Goal: Transaction & Acquisition: Purchase product/service

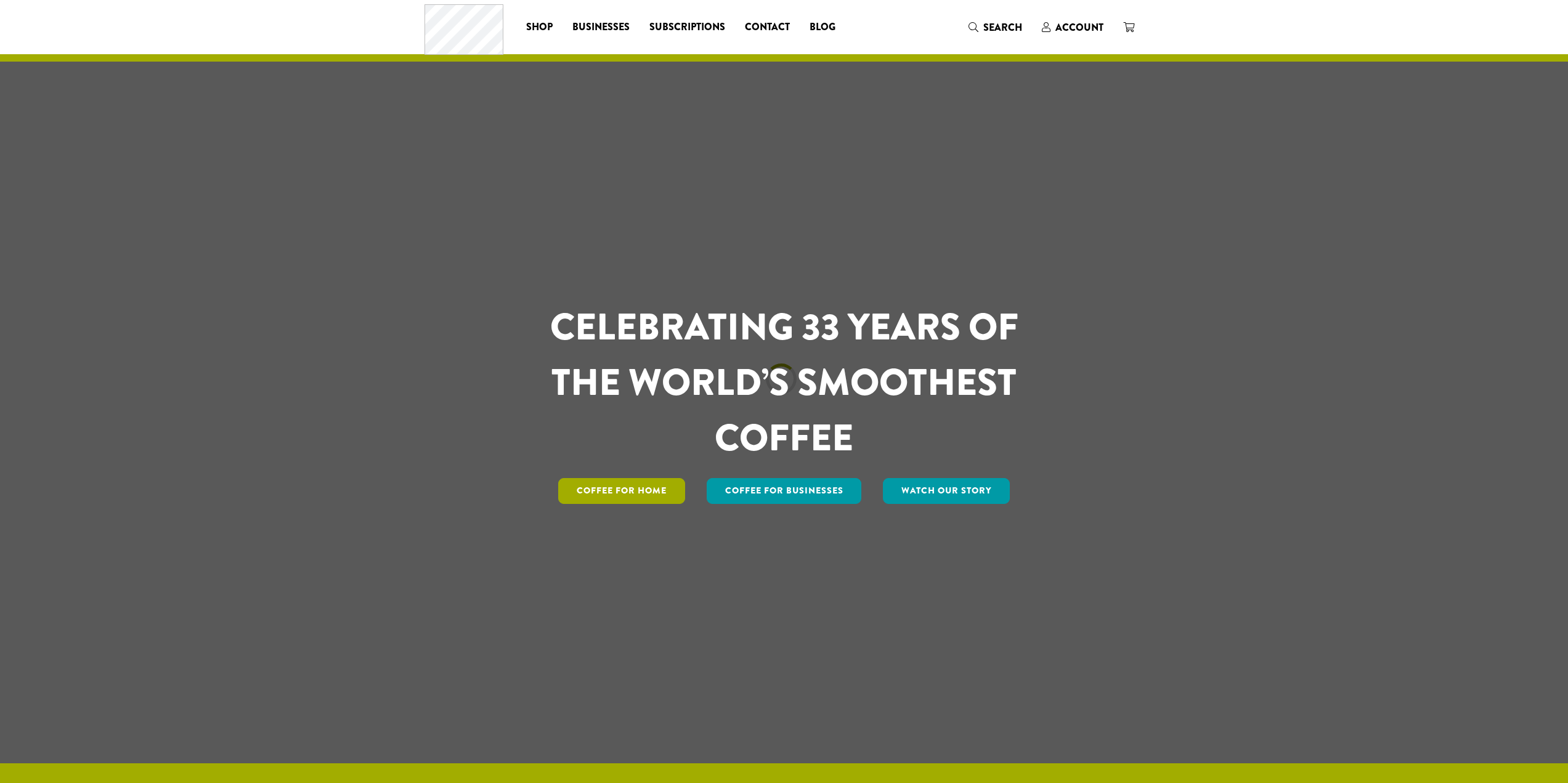
click at [623, 487] on link "Coffee for Home" at bounding box center [622, 490] width 127 height 26
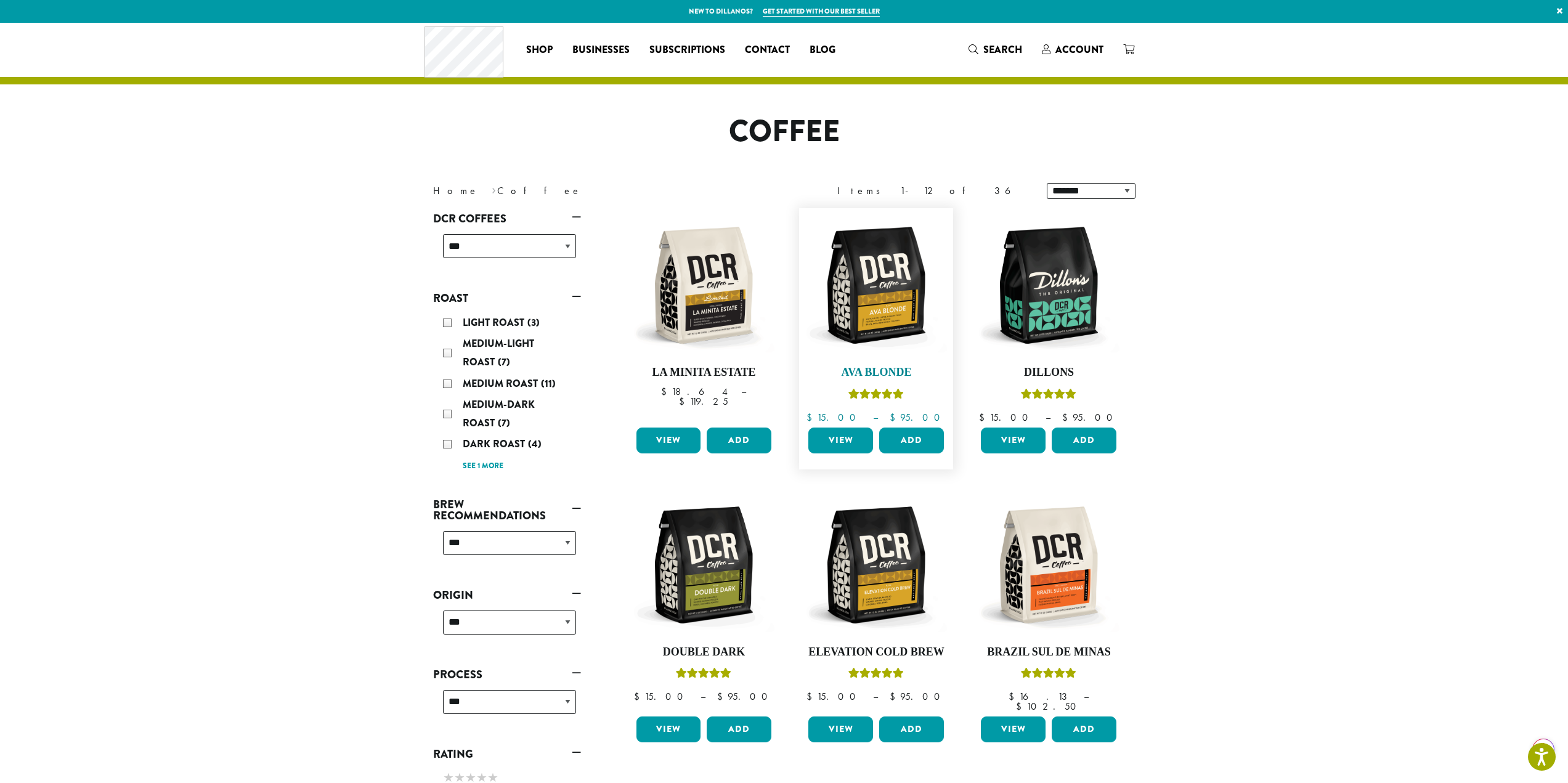
click at [881, 301] on img at bounding box center [876, 285] width 142 height 142
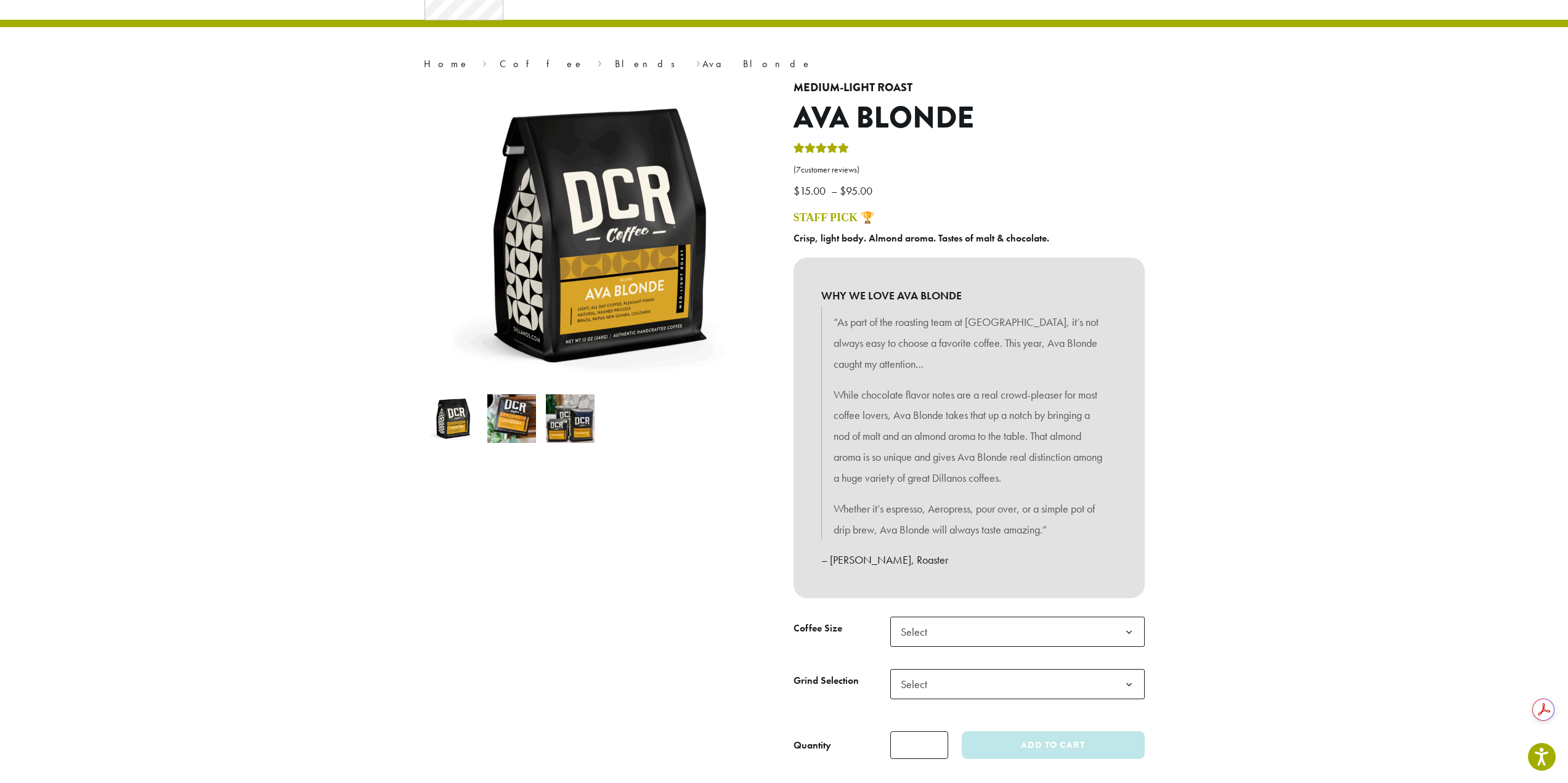
scroll to position [62, 0]
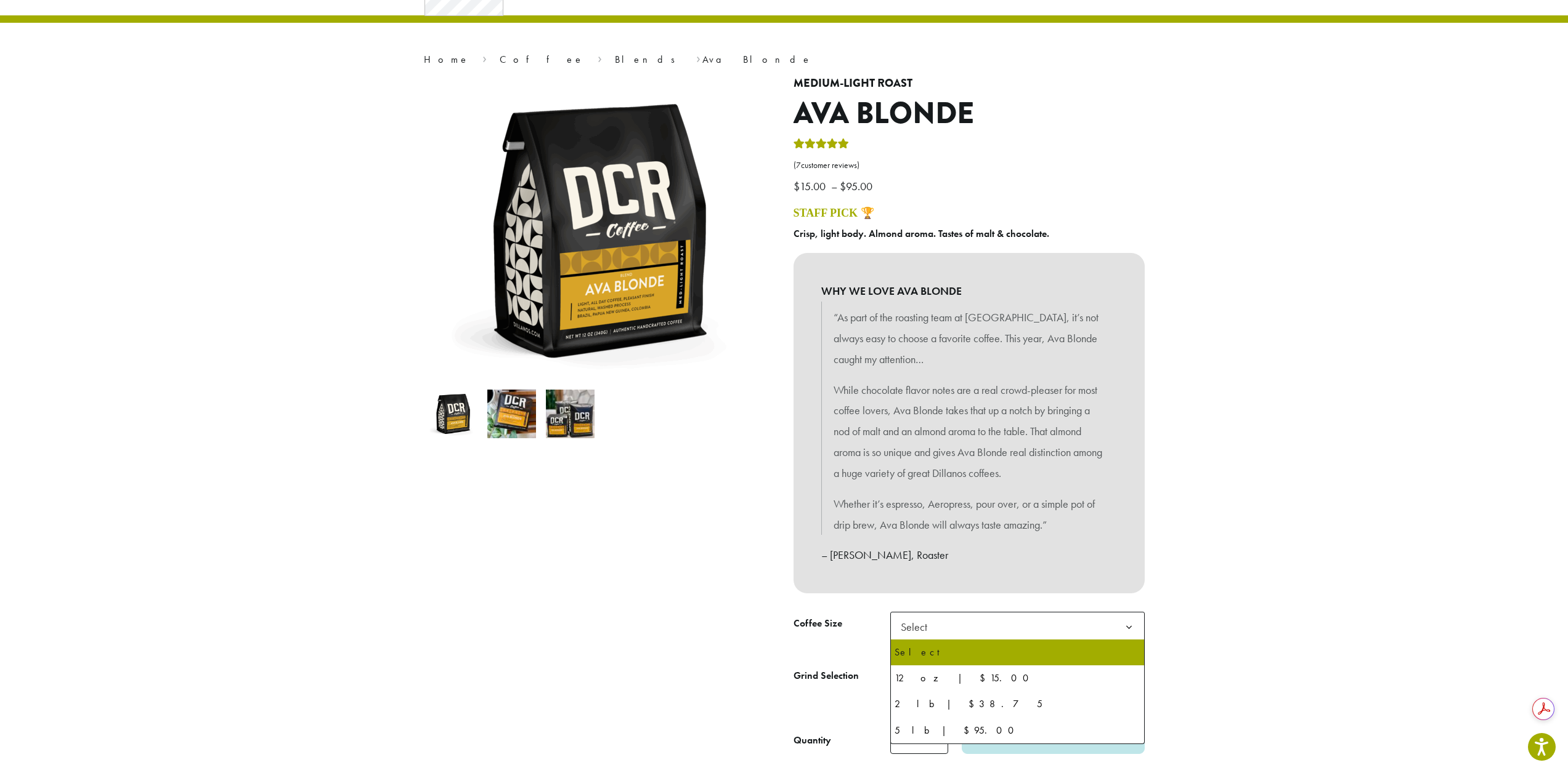
click at [942, 629] on span "Select" at bounding box center [1017, 627] width 254 height 30
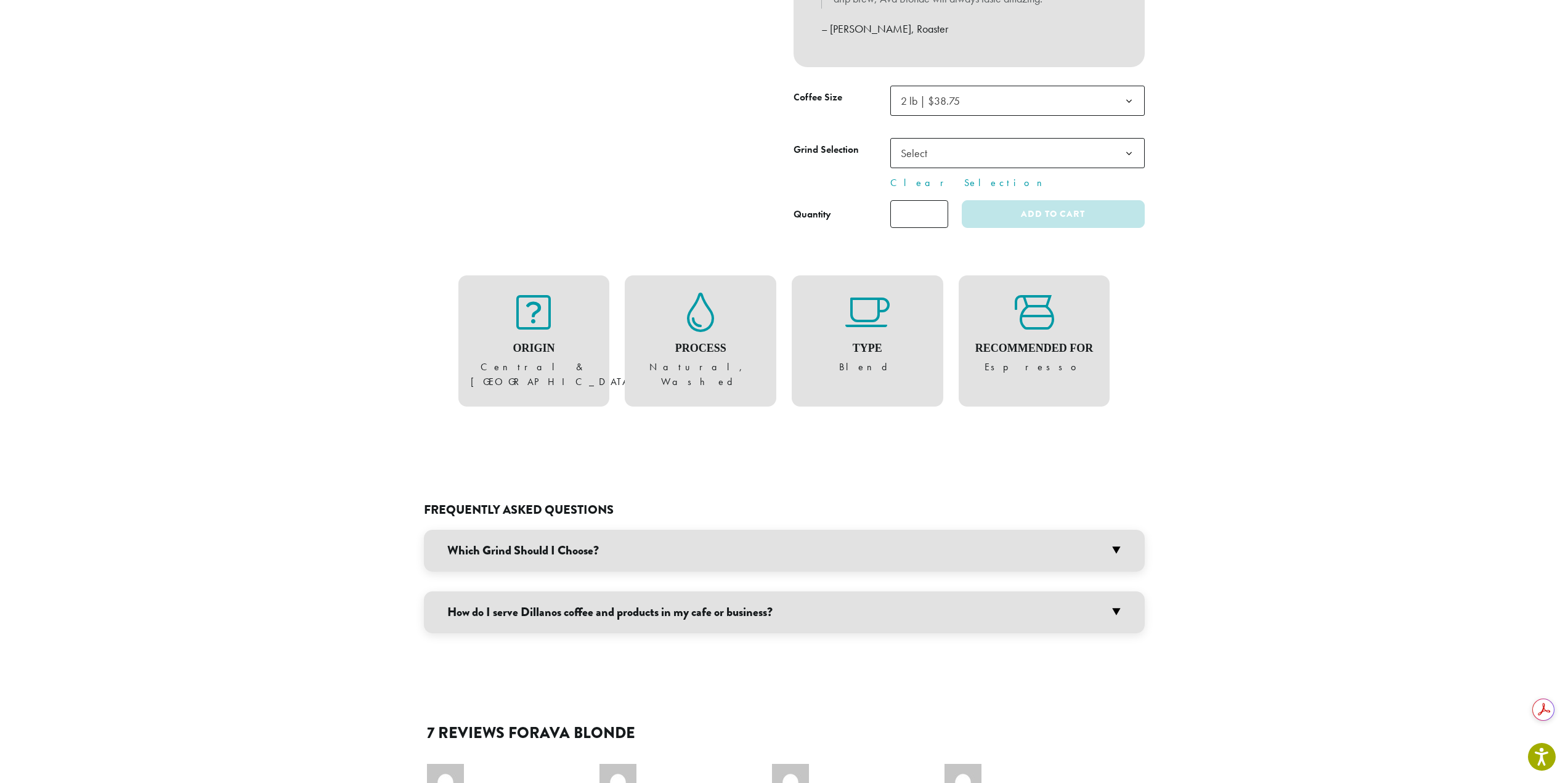
scroll to position [616, 0]
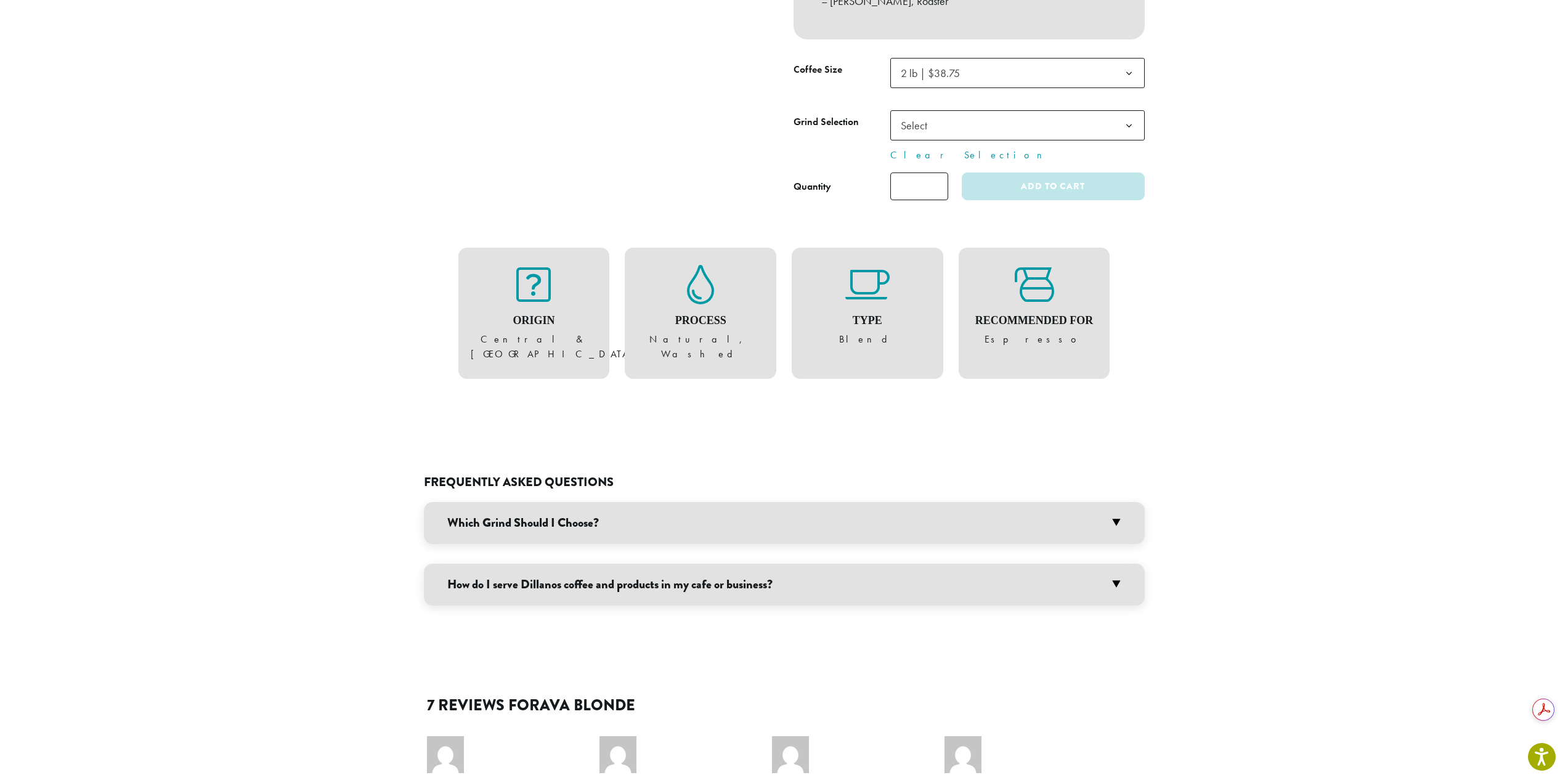
click at [687, 509] on h3 "Which Grind Should I Choose?" at bounding box center [784, 523] width 721 height 42
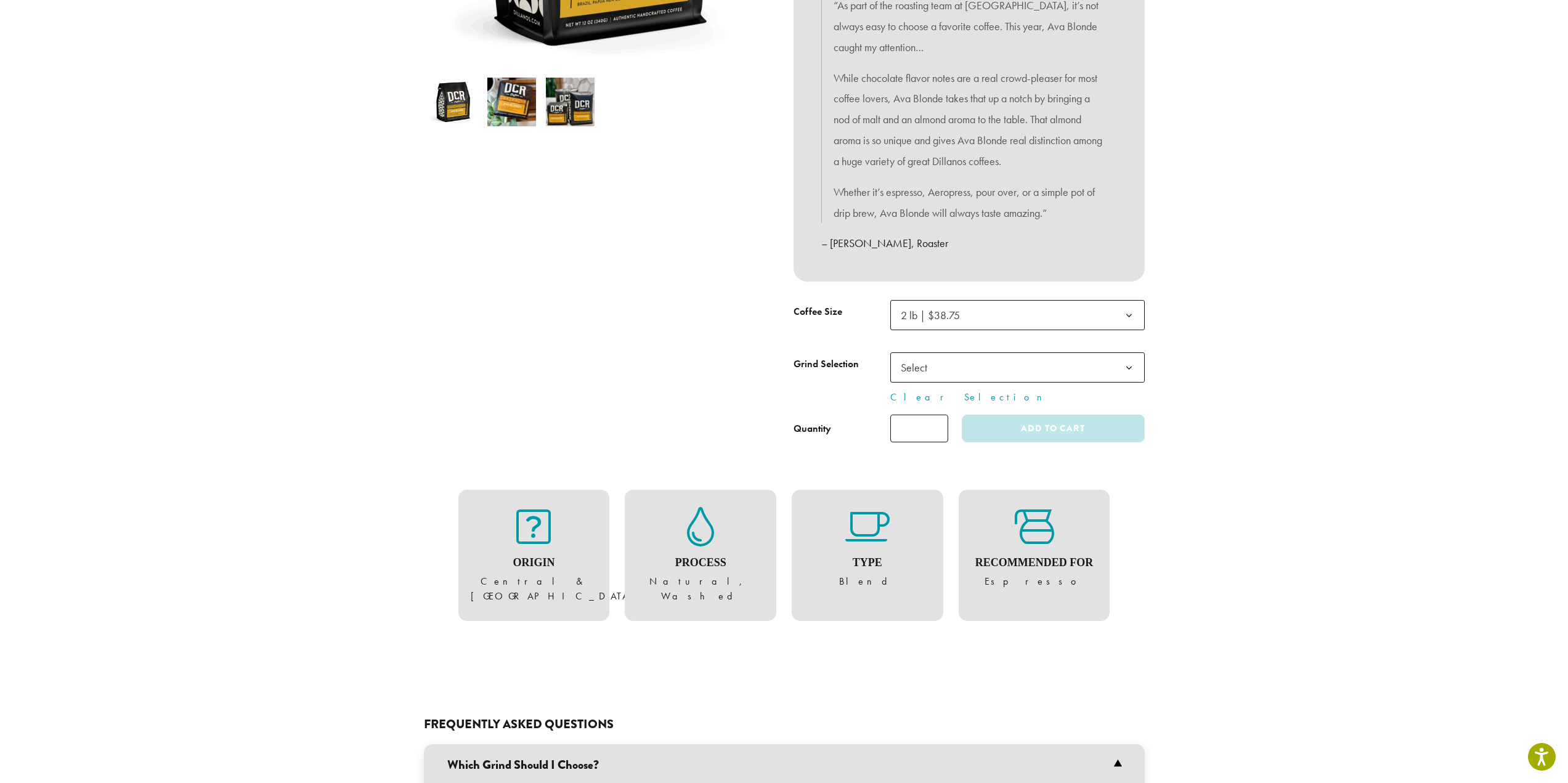
scroll to position [370, 0]
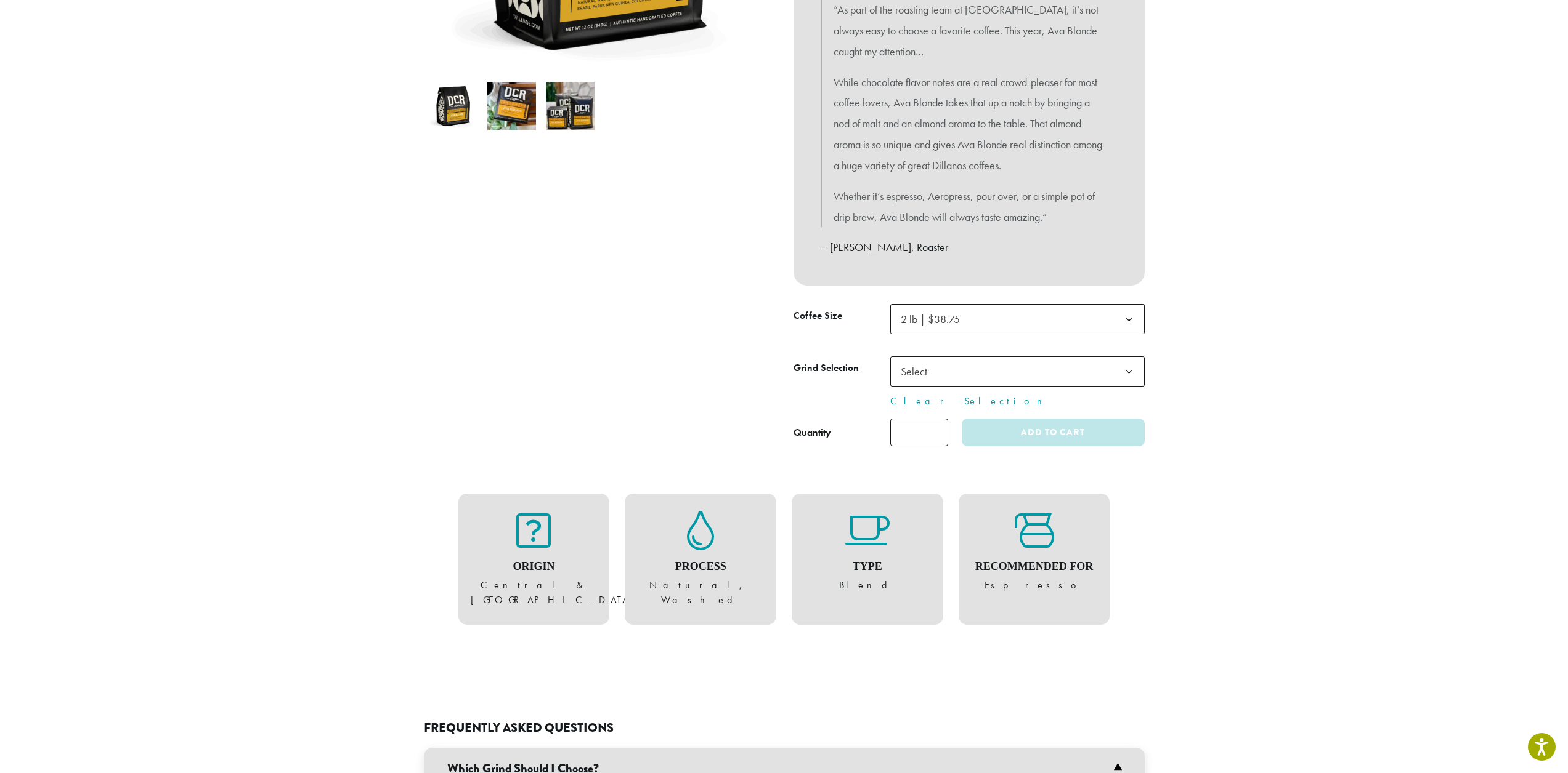
click at [1015, 371] on span "Select" at bounding box center [1017, 371] width 254 height 30
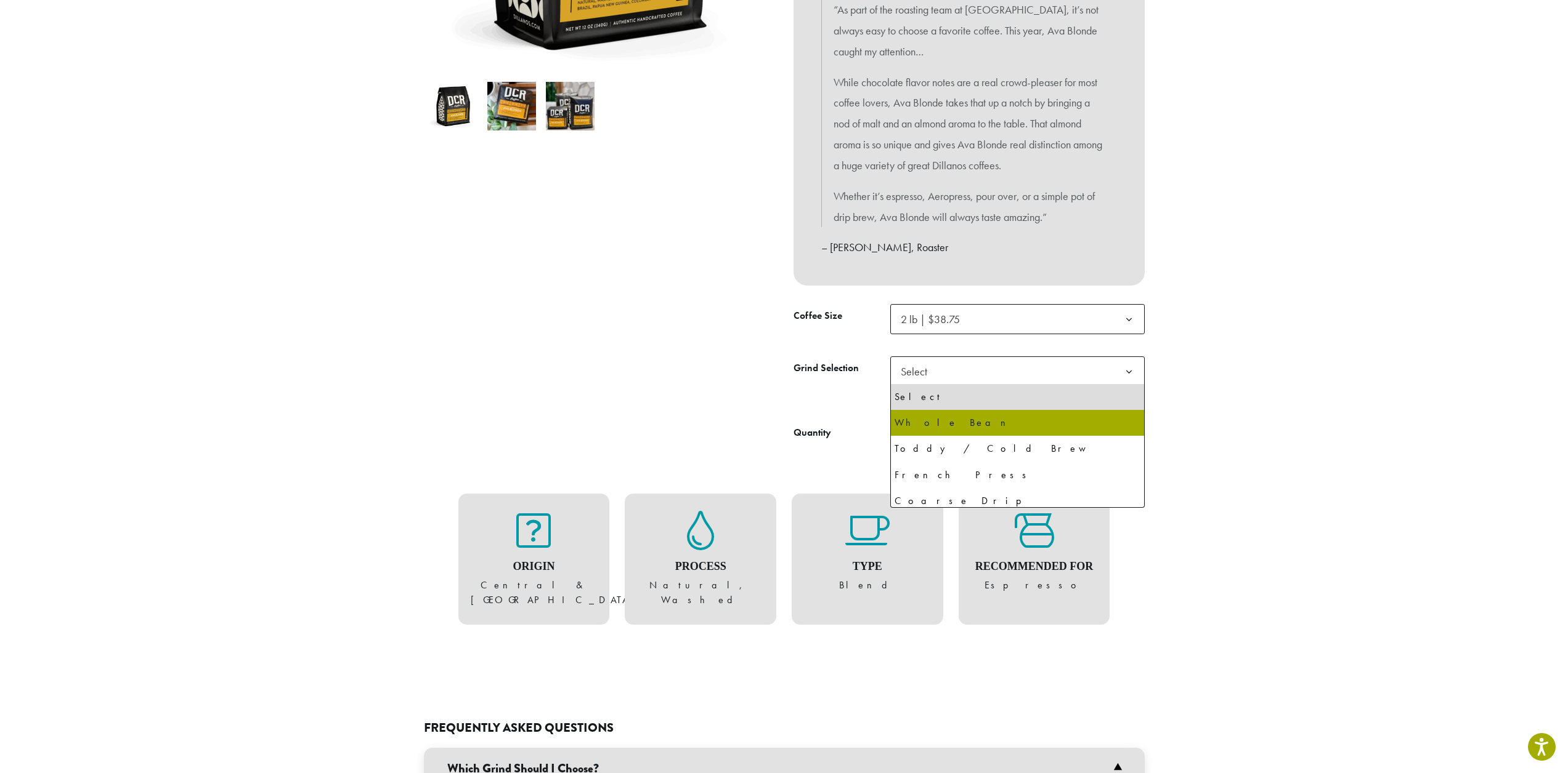
select select "**********"
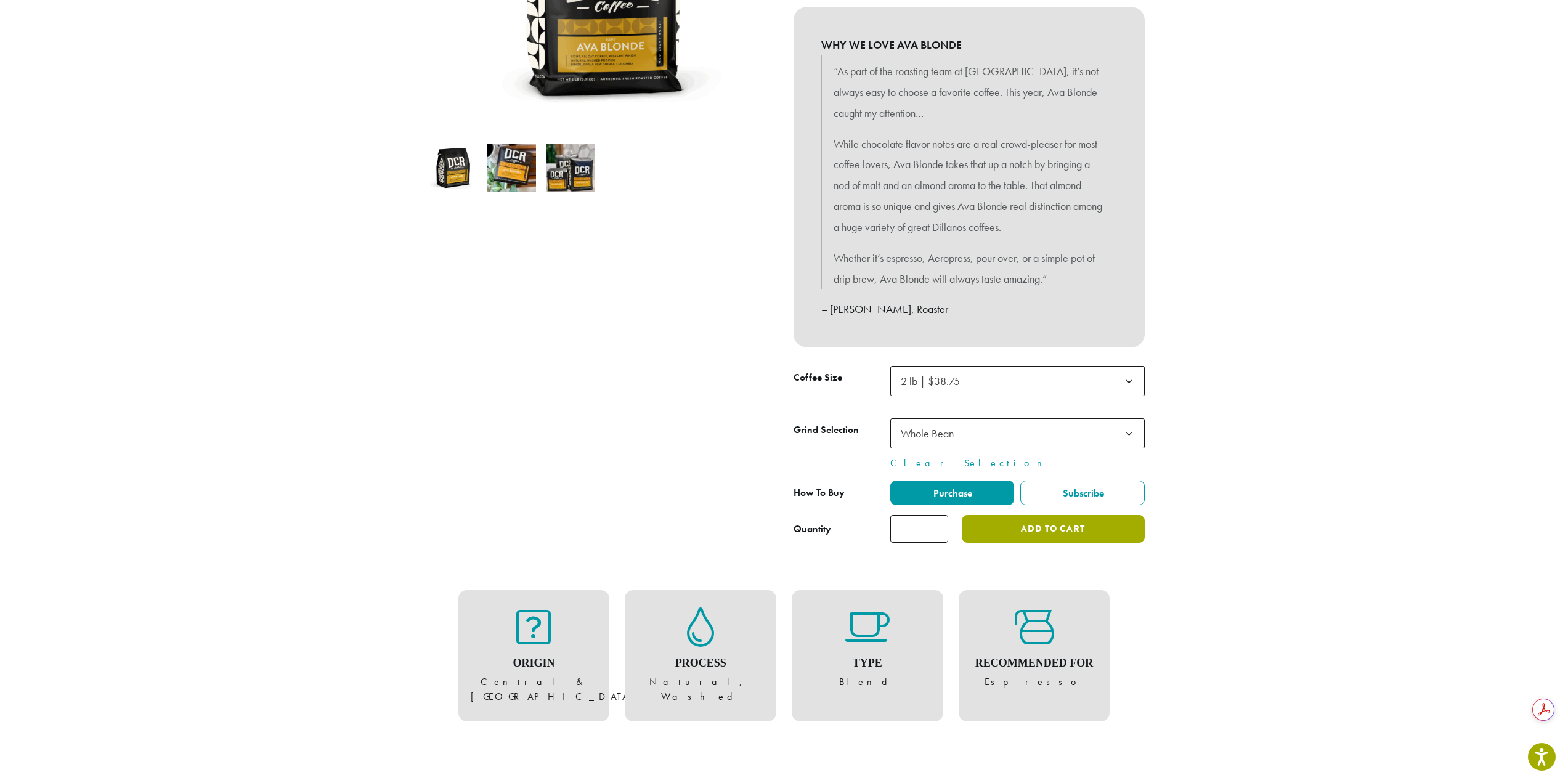
scroll to position [0, 0]
click at [953, 493] on span "Purchase" at bounding box center [952, 493] width 41 height 13
click at [1056, 533] on button "Add to cart" at bounding box center [1053, 529] width 182 height 27
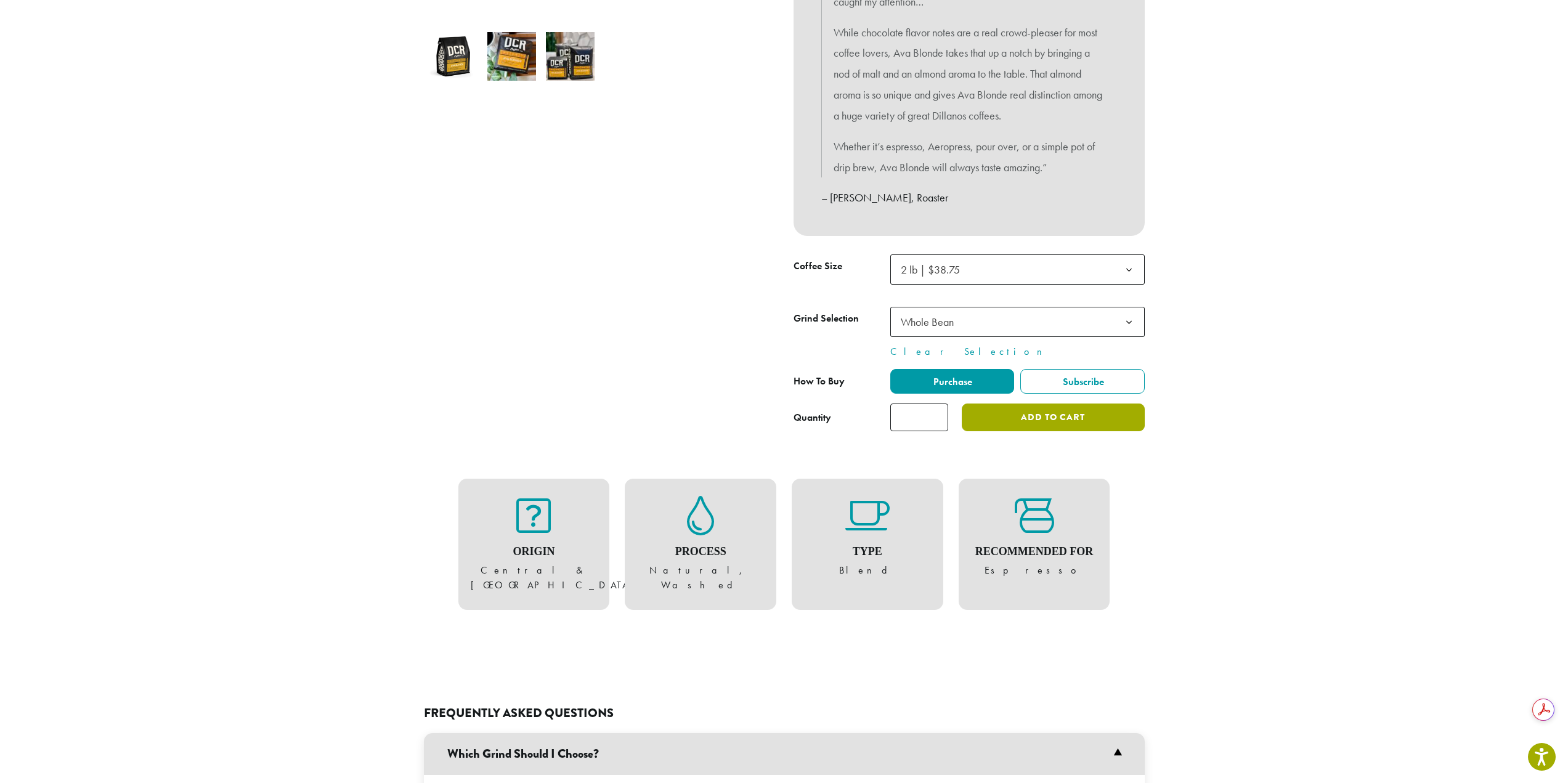
scroll to position [493, 0]
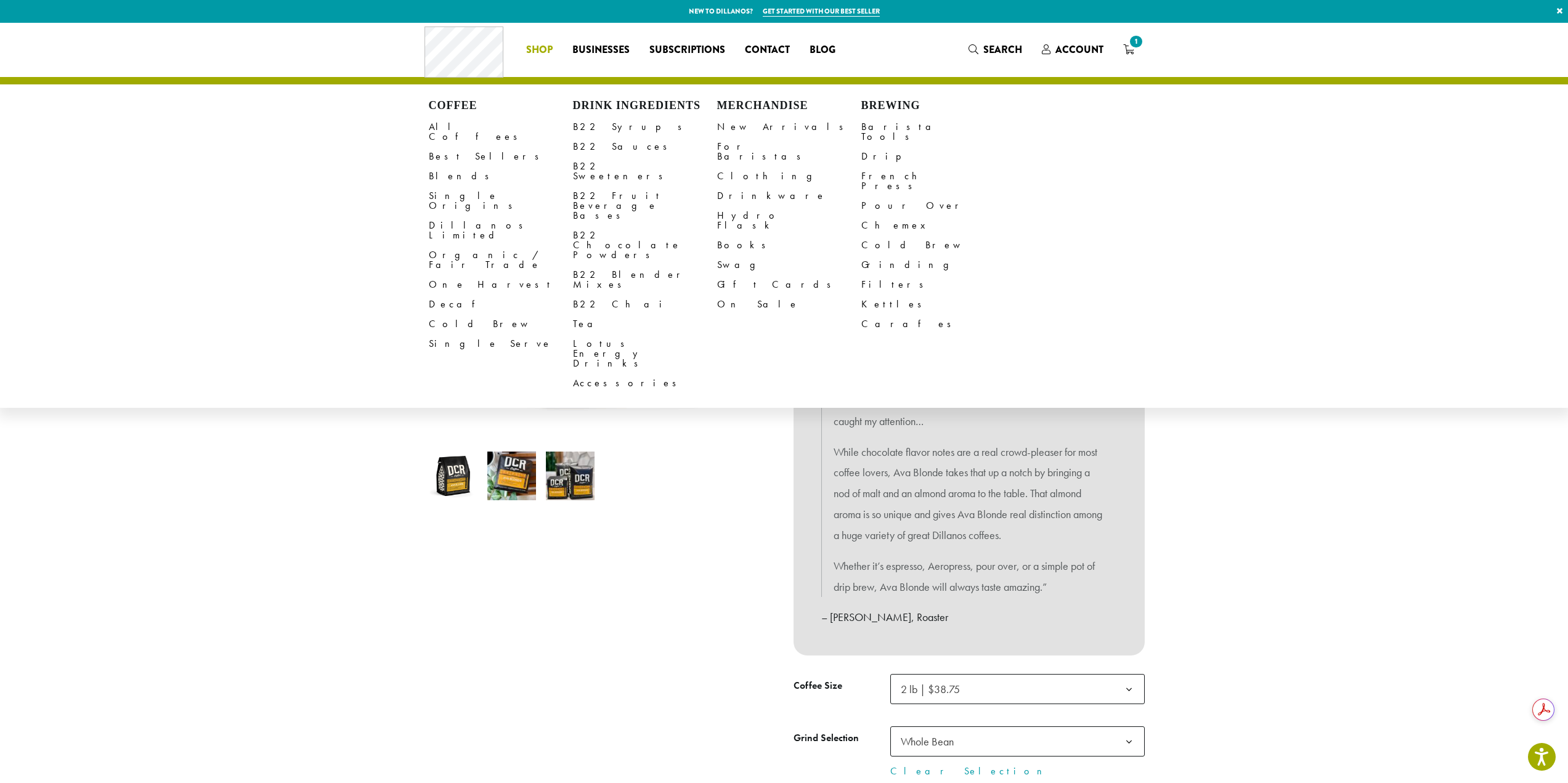
click at [548, 48] on span "Shop" at bounding box center [540, 50] width 27 height 16
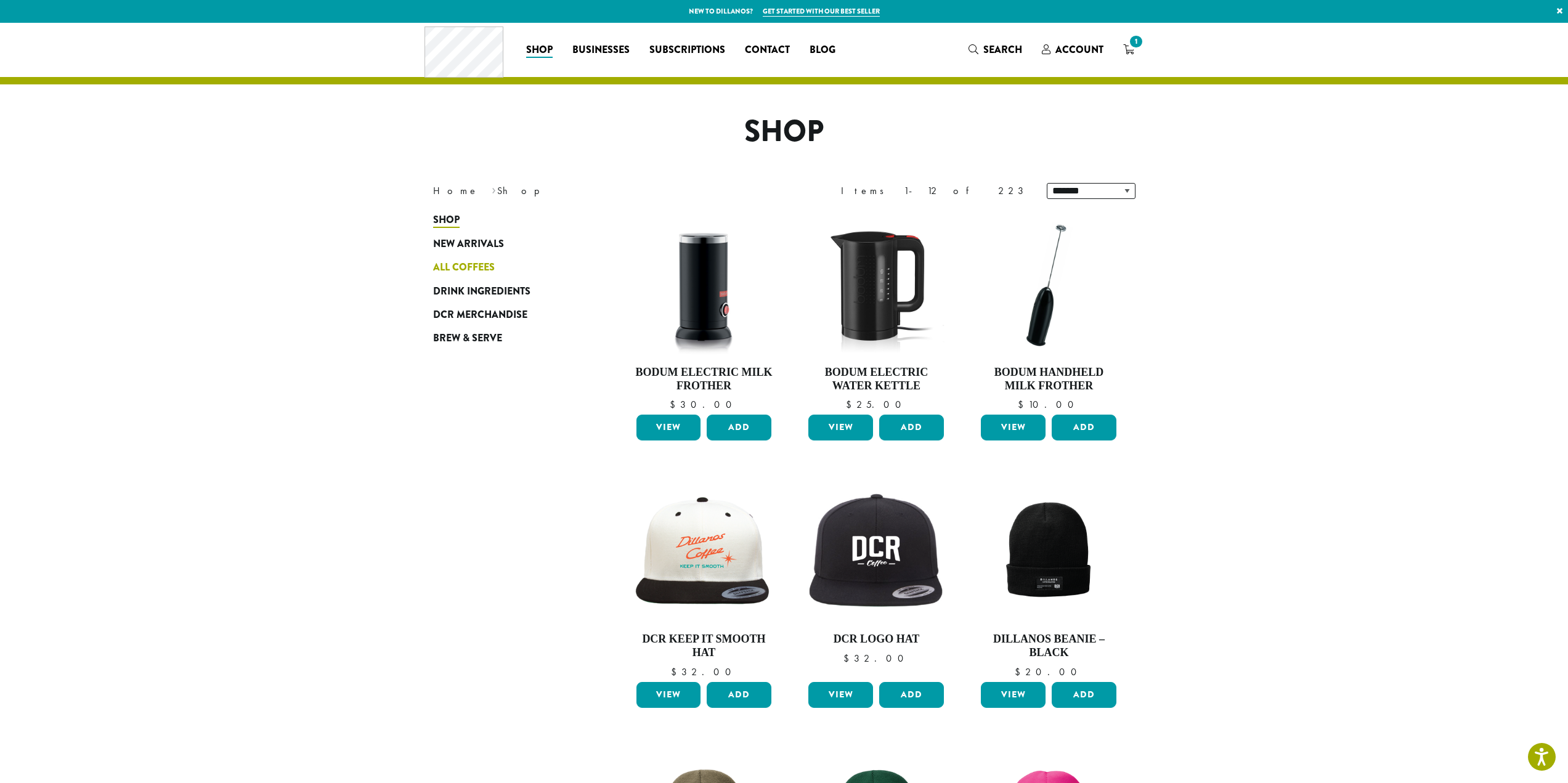
click at [474, 265] on span "All Coffees" at bounding box center [464, 268] width 62 height 16
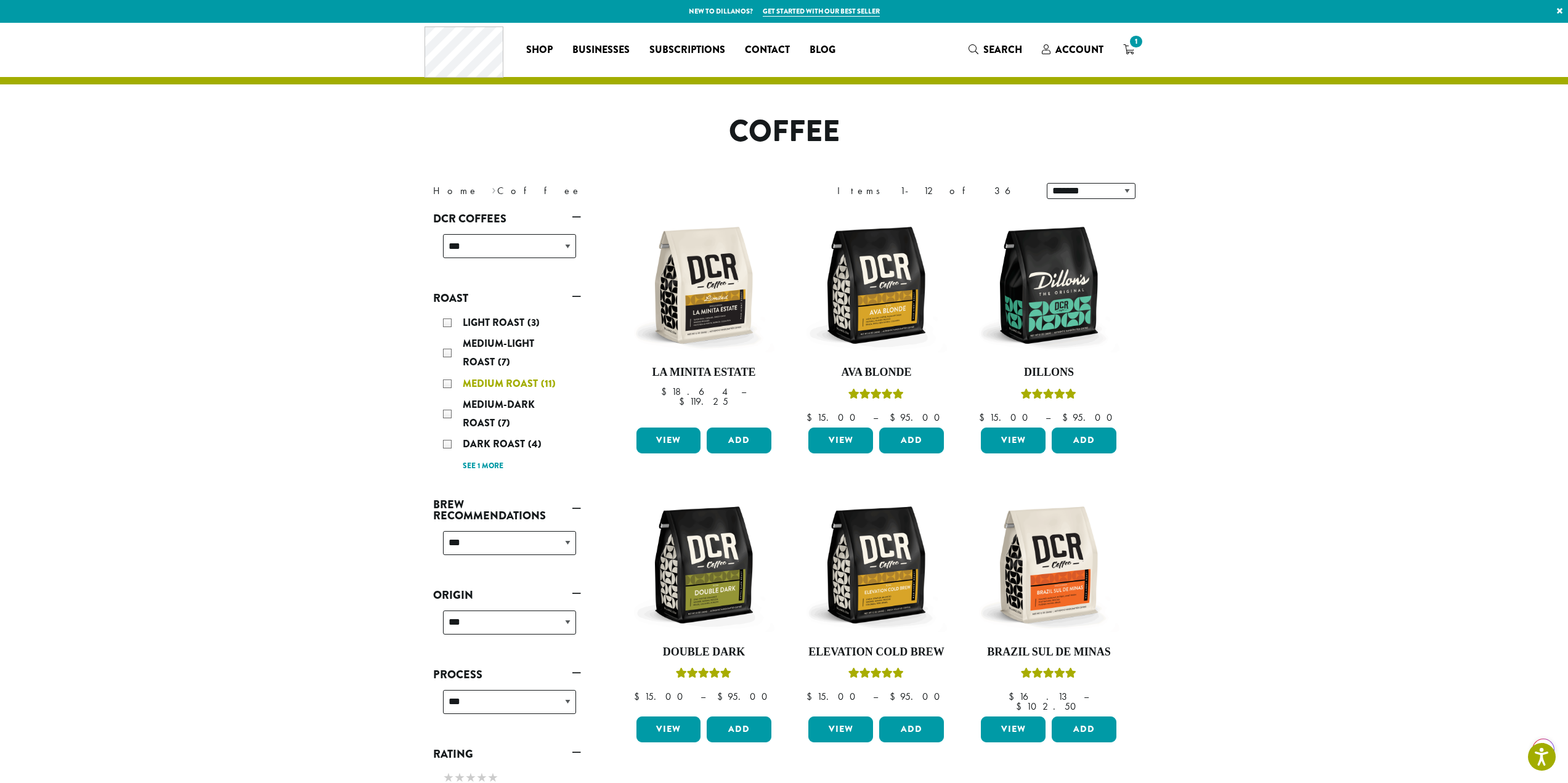
click at [452, 383] on div "Medium Roast (11)" at bounding box center [509, 384] width 133 height 19
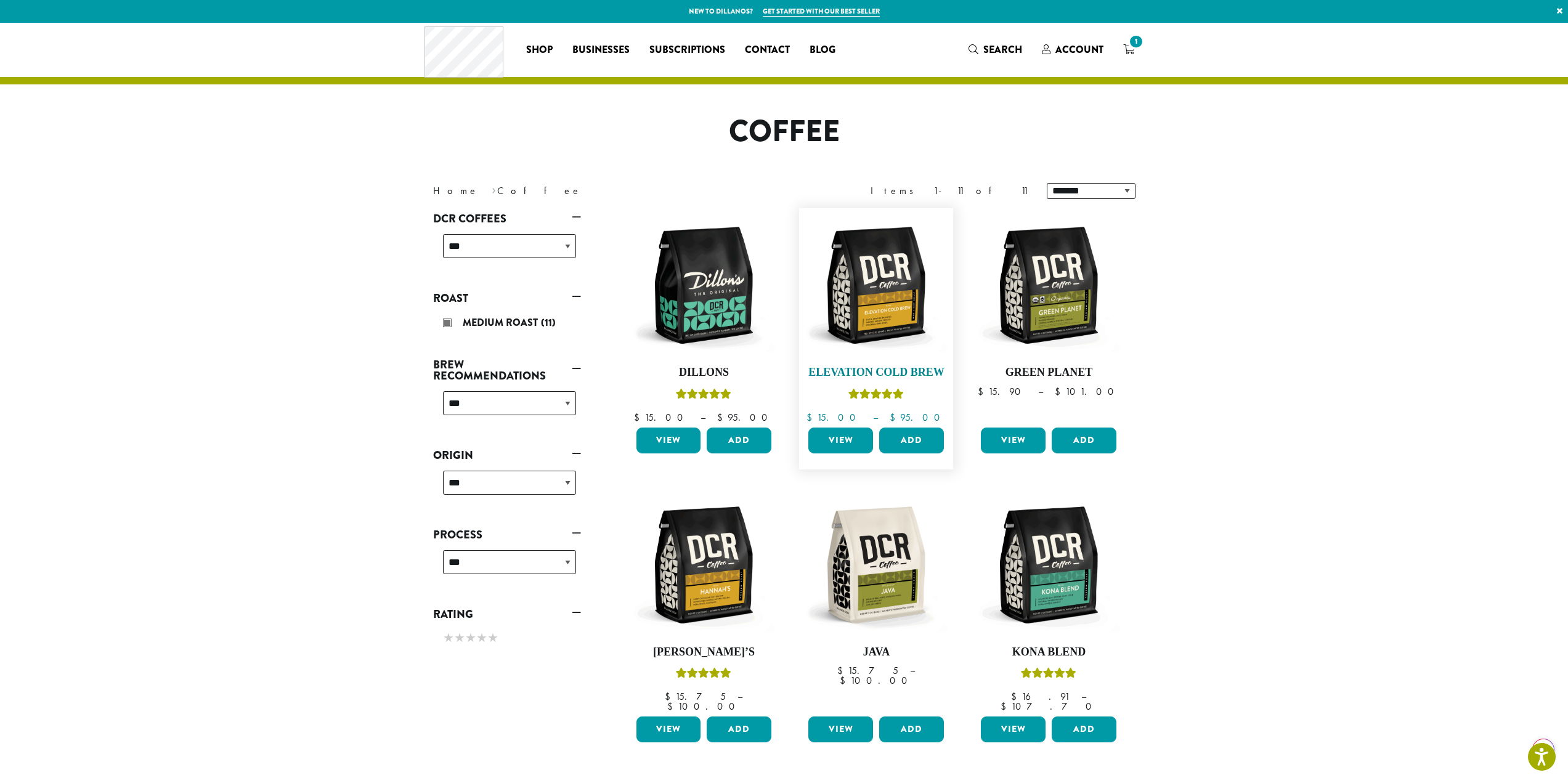
click at [882, 298] on img at bounding box center [876, 285] width 142 height 142
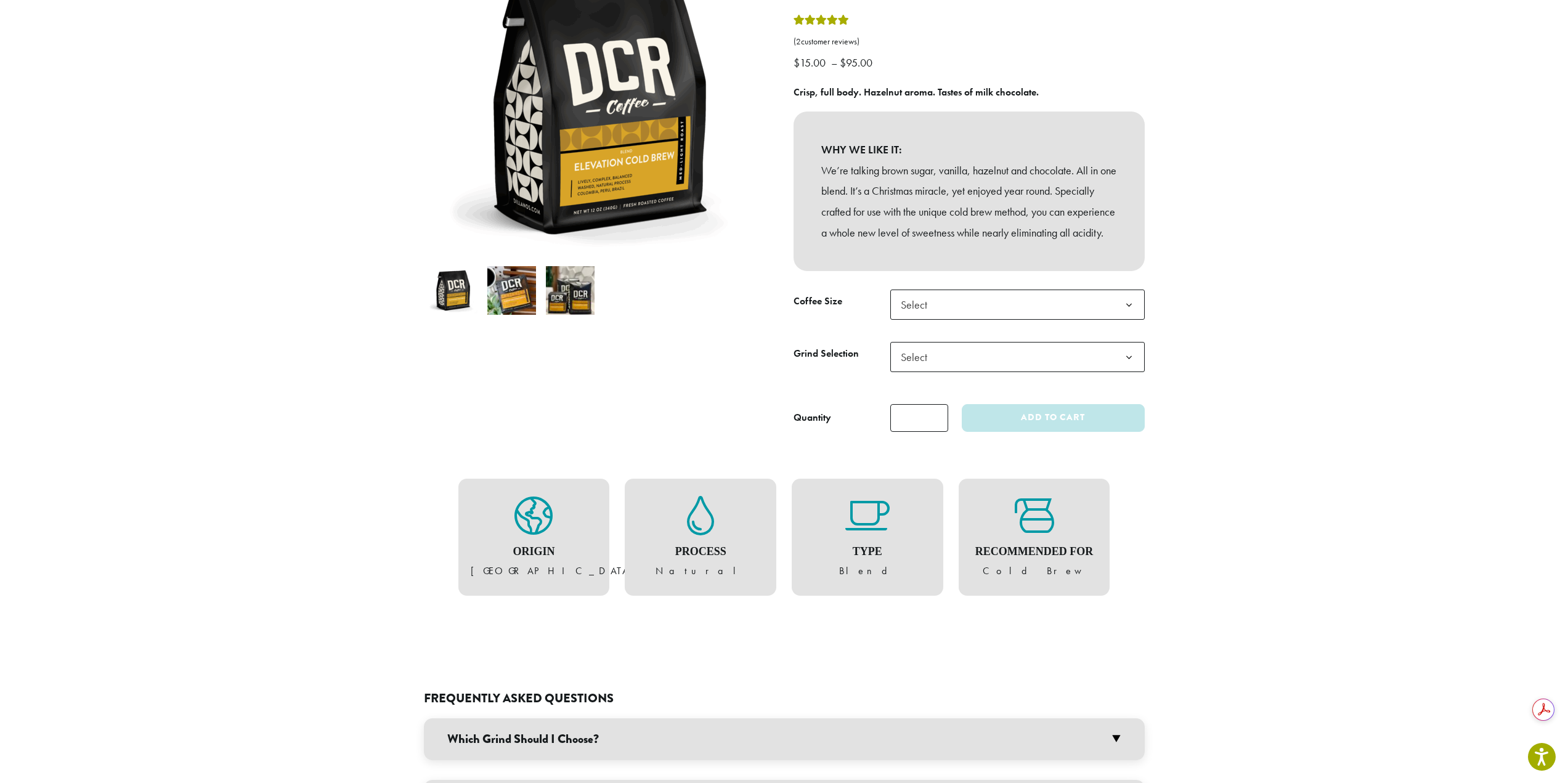
scroll to position [185, 0]
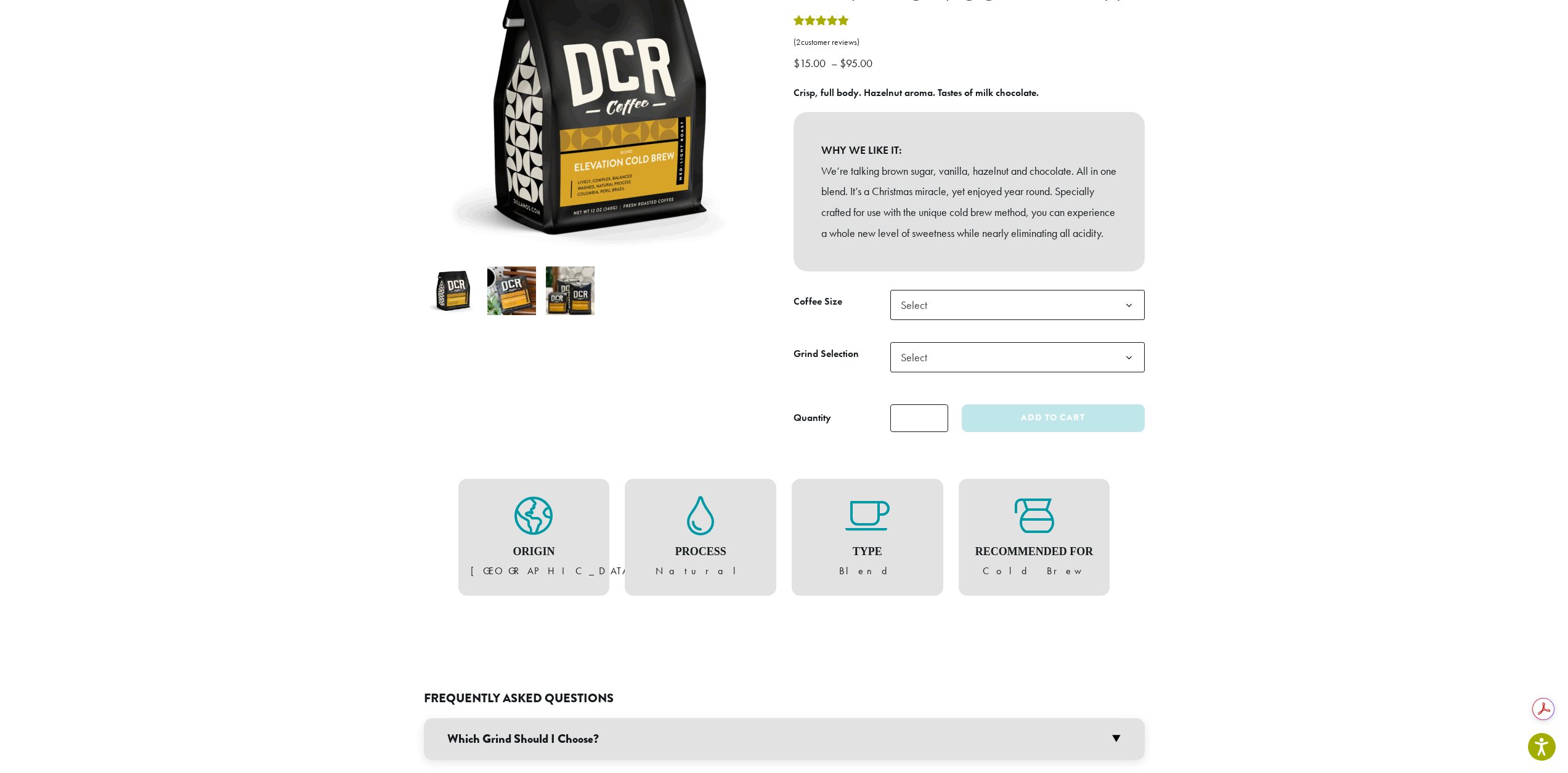
click at [993, 320] on span "Select" at bounding box center [1017, 305] width 254 height 30
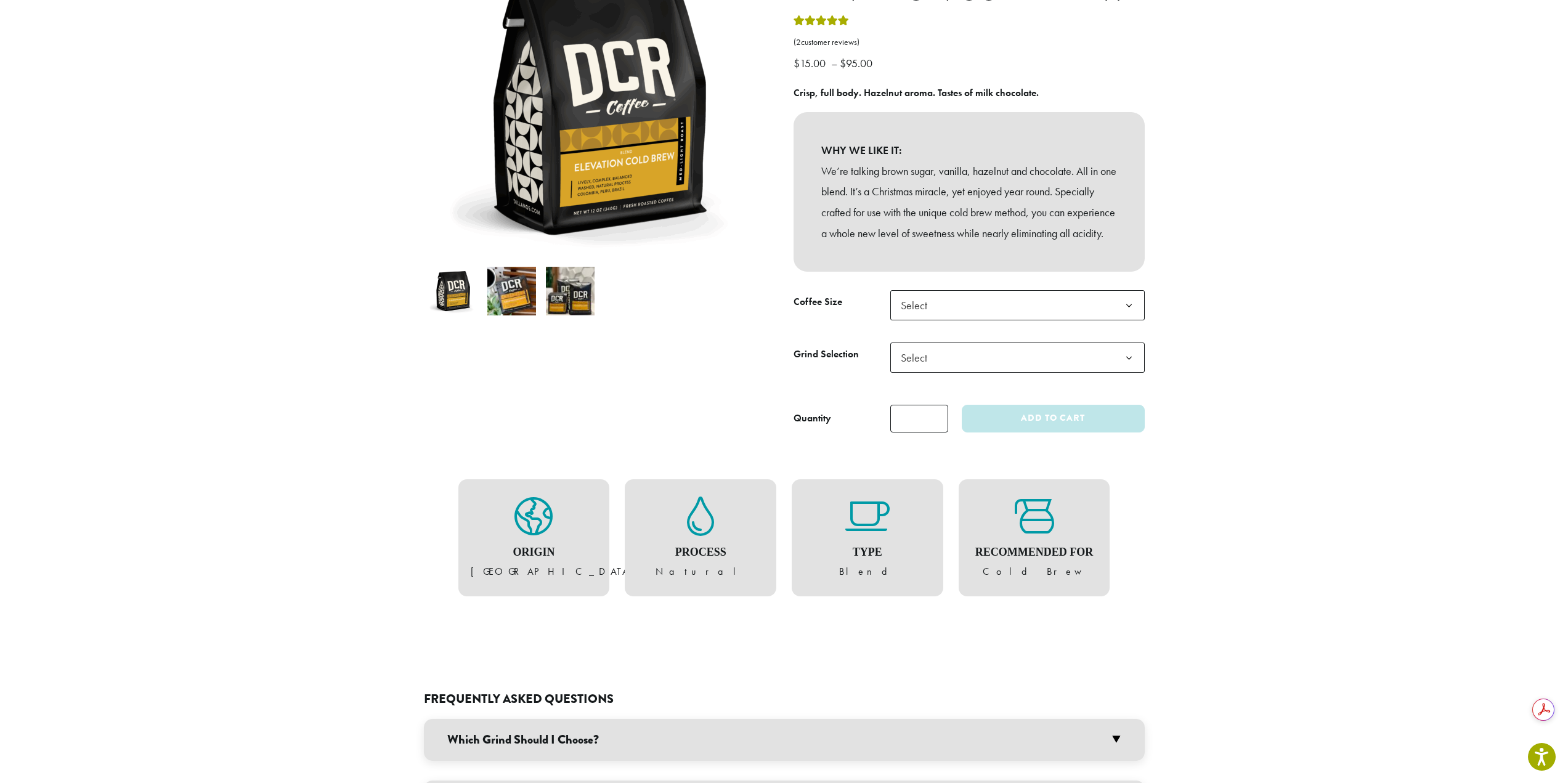
click at [1272, 356] on section "**********" at bounding box center [784, 739] width 1568 height 1802
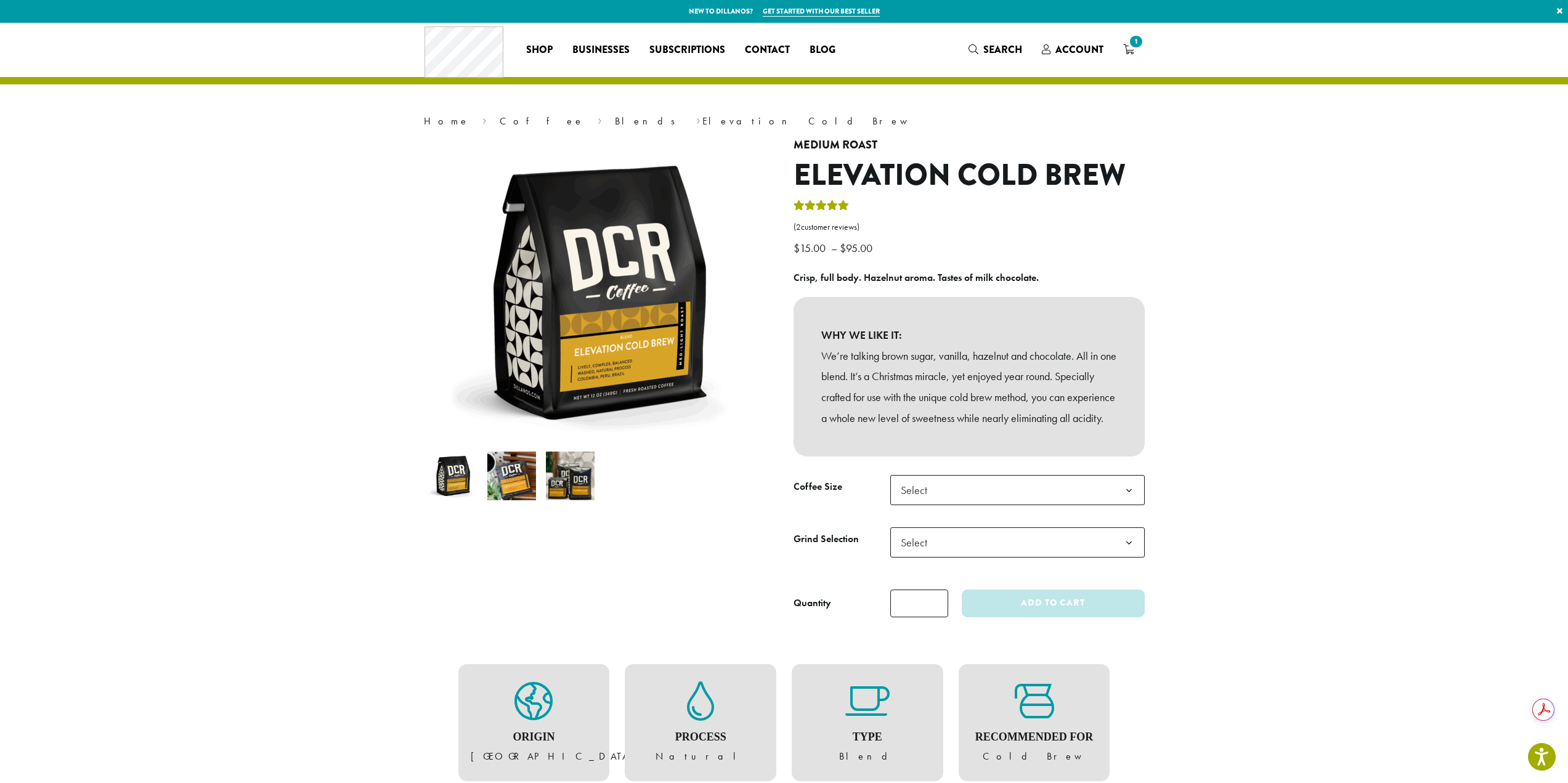
scroll to position [0, 0]
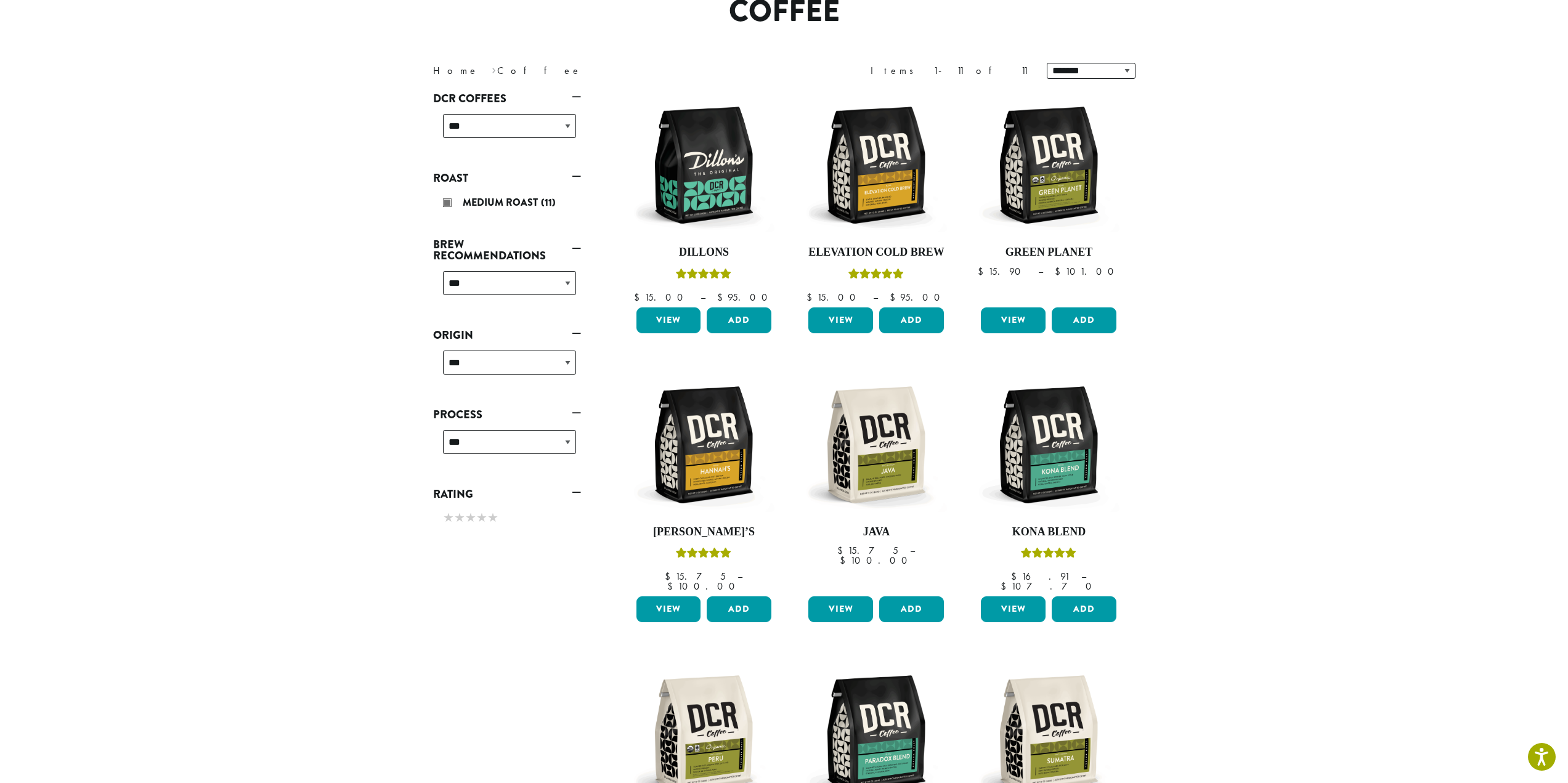
scroll to position [124, 0]
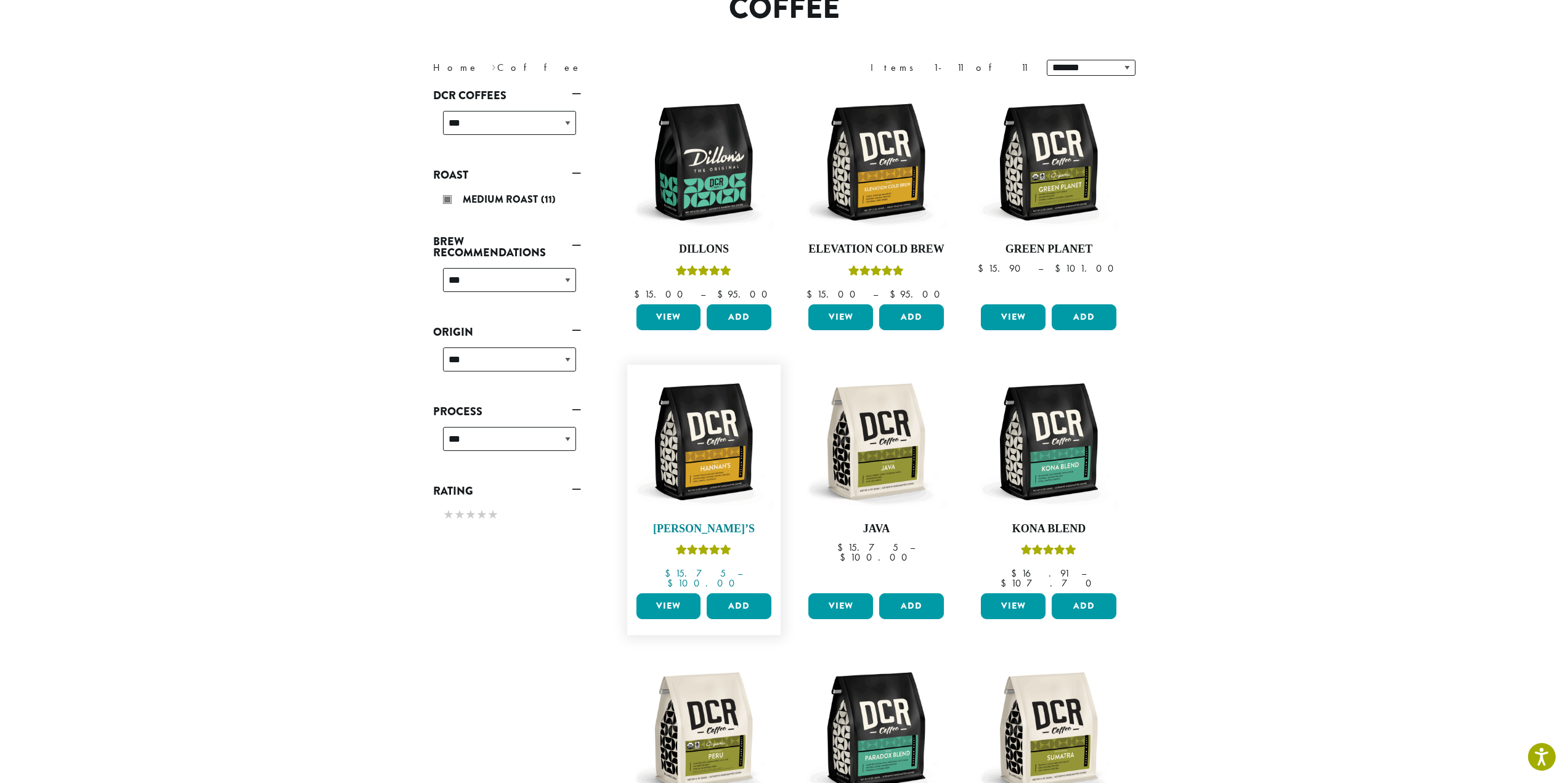
click at [712, 439] on img at bounding box center [703, 441] width 142 height 142
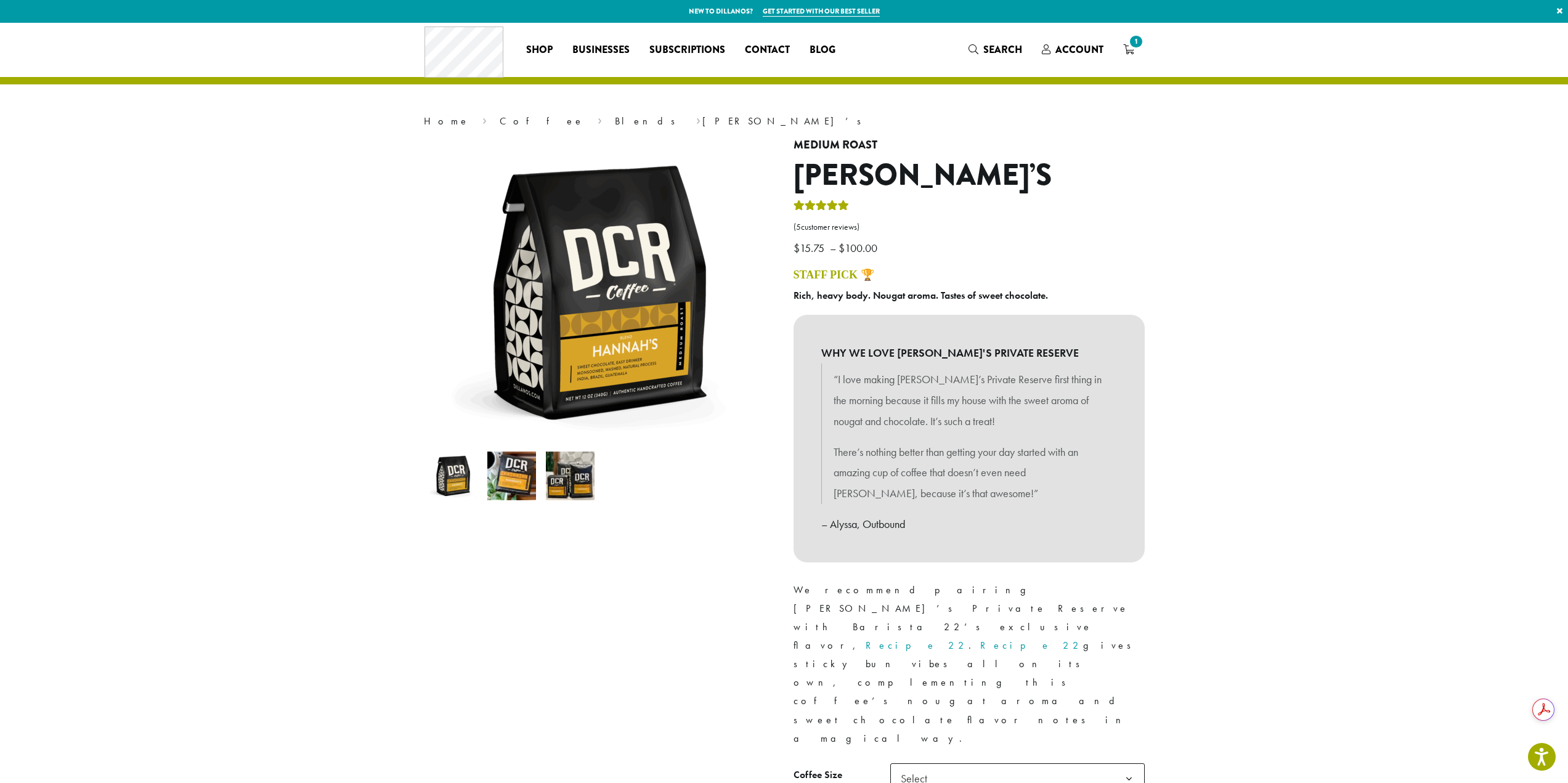
click at [980, 639] on link "Recipe 22" at bounding box center [1032, 645] width 103 height 13
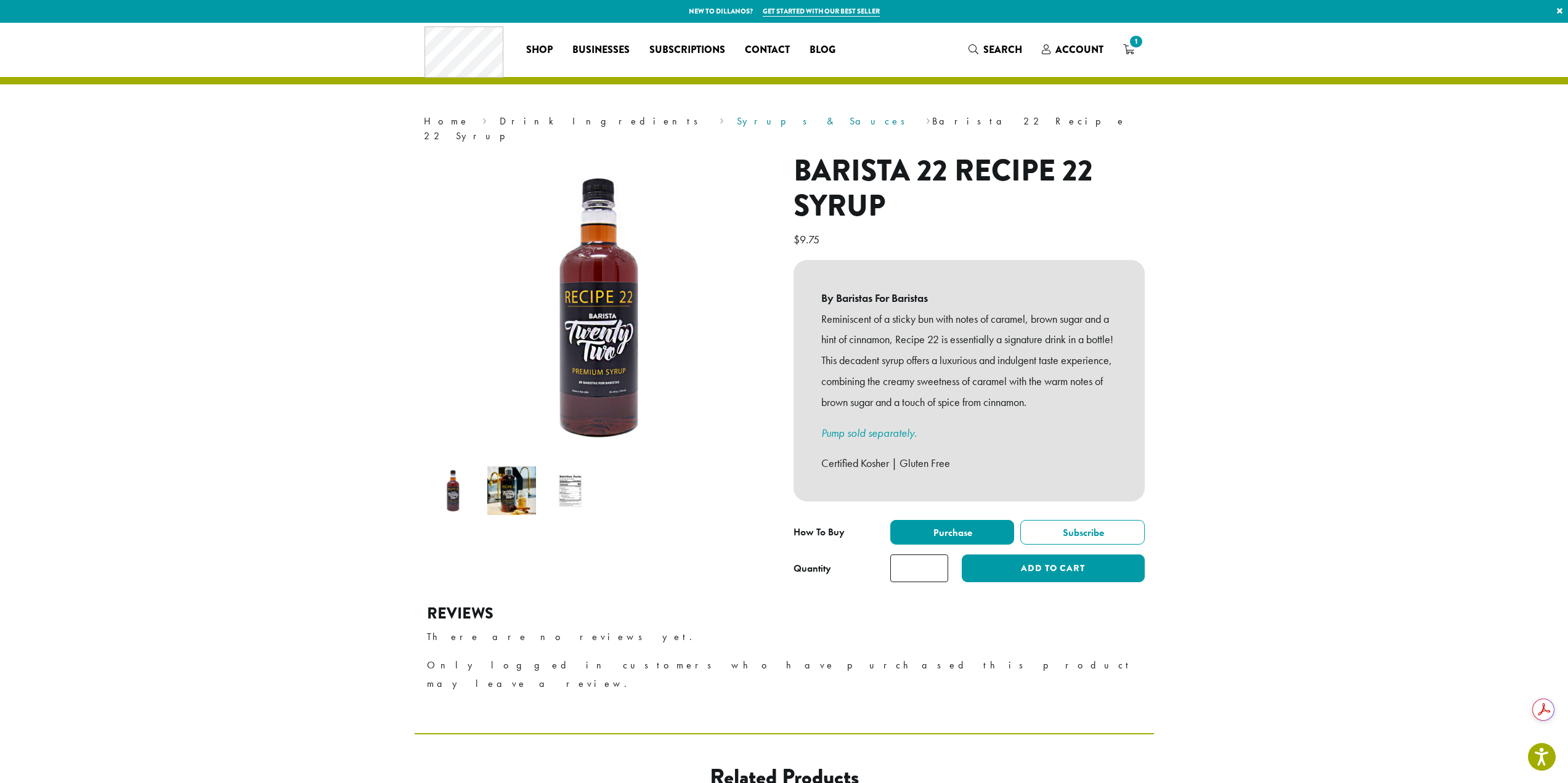
click at [737, 123] on link "Syrups & Sauces" at bounding box center [824, 121] width 176 height 13
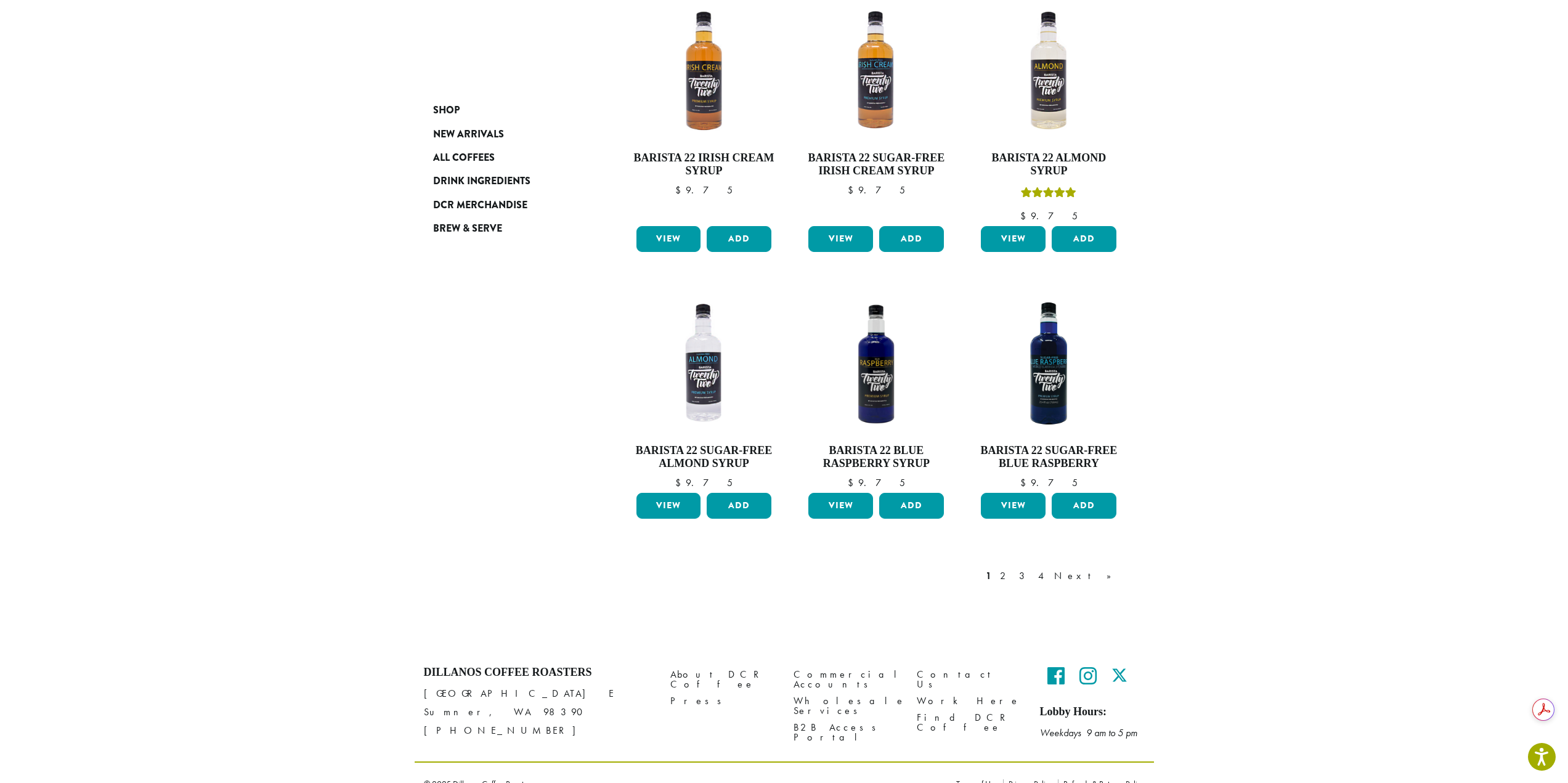
scroll to position [822, 0]
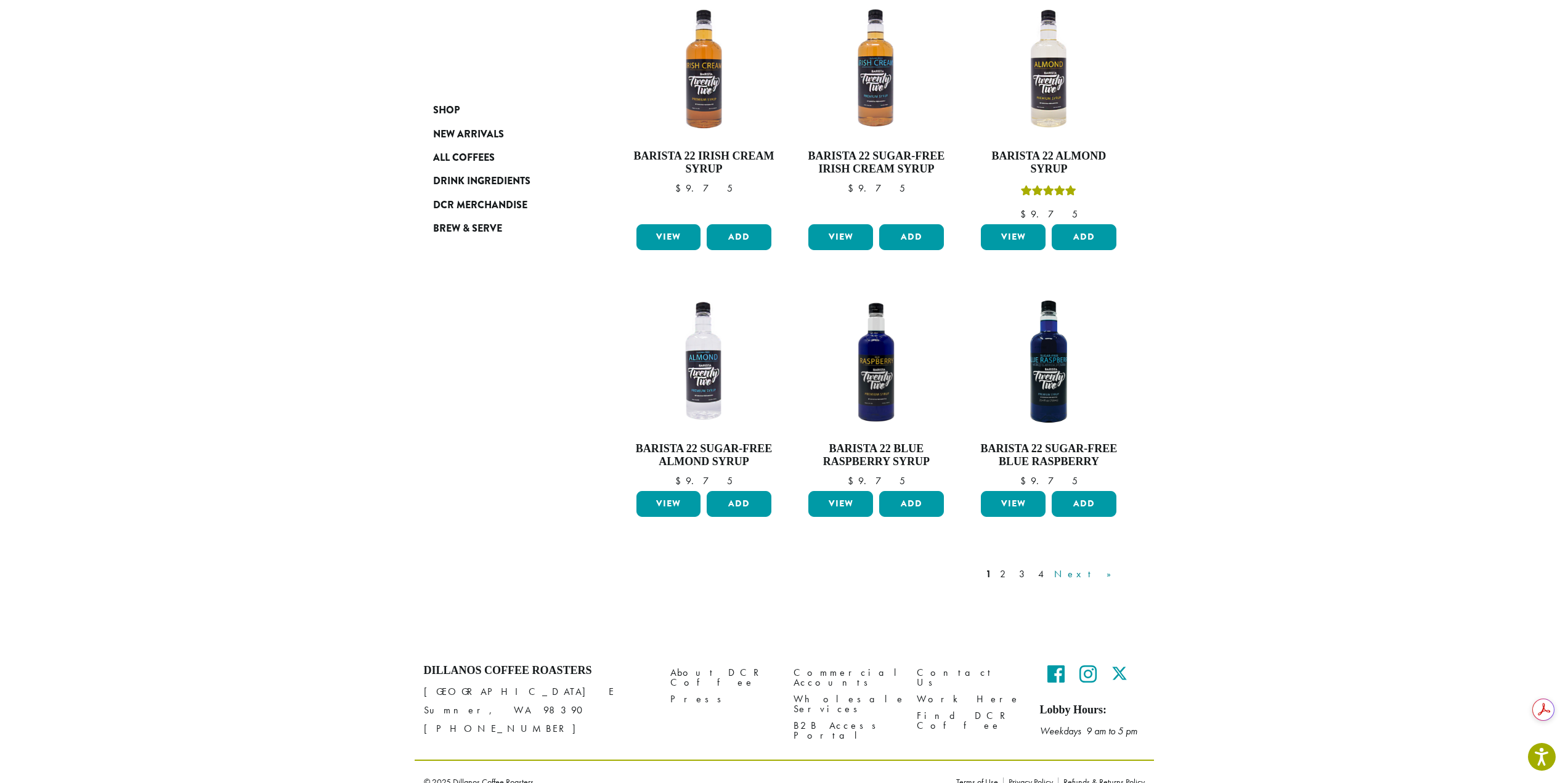
click at [1106, 567] on link "Next »" at bounding box center [1087, 574] width 71 height 15
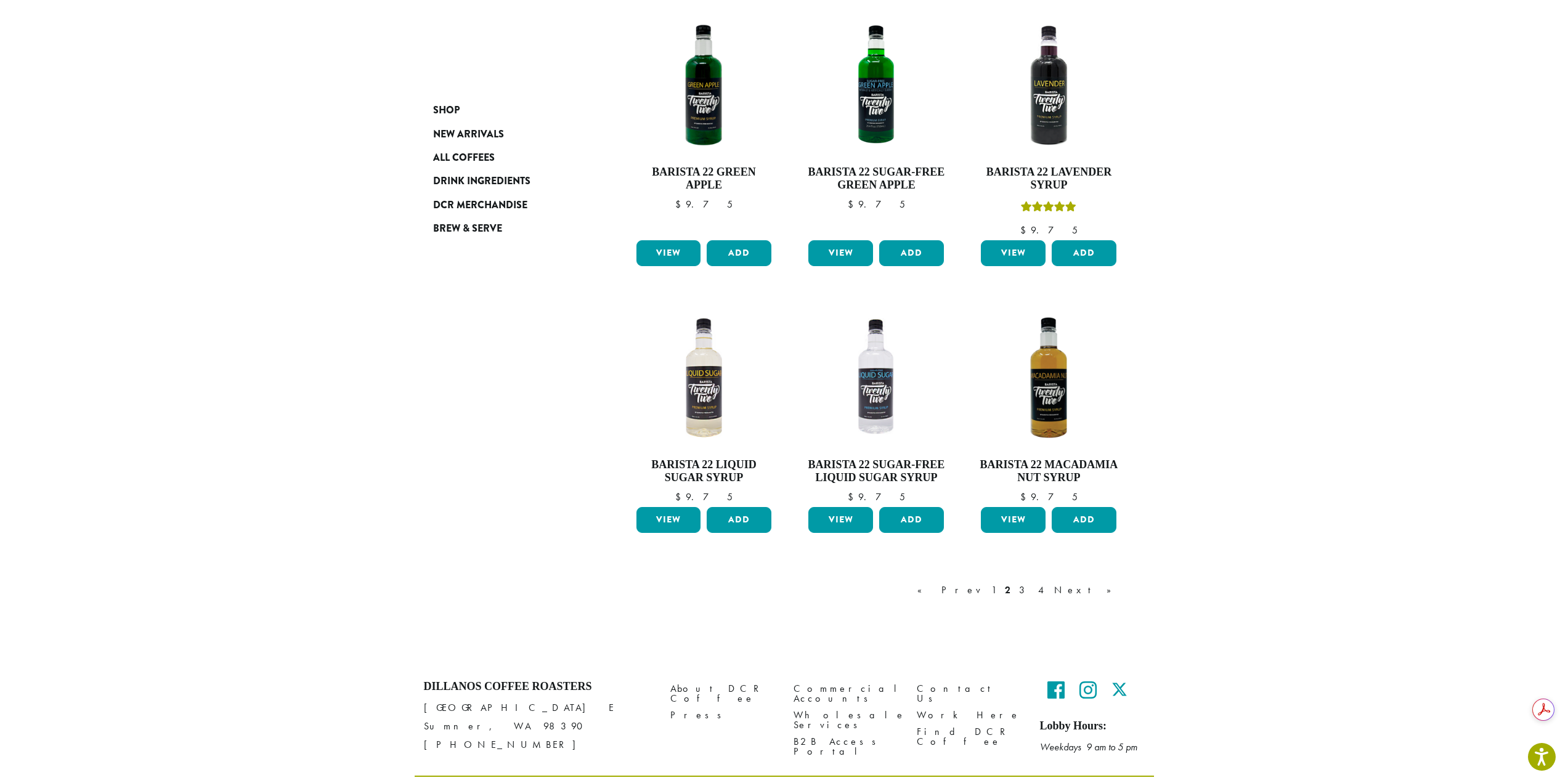
scroll to position [796, 0]
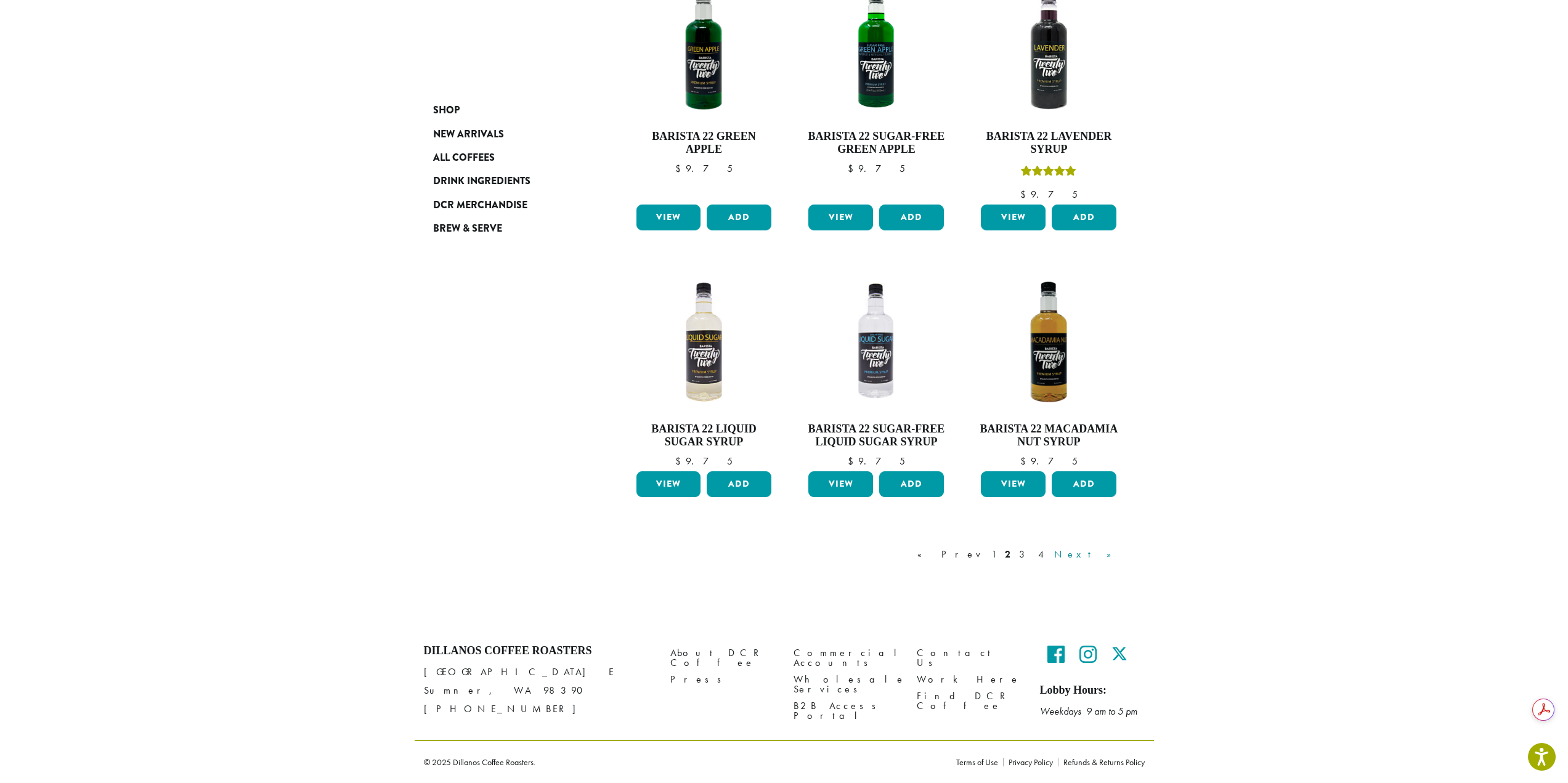
click at [1111, 559] on link "Next »" at bounding box center [1087, 555] width 71 height 15
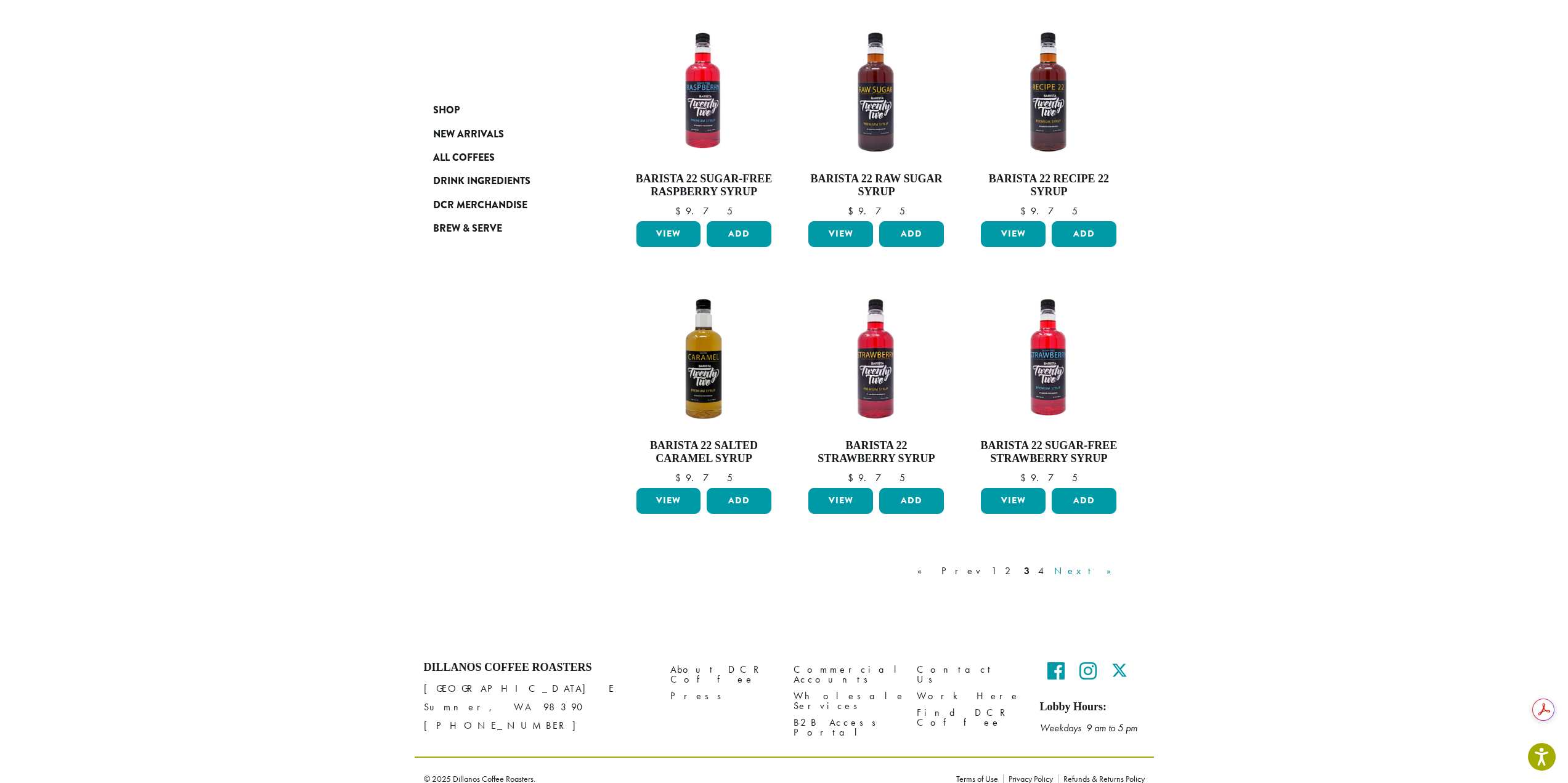
click at [1116, 573] on link "Next »" at bounding box center [1087, 571] width 71 height 15
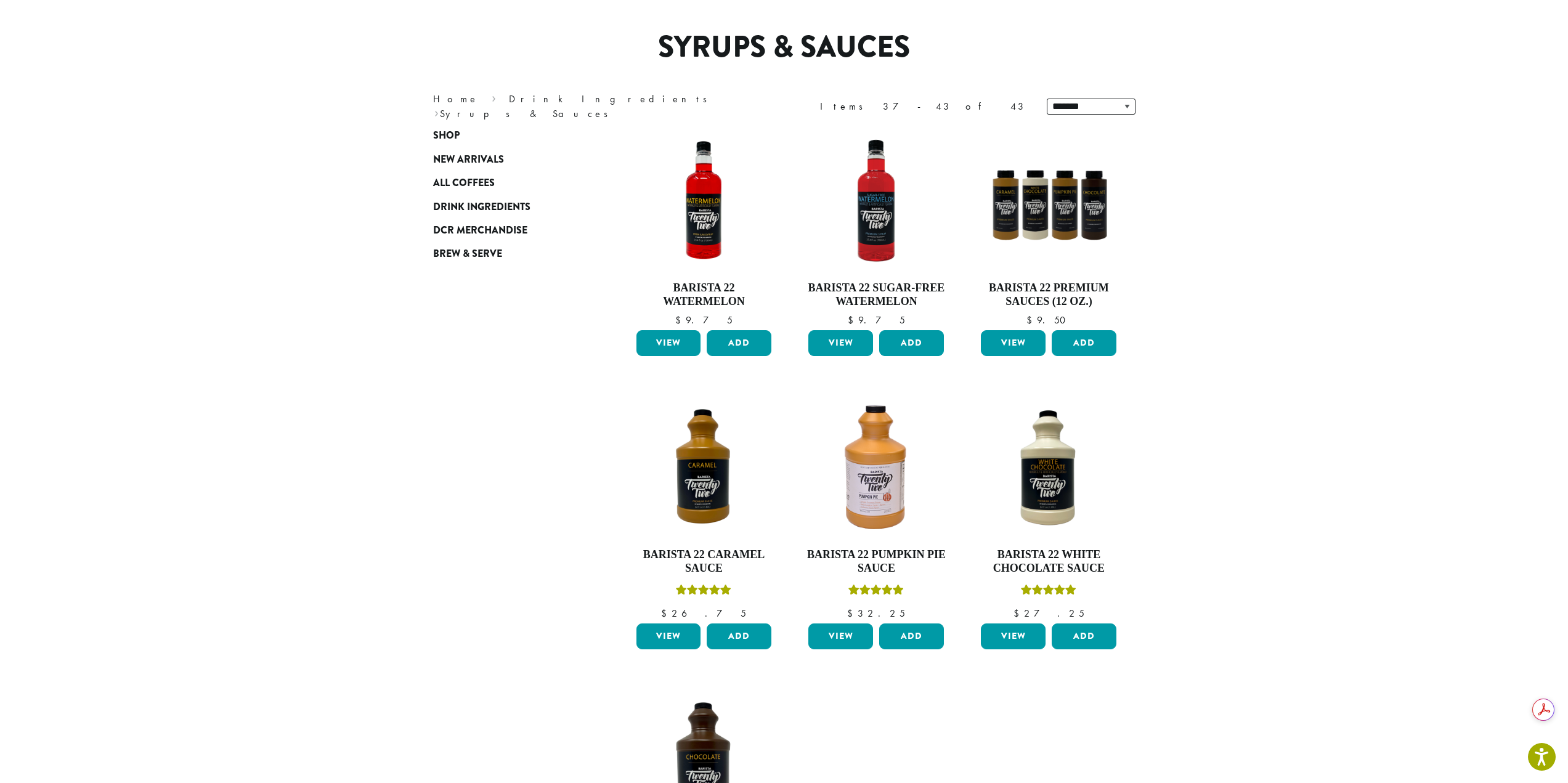
scroll to position [76, 0]
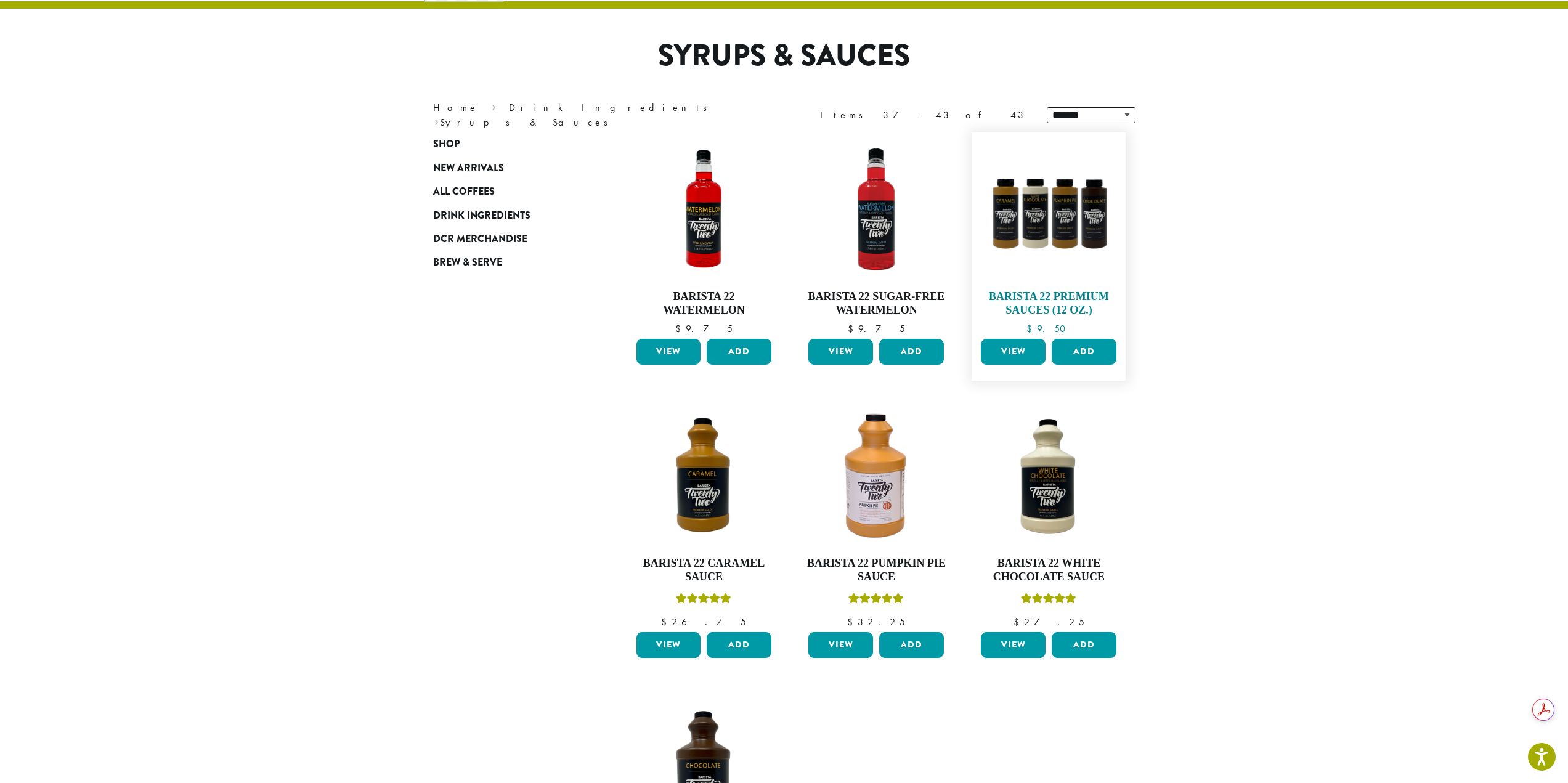
click at [1075, 237] on img at bounding box center [1048, 209] width 142 height 142
click at [492, 196] on span "All Coffees" at bounding box center [464, 192] width 62 height 16
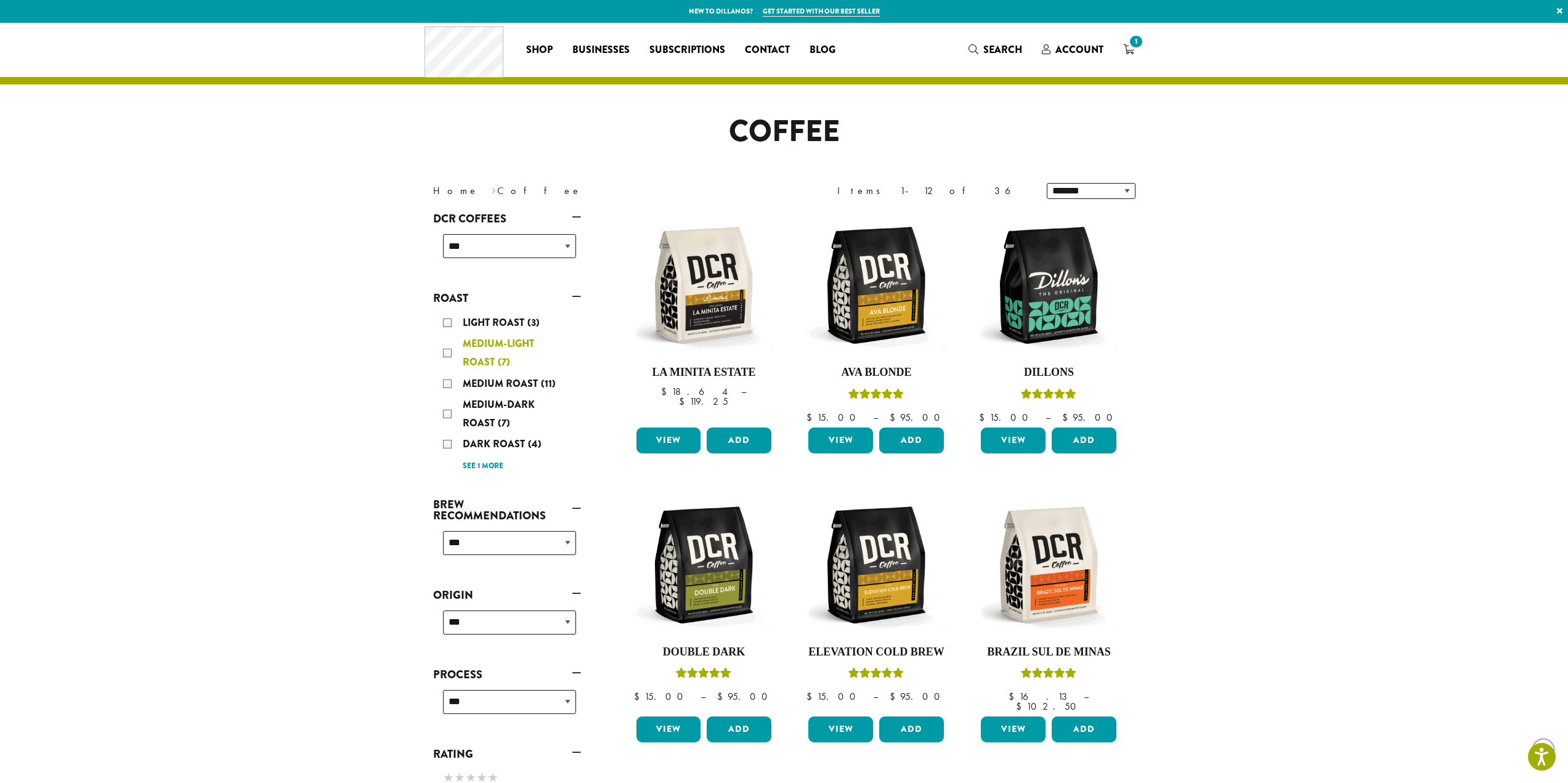
click at [475, 368] on span "Medium-Light Roast" at bounding box center [498, 353] width 71 height 33
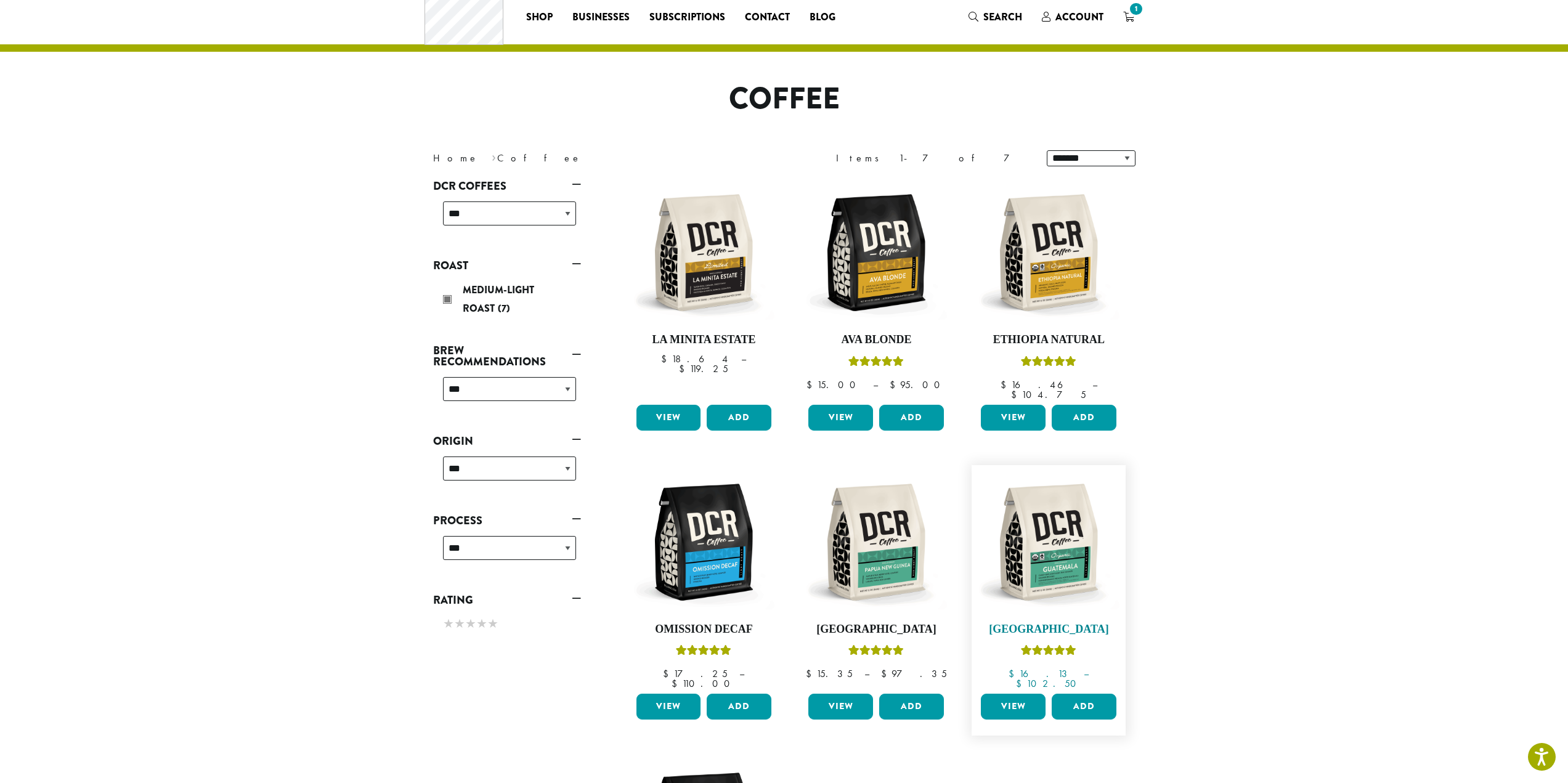
scroll to position [14, 0]
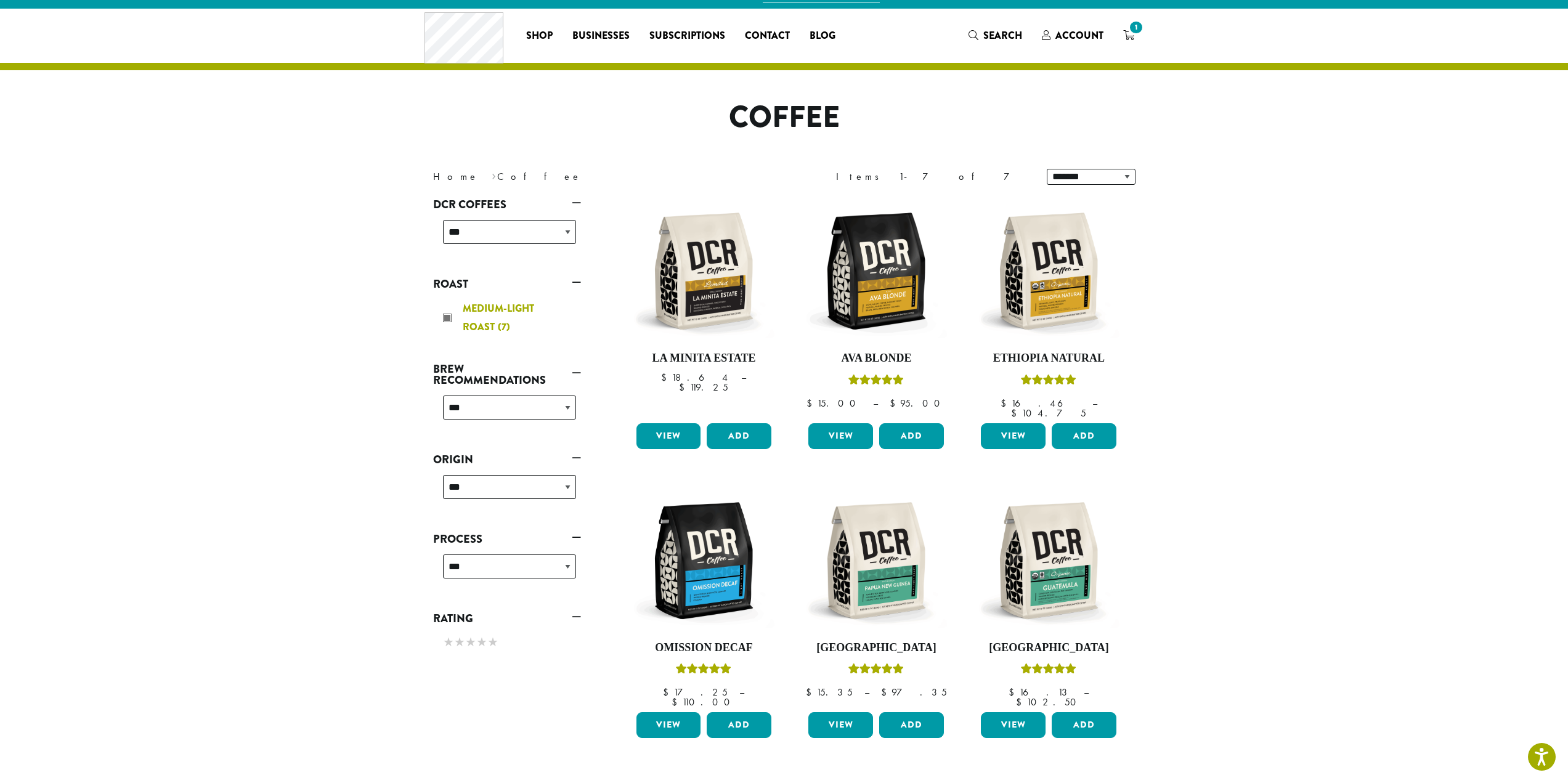
click at [521, 317] on div "Medium-Light Roast (7)" at bounding box center [509, 318] width 133 height 37
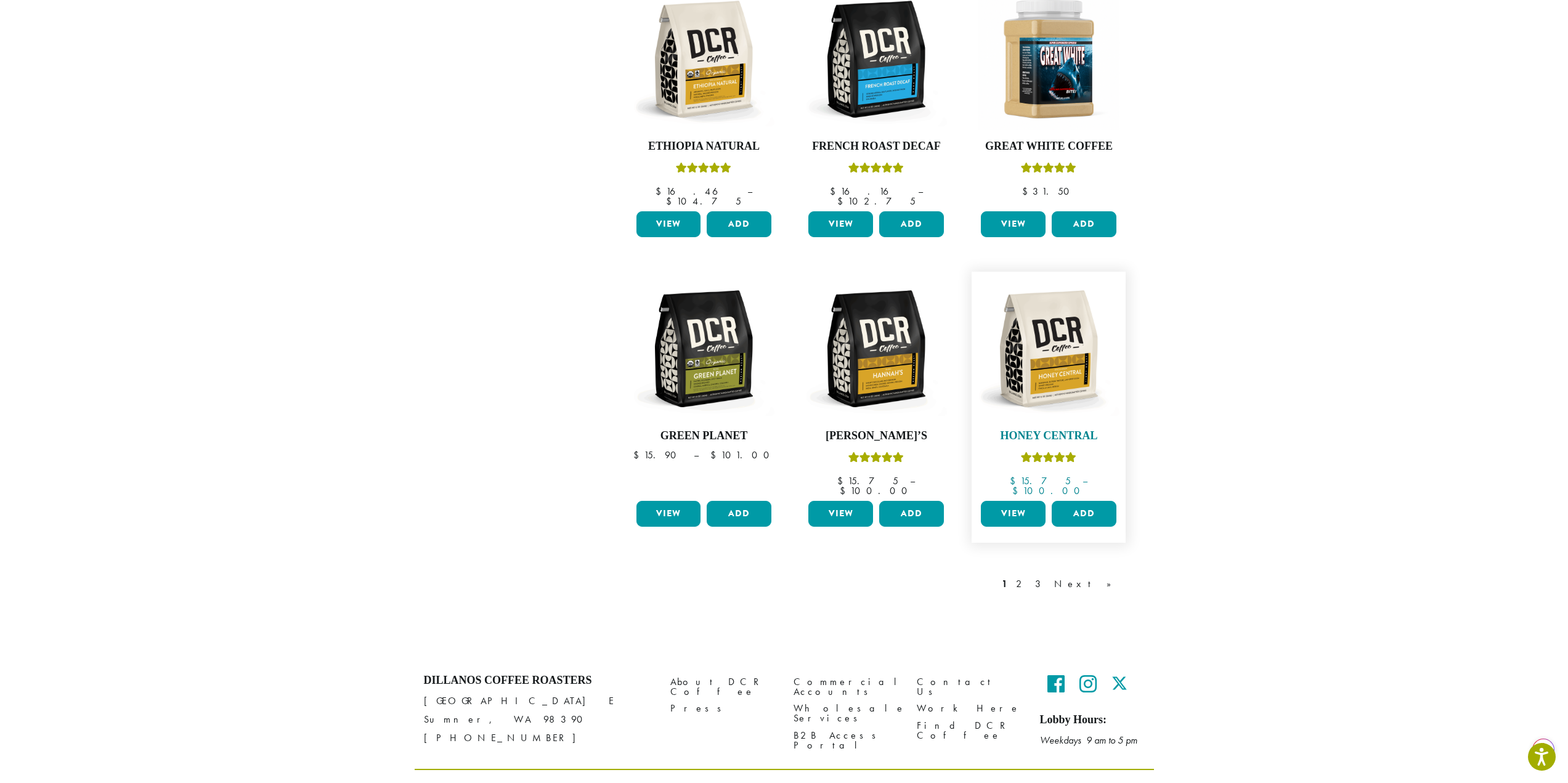
click at [1060, 325] on img at bounding box center [1048, 348] width 142 height 142
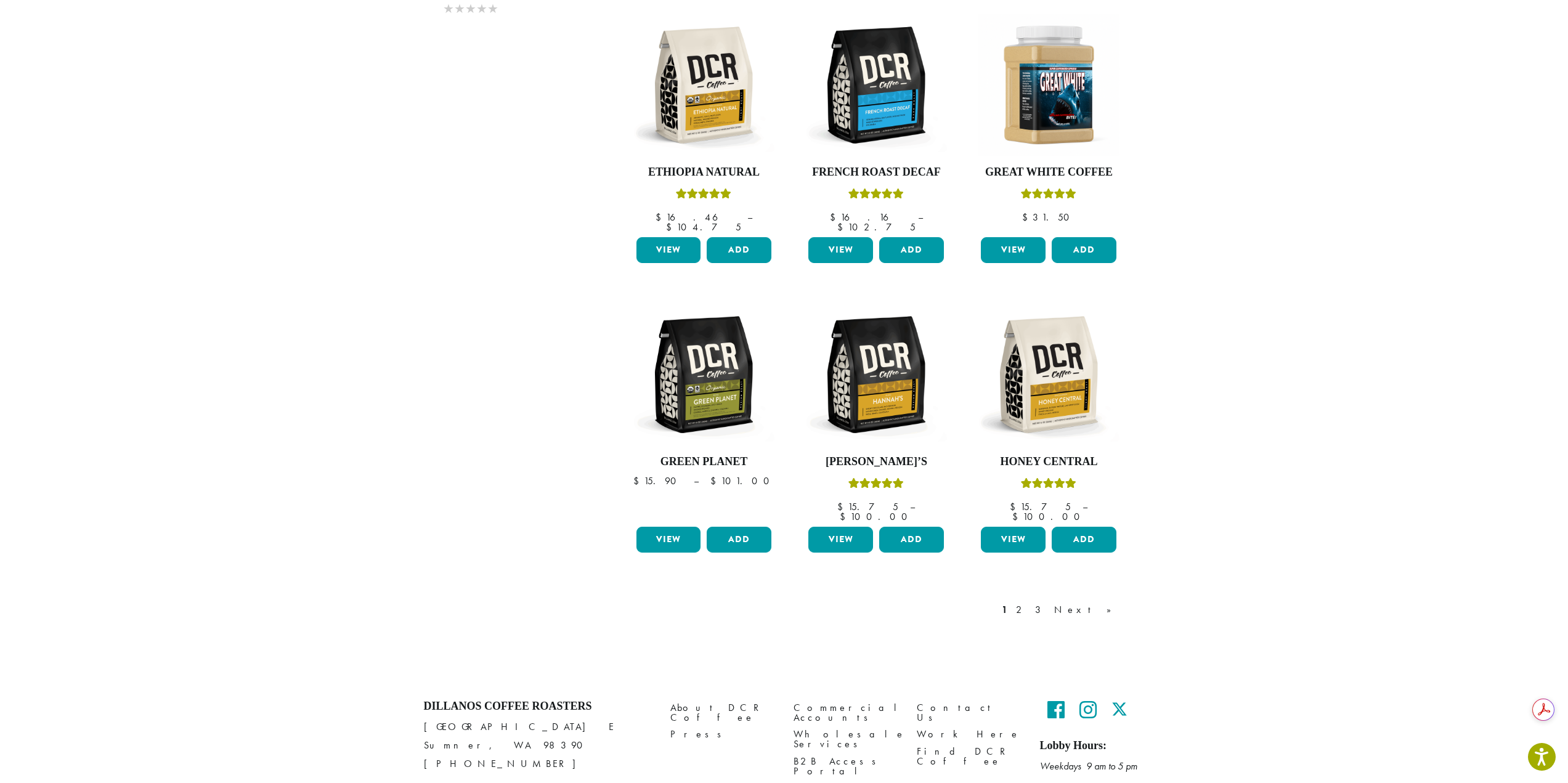
scroll to position [795, 0]
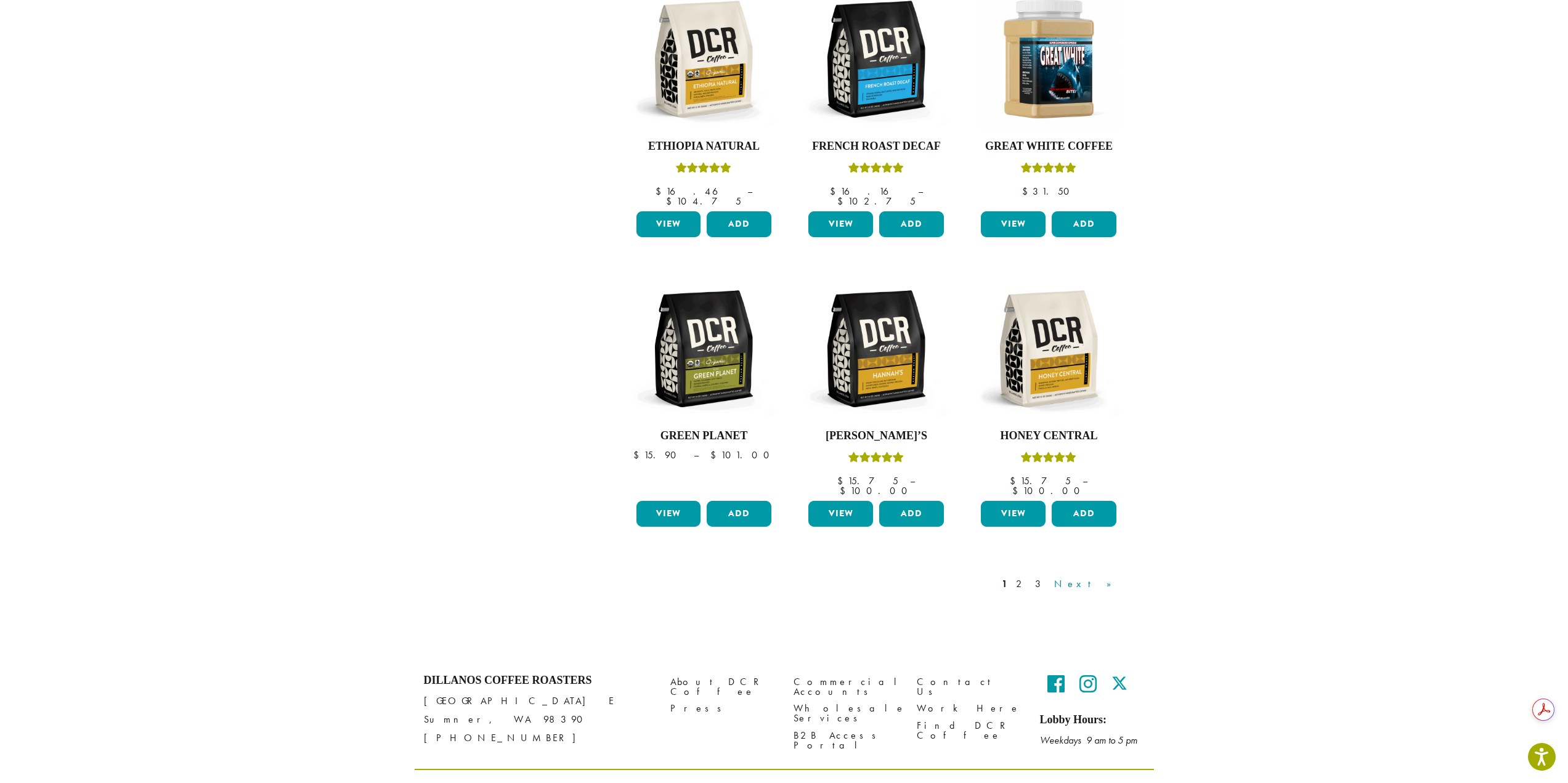
click at [1098, 576] on link "Next »" at bounding box center [1087, 584] width 71 height 15
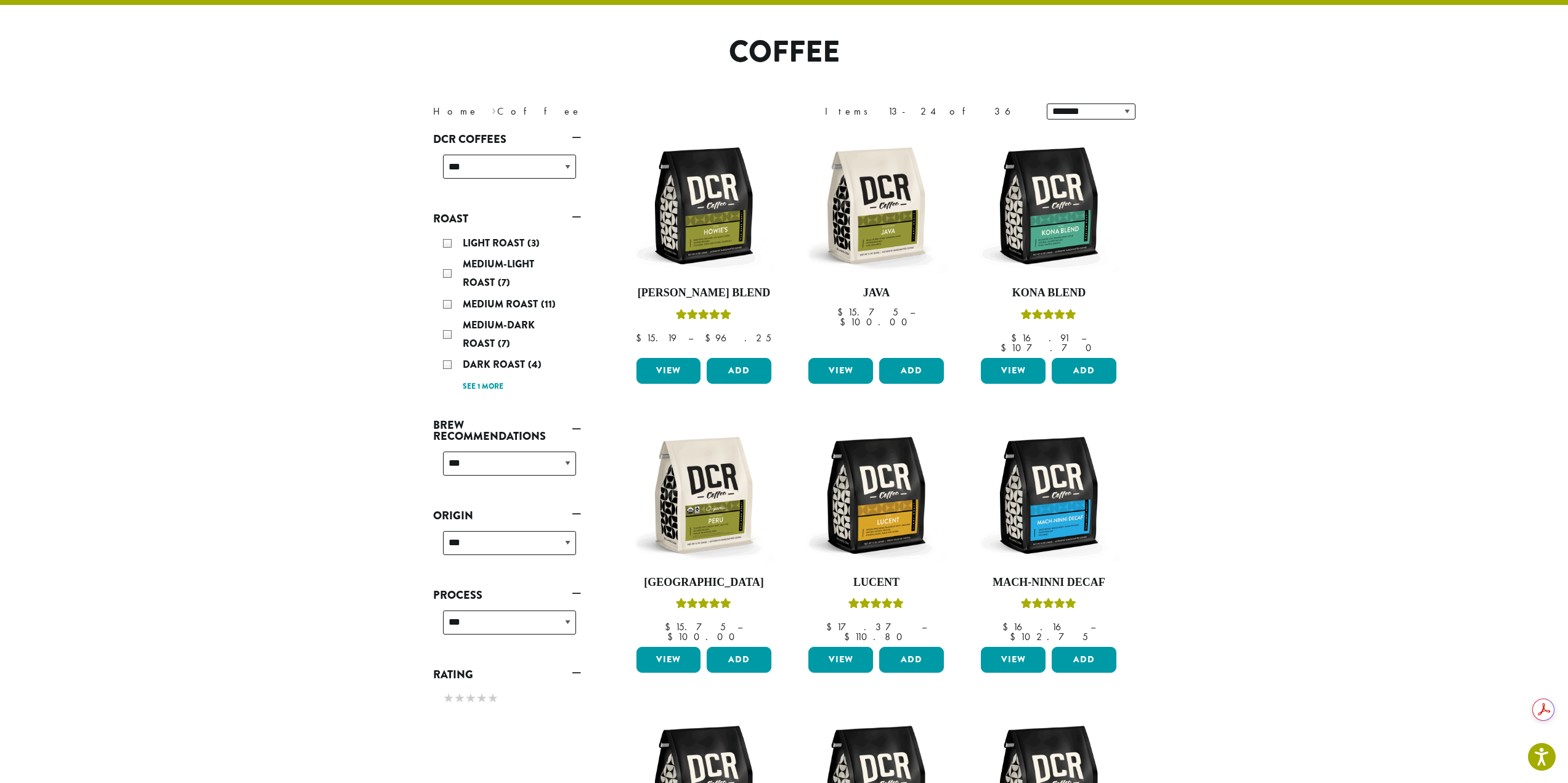
scroll to position [76, 0]
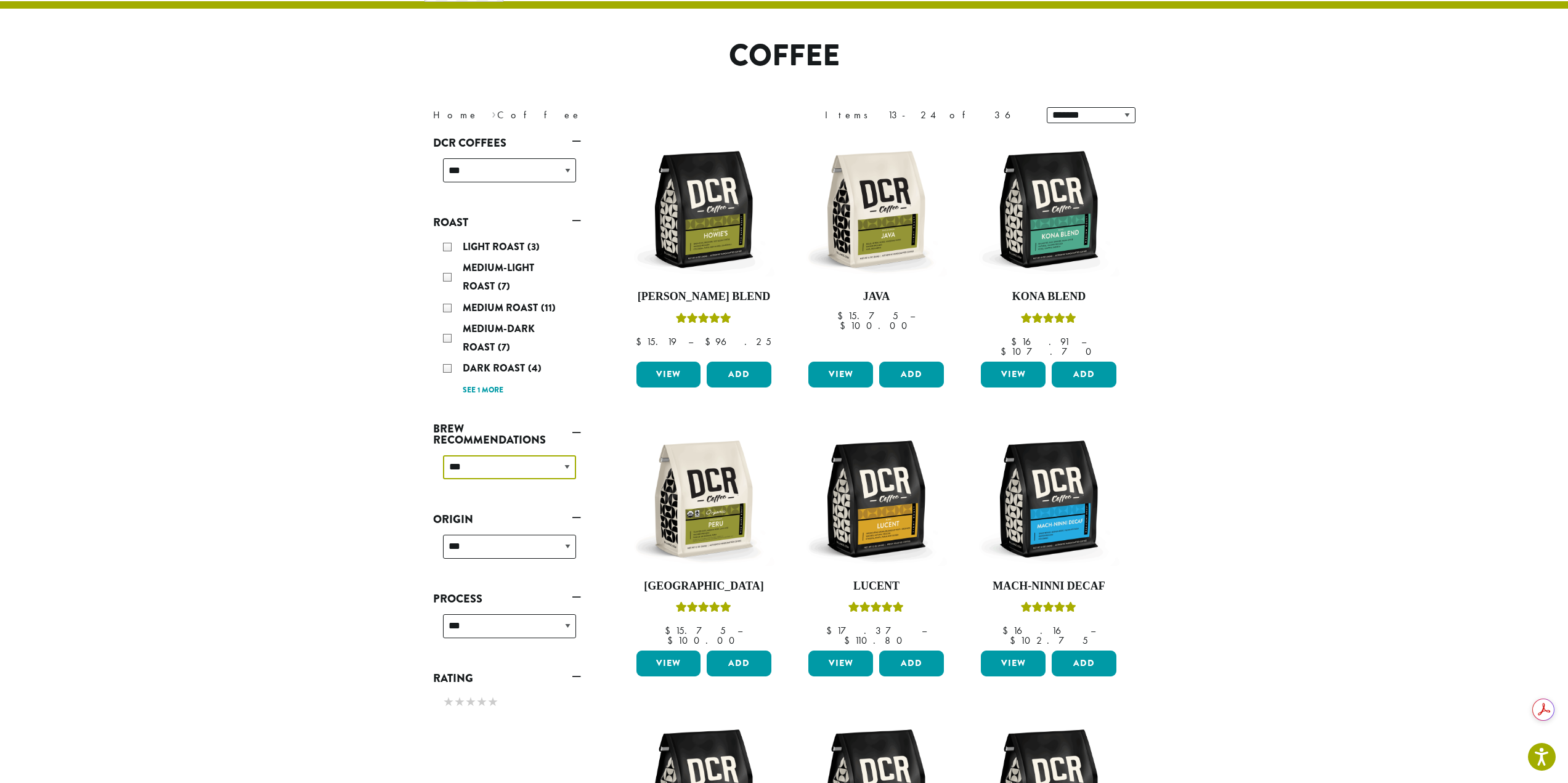
click at [488, 466] on select "**********" at bounding box center [509, 467] width 133 height 24
select select "*********"
click at [443, 455] on select "**********" at bounding box center [509, 467] width 133 height 24
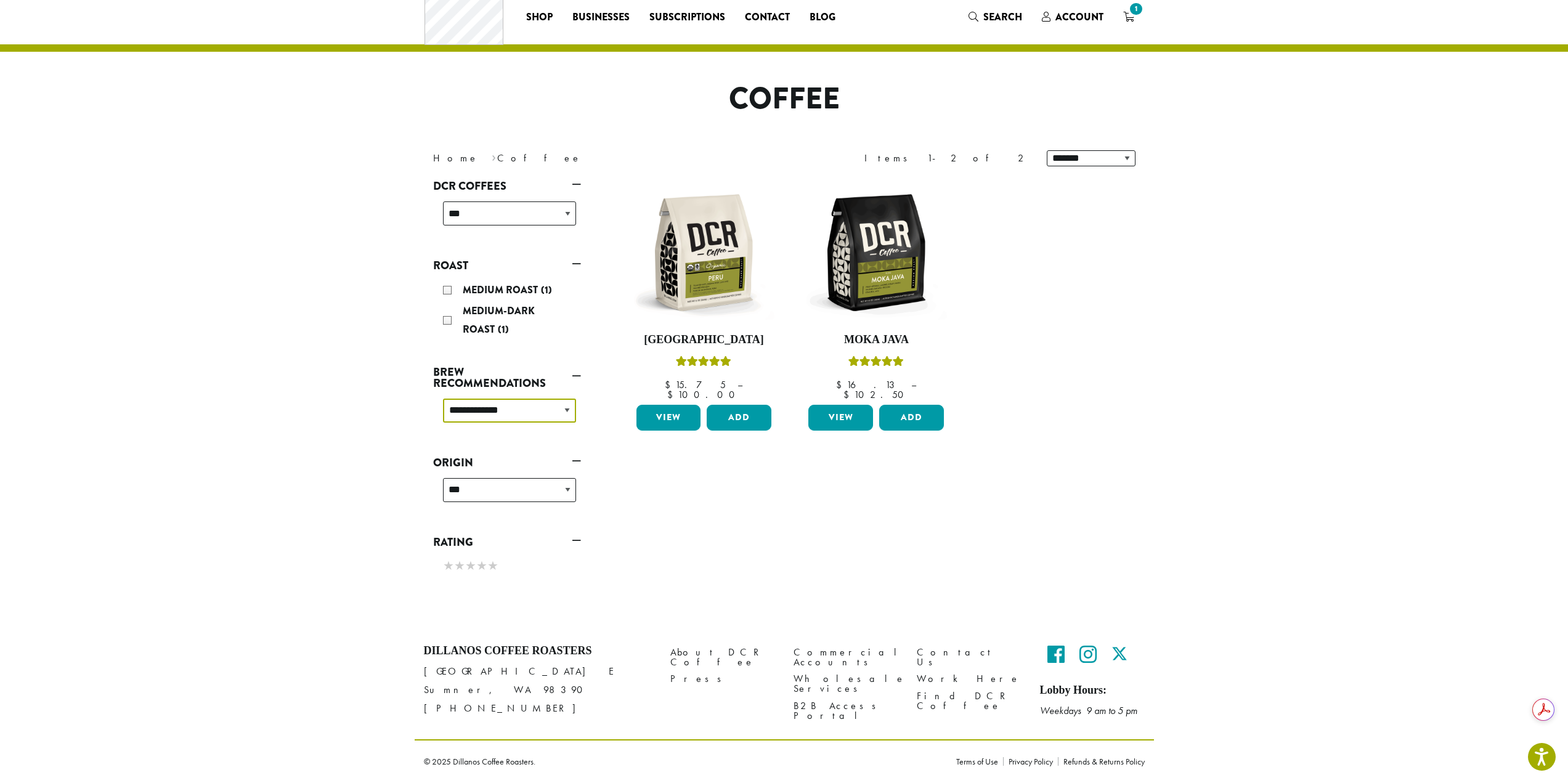
scroll to position [33, 0]
click at [730, 268] on img at bounding box center [703, 252] width 142 height 142
click at [898, 286] on img at bounding box center [876, 252] width 142 height 142
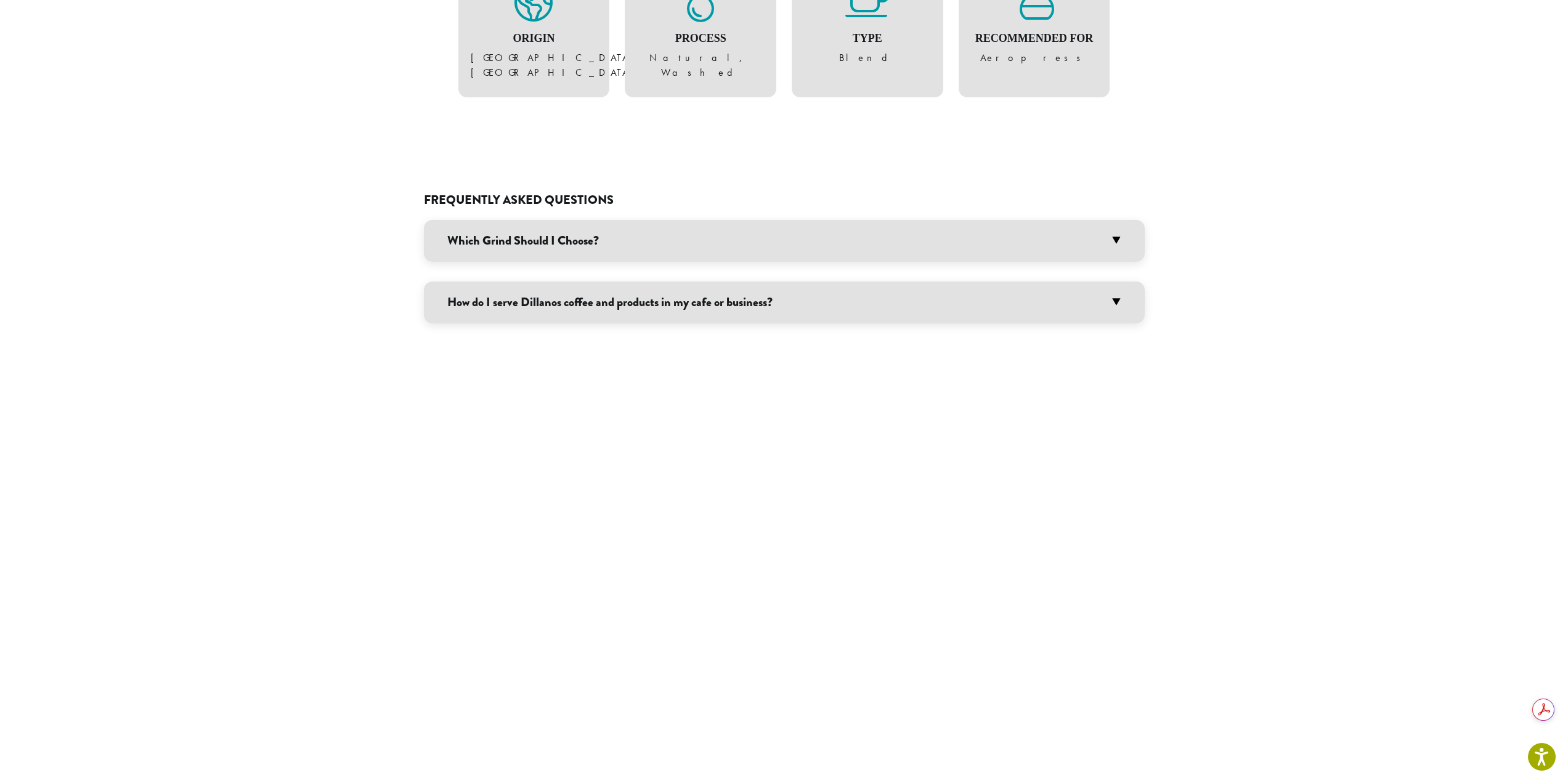
scroll to position [925, 0]
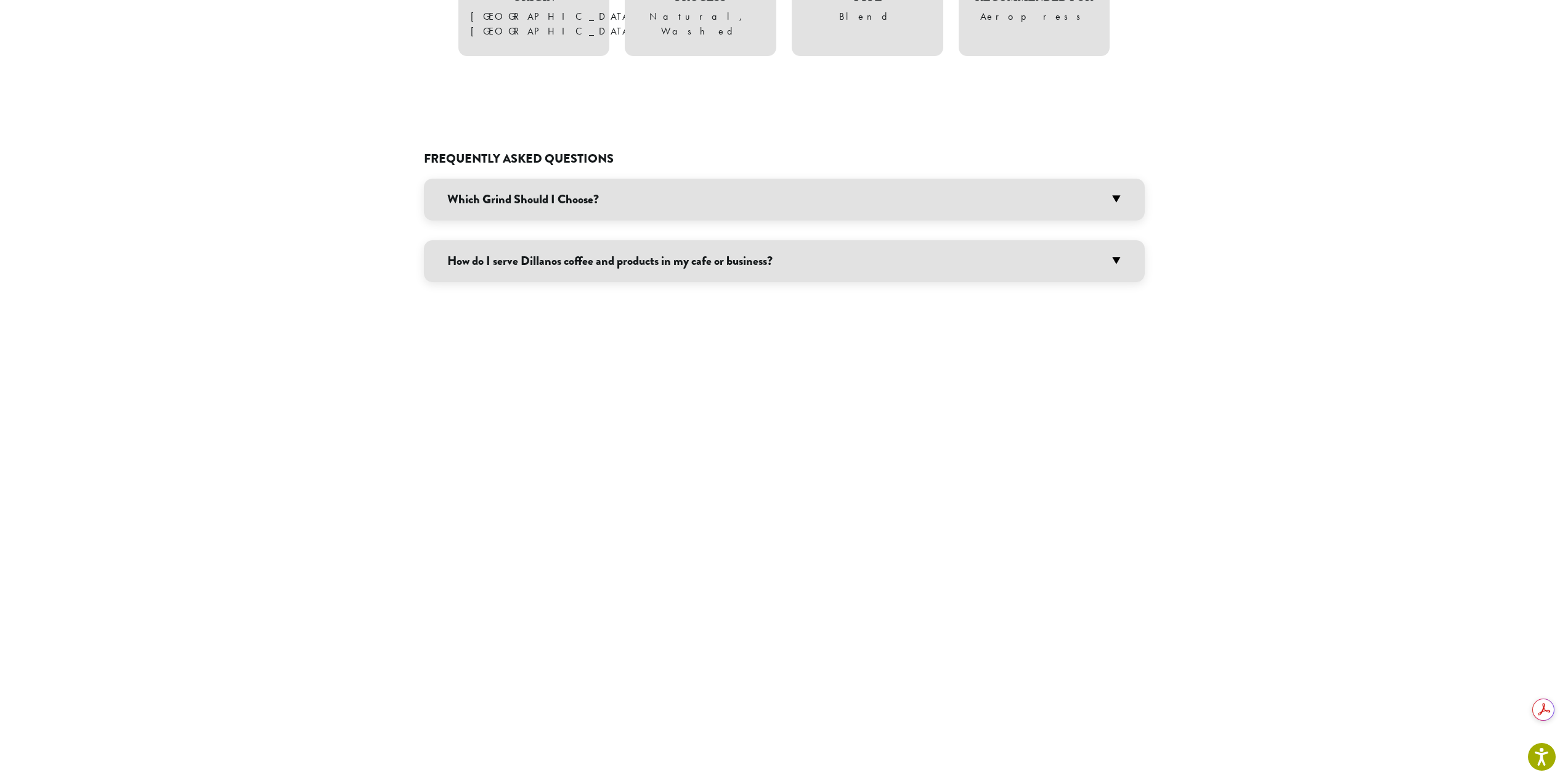
click at [568, 178] on h3 "Which Grind Should I Choose?" at bounding box center [784, 199] width 721 height 42
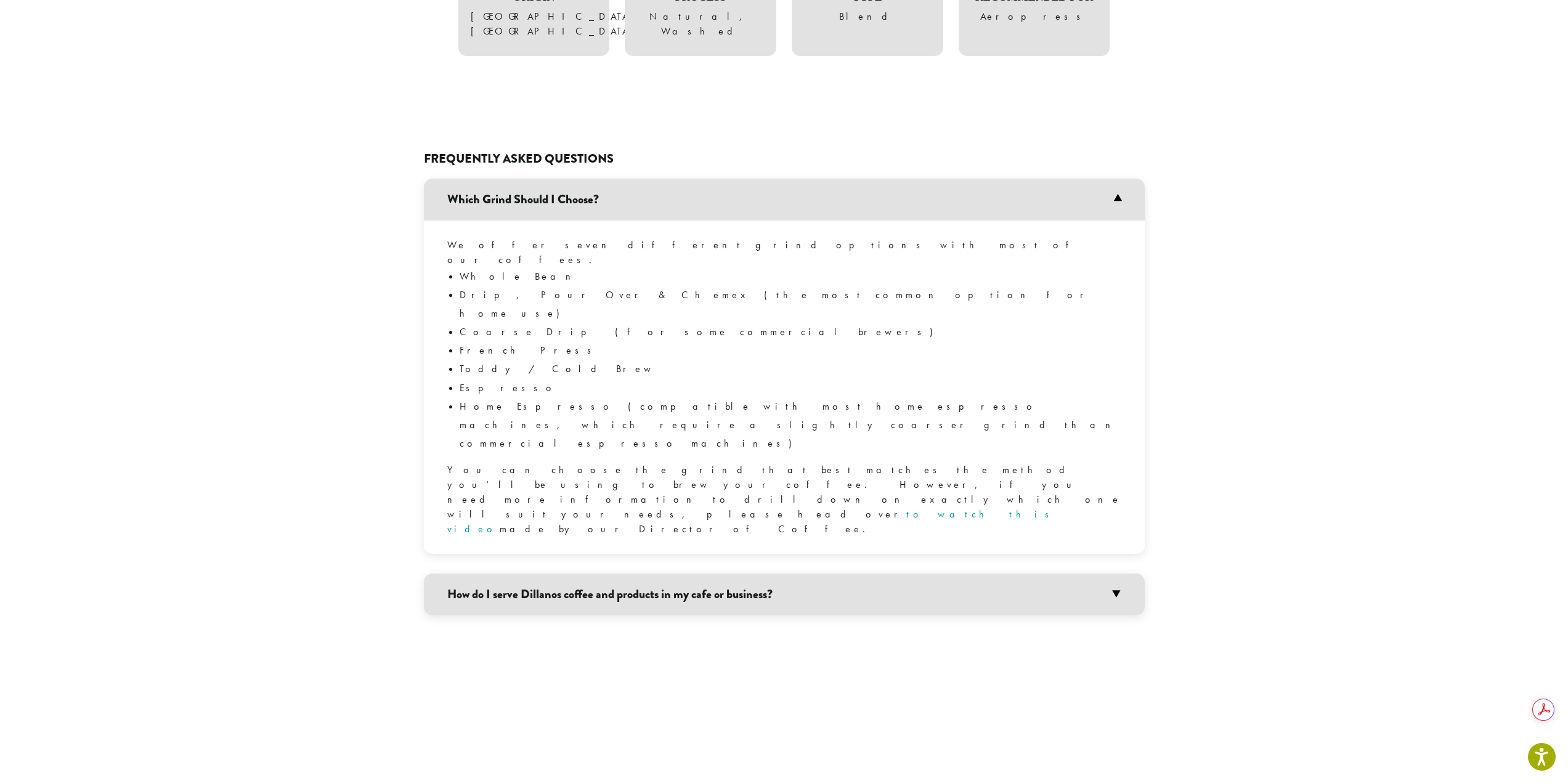
click at [568, 178] on h3 "Which Grind Should I Choose?" at bounding box center [784, 199] width 721 height 42
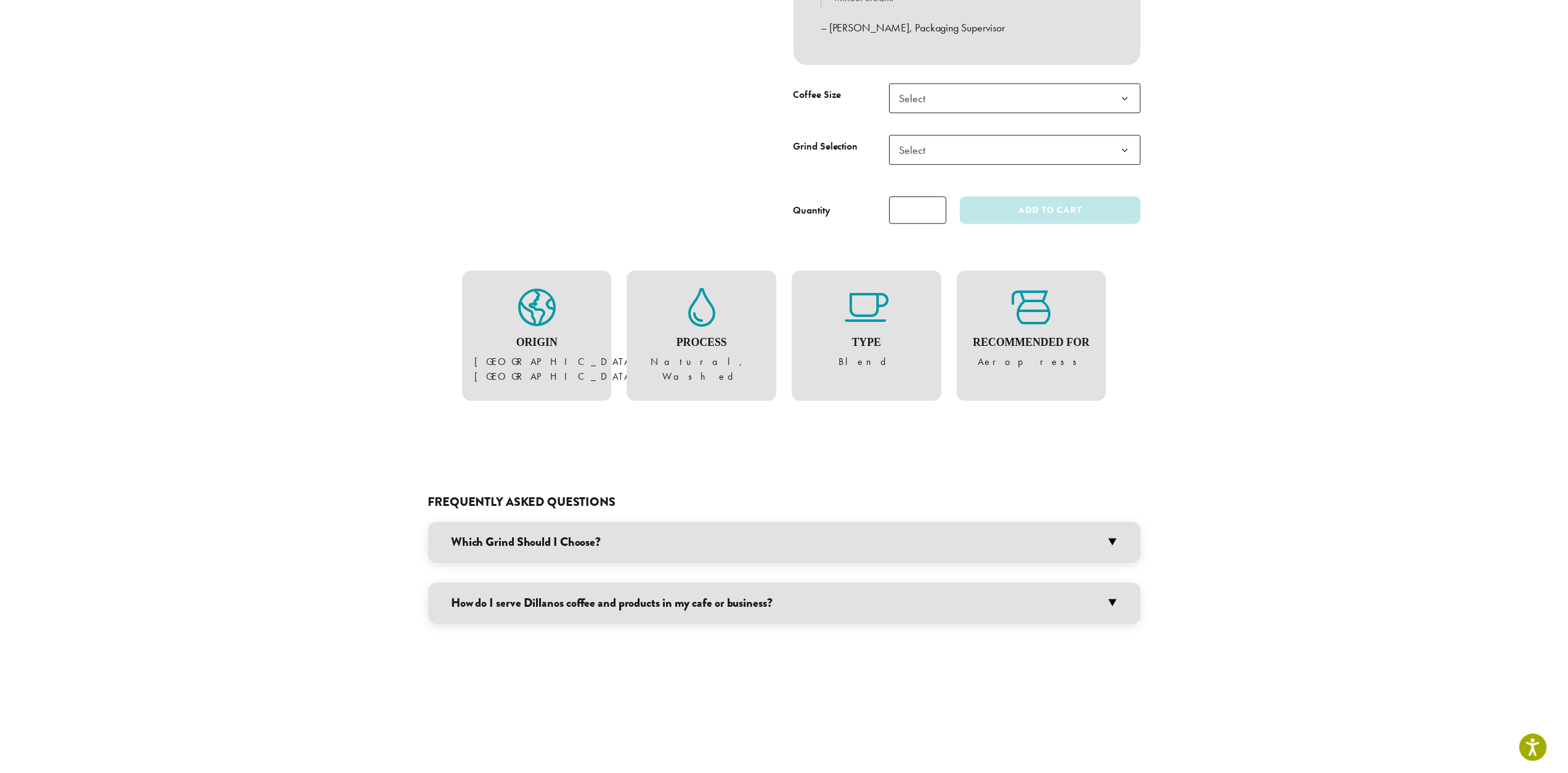
scroll to position [492, 0]
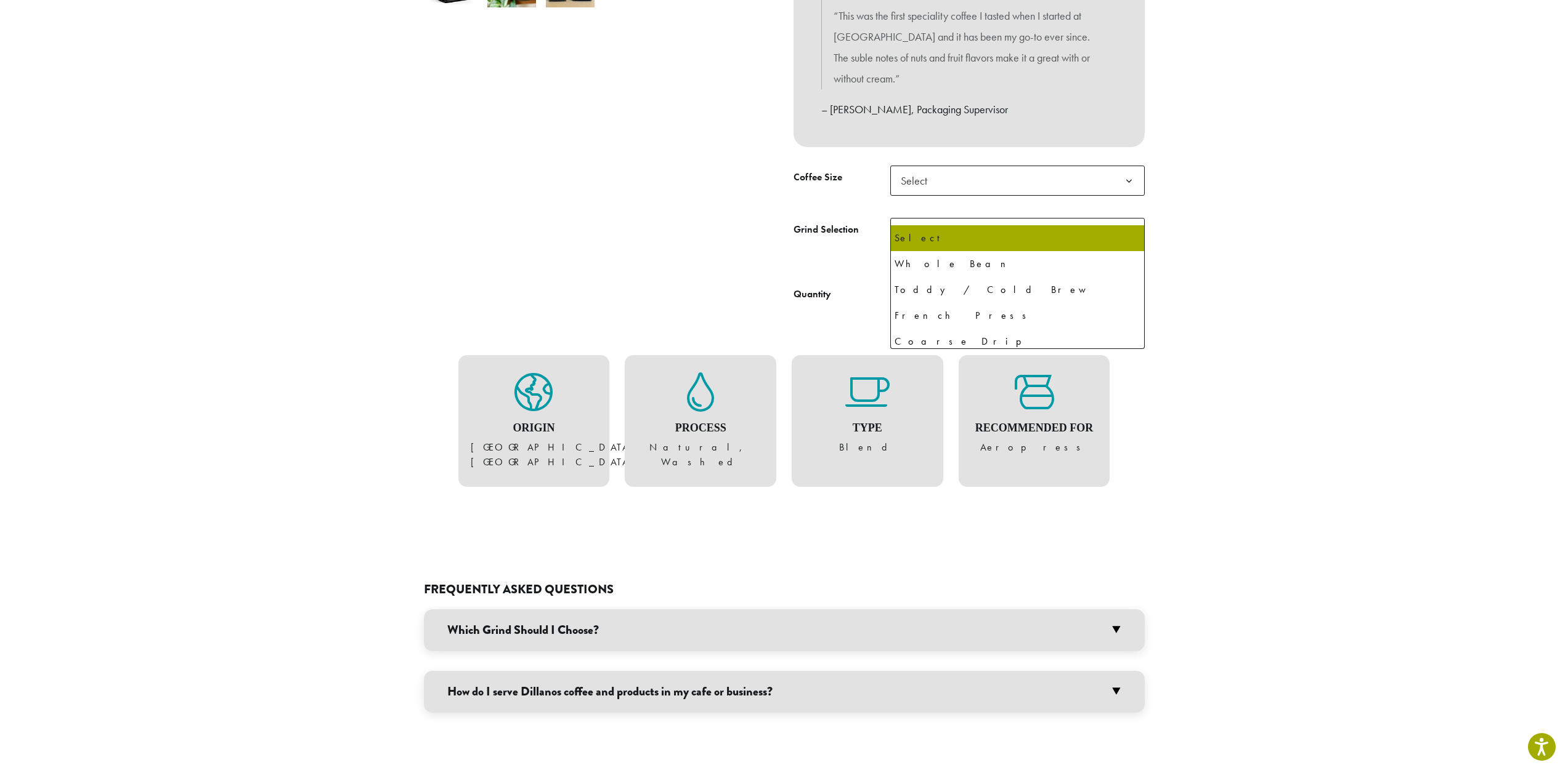
click at [968, 218] on span "Select" at bounding box center [1017, 233] width 254 height 30
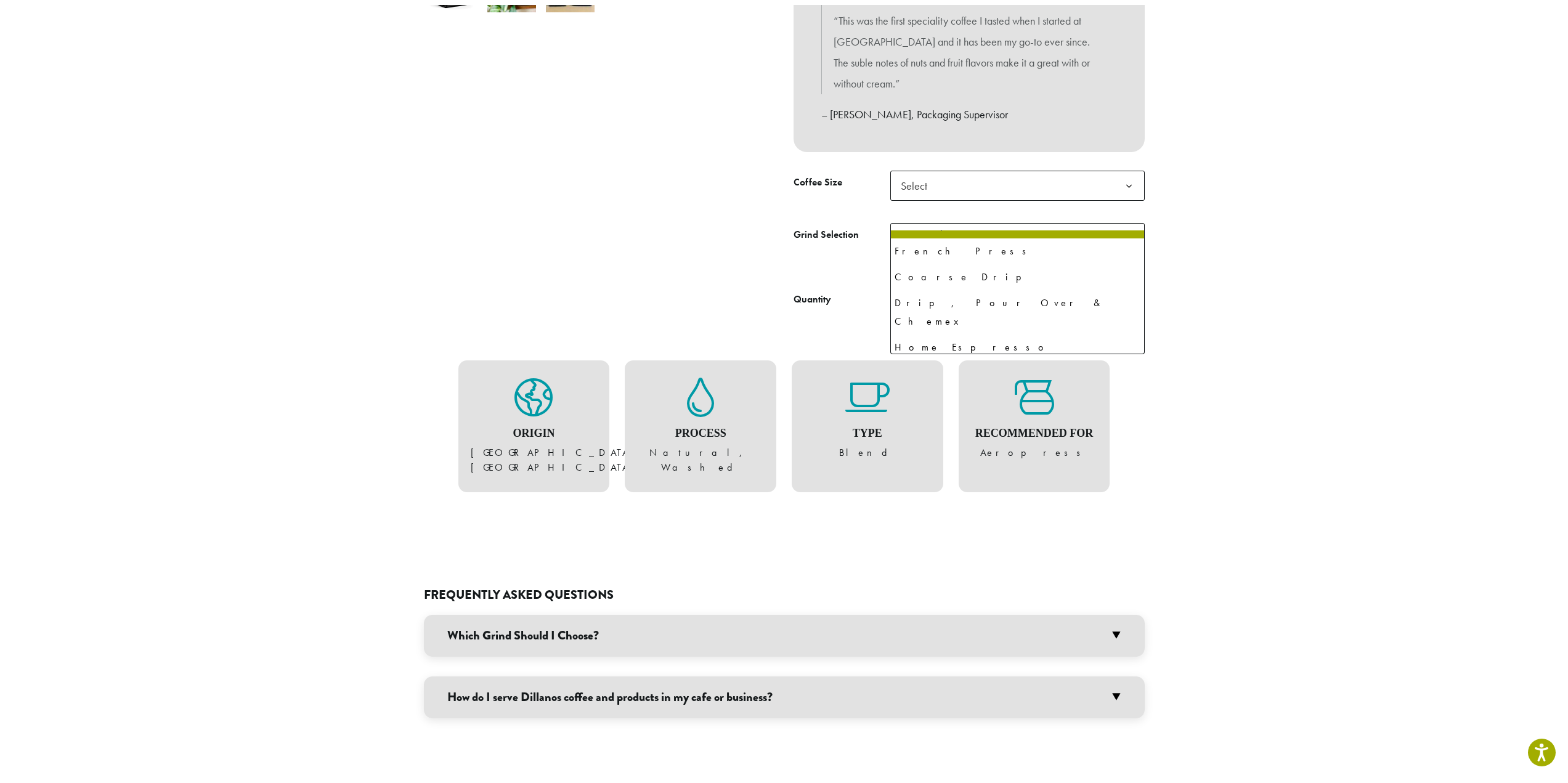
scroll to position [84, 0]
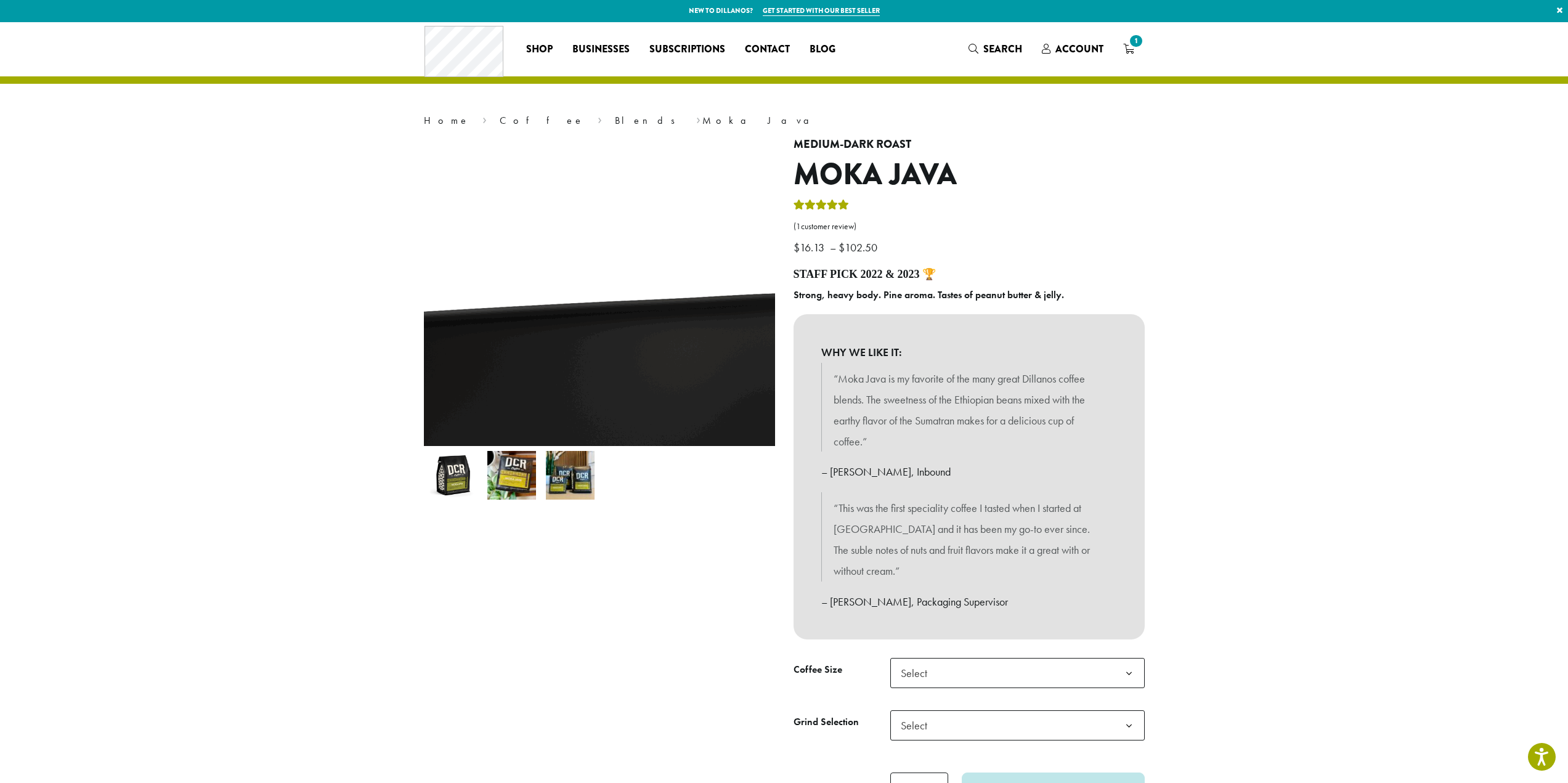
scroll to position [0, 0]
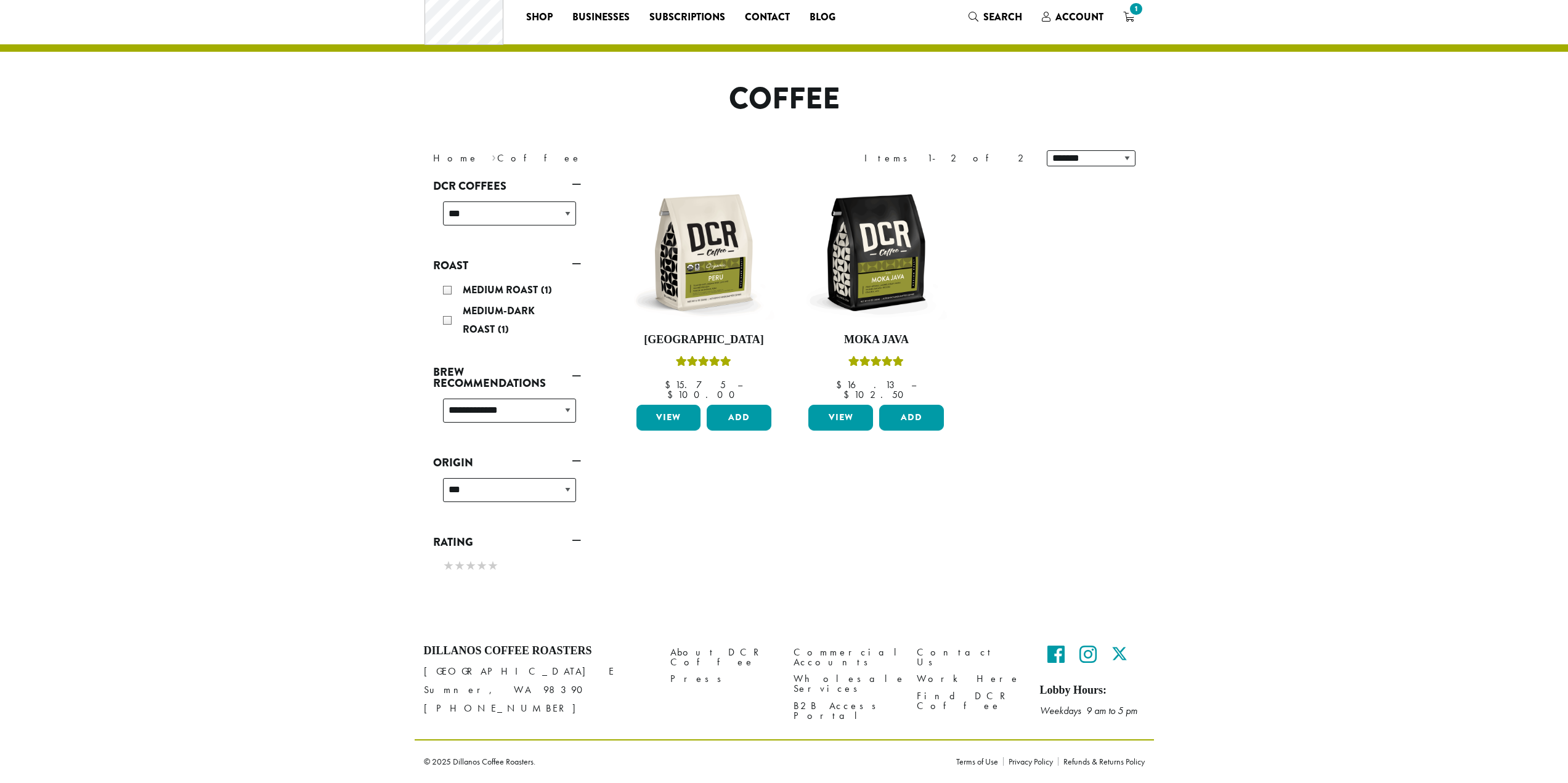
scroll to position [33, 0]
click at [547, 220] on select "**********" at bounding box center [509, 214] width 133 height 24
click at [391, 263] on section "**********" at bounding box center [784, 307] width 1568 height 635
click at [520, 419] on select "**********" at bounding box center [509, 411] width 133 height 24
select select "********"
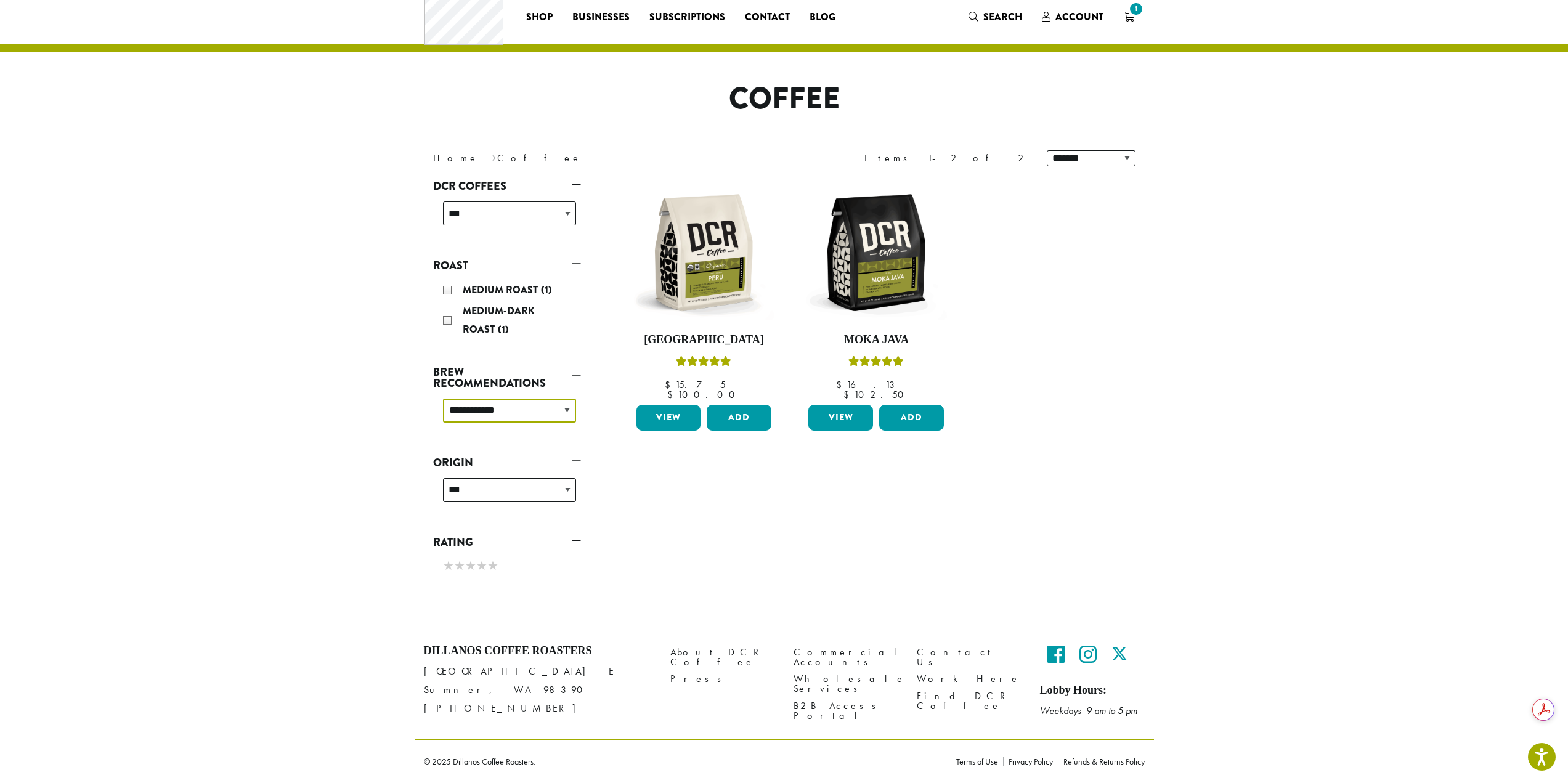
click at [443, 399] on select "**********" at bounding box center [509, 411] width 133 height 24
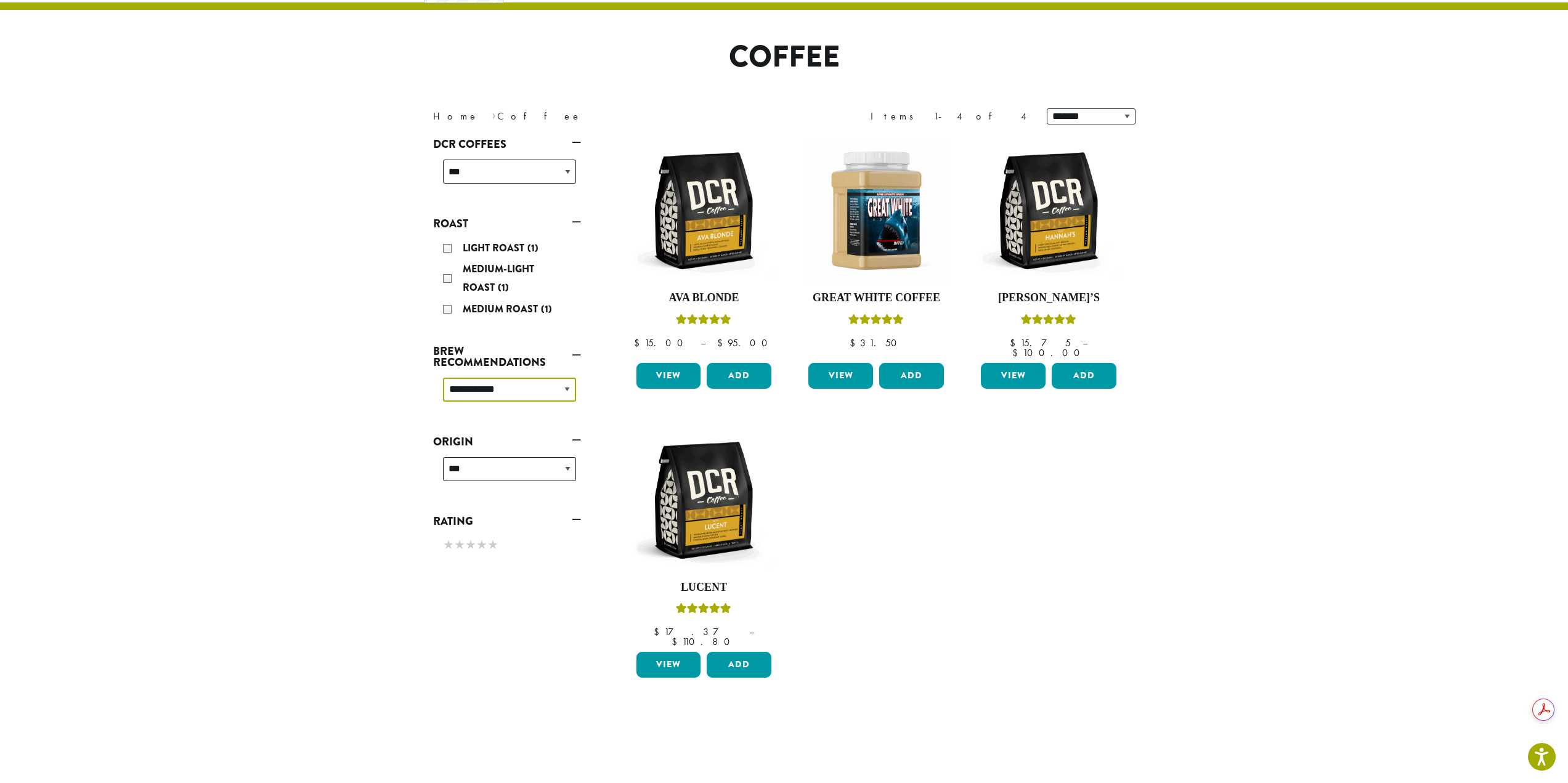
scroll to position [76, 0]
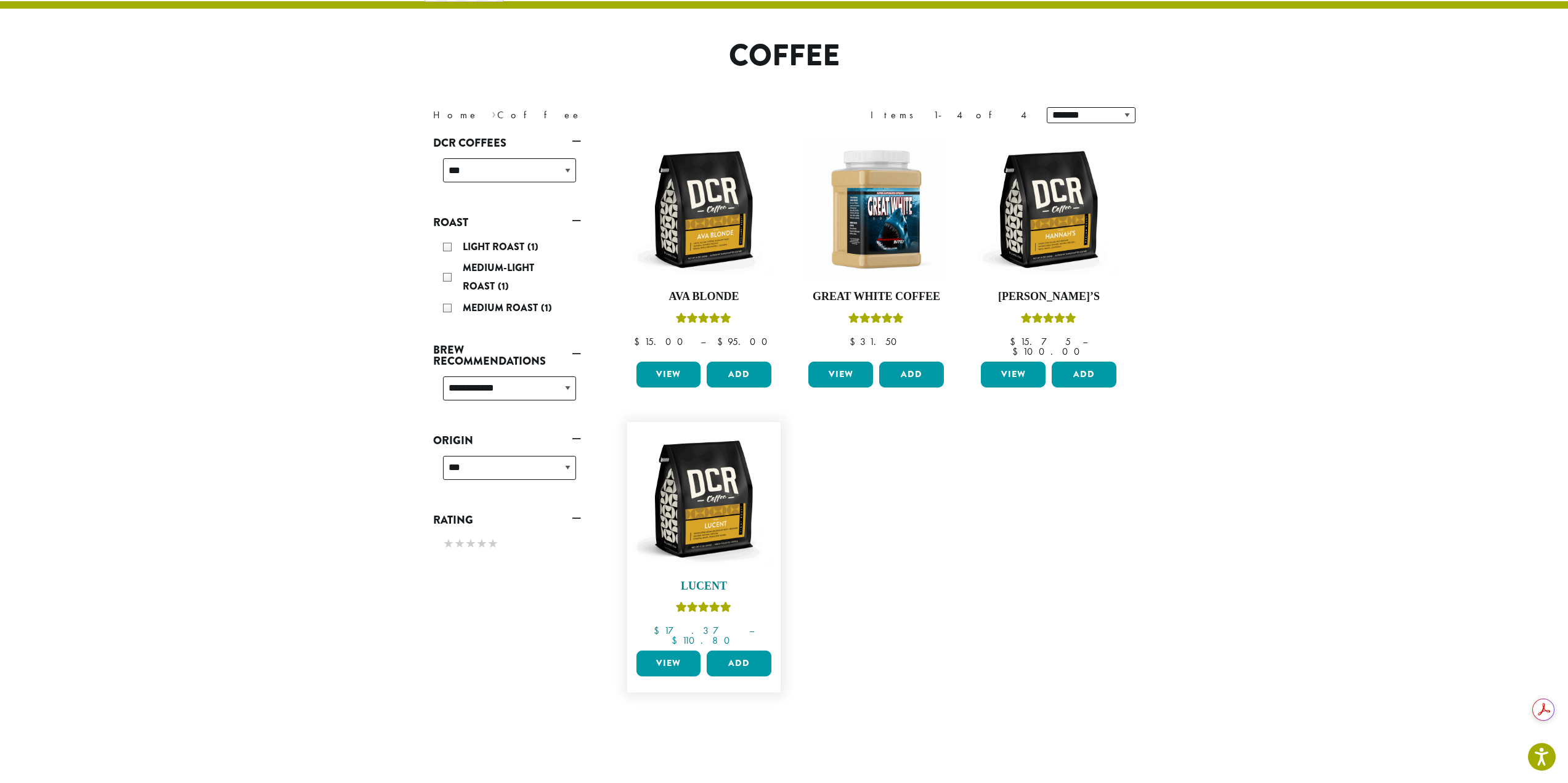
click at [716, 506] on img at bounding box center [703, 498] width 142 height 142
click at [1058, 262] on img at bounding box center [1048, 209] width 142 height 142
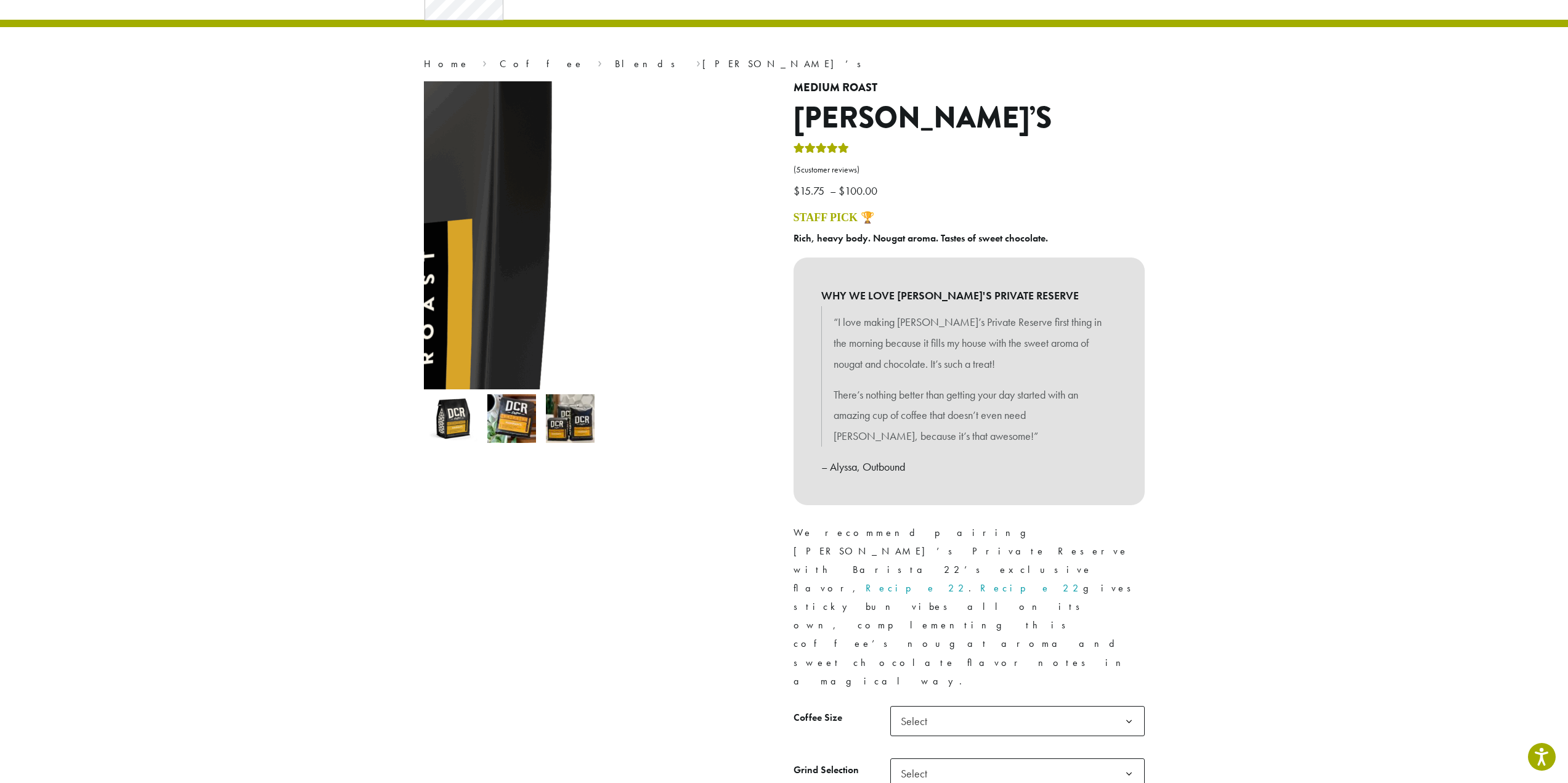
scroll to position [62, 0]
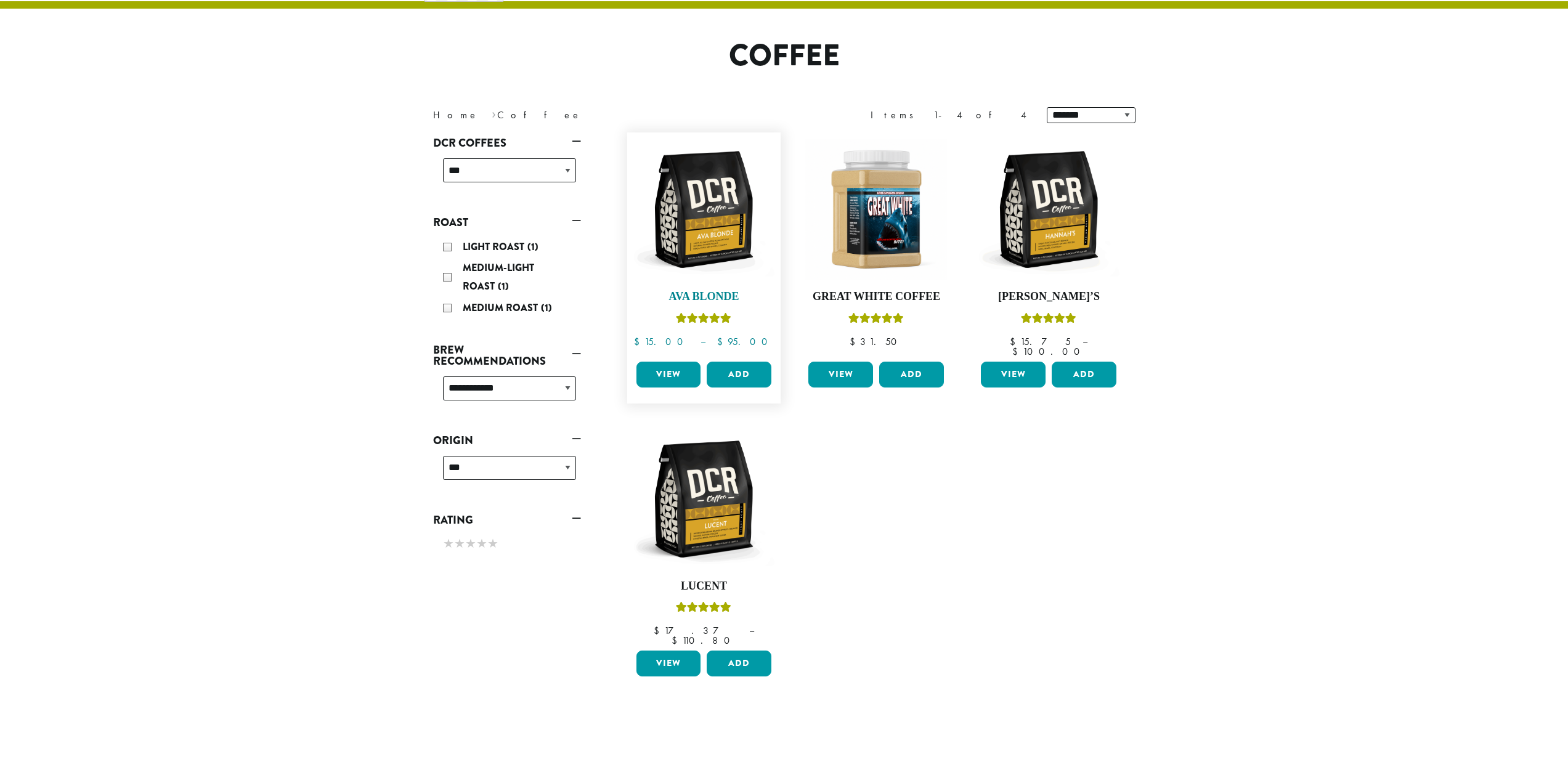
scroll to position [76, 0]
click at [738, 239] on img at bounding box center [703, 209] width 142 height 142
click at [1088, 215] on img at bounding box center [1048, 209] width 142 height 142
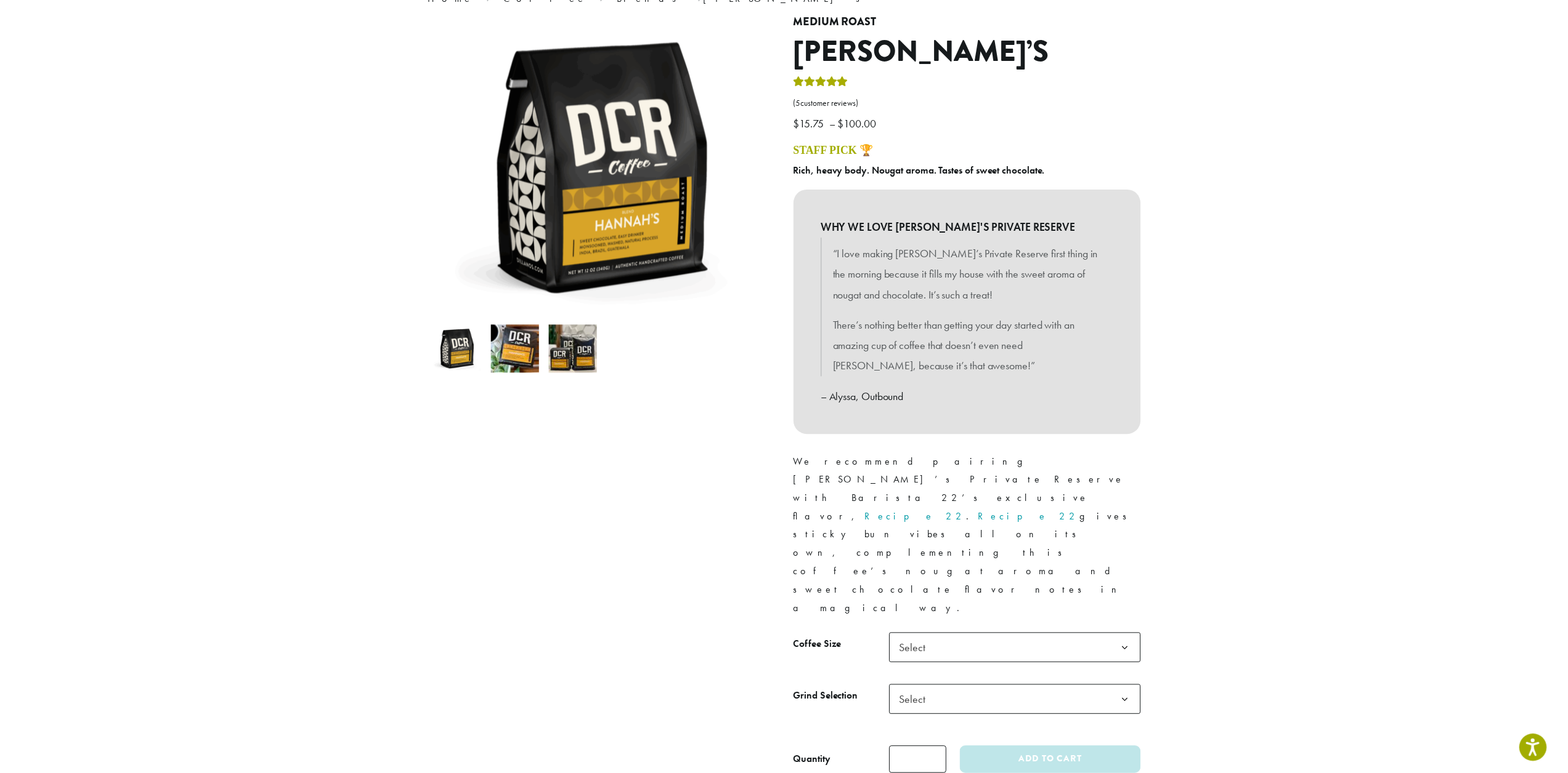
scroll to position [123, 0]
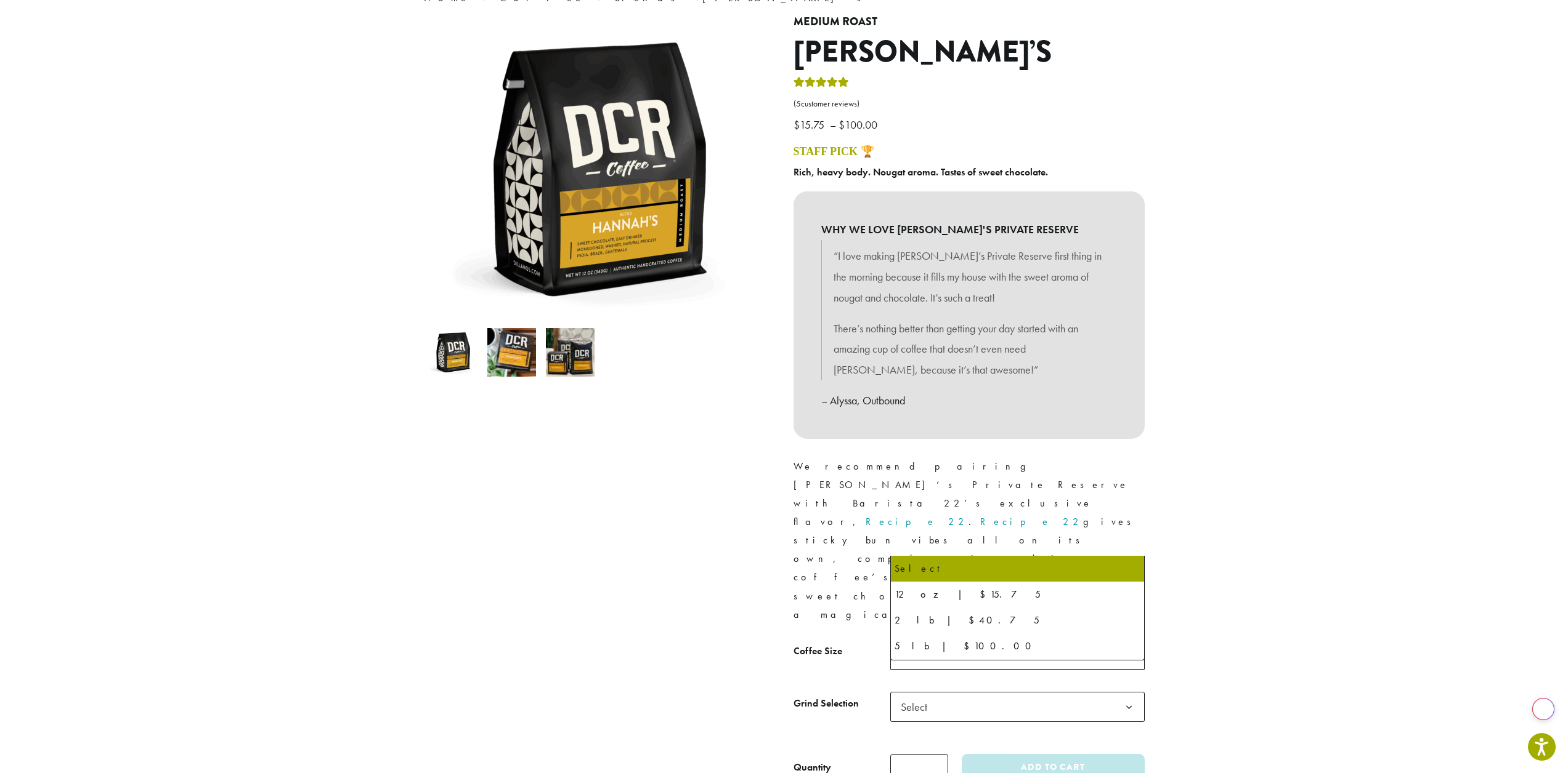
click at [1067, 639] on span "Select" at bounding box center [1017, 654] width 254 height 30
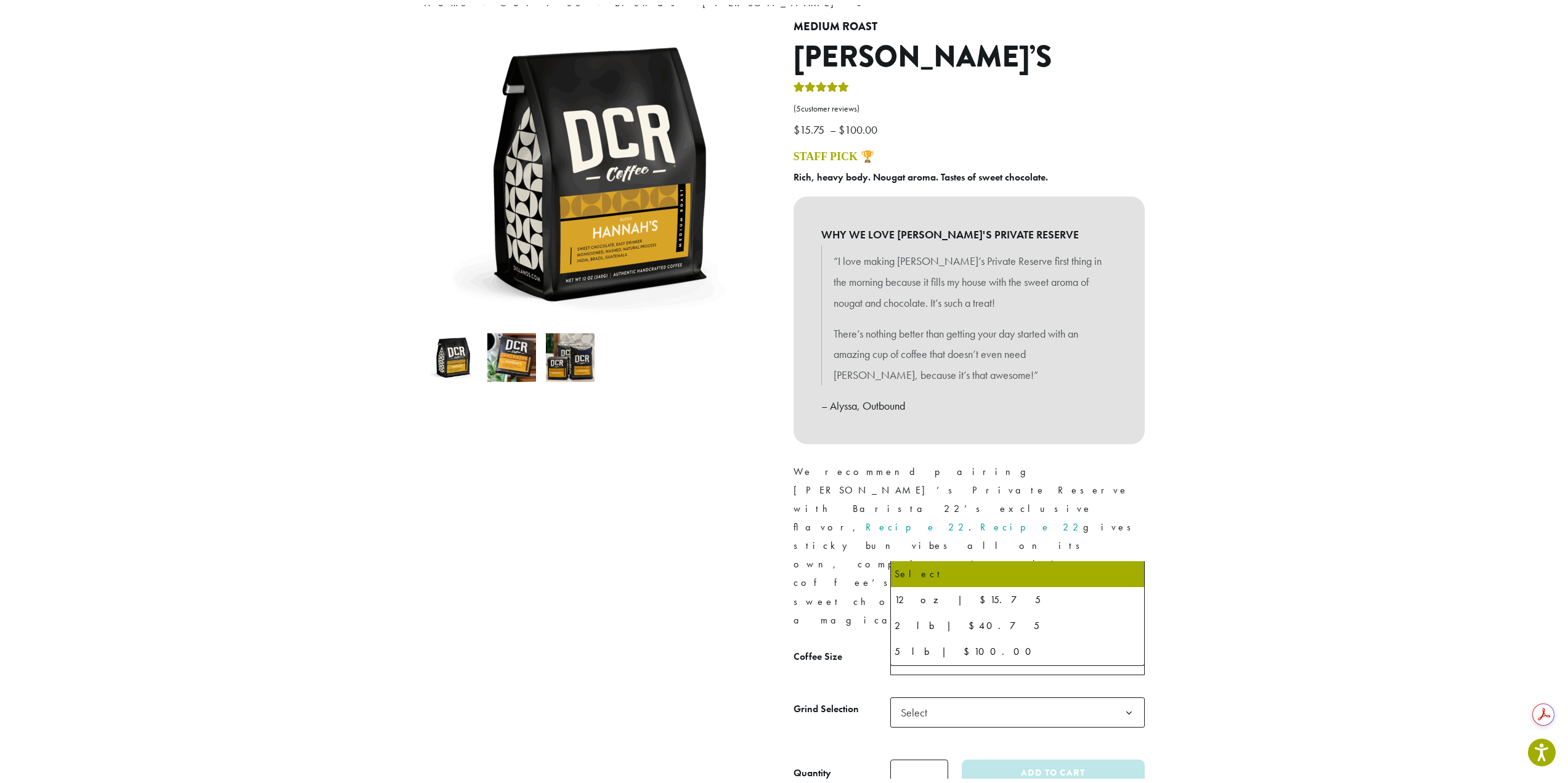
scroll to position [0, 0]
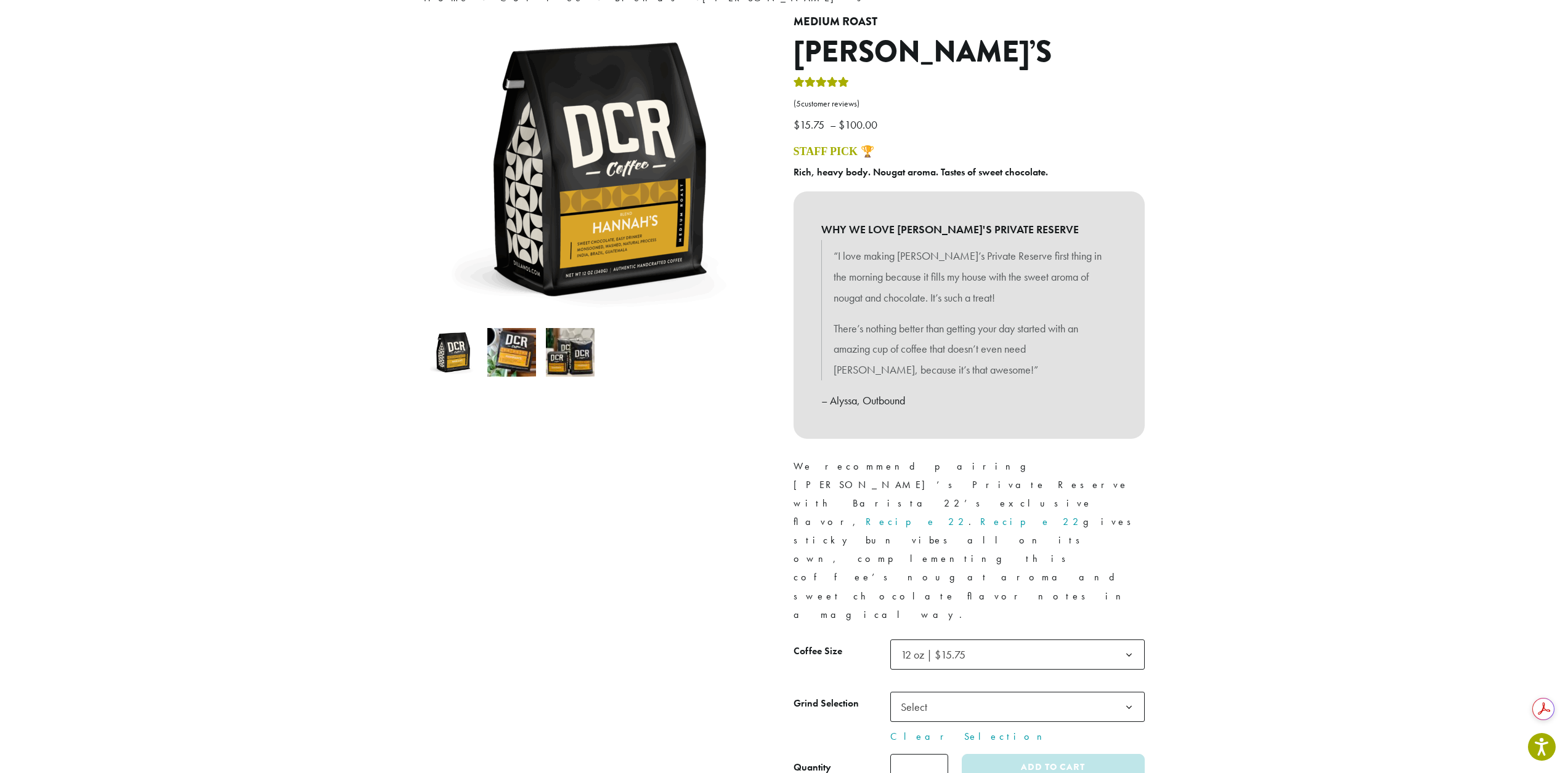
click at [1010, 692] on span "Select" at bounding box center [1017, 707] width 254 height 30
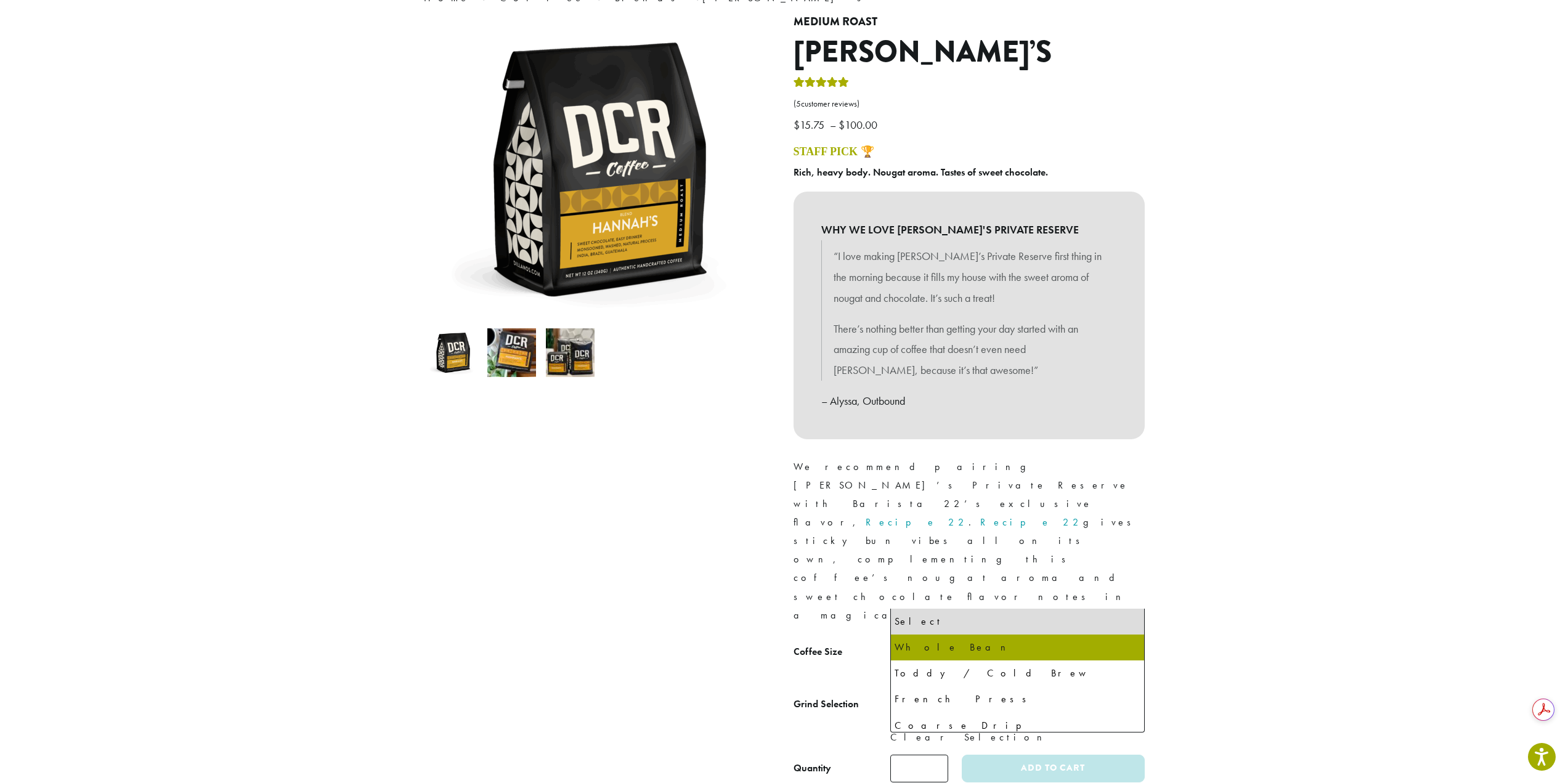
select select "*********"
select select "**********"
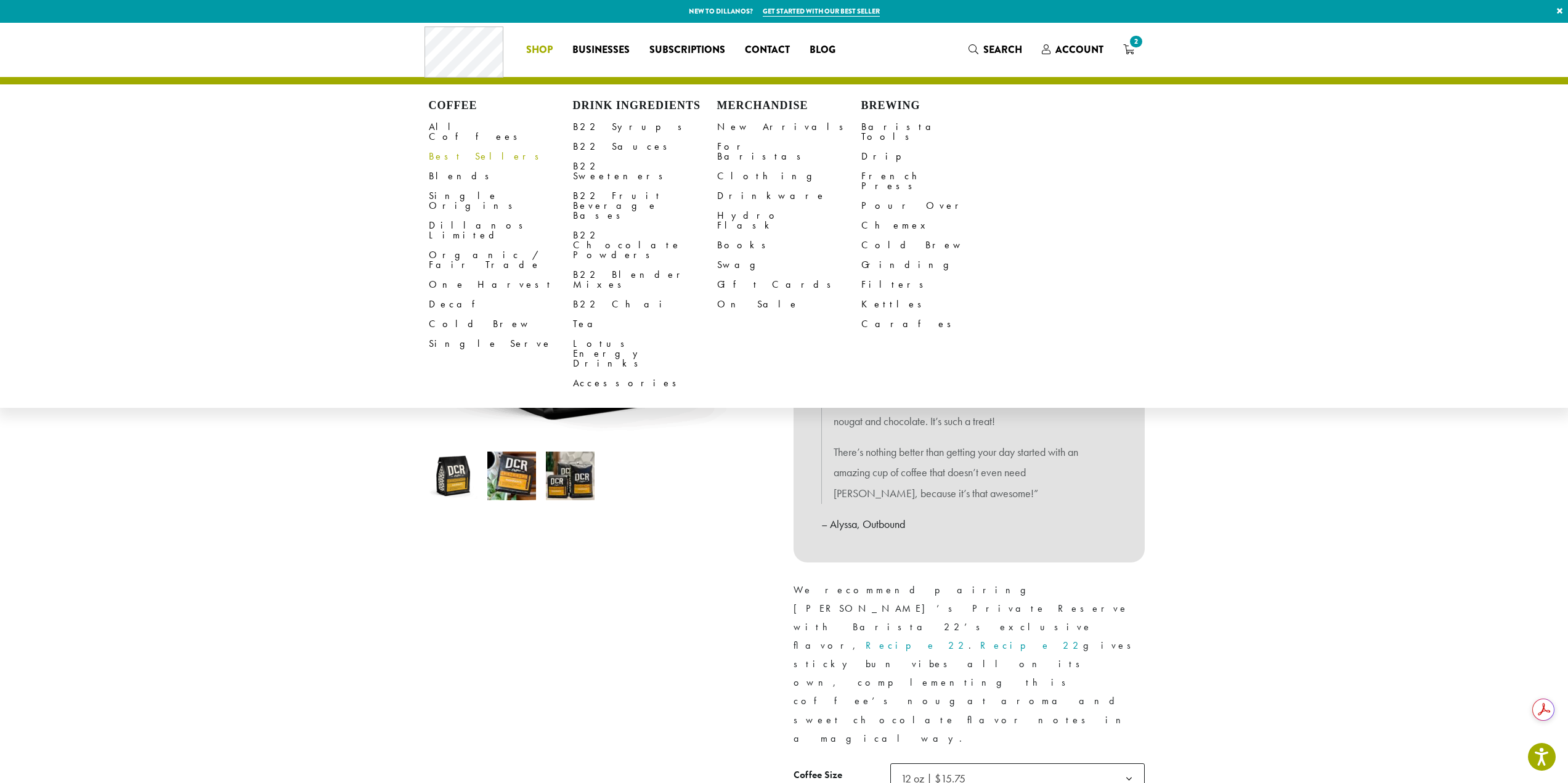
click at [458, 146] on link "Best Sellers" at bounding box center [501, 156] width 144 height 20
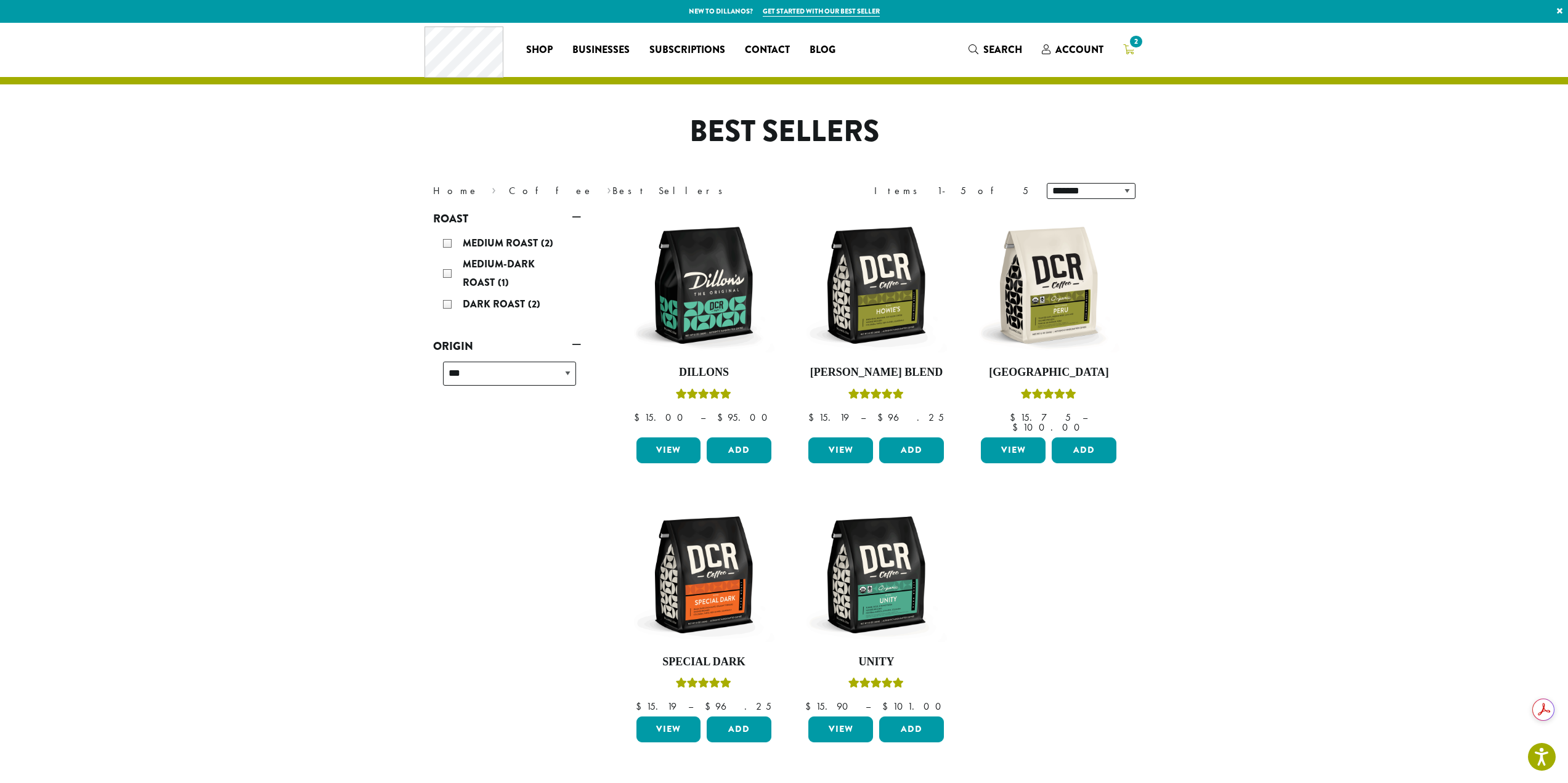
click at [1130, 51] on icon "2" at bounding box center [1128, 49] width 11 height 10
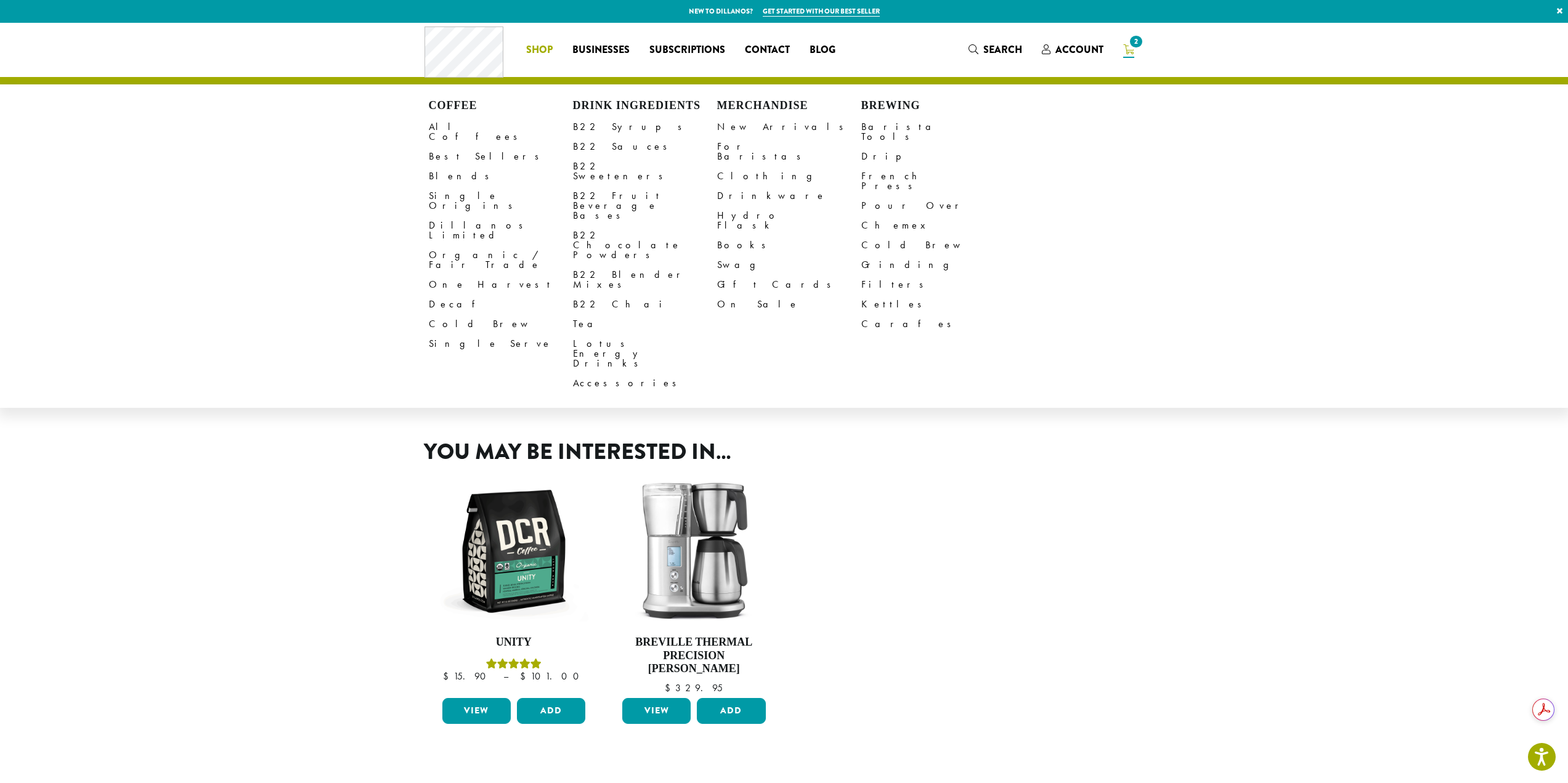
click at [529, 53] on li "Coffee All Coffees Best Sellers Blends Single Origins Dillanos Limited Organic …" at bounding box center [539, 49] width 46 height 20
click at [746, 186] on link "Drinkware" at bounding box center [789, 196] width 144 height 20
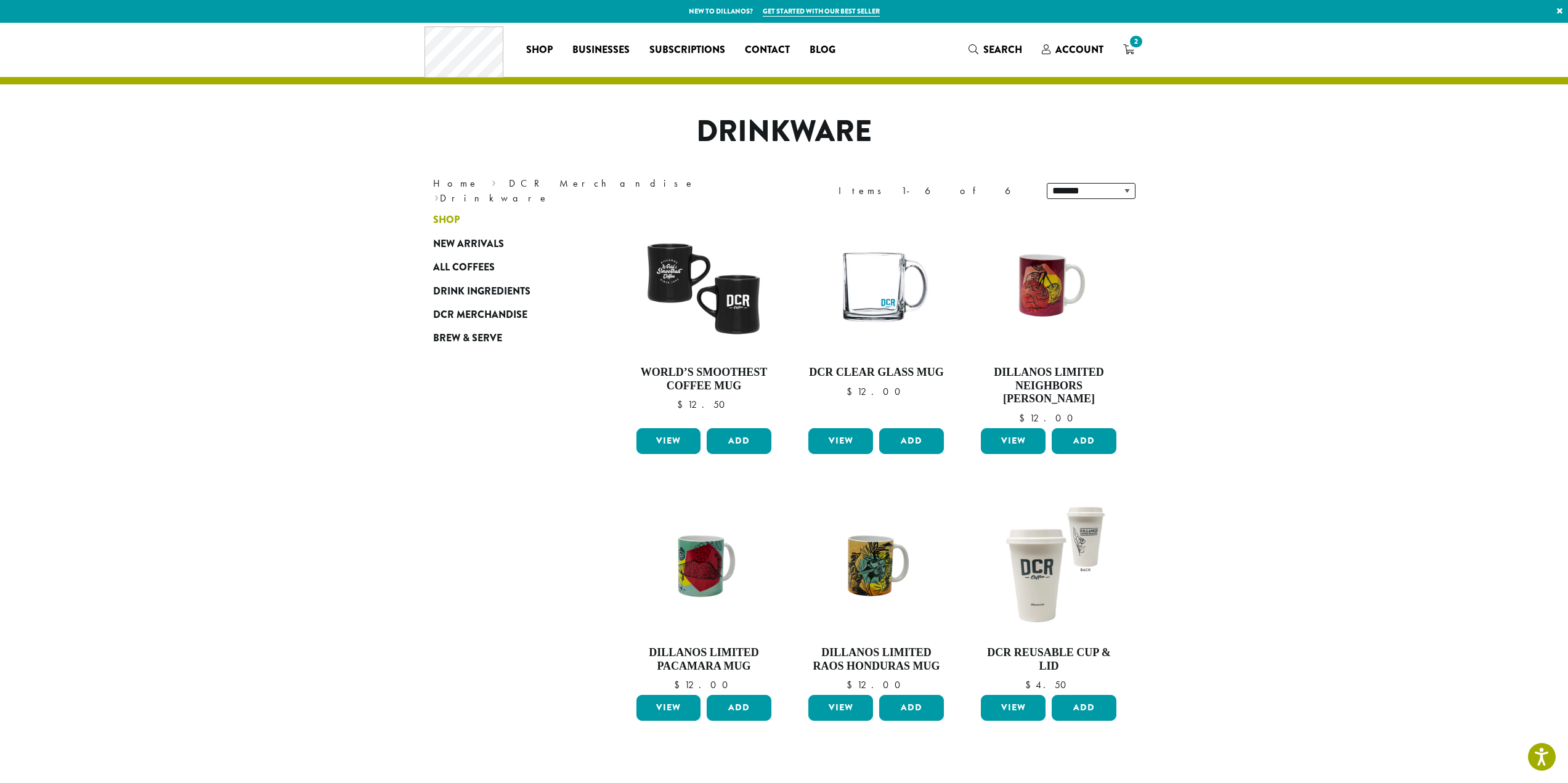
click at [440, 218] on span "Shop" at bounding box center [447, 221] width 27 height 16
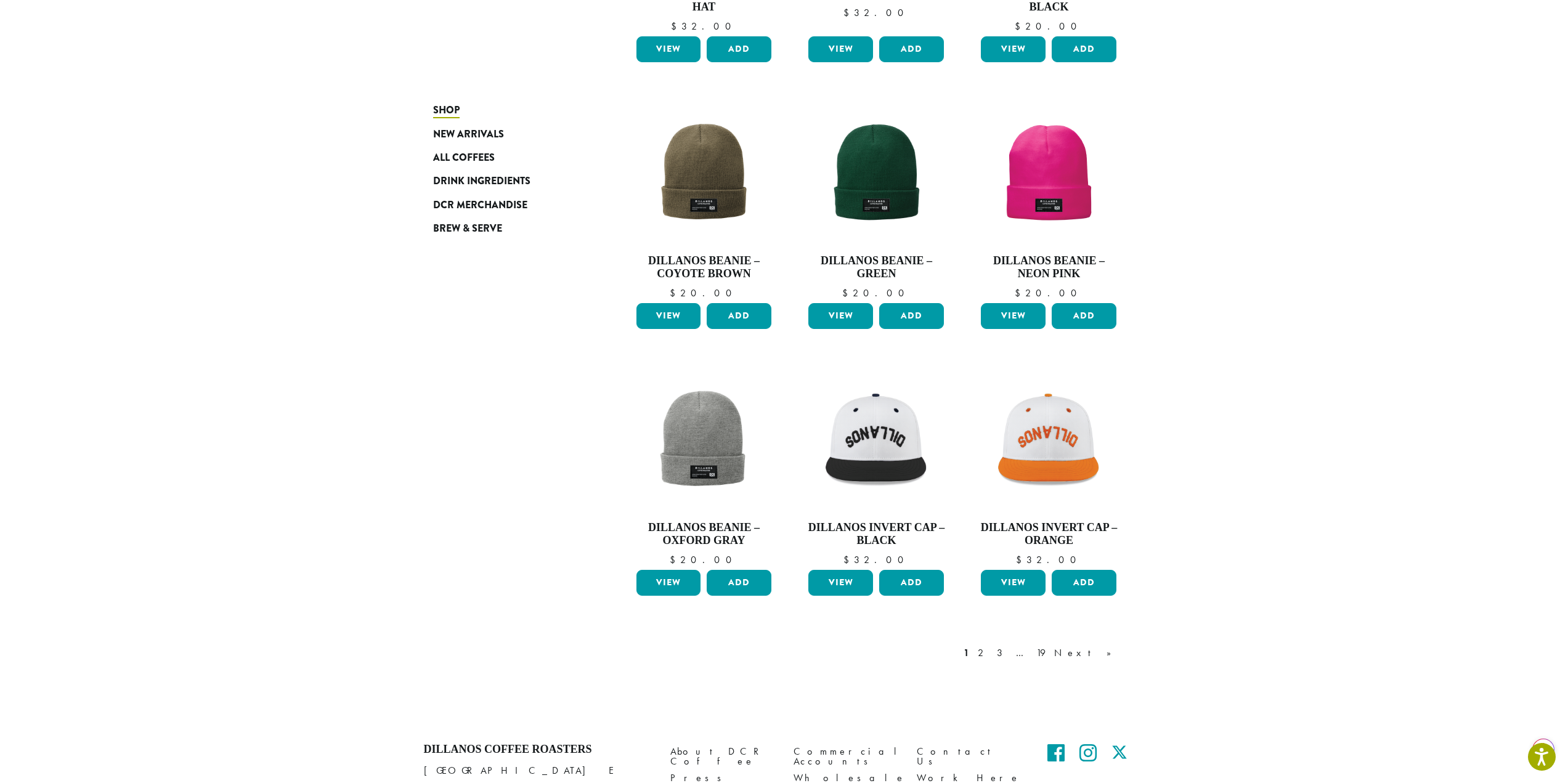
scroll to position [678, 0]
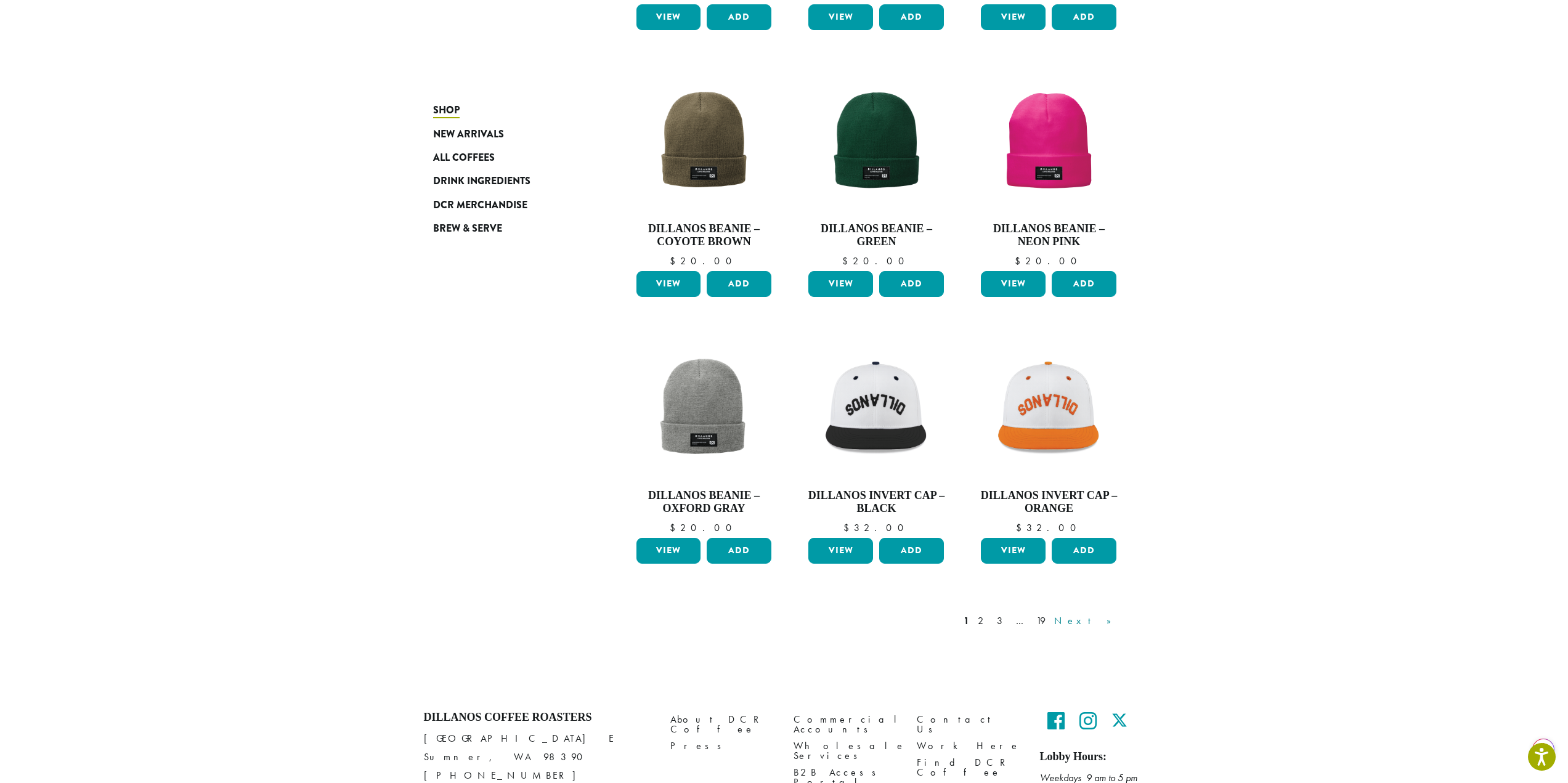
click at [1104, 620] on link "Next »" at bounding box center [1087, 621] width 71 height 15
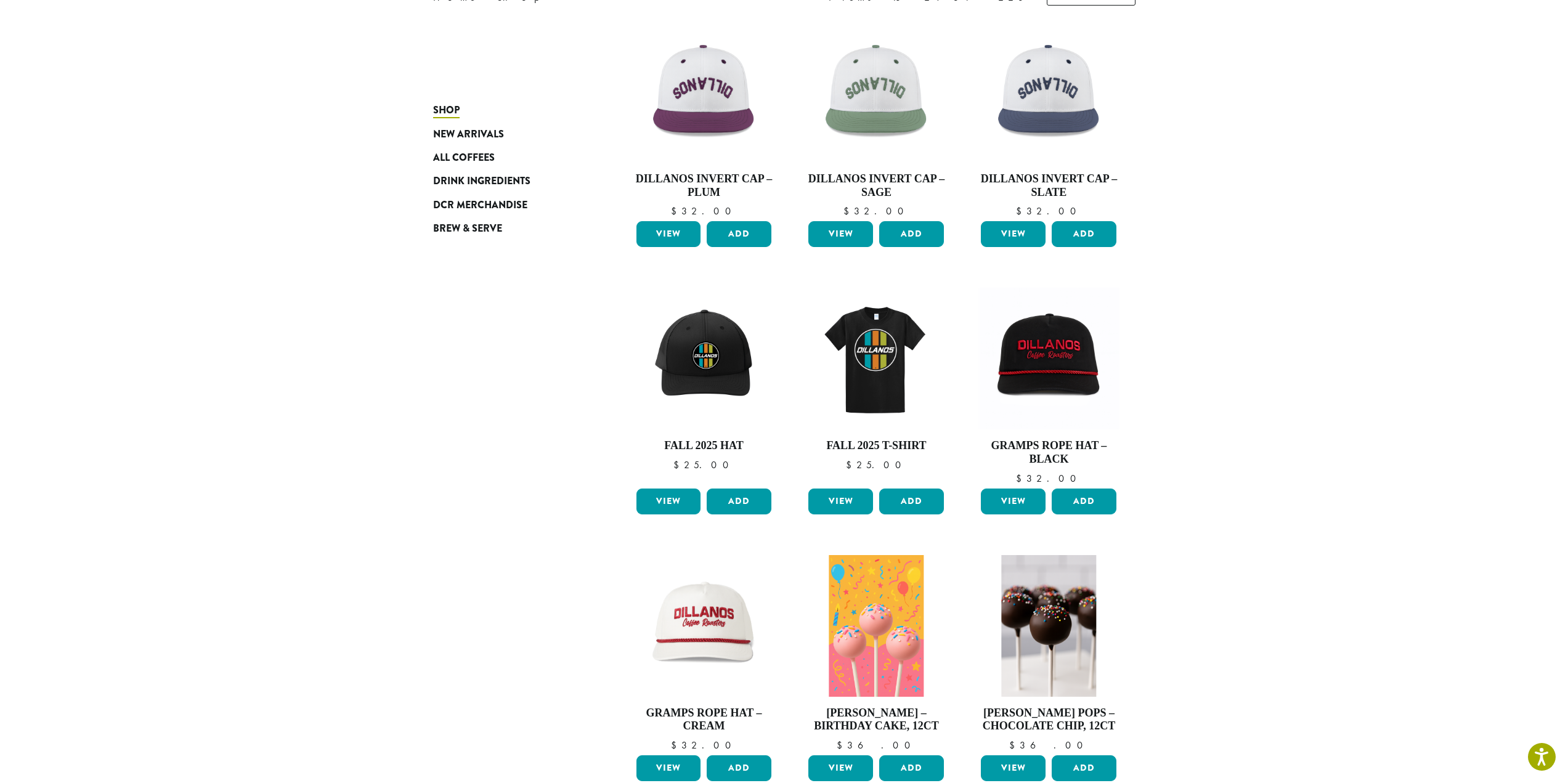
scroll to position [199, 0]
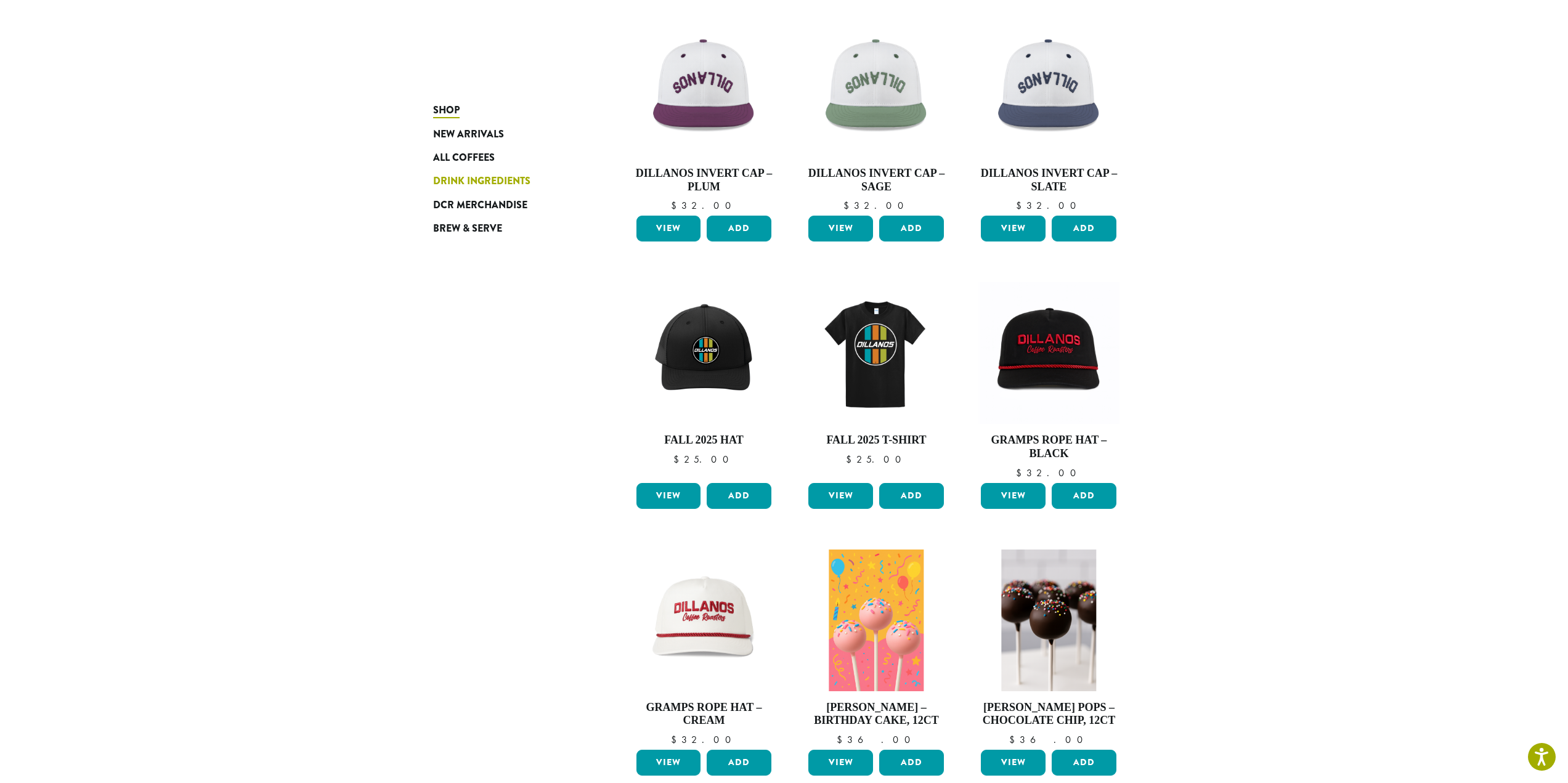
click at [483, 185] on span "Drink Ingredients" at bounding box center [482, 181] width 97 height 16
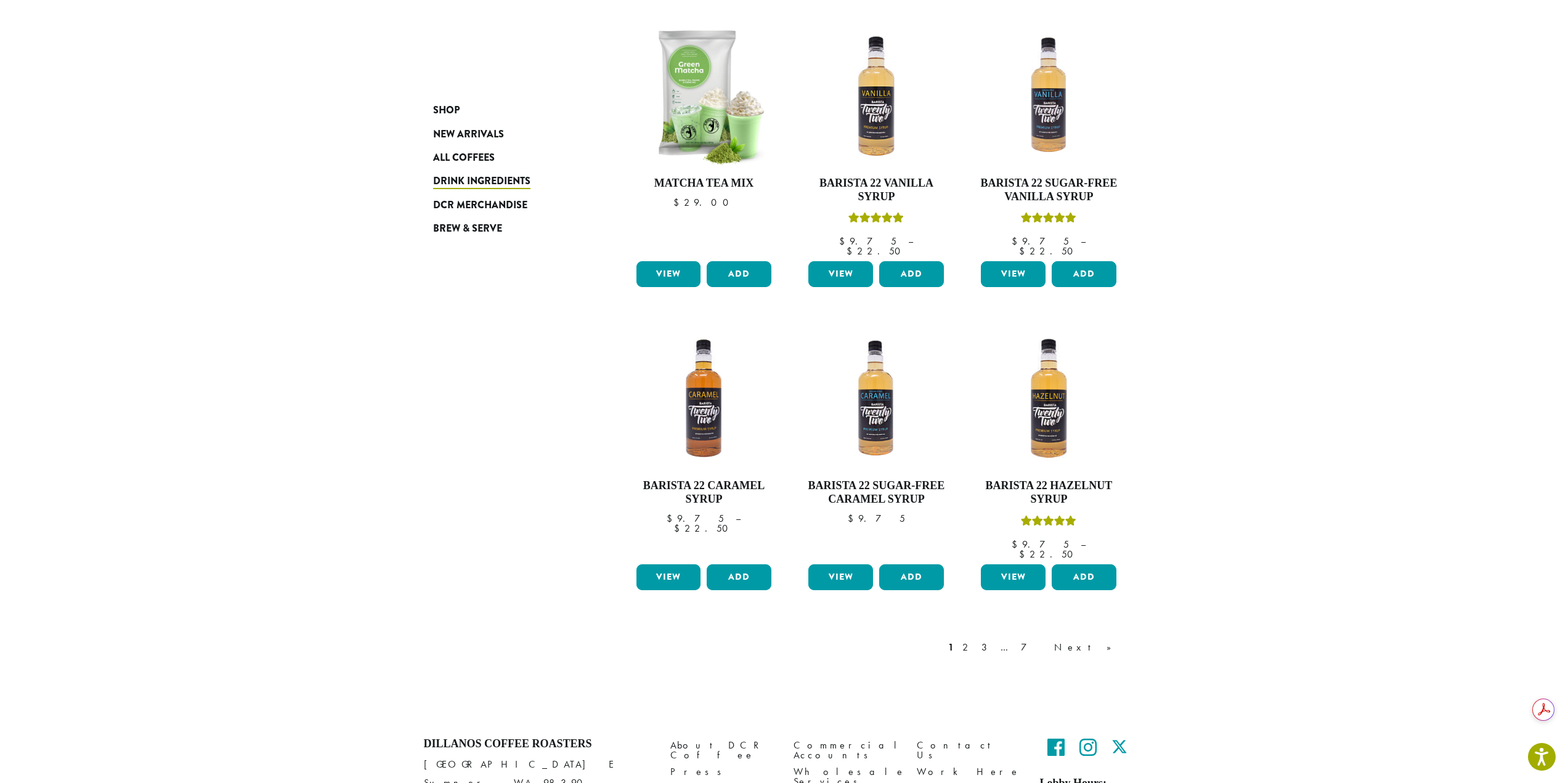
scroll to position [739, 0]
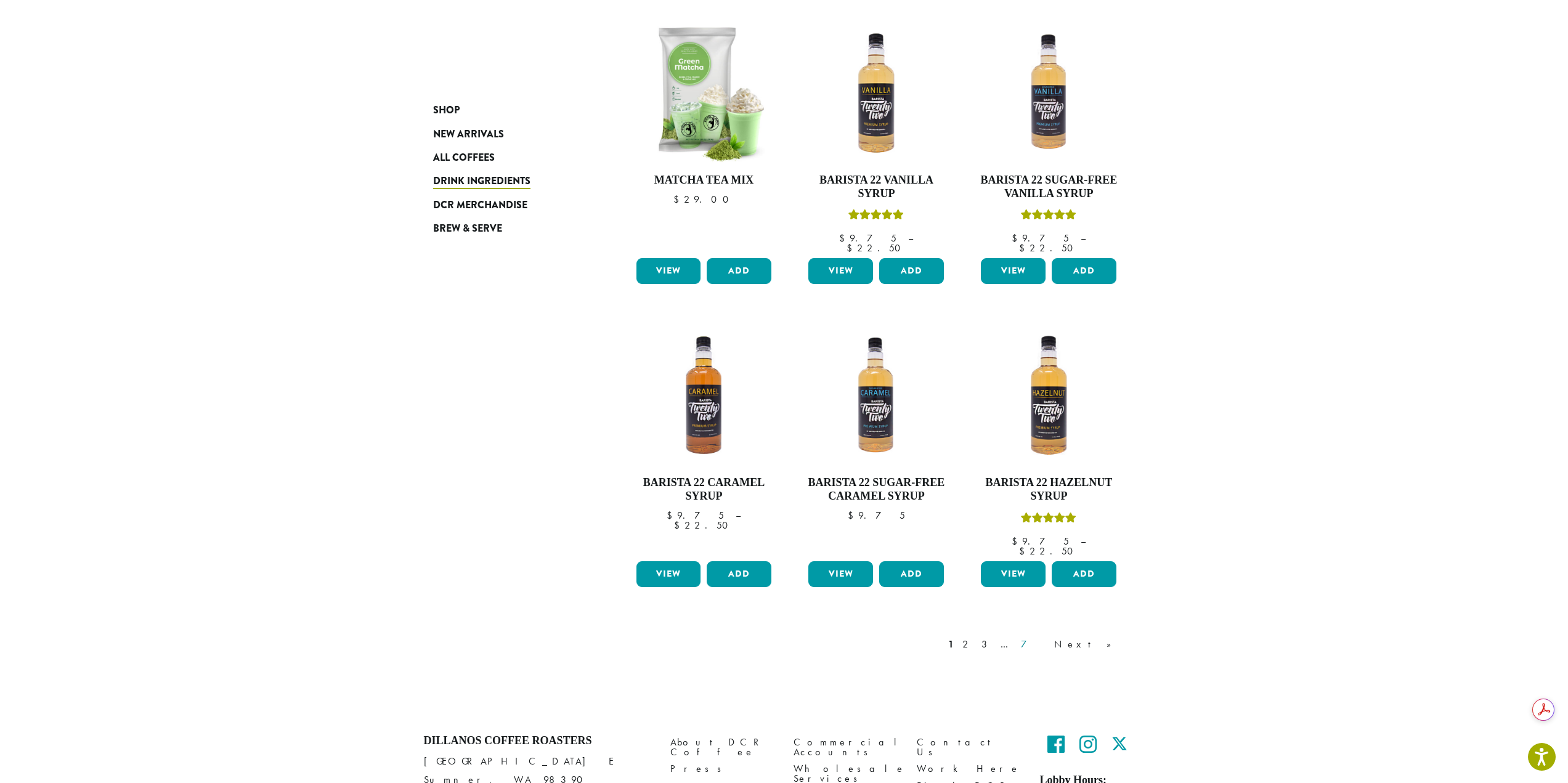
click at [1048, 638] on link "7" at bounding box center [1033, 645] width 30 height 15
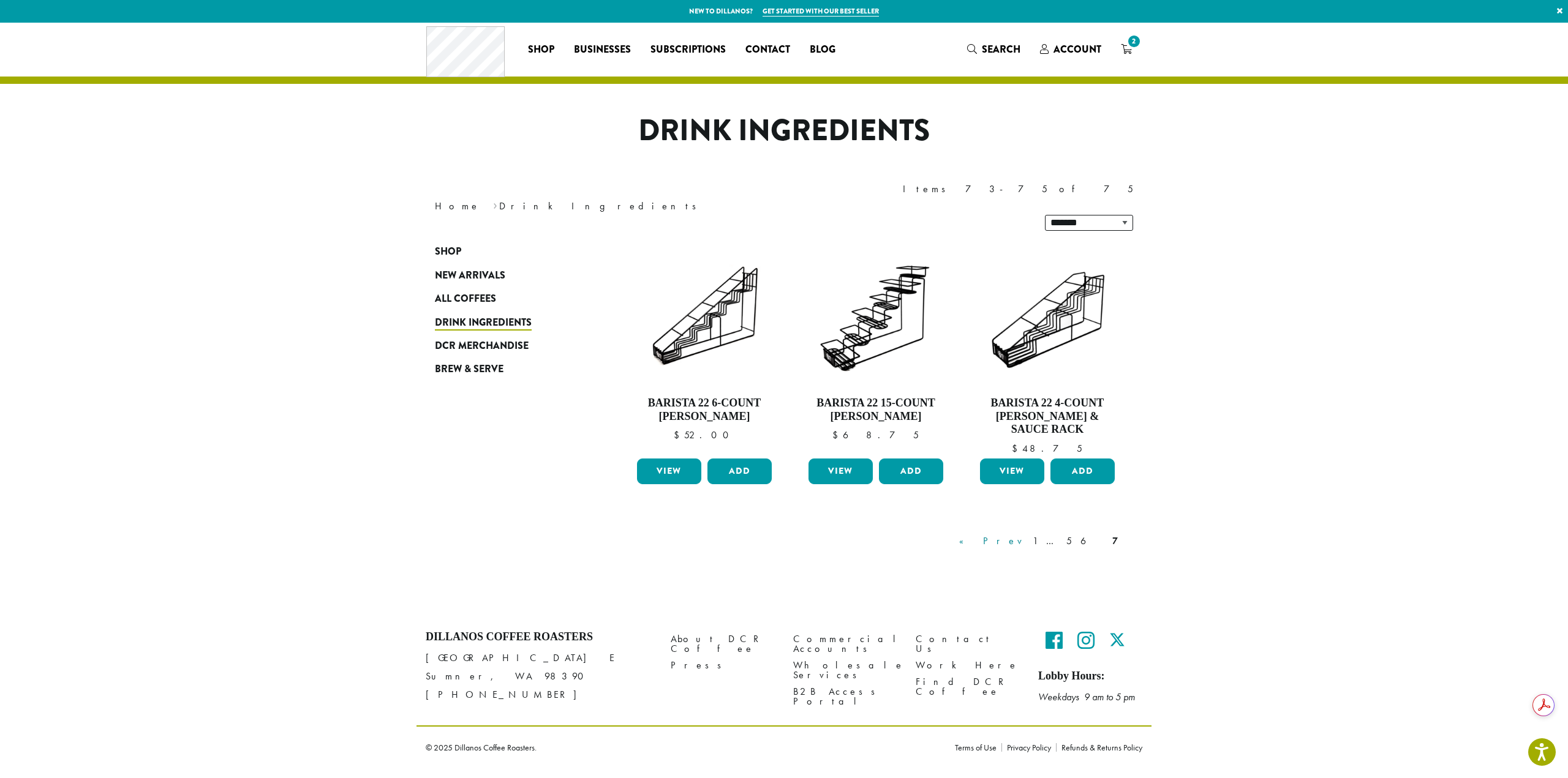
click at [1026, 534] on link "« Prev" at bounding box center [991, 541] width 70 height 15
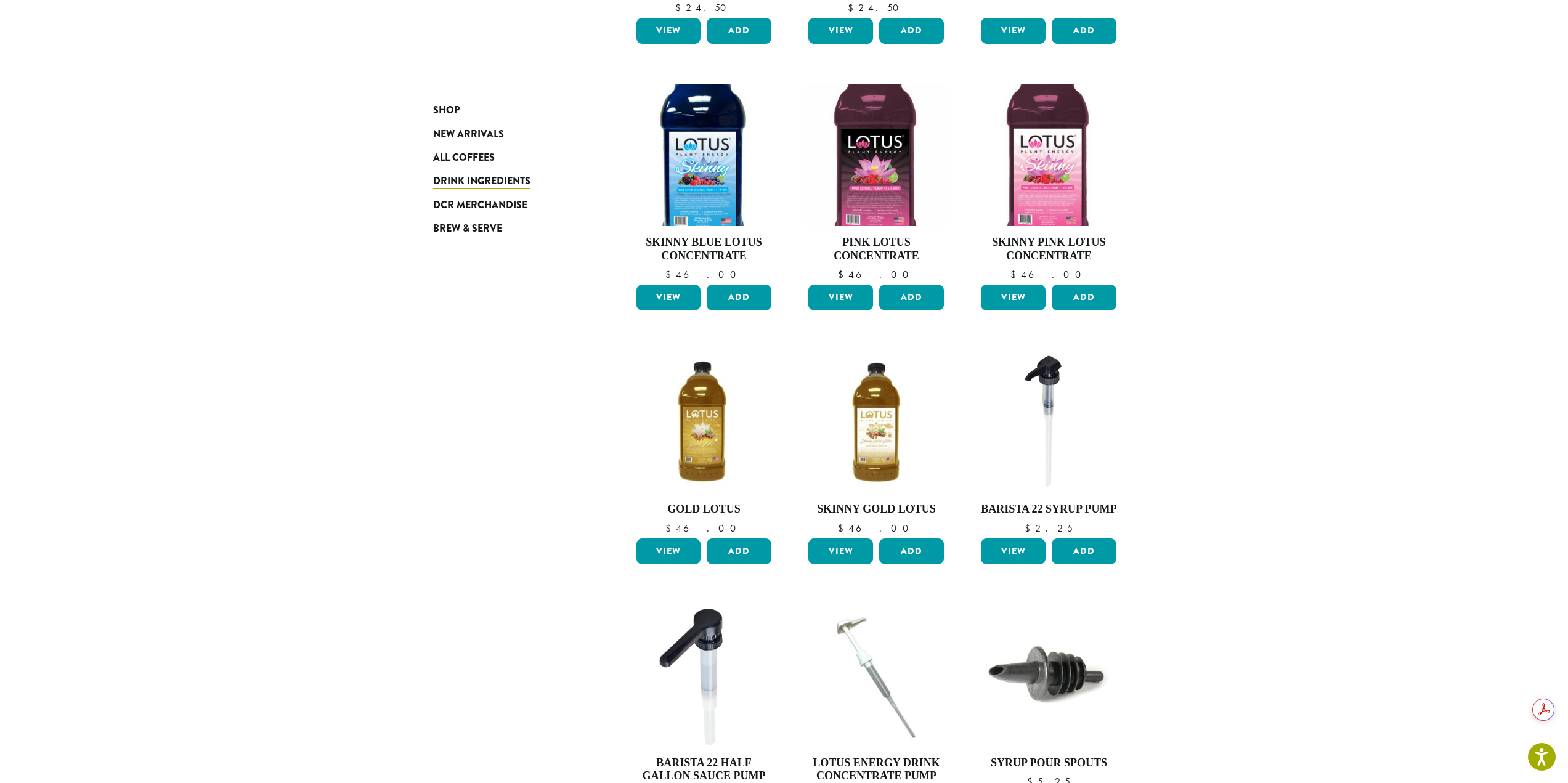
scroll to position [375, 0]
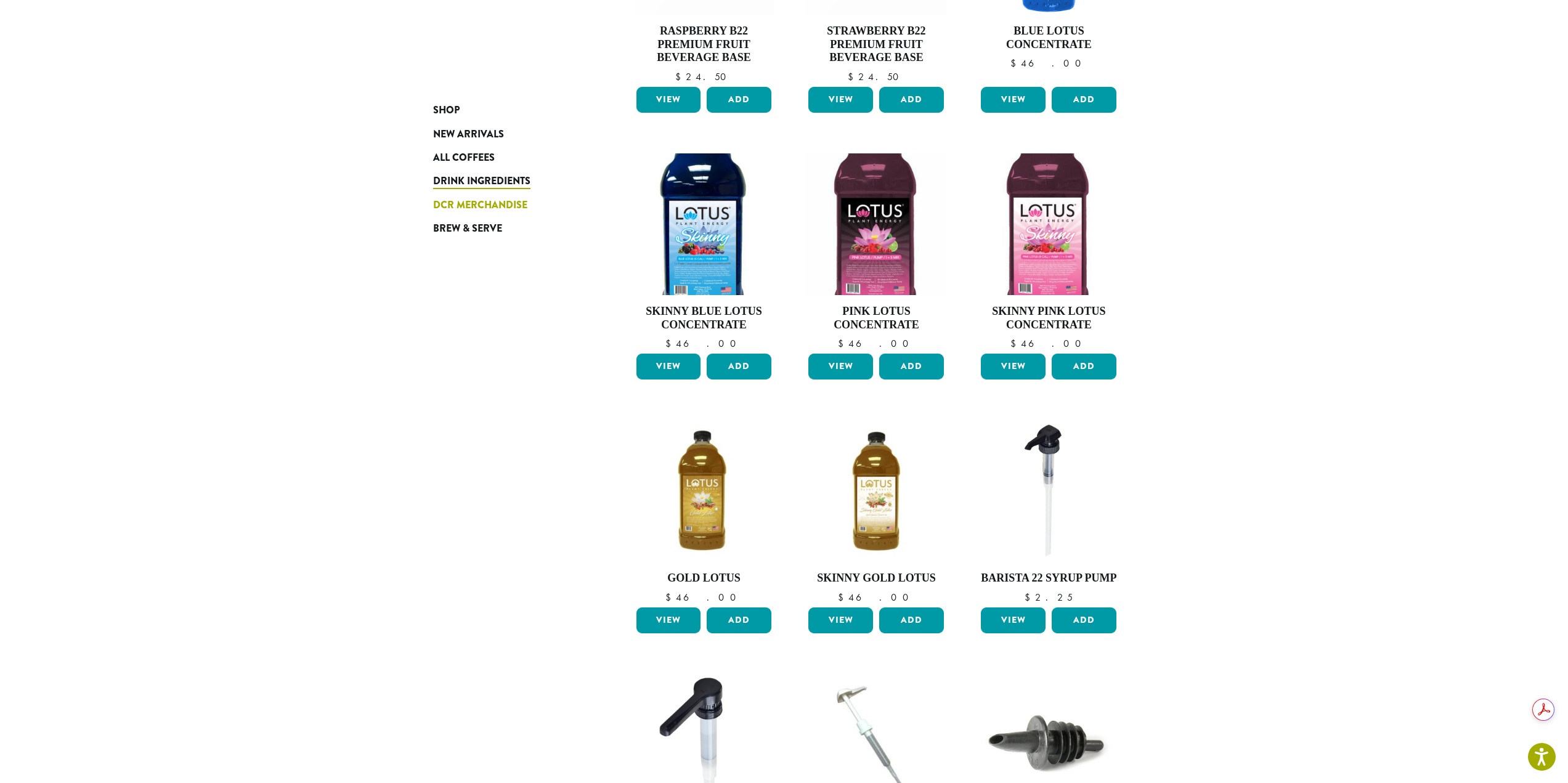
click at [504, 205] on span "DCR Merchandise" at bounding box center [480, 206] width 95 height 16
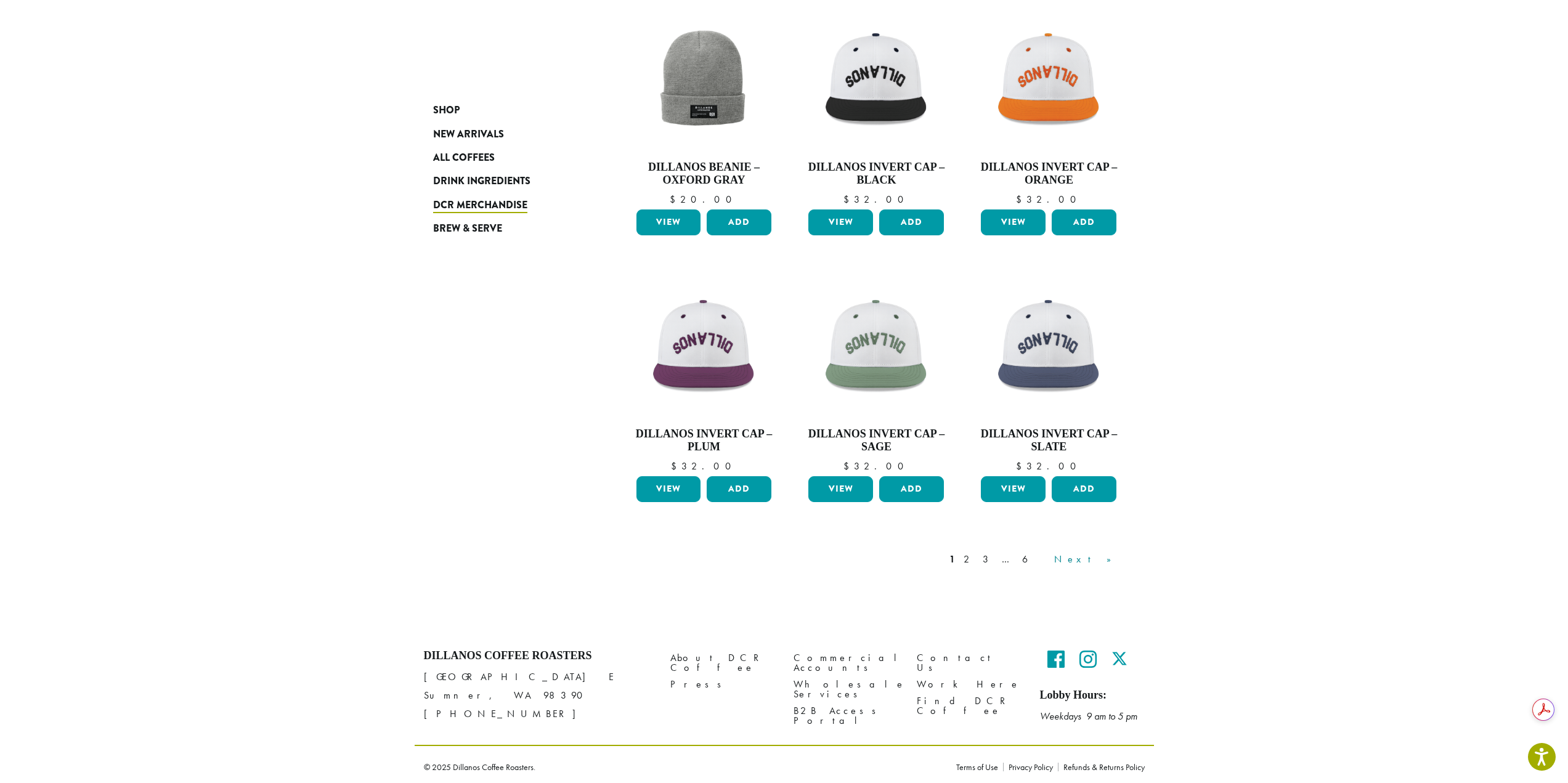
click at [1116, 565] on link "Next »" at bounding box center [1087, 559] width 71 height 15
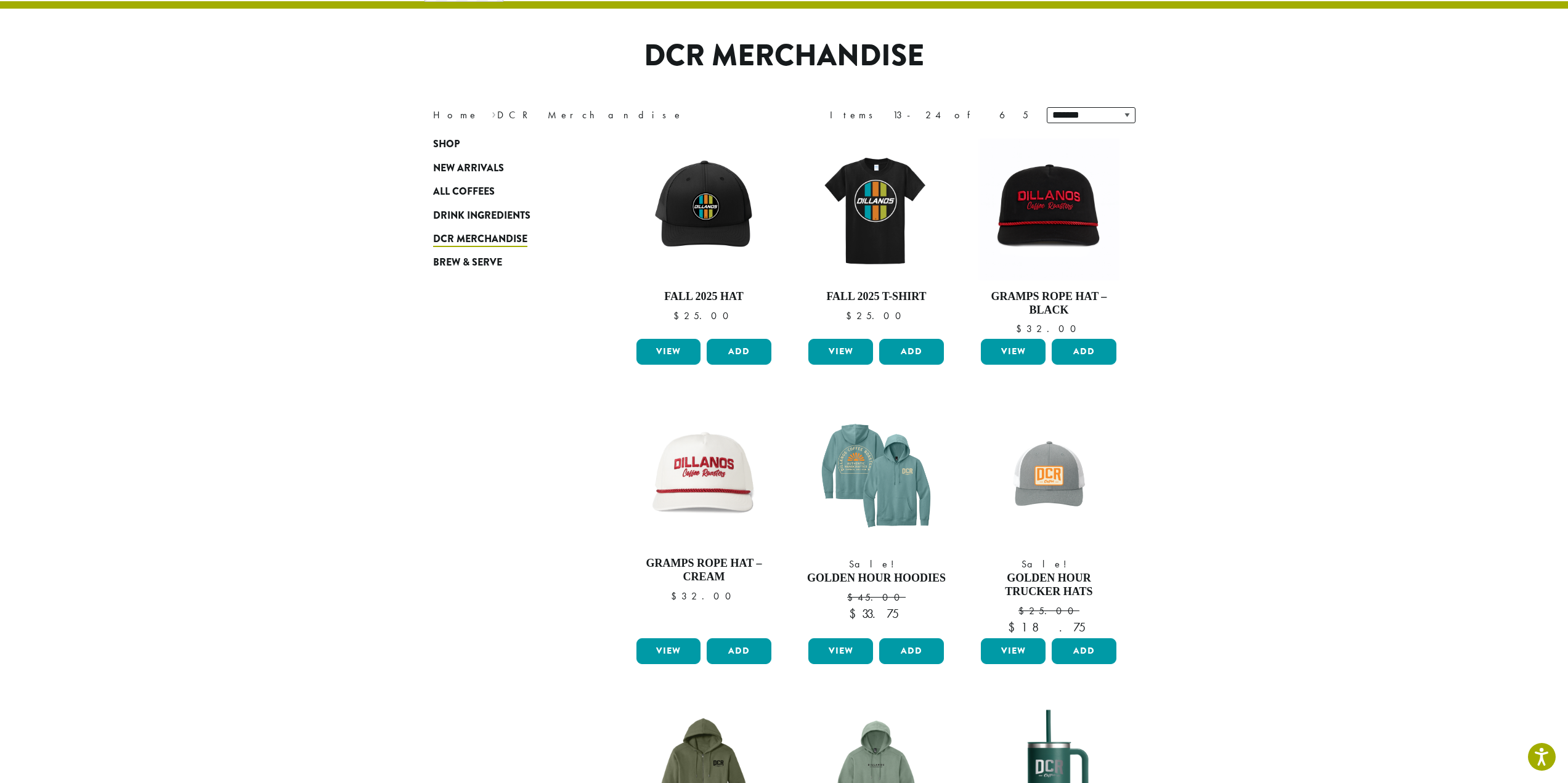
click at [1359, 391] on section "**********" at bounding box center [784, 636] width 1568 height 1379
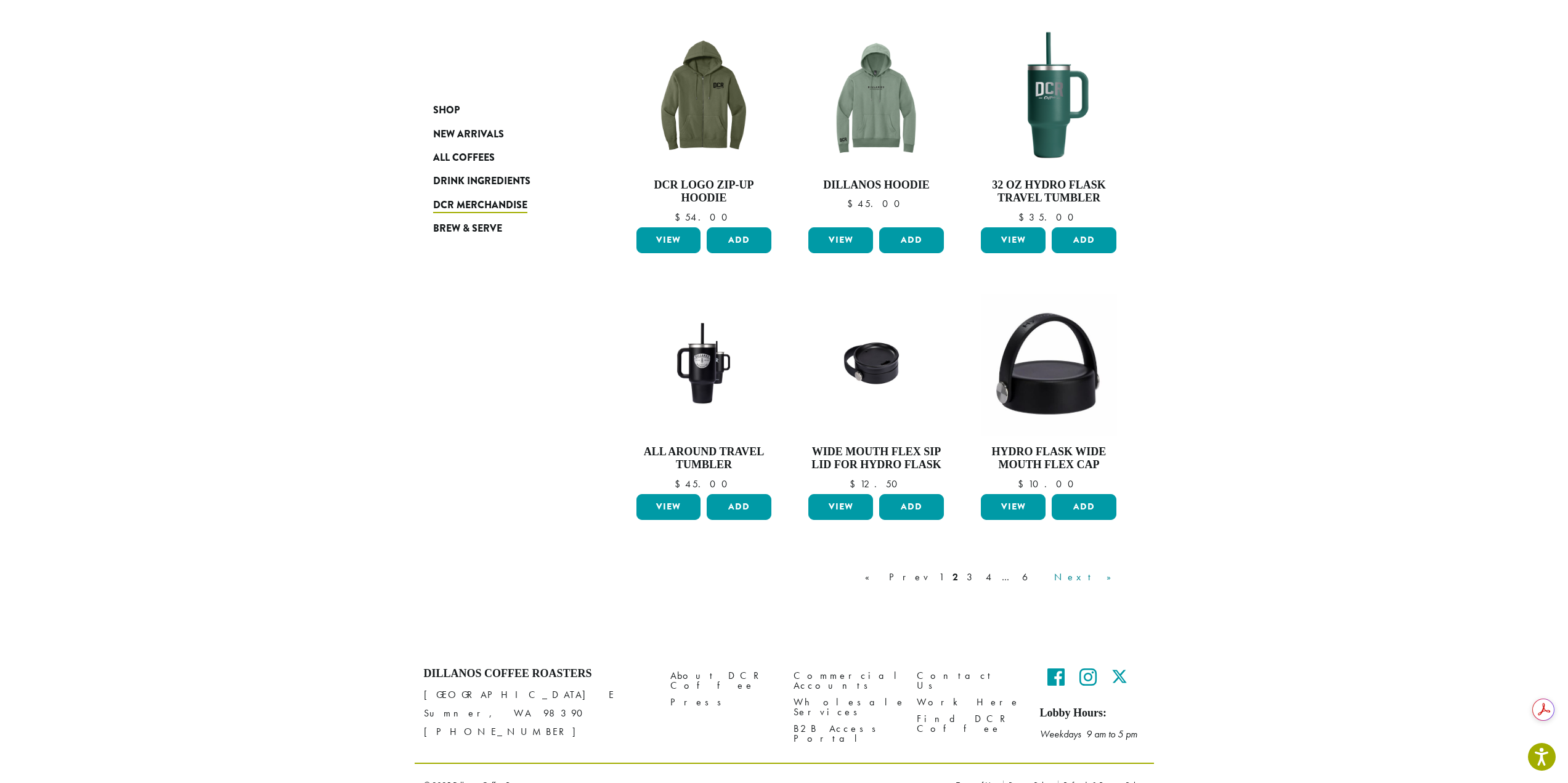
click at [1105, 580] on link "Next »" at bounding box center [1087, 577] width 71 height 15
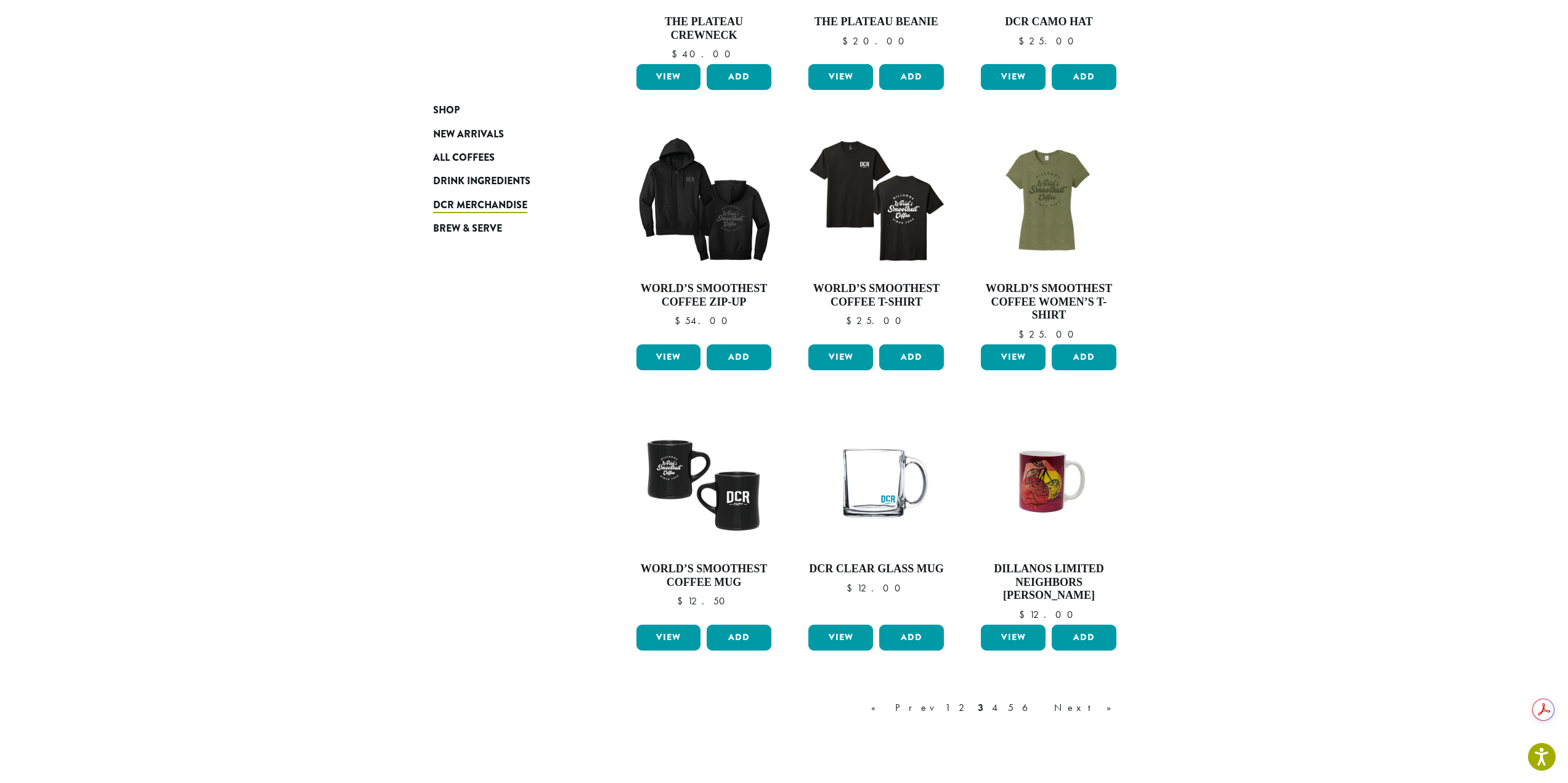
scroll to position [692, 0]
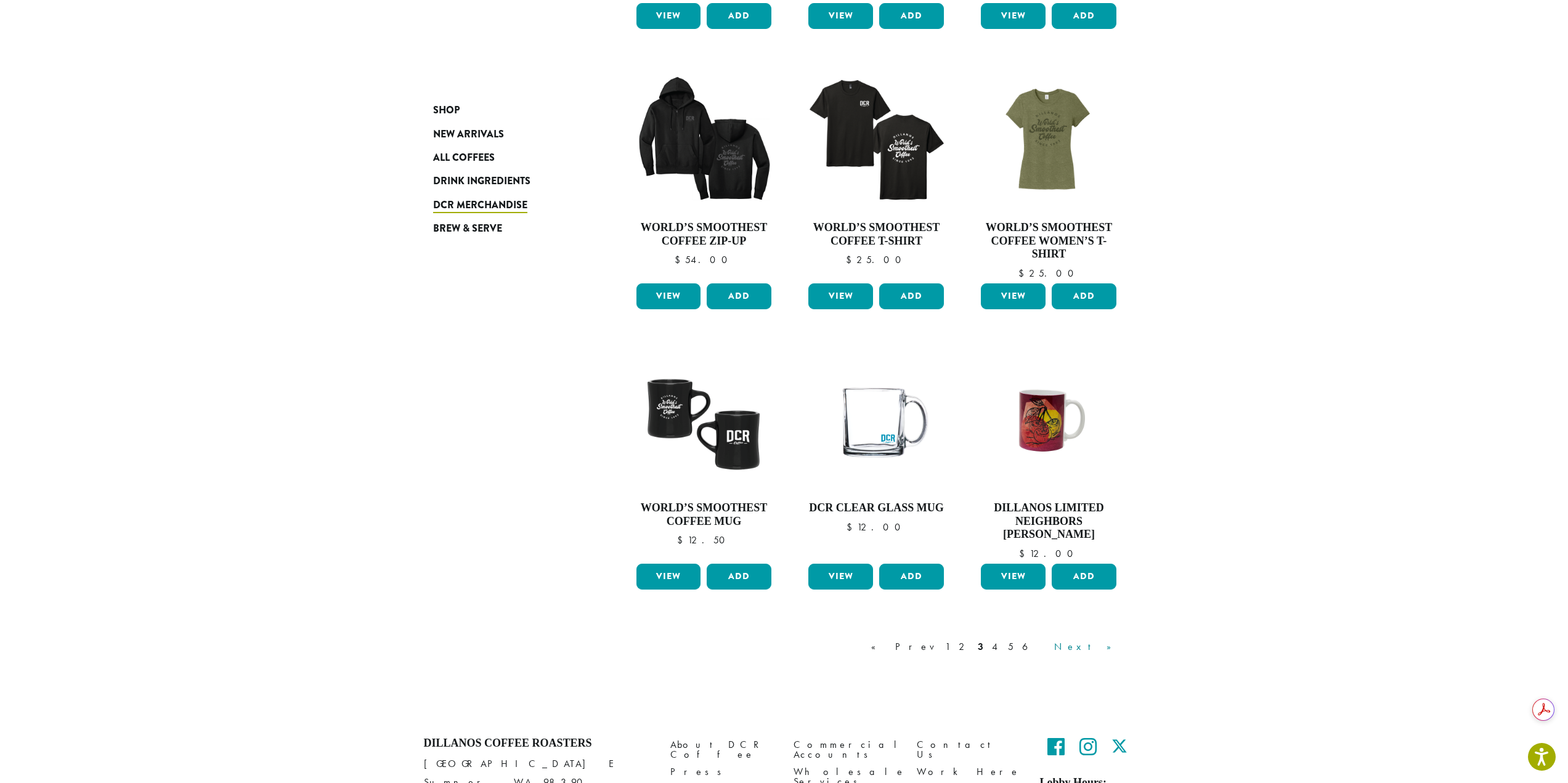
click at [1115, 646] on link "Next »" at bounding box center [1087, 647] width 71 height 15
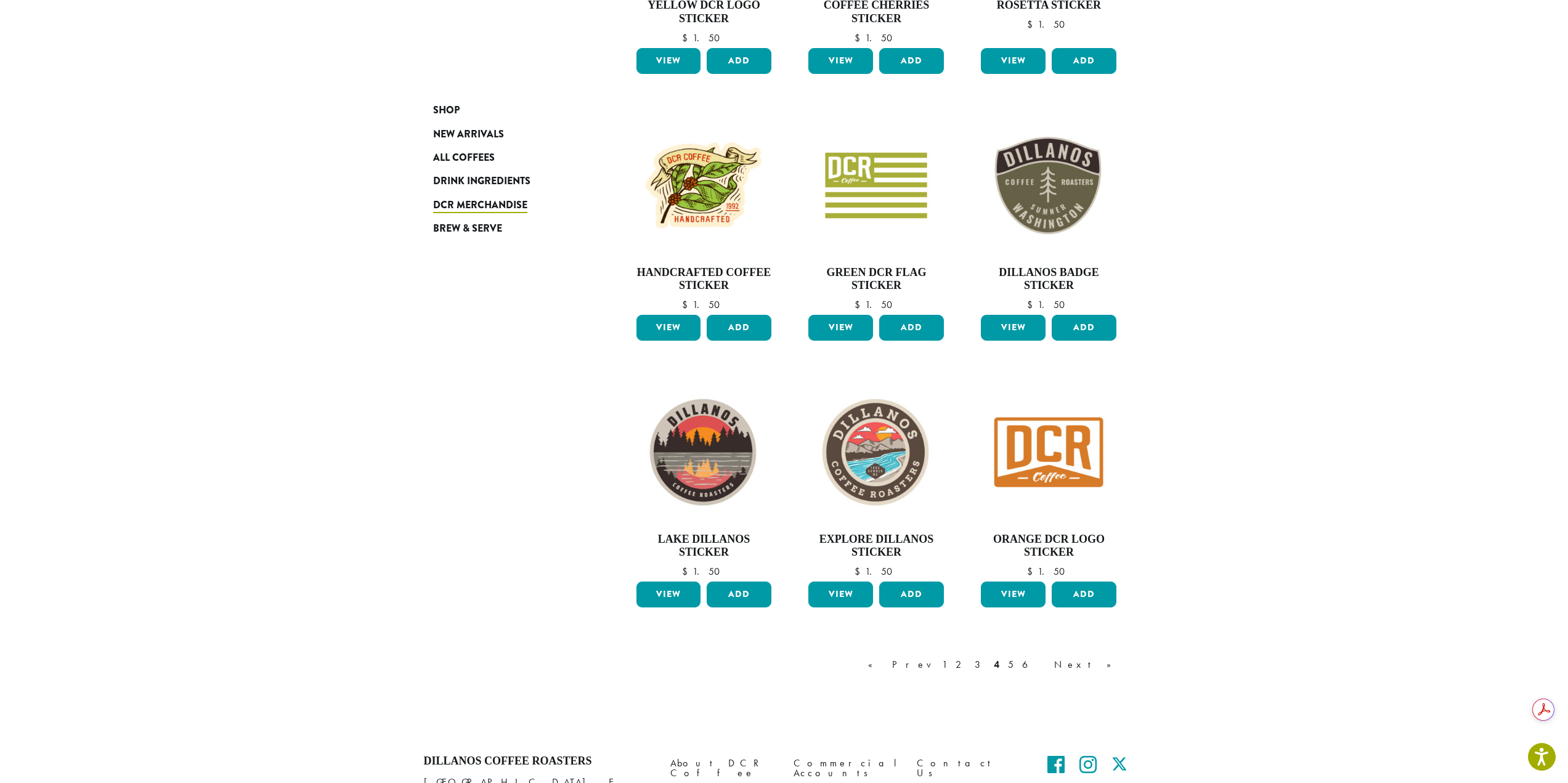
scroll to position [630, 0]
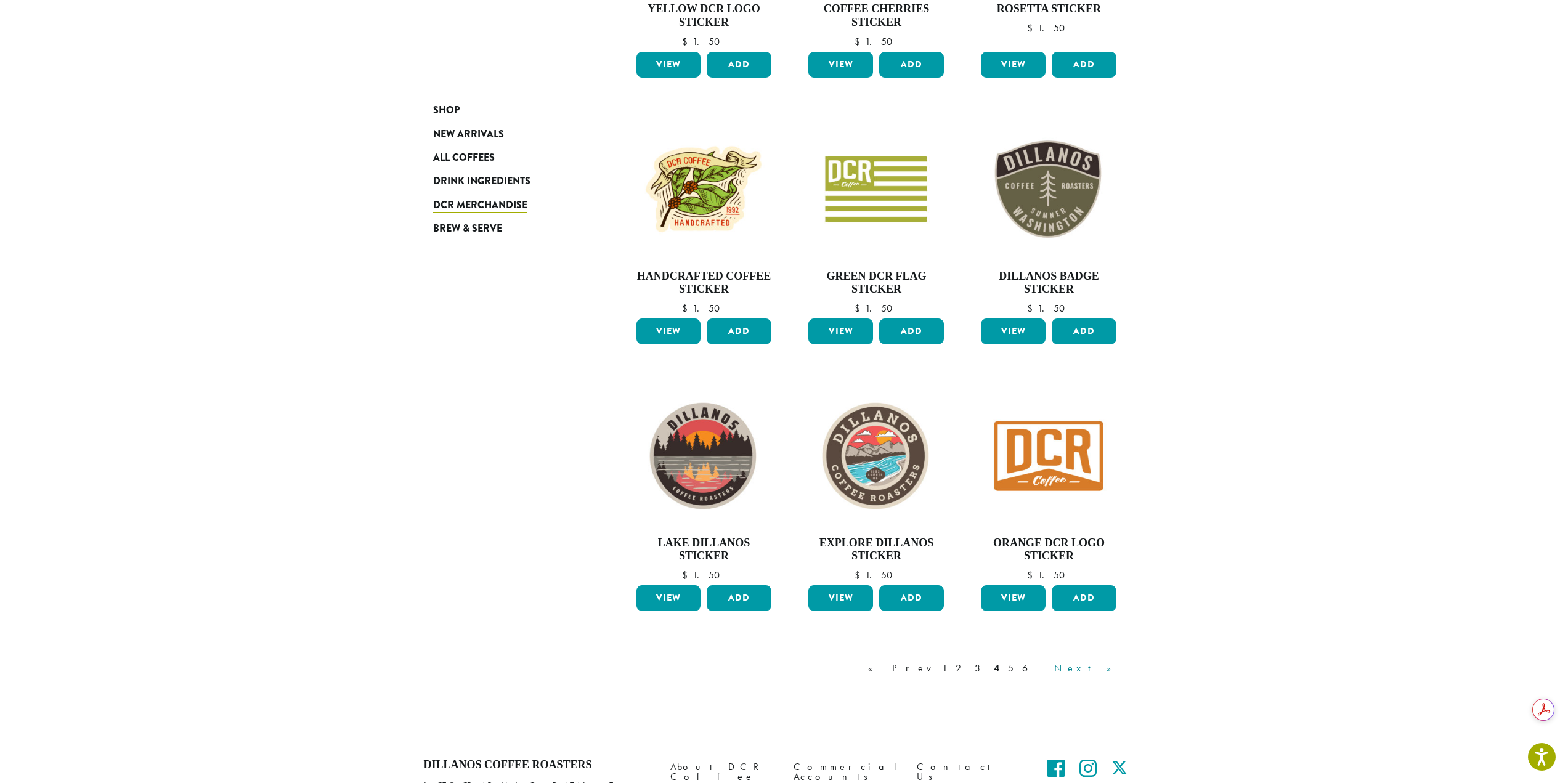
click at [1113, 669] on link "Next »" at bounding box center [1087, 668] width 71 height 15
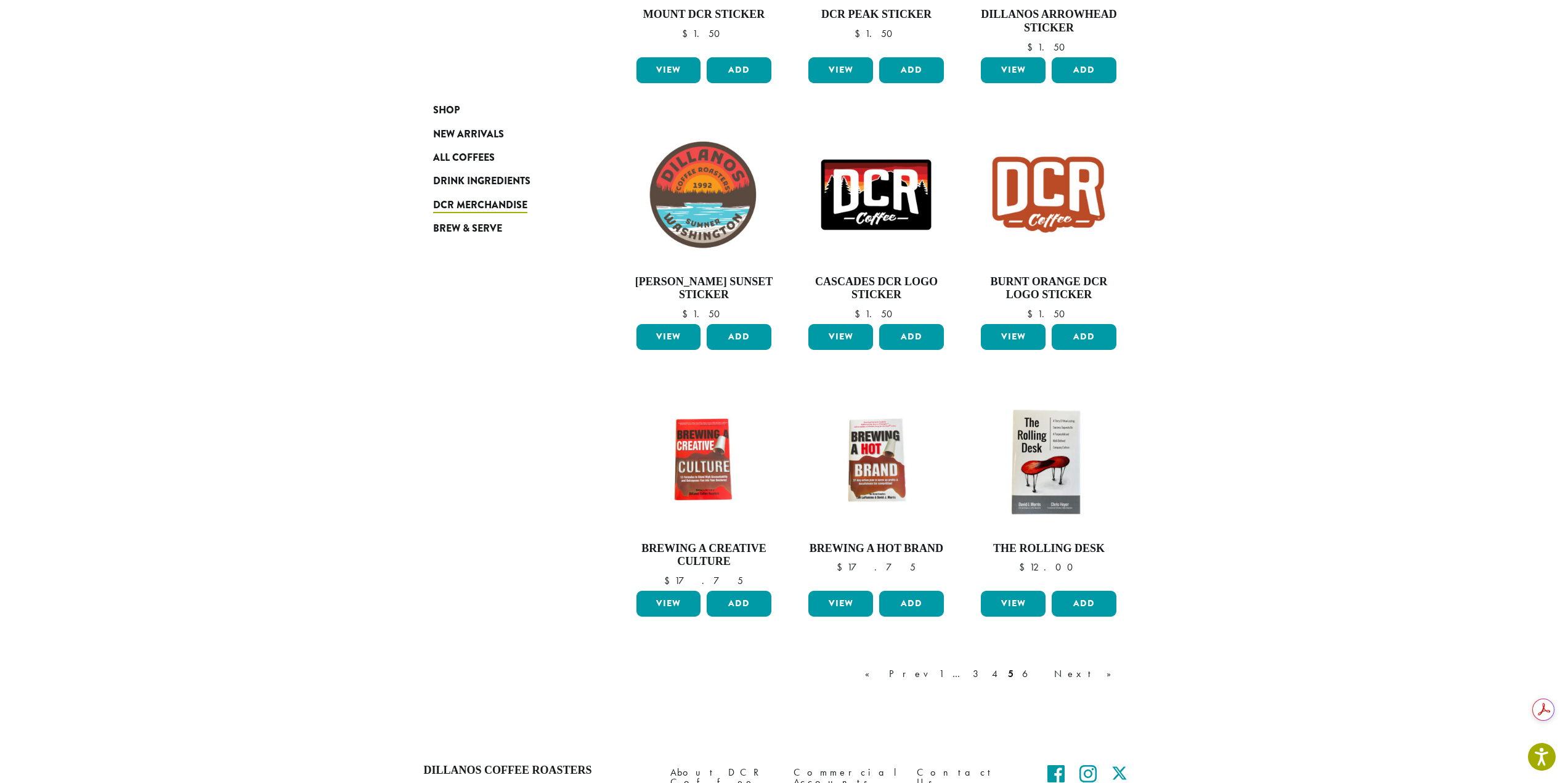
scroll to position [630, 0]
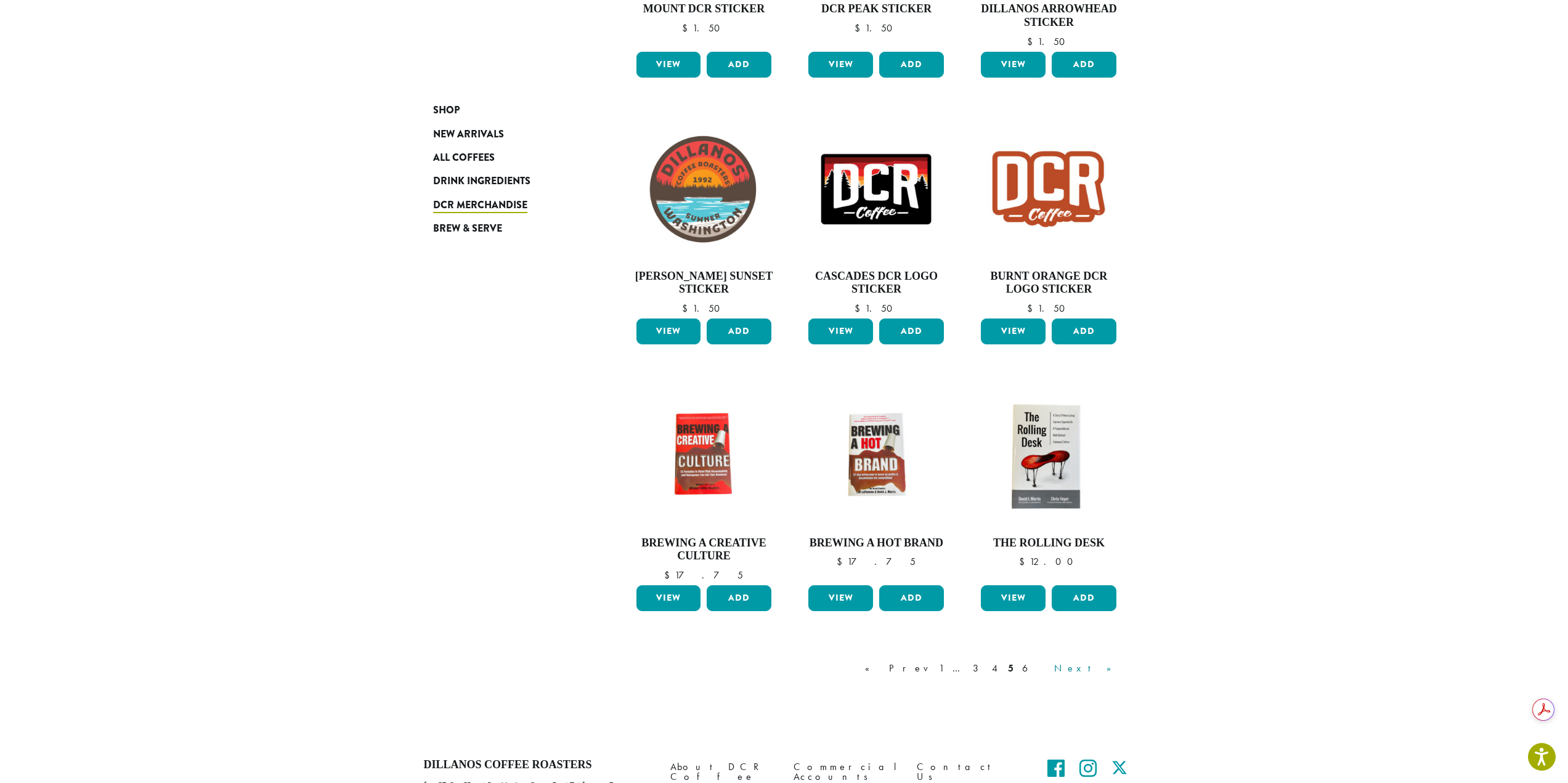
click at [1113, 665] on link "Next »" at bounding box center [1087, 668] width 71 height 15
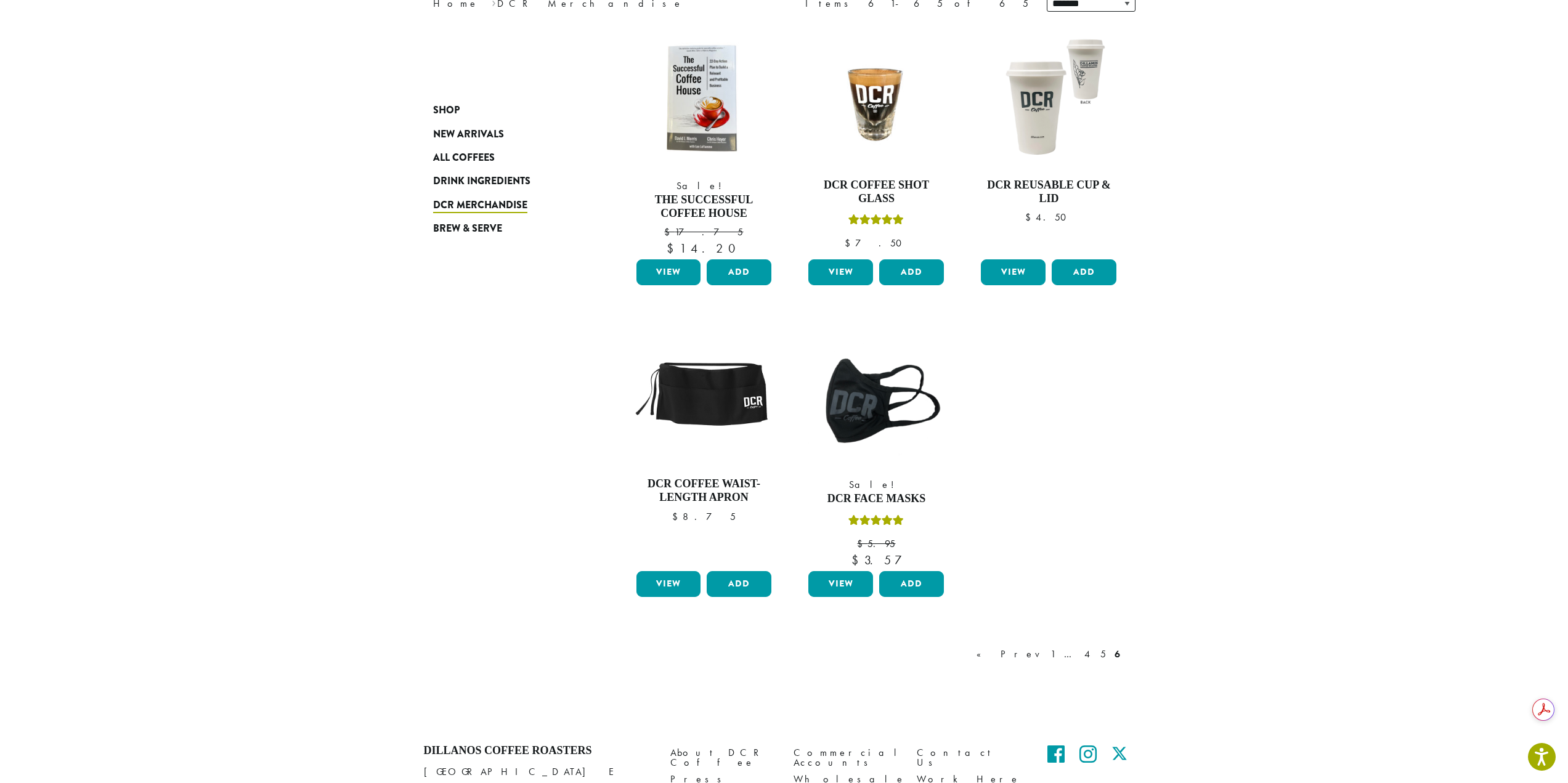
scroll to position [260, 0]
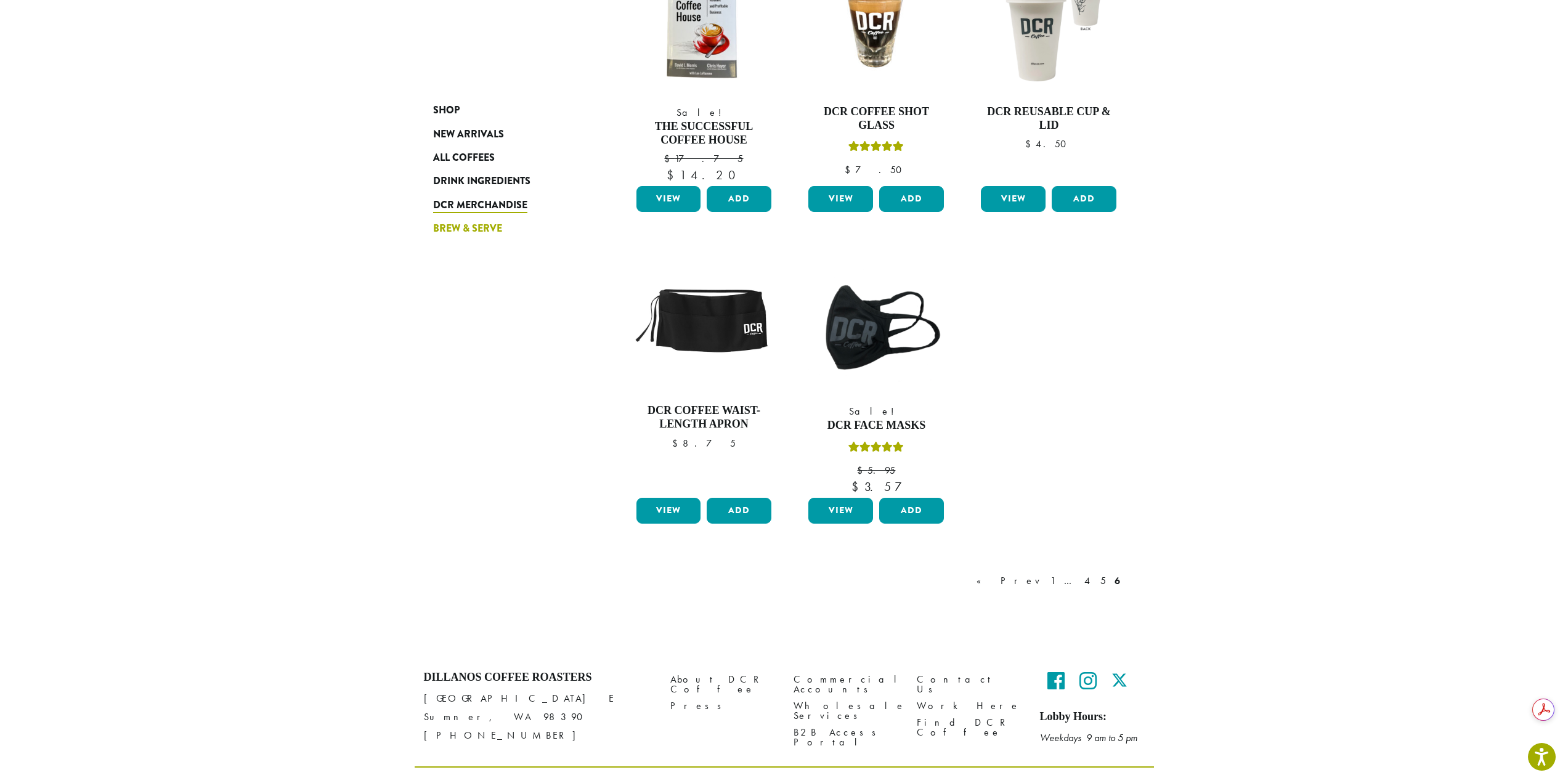
click at [493, 226] on span "Brew & Serve" at bounding box center [468, 229] width 69 height 16
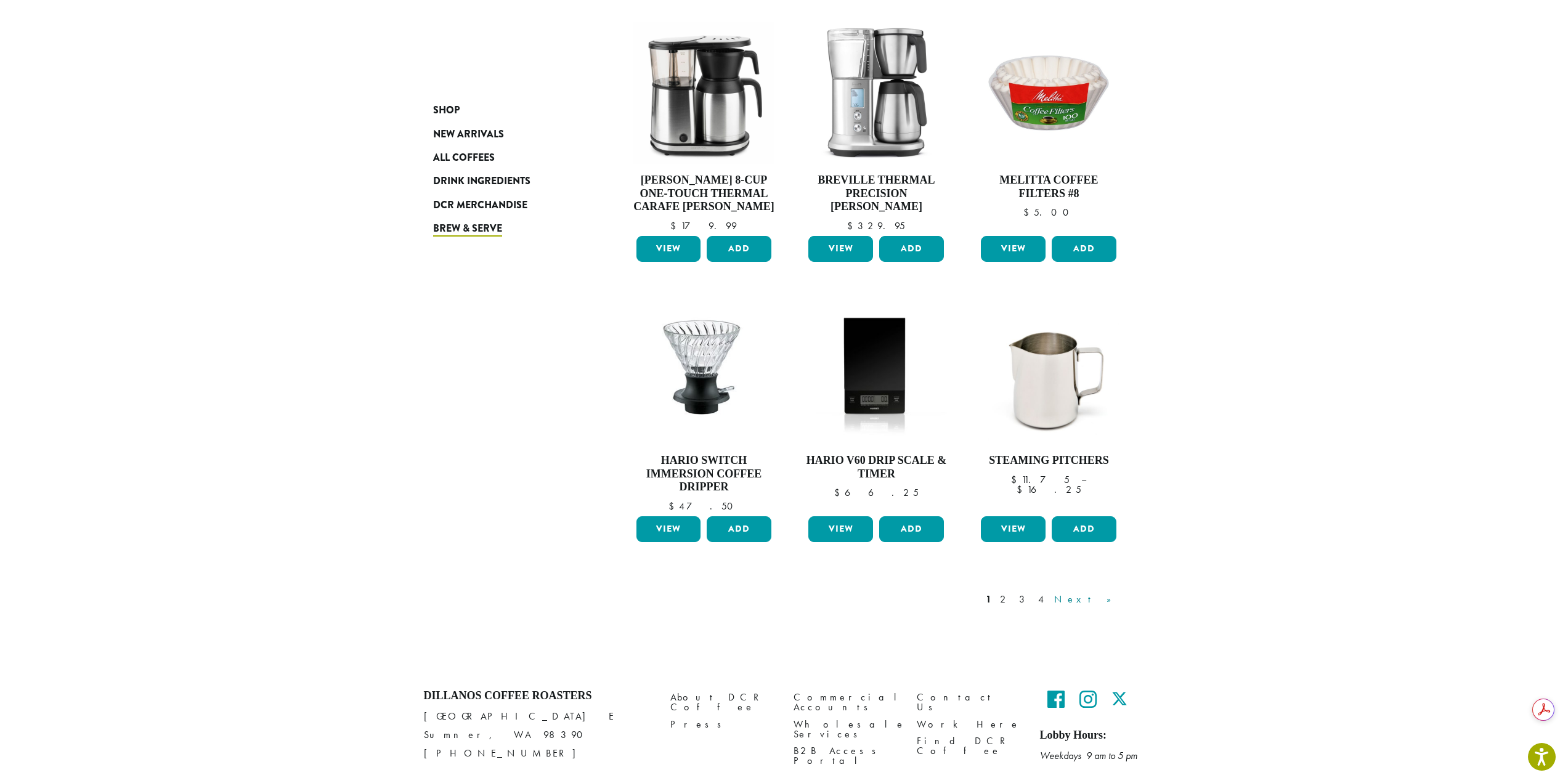
click at [1114, 592] on link "Next »" at bounding box center [1087, 599] width 71 height 15
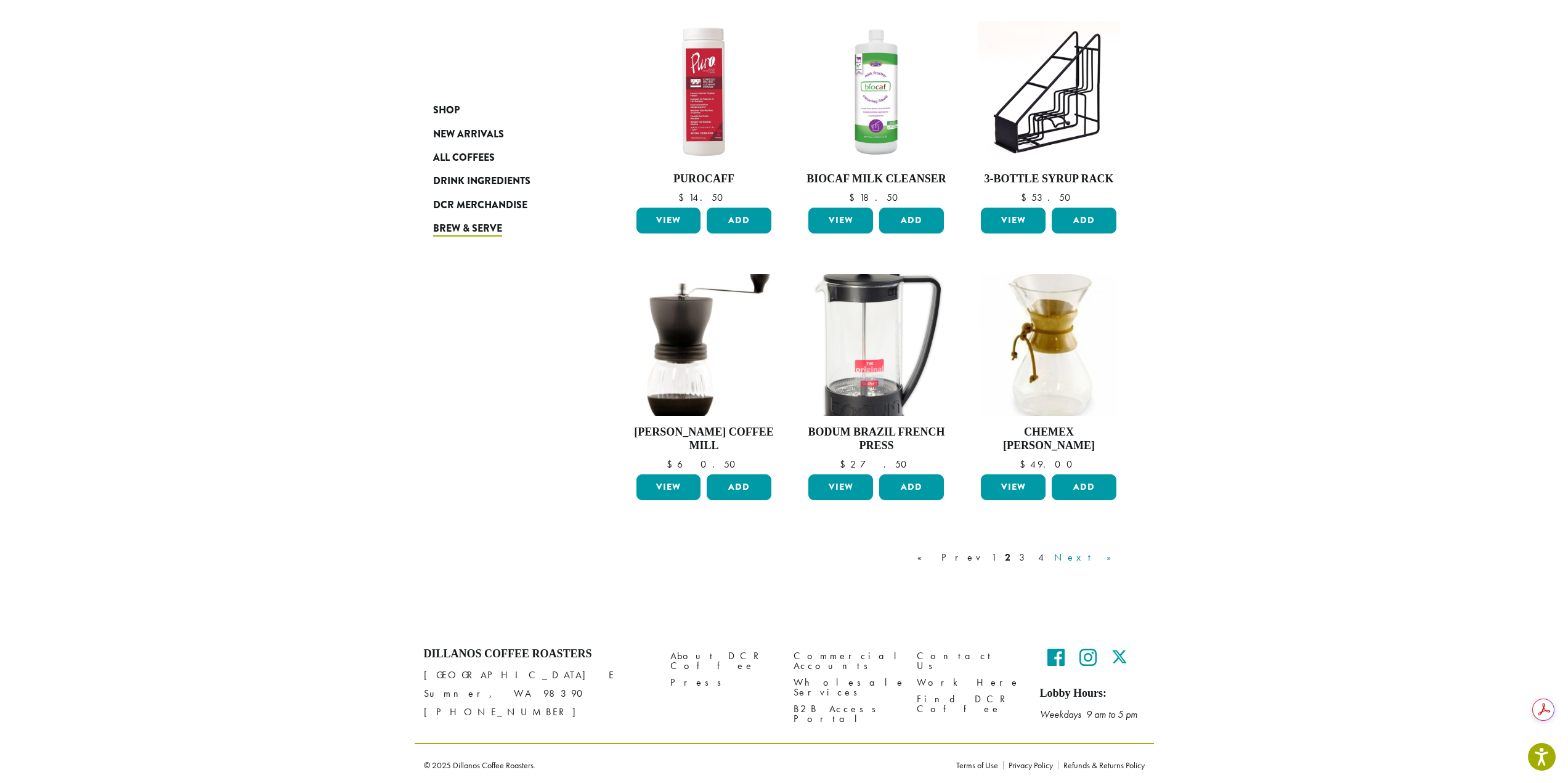
click at [1112, 553] on link "Next »" at bounding box center [1087, 557] width 71 height 15
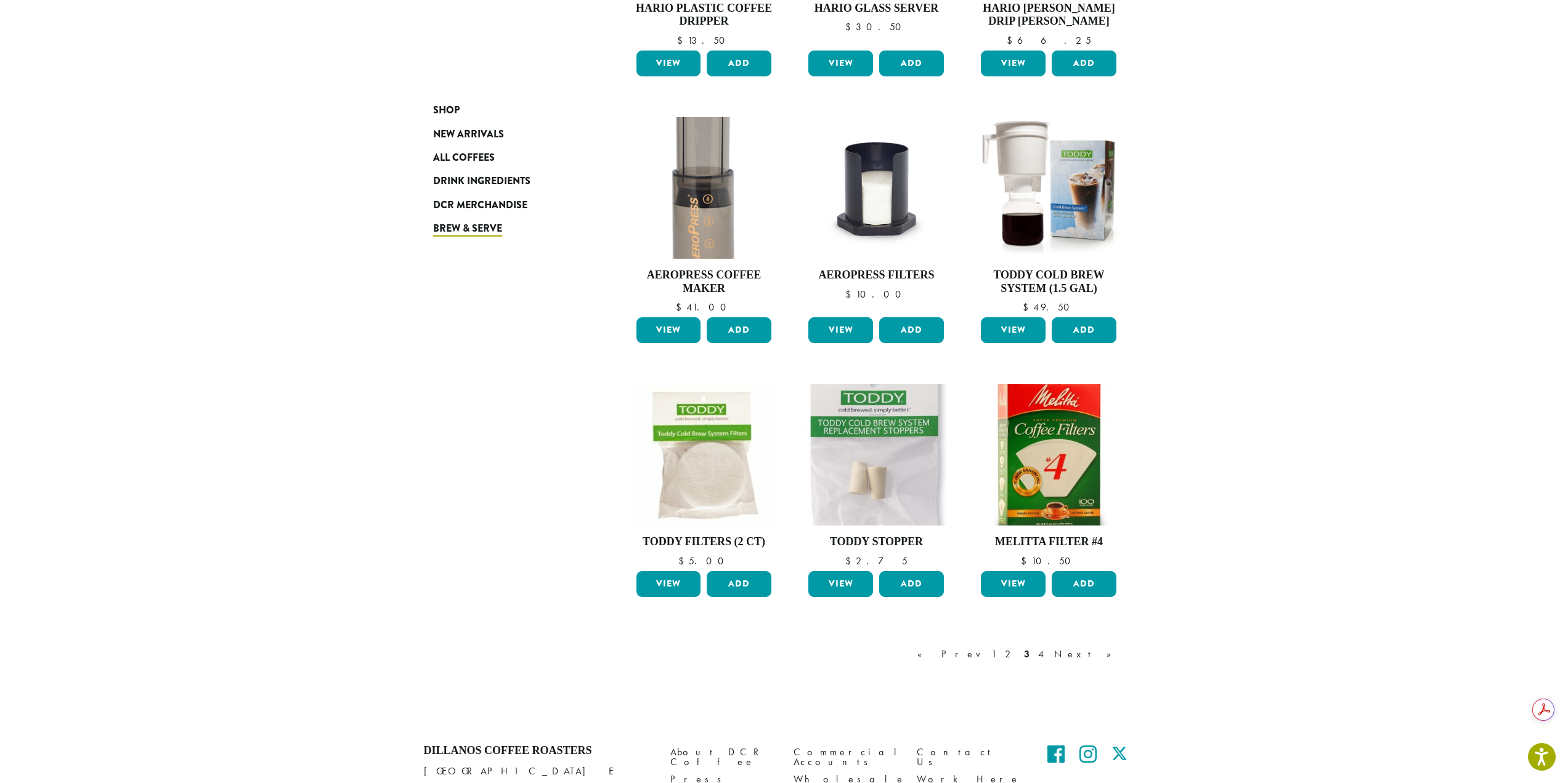
scroll to position [630, 0]
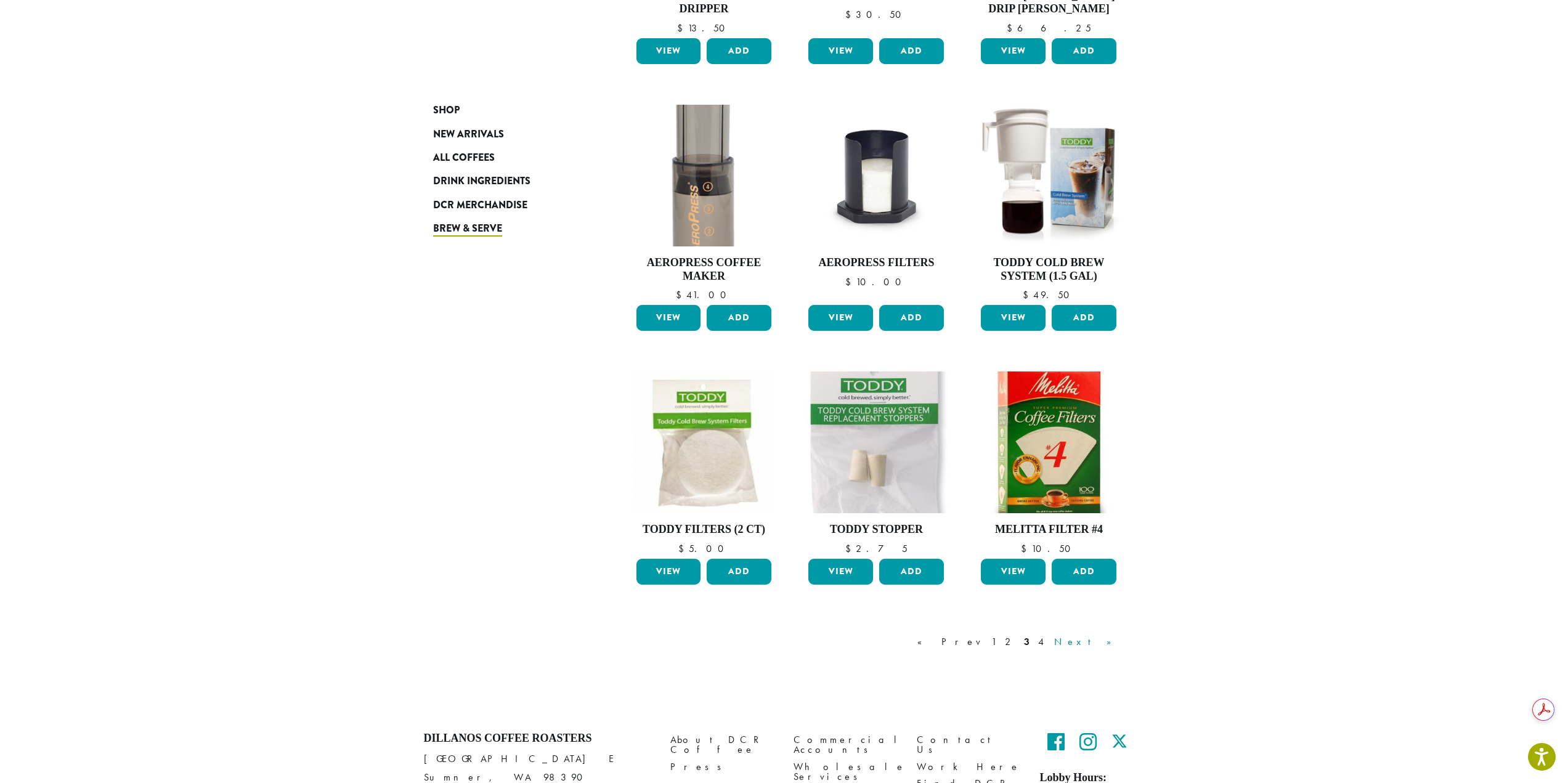
click at [1107, 641] on link "Next »" at bounding box center [1087, 641] width 71 height 15
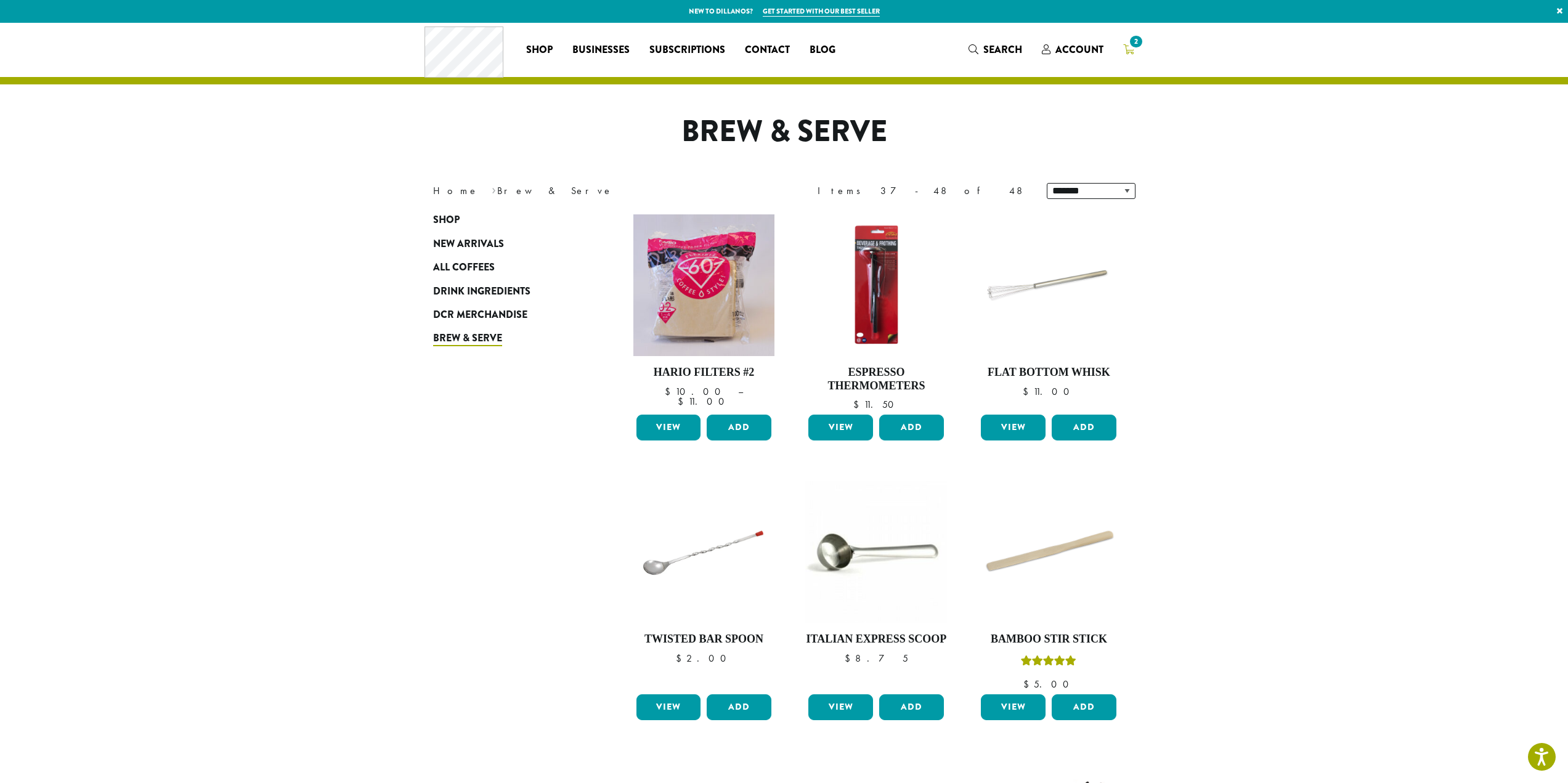
click at [1126, 48] on icon "2" at bounding box center [1128, 49] width 11 height 10
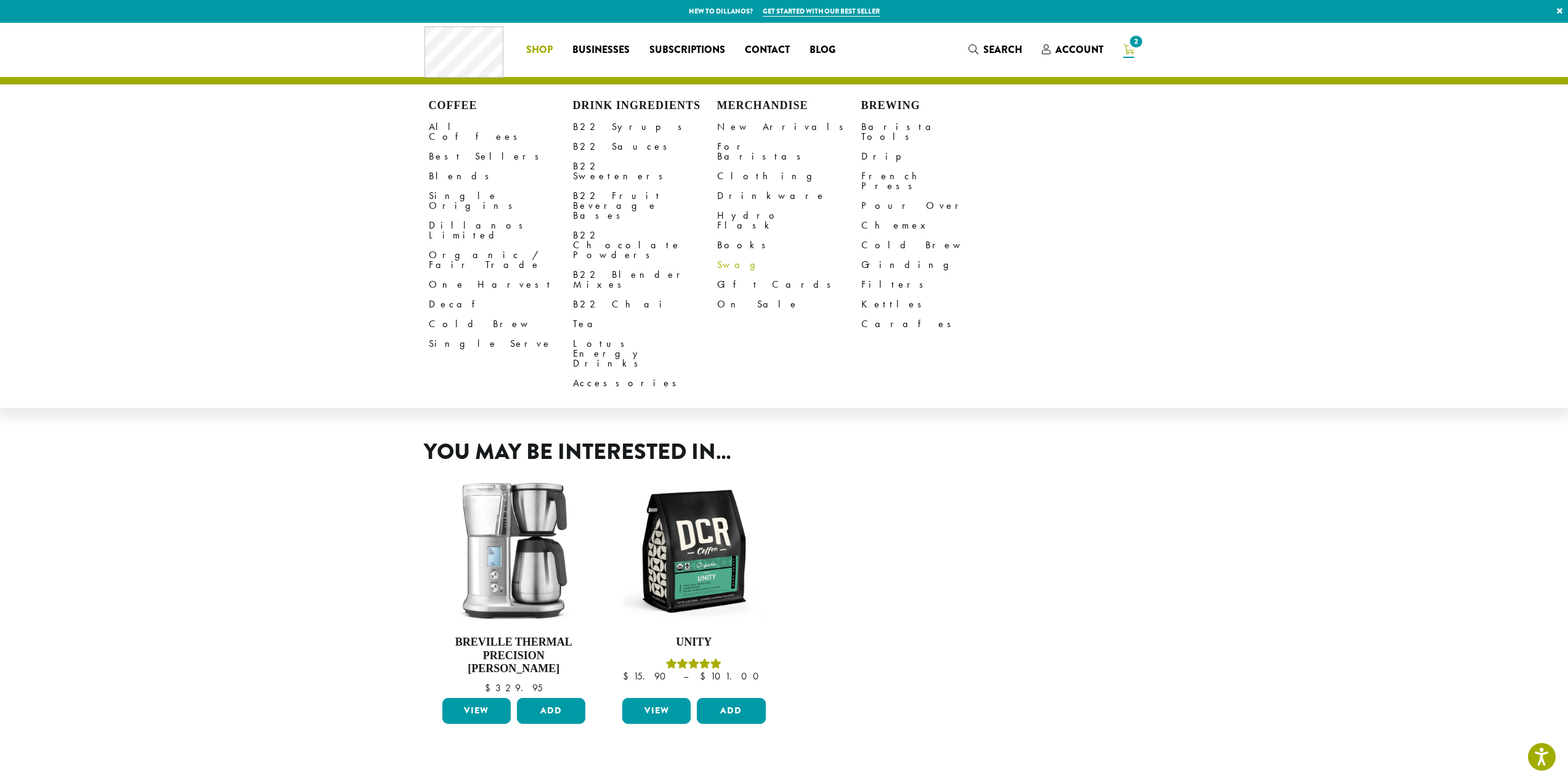
click at [732, 255] on link "Swag" at bounding box center [789, 264] width 144 height 20
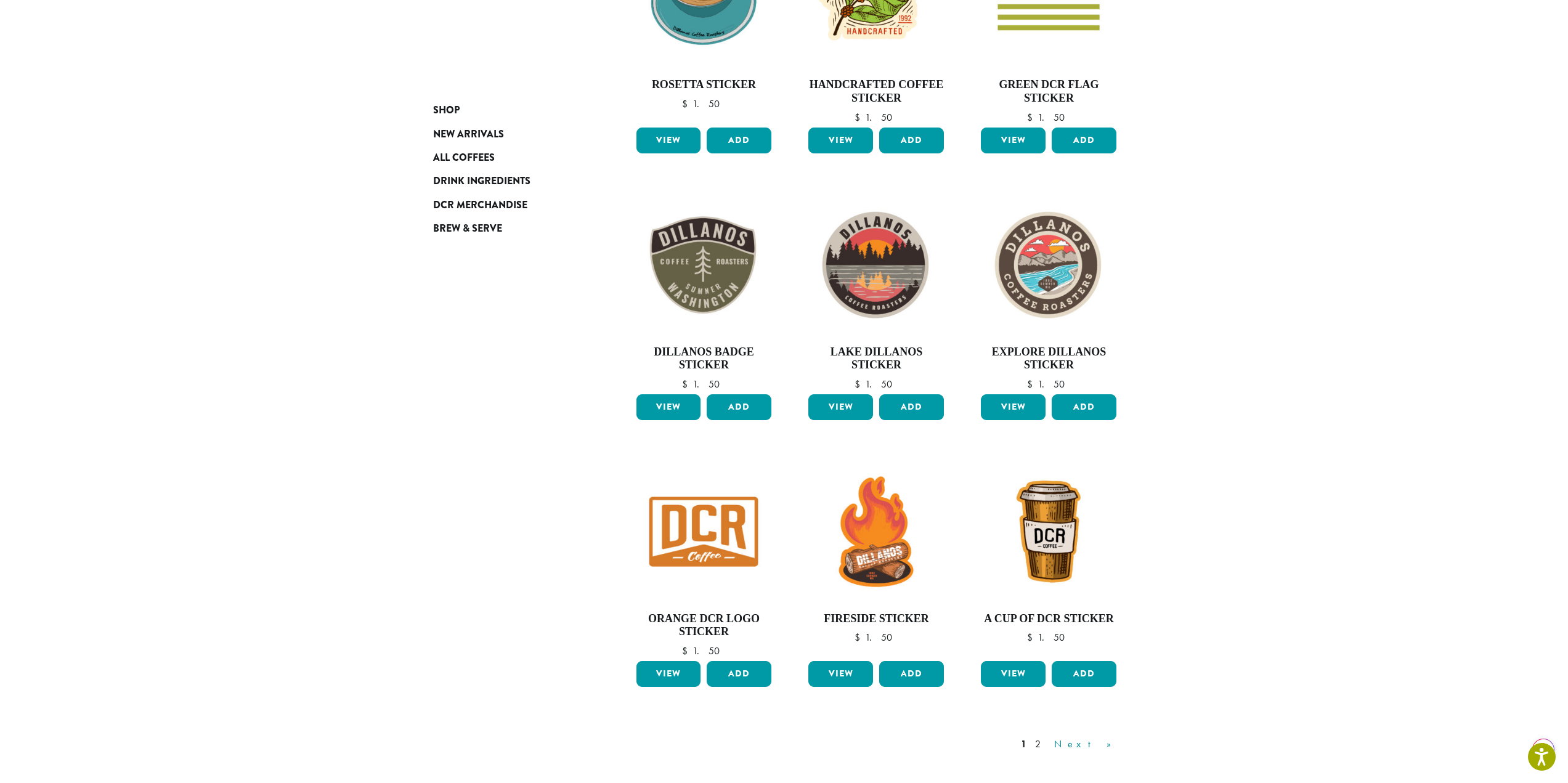
click at [1107, 746] on link "Next »" at bounding box center [1087, 744] width 71 height 15
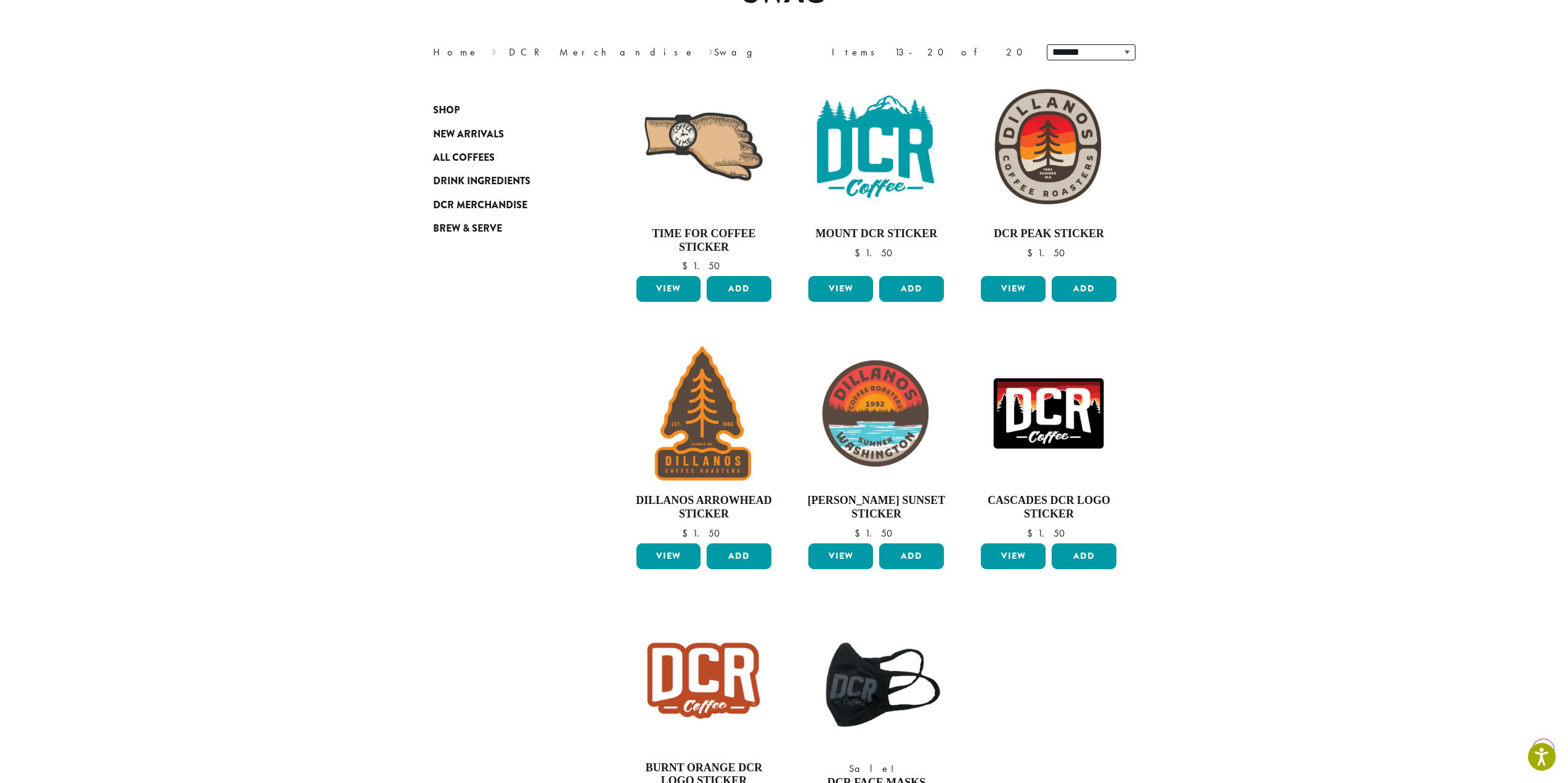
scroll to position [138, 0]
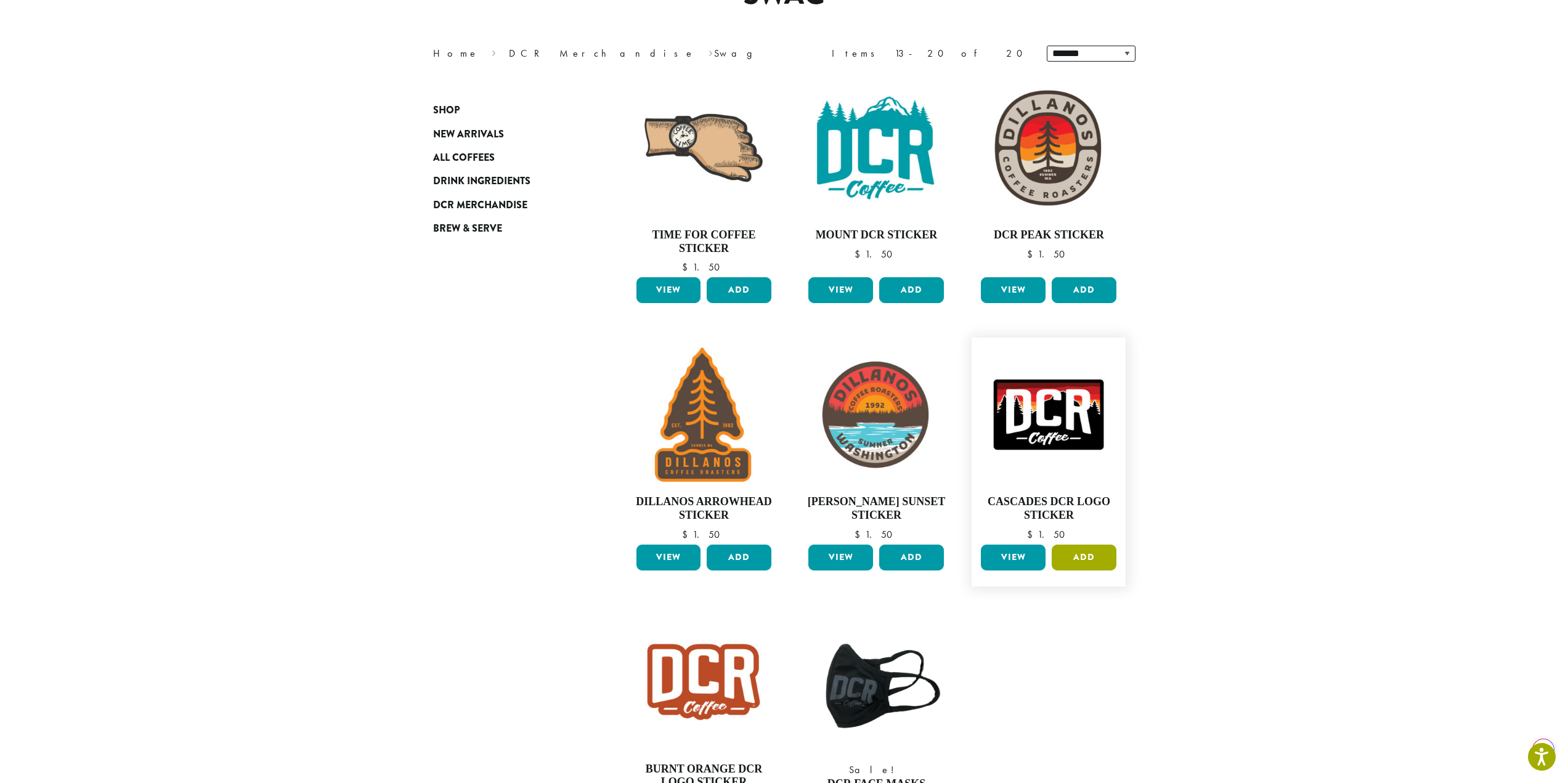
click at [1111, 563] on button "Add" at bounding box center [1084, 557] width 65 height 26
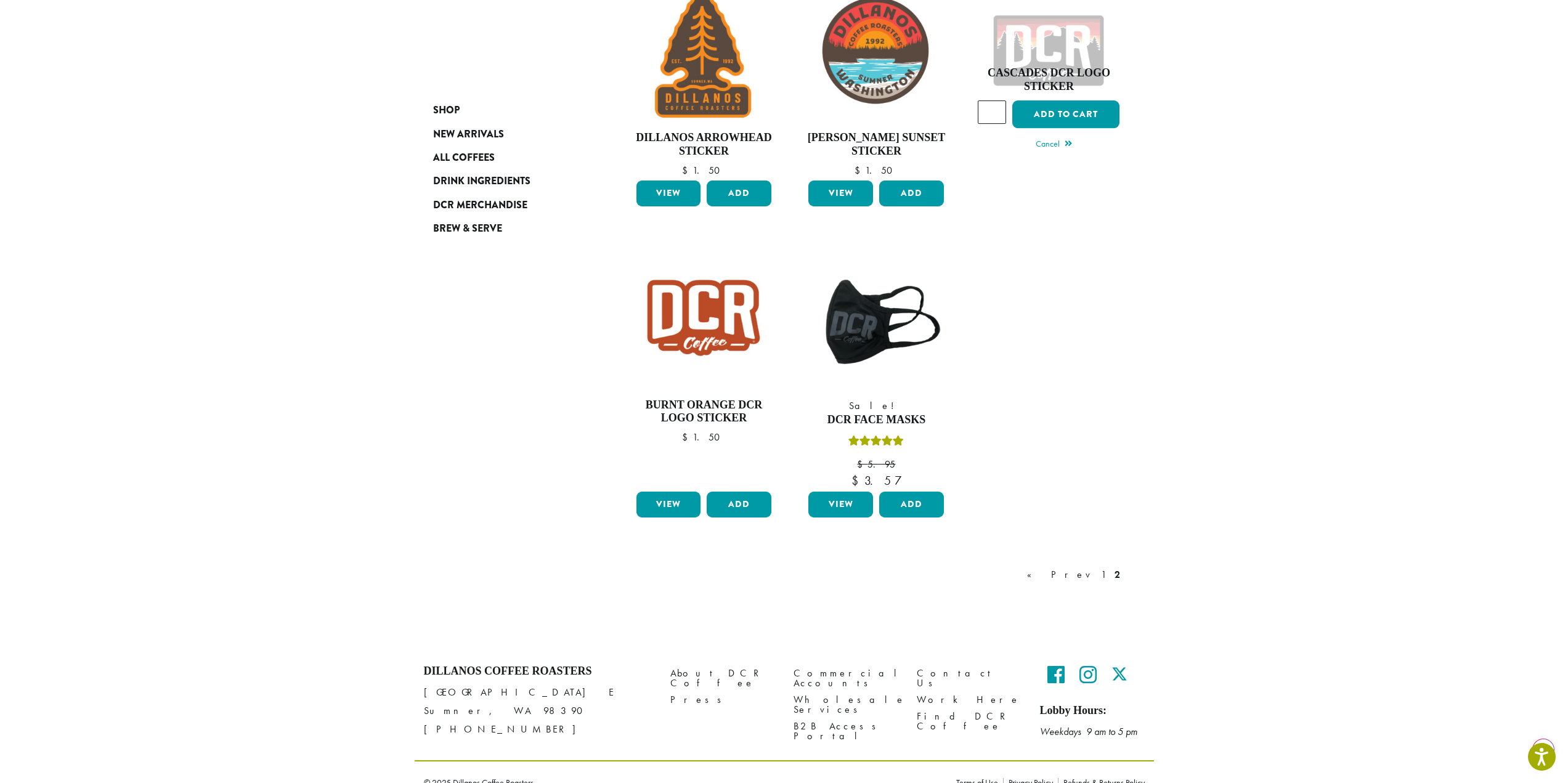
scroll to position [522, 0]
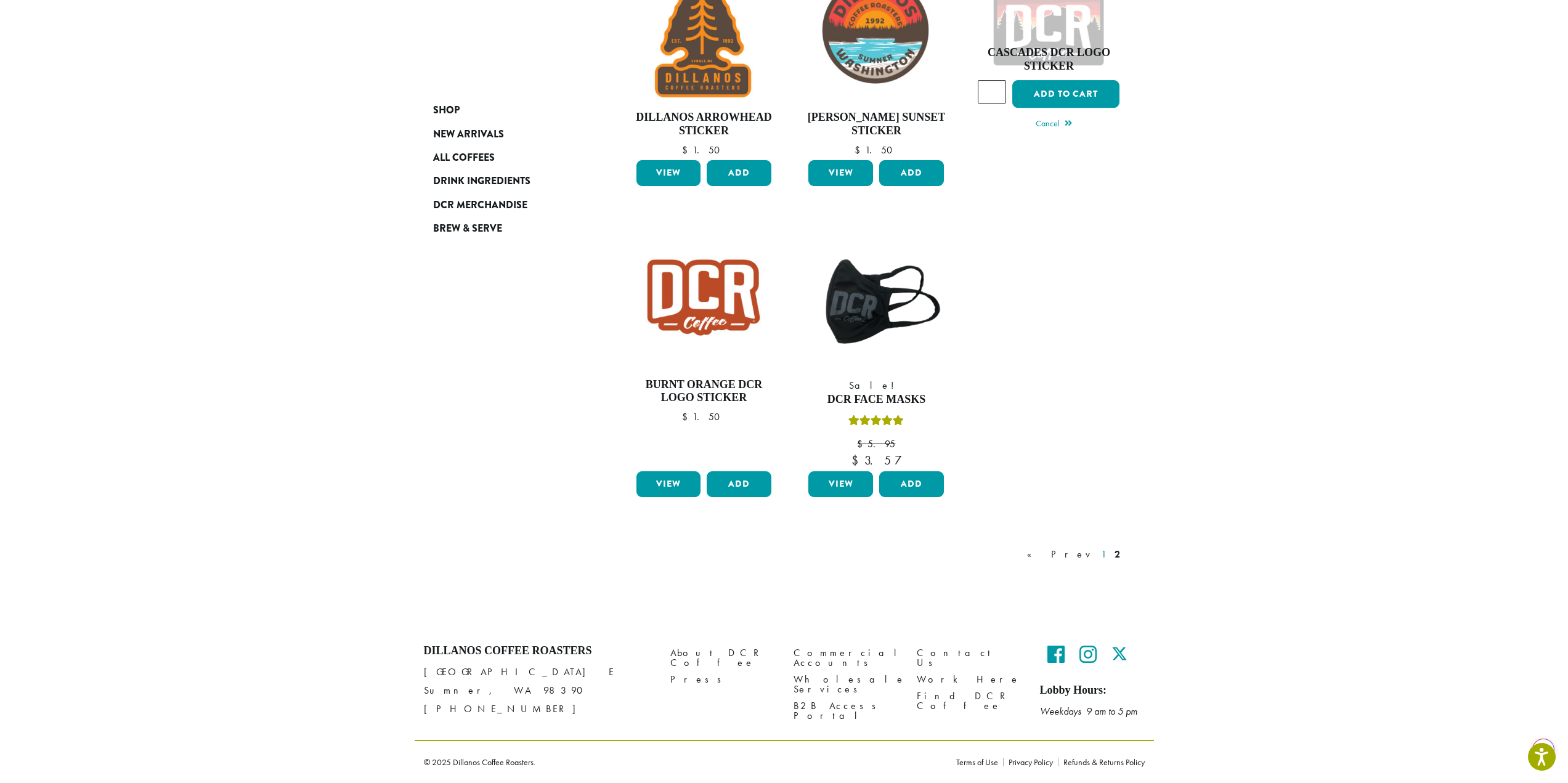
click at [1103, 554] on link "1" at bounding box center [1103, 555] width 10 height 15
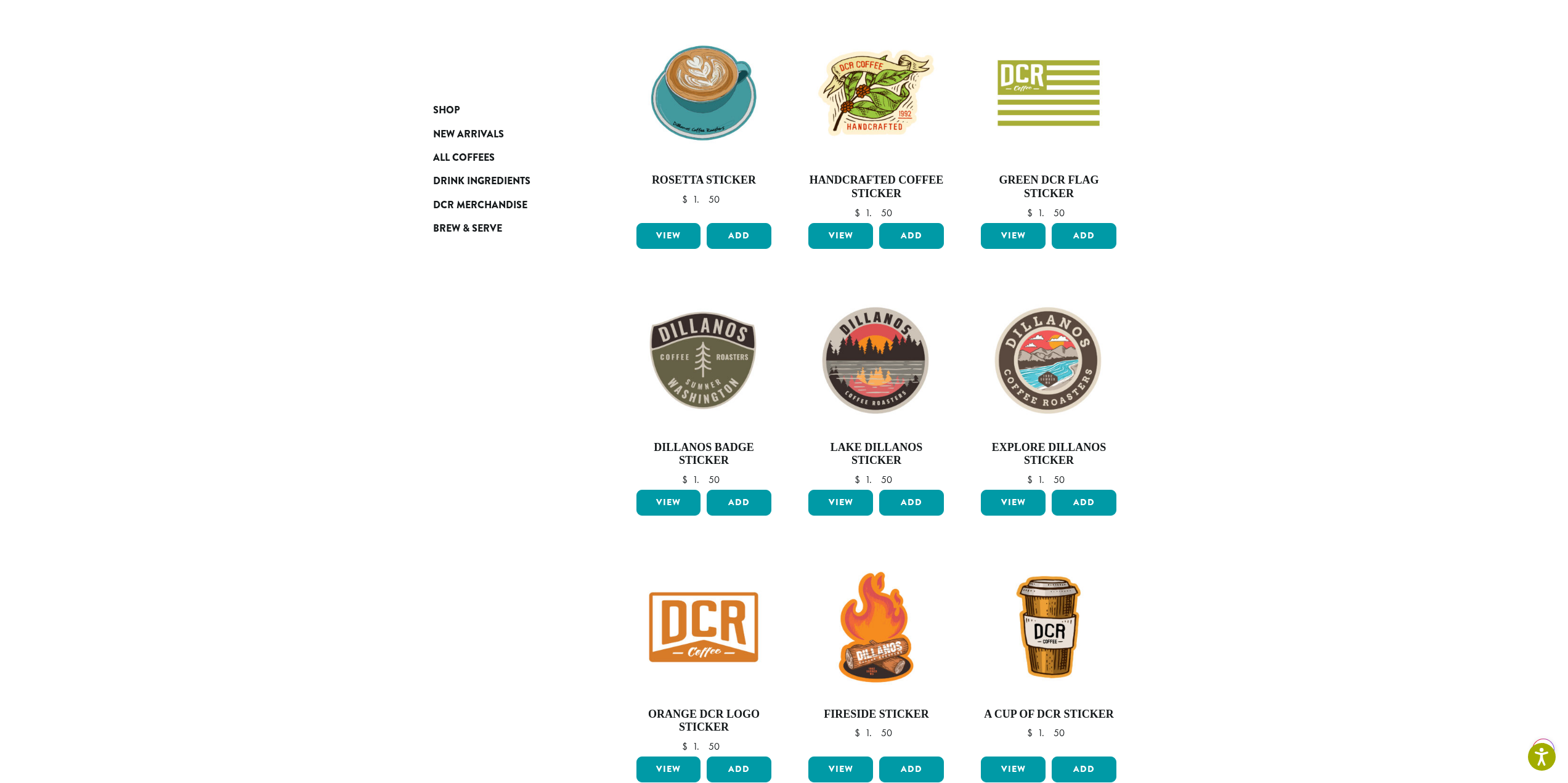
scroll to position [555, 0]
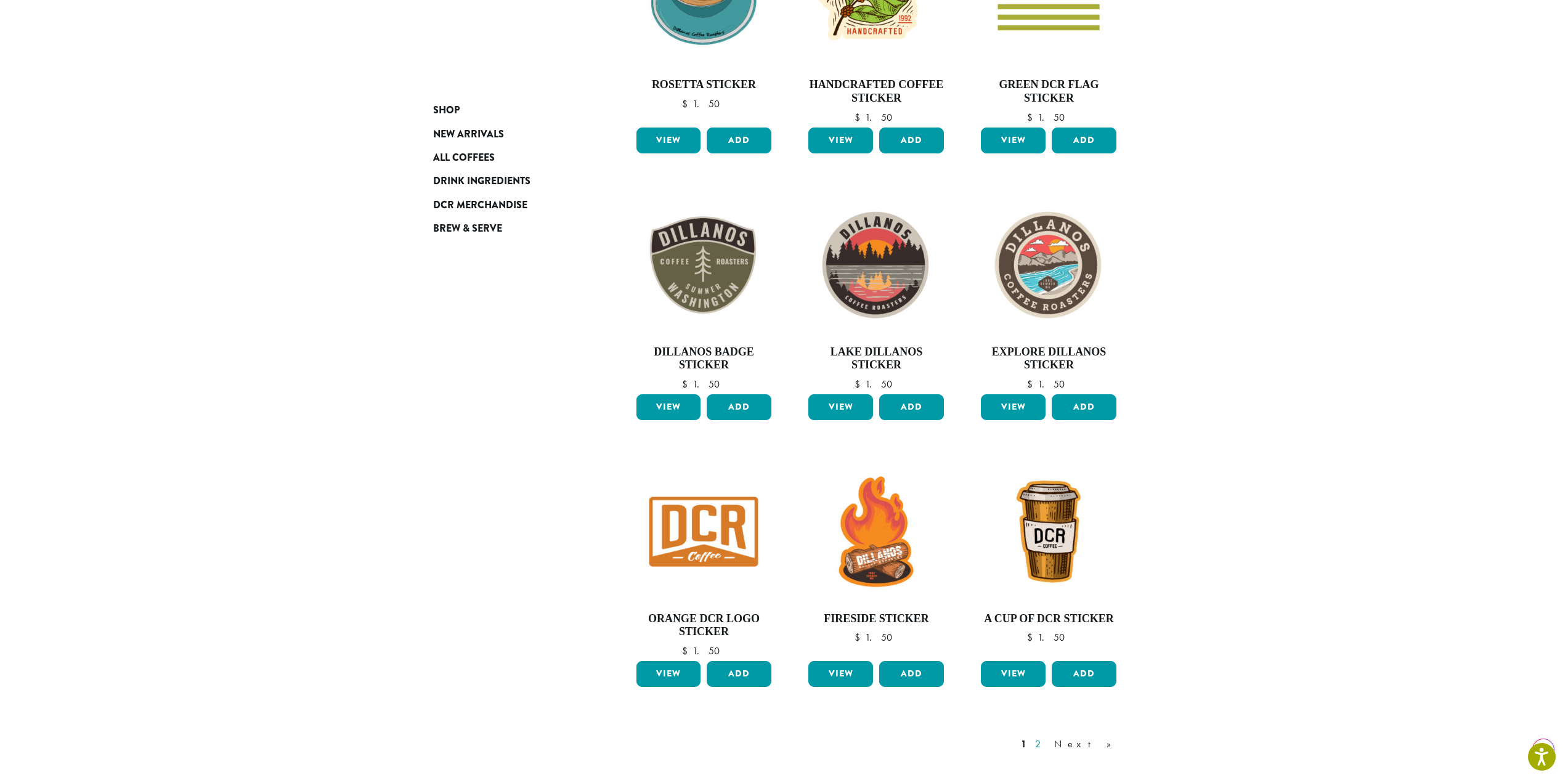
click at [1048, 745] on link "2" at bounding box center [1040, 744] width 16 height 15
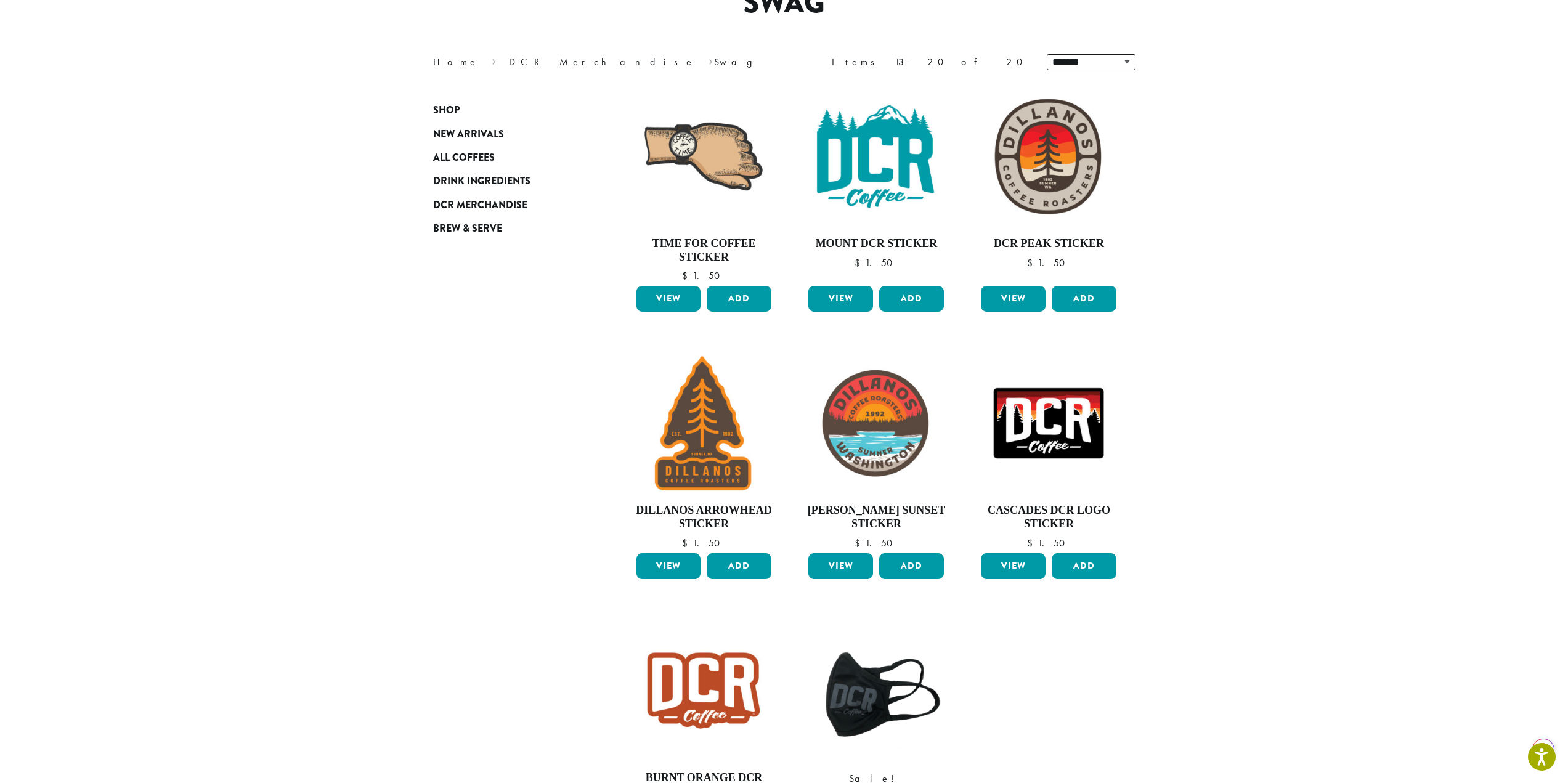
scroll to position [76, 0]
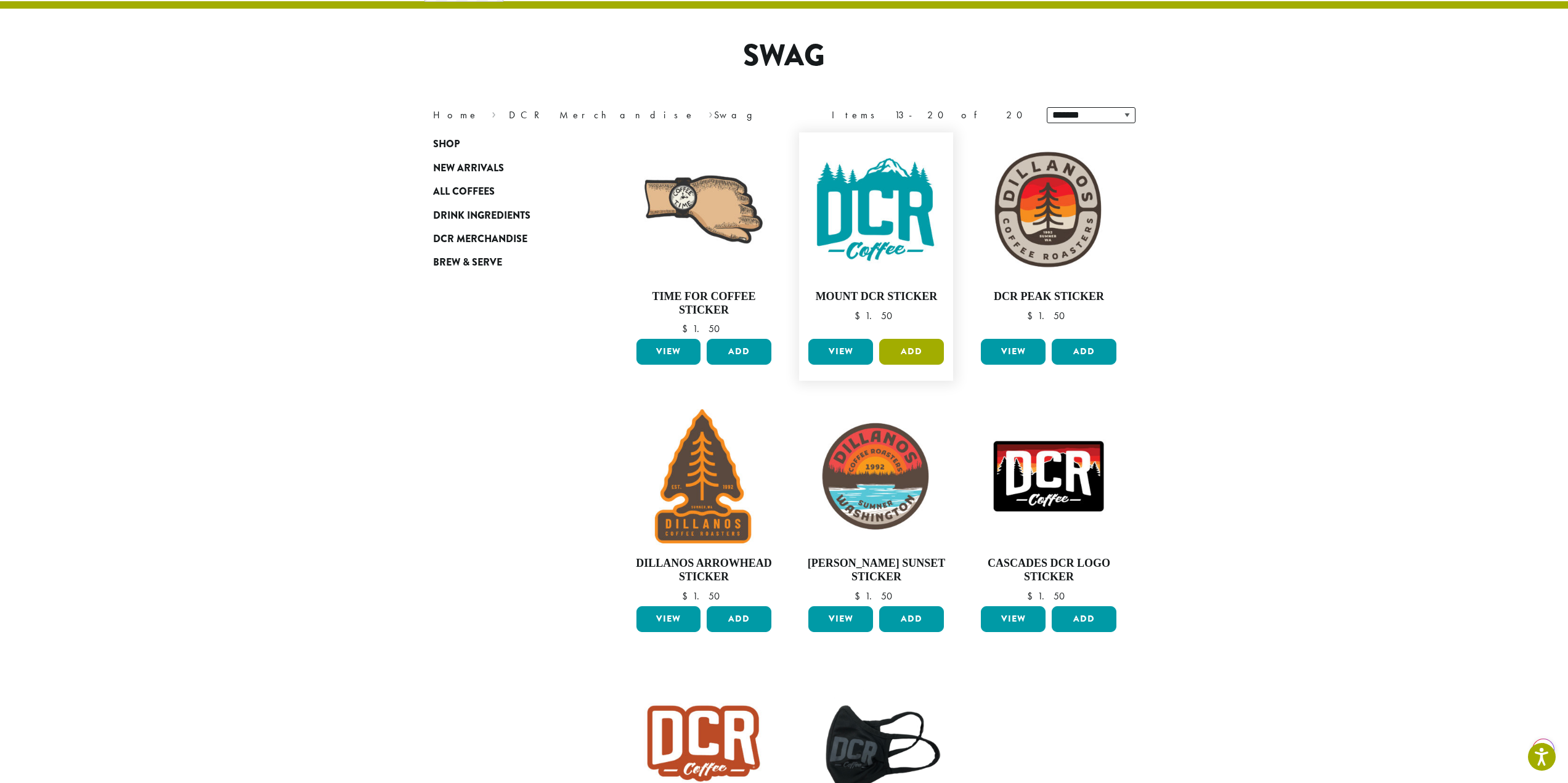
click at [933, 350] on button "Add" at bounding box center [911, 351] width 65 height 26
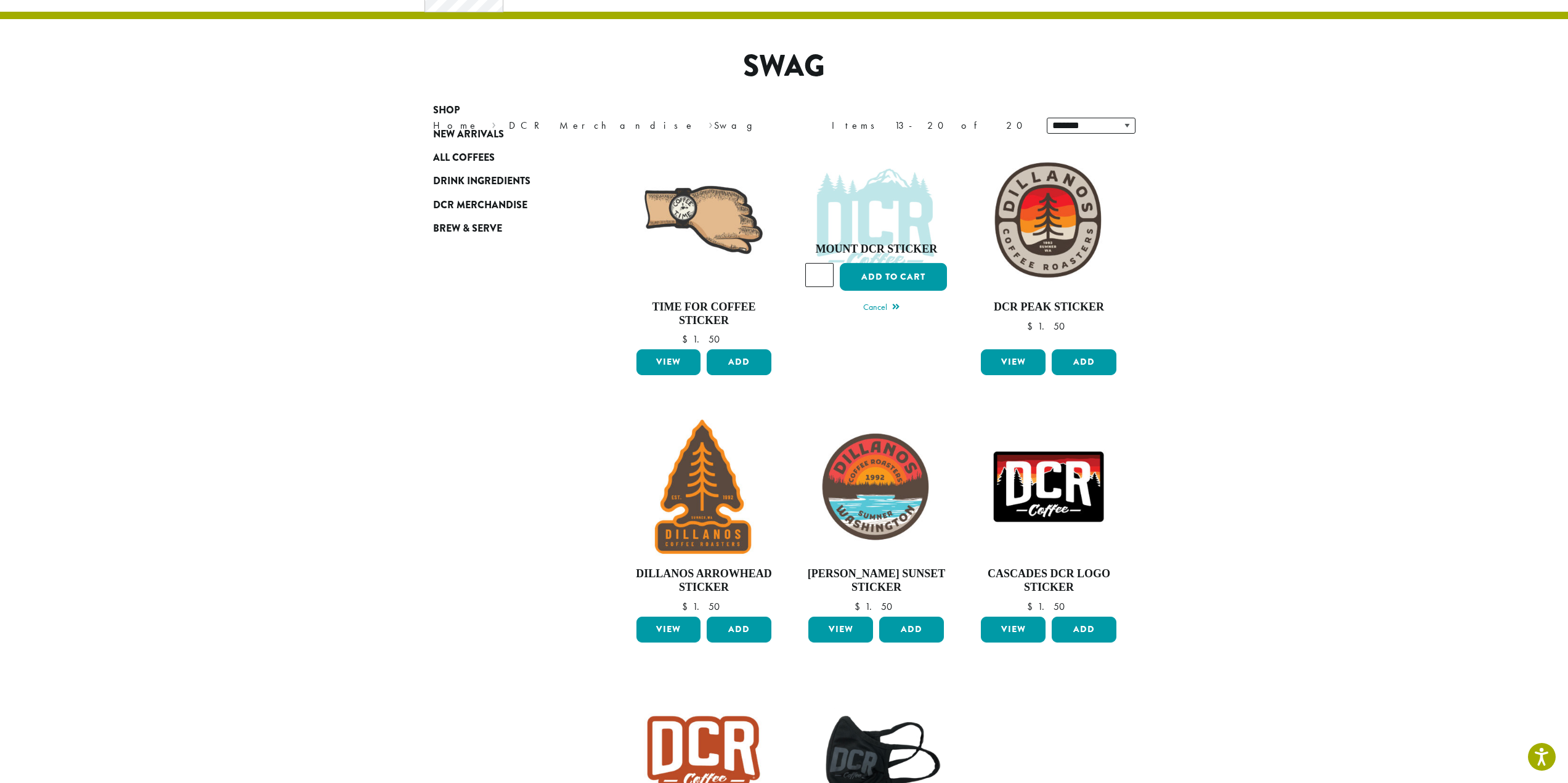
scroll to position [0, 0]
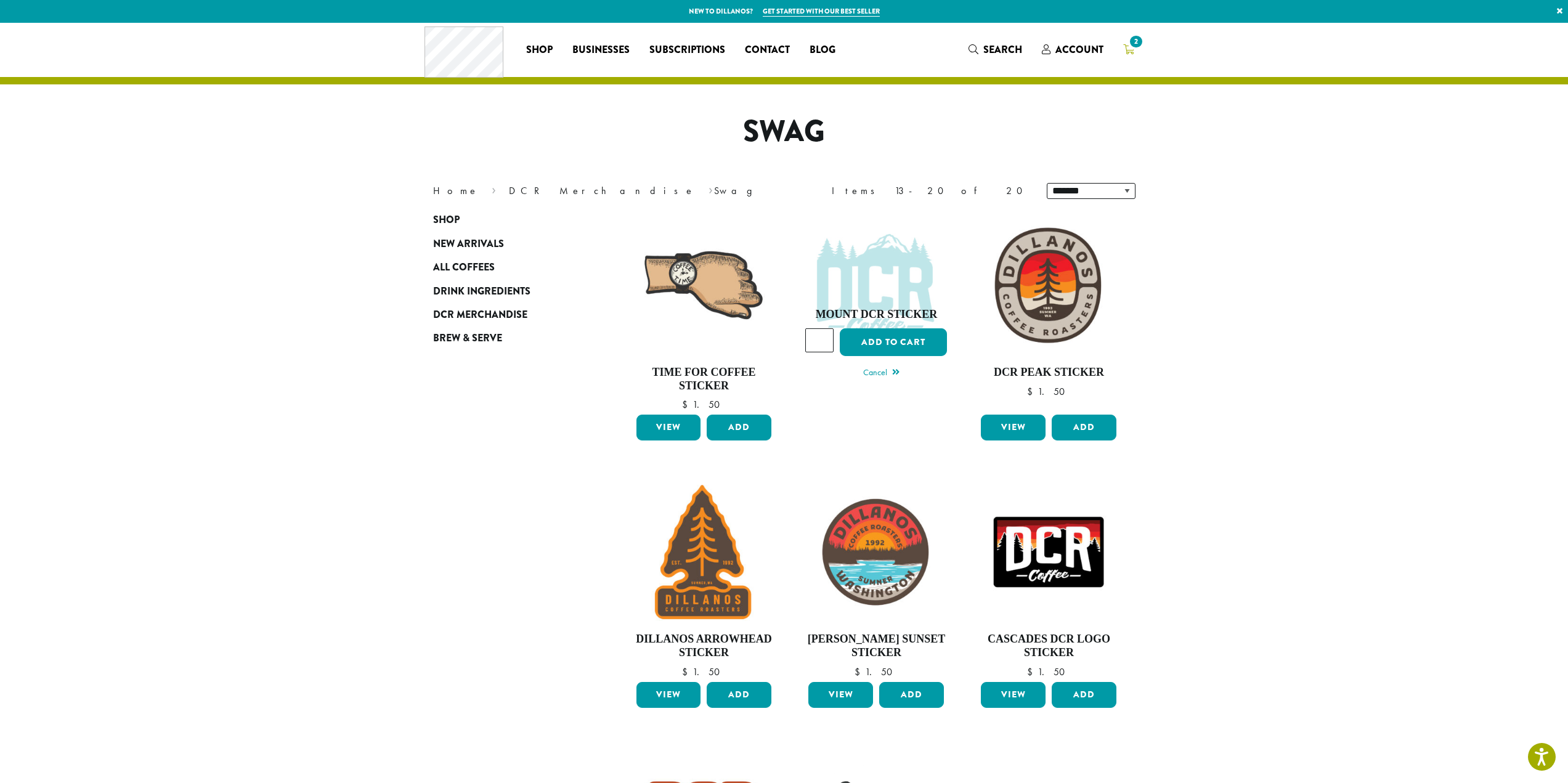
click at [1132, 56] on span "2" at bounding box center [1128, 50] width 11 height 16
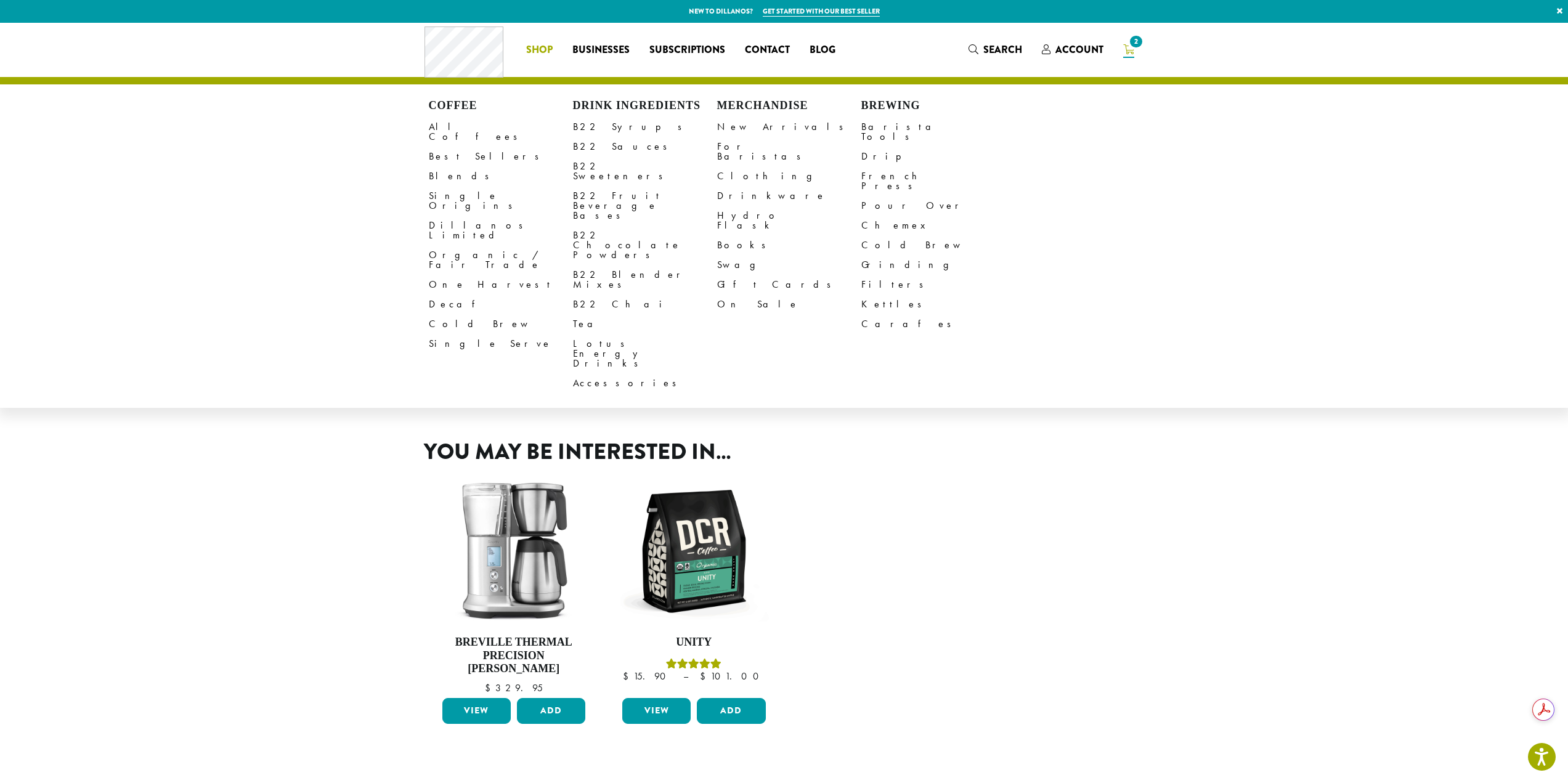
click at [540, 55] on span "Shop" at bounding box center [540, 50] width 27 height 16
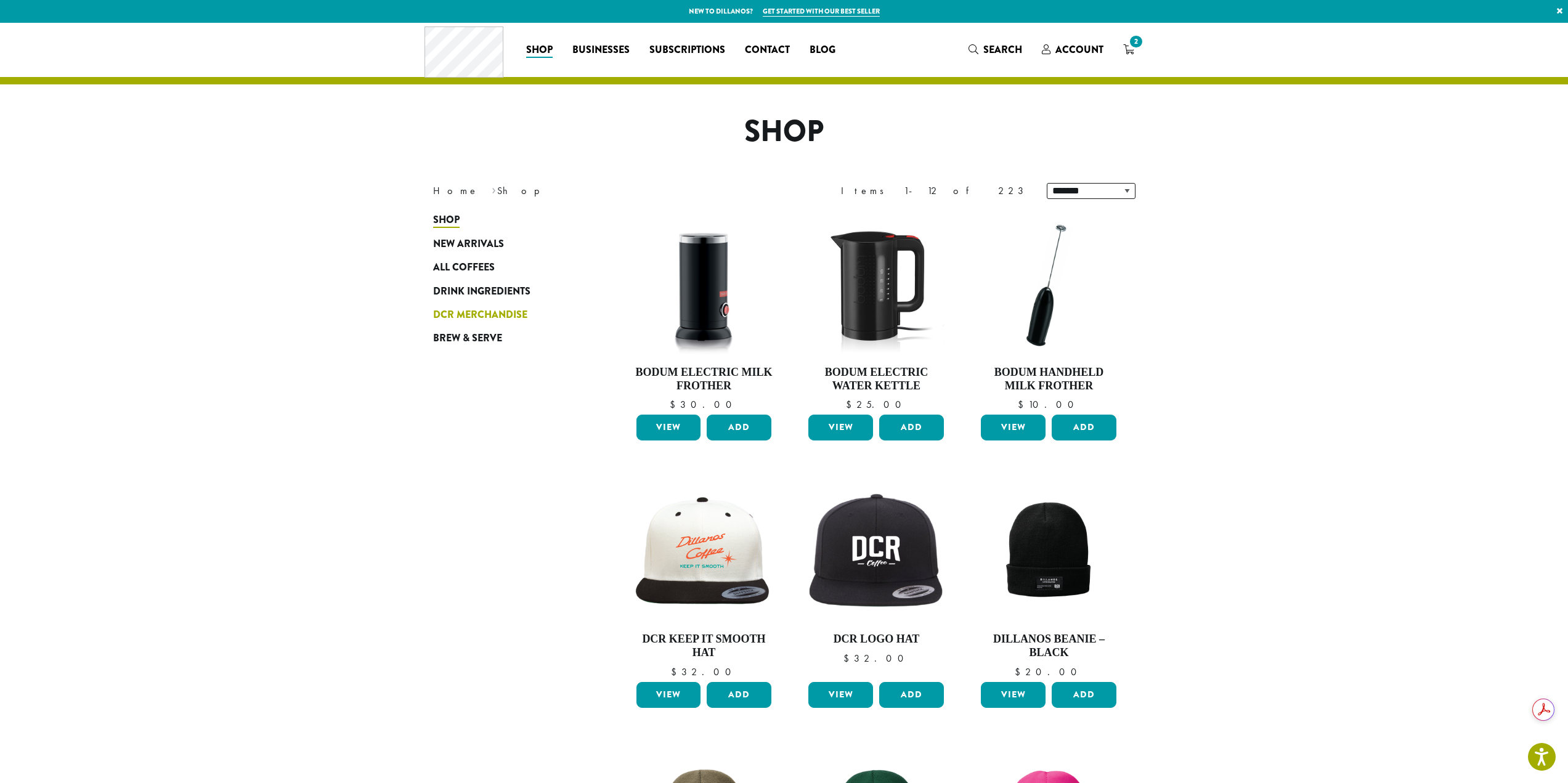
click at [497, 312] on span "DCR Merchandise" at bounding box center [480, 315] width 95 height 16
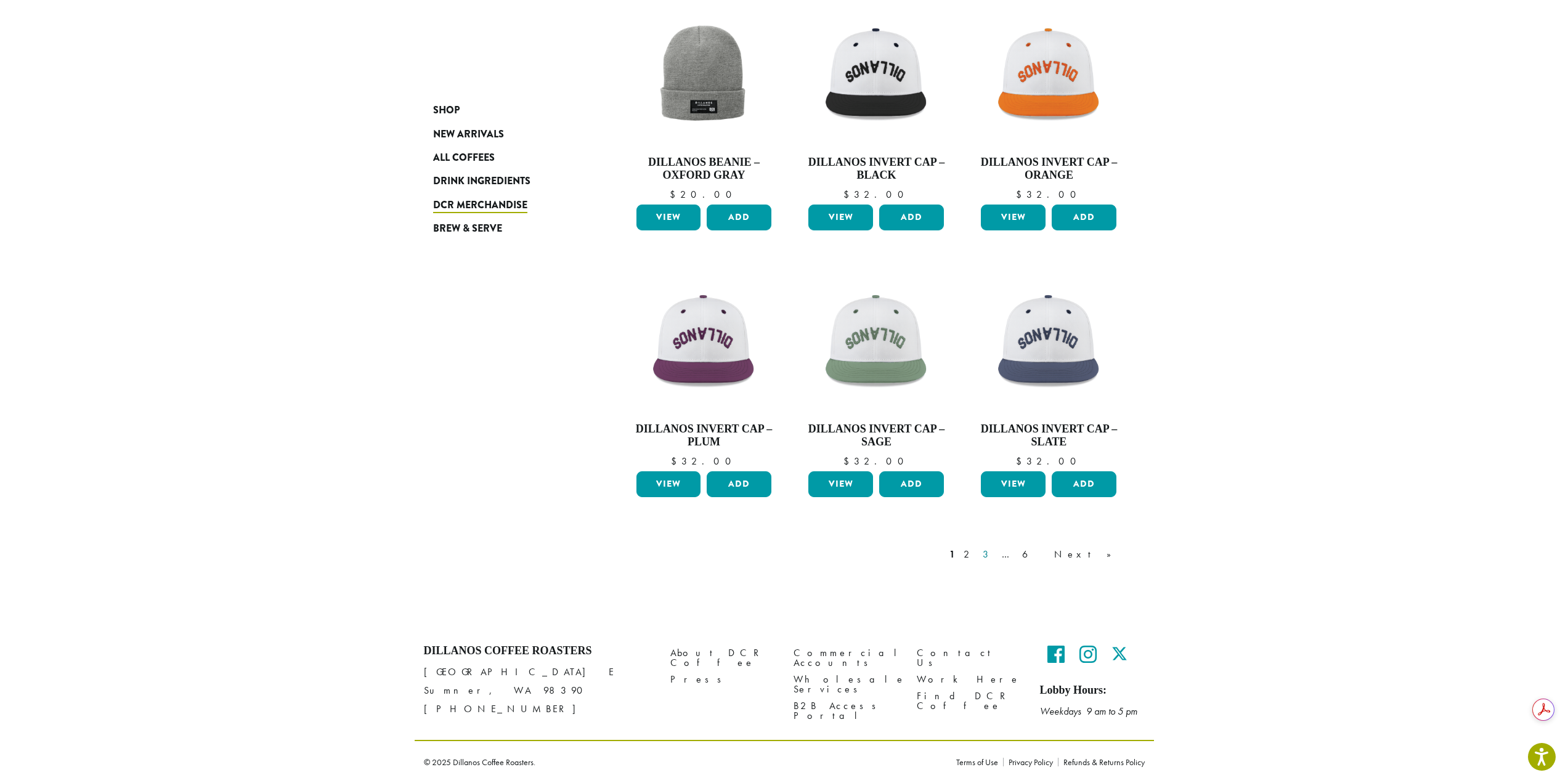
click at [996, 554] on link "3" at bounding box center [988, 555] width 16 height 15
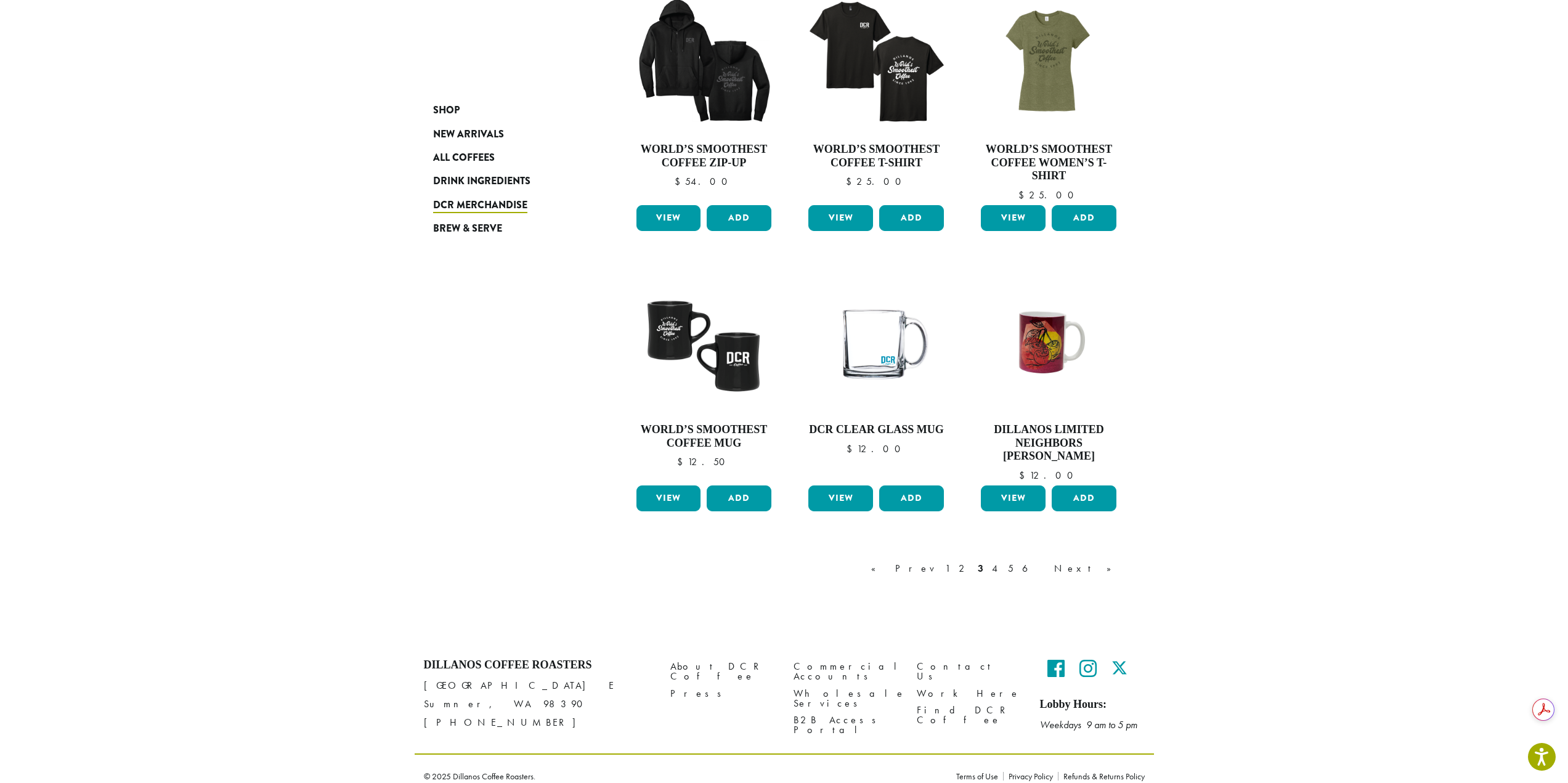
scroll to position [785, 0]
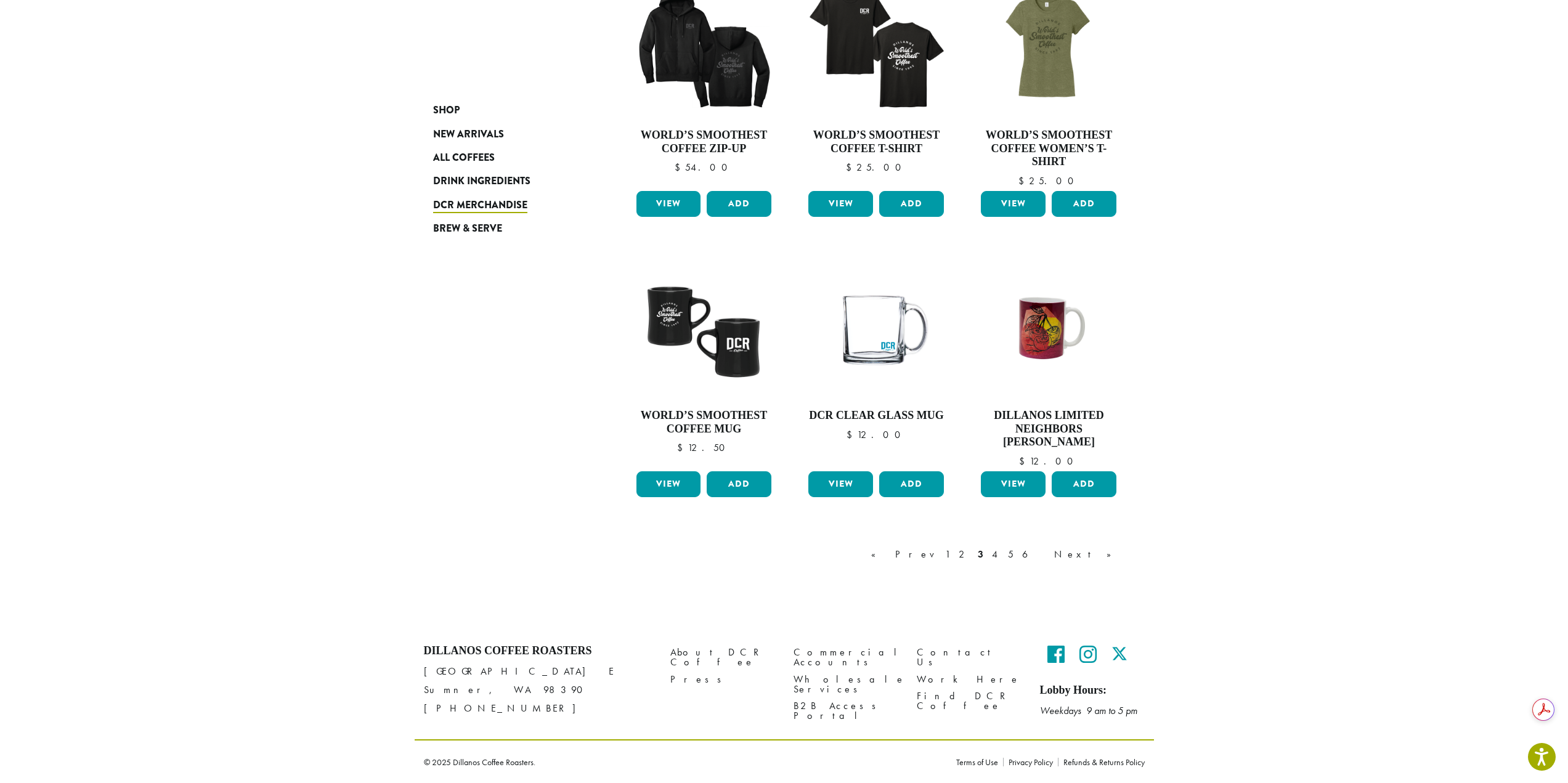
click at [1016, 559] on link "5" at bounding box center [1010, 555] width 10 height 15
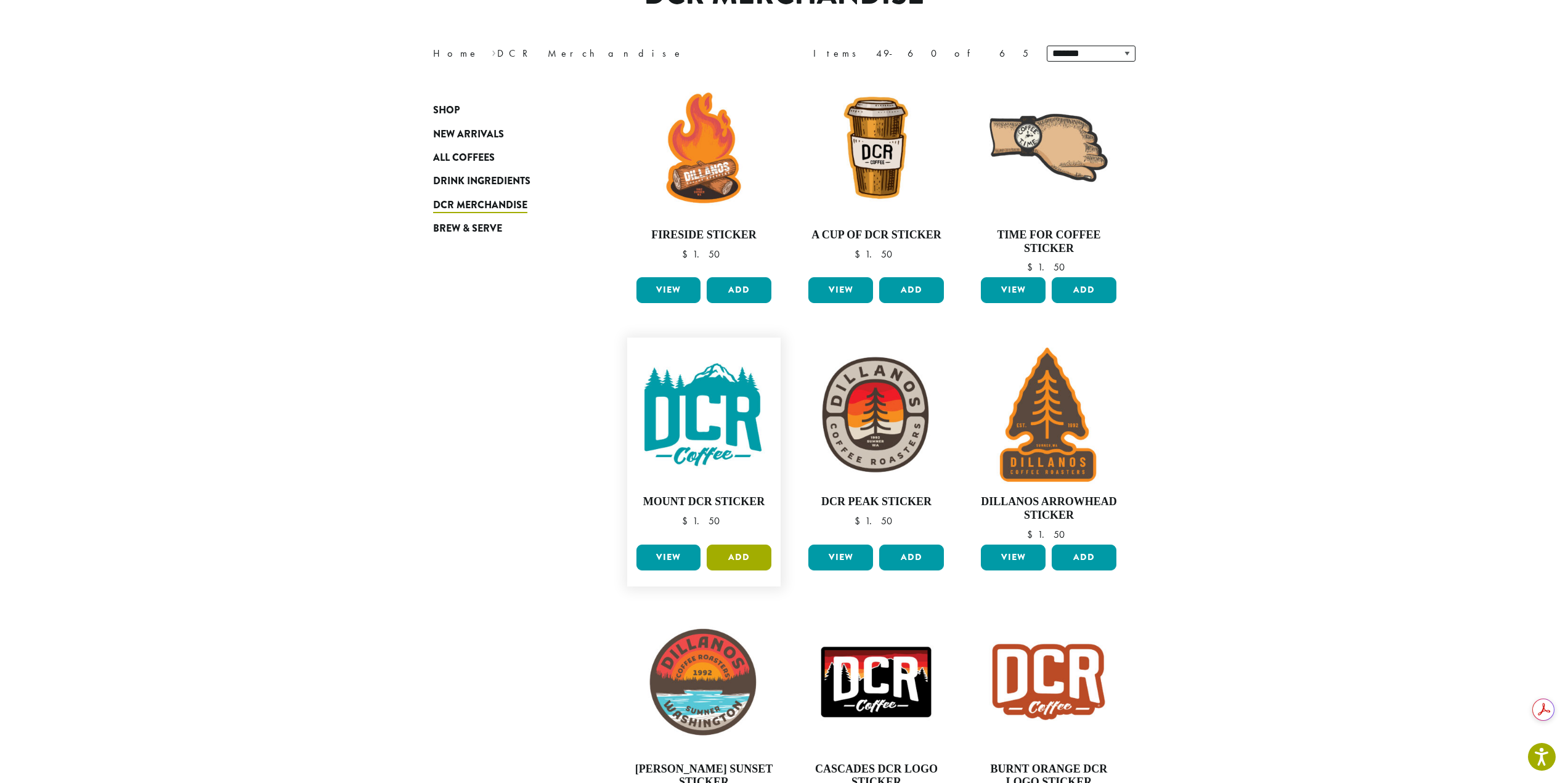
click at [757, 556] on button "Add" at bounding box center [739, 557] width 65 height 26
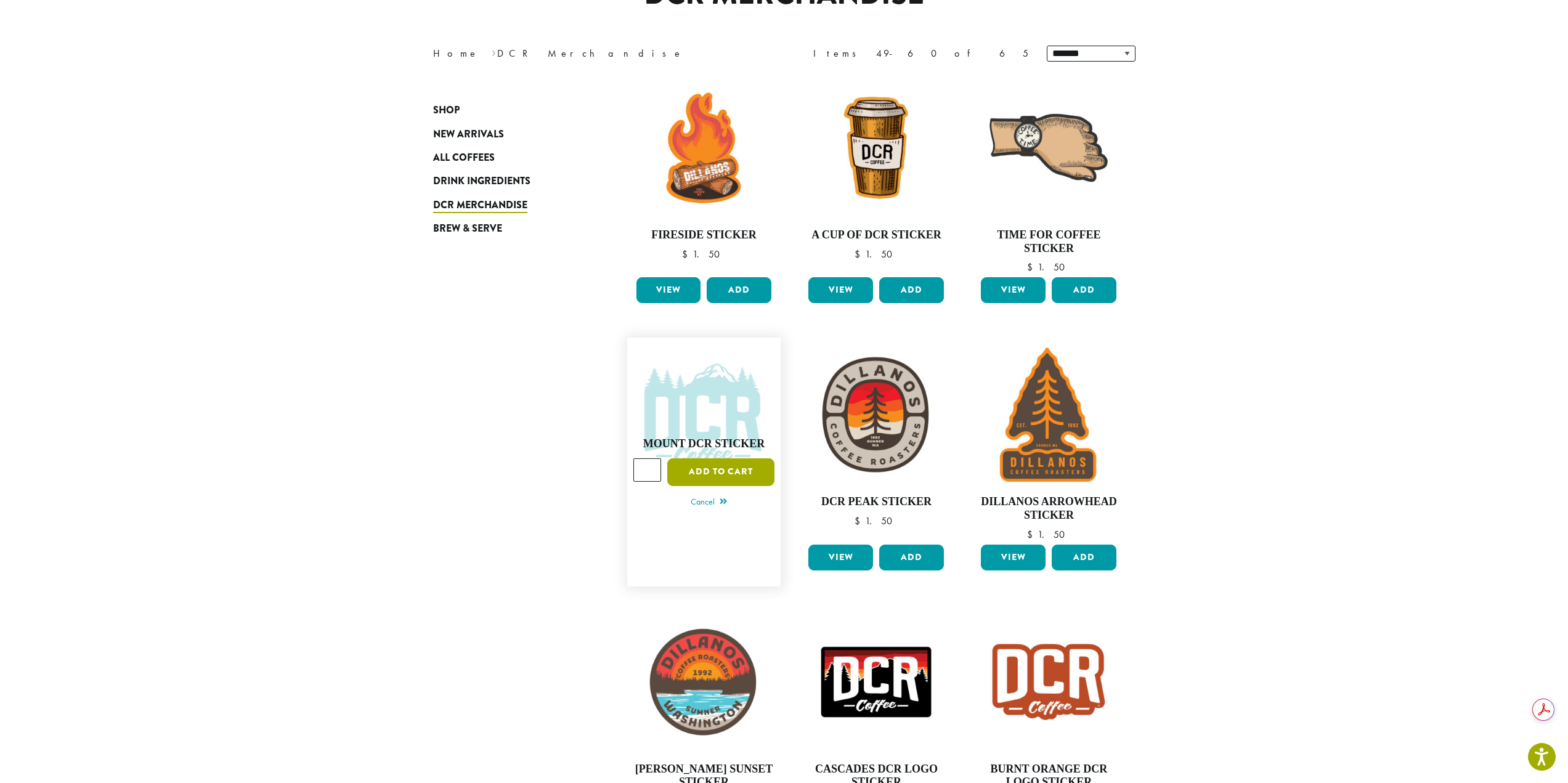
click at [740, 472] on button "Add to cart" at bounding box center [720, 472] width 107 height 27
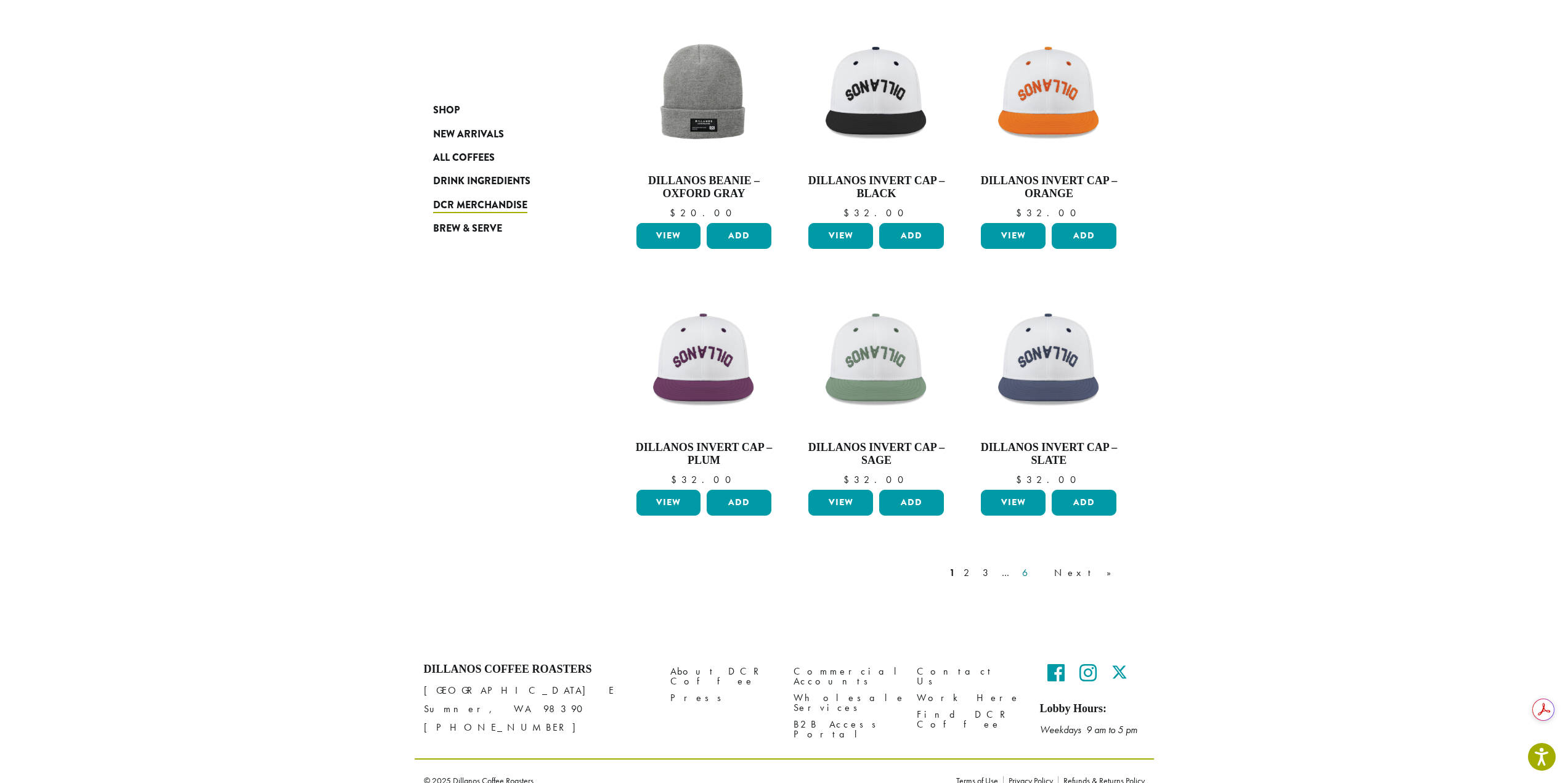
click at [1048, 566] on link "6" at bounding box center [1034, 573] width 28 height 15
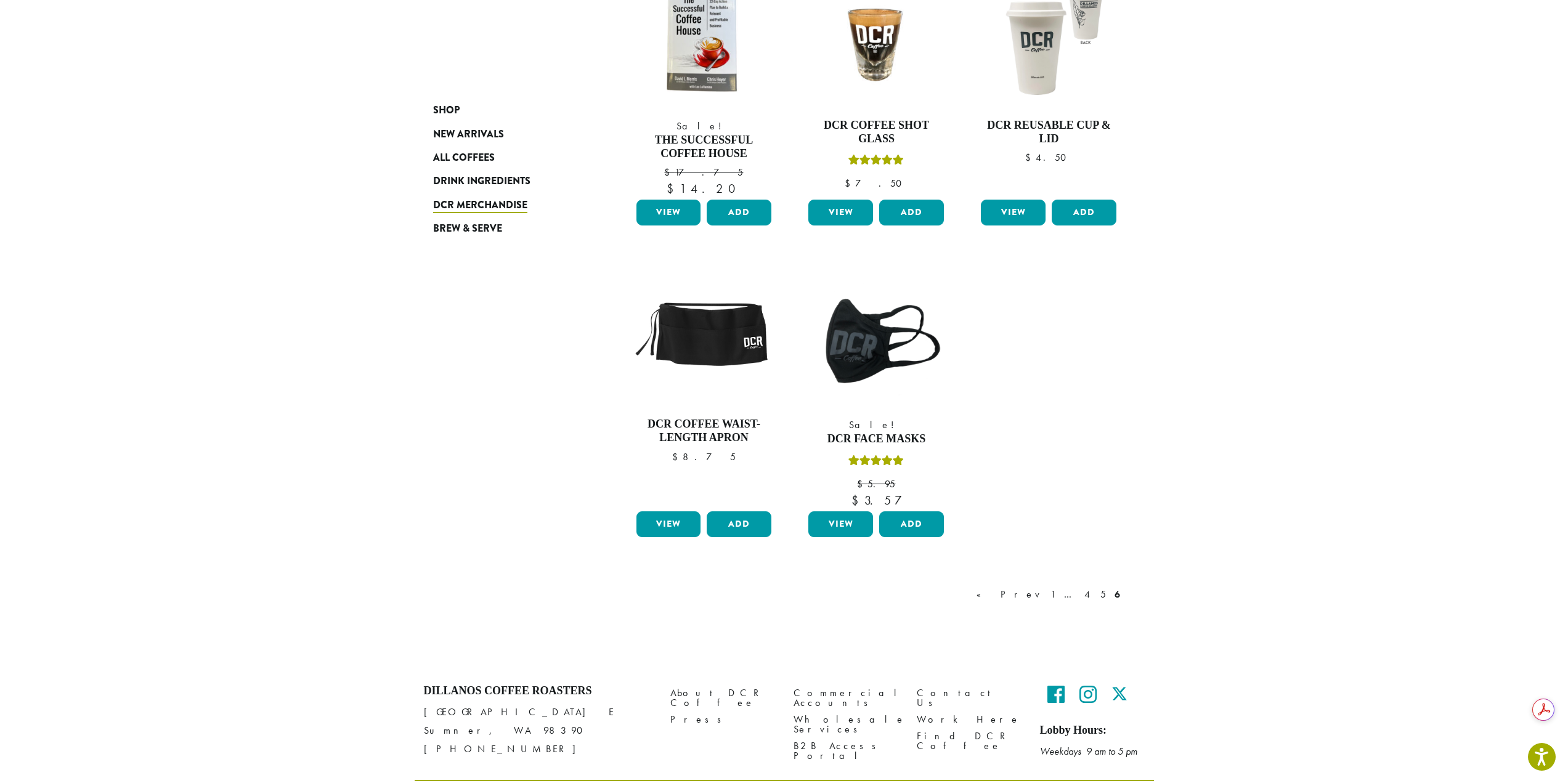
scroll to position [260, 0]
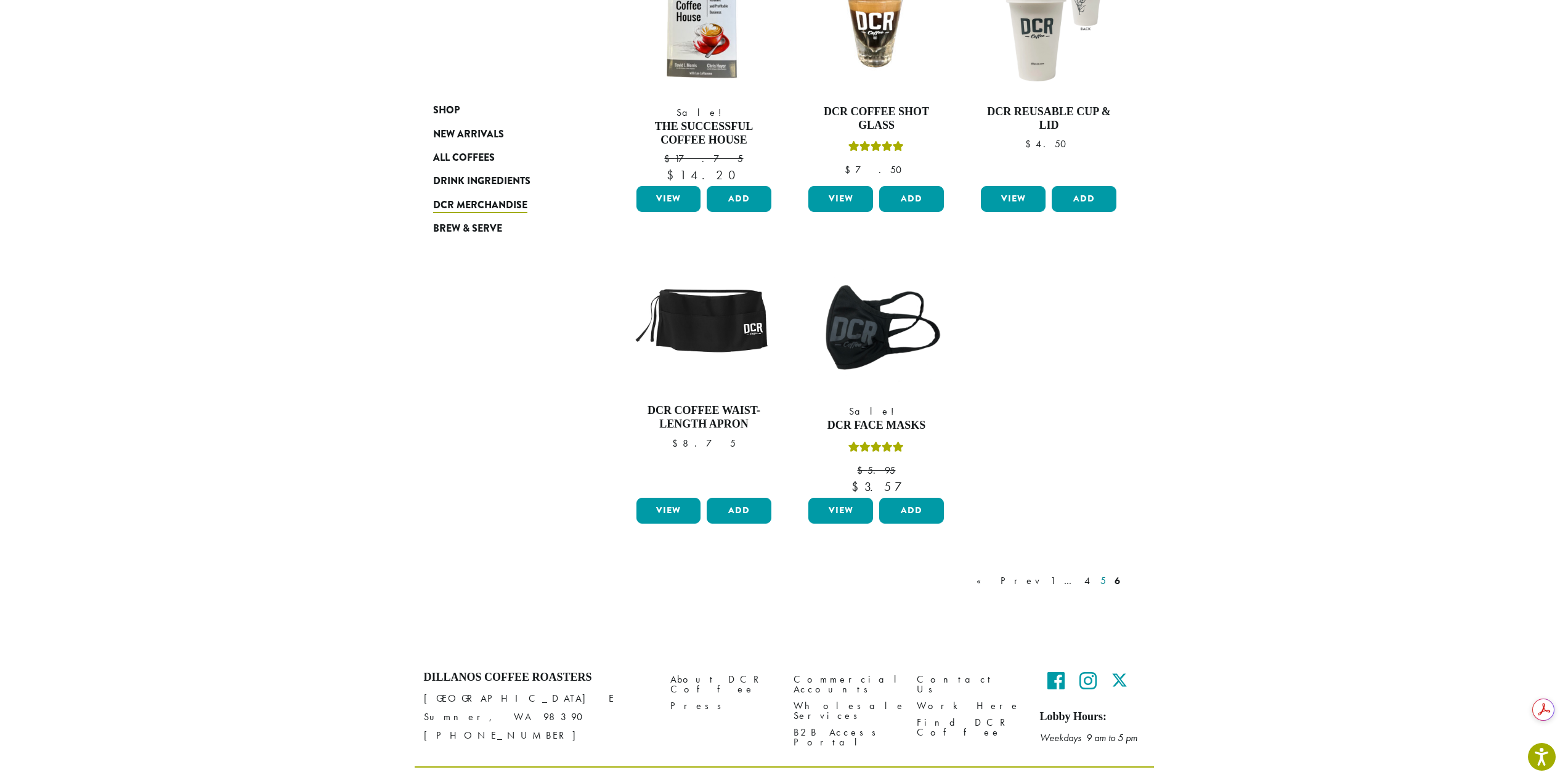
click at [1101, 582] on link "5" at bounding box center [1103, 580] width 10 height 15
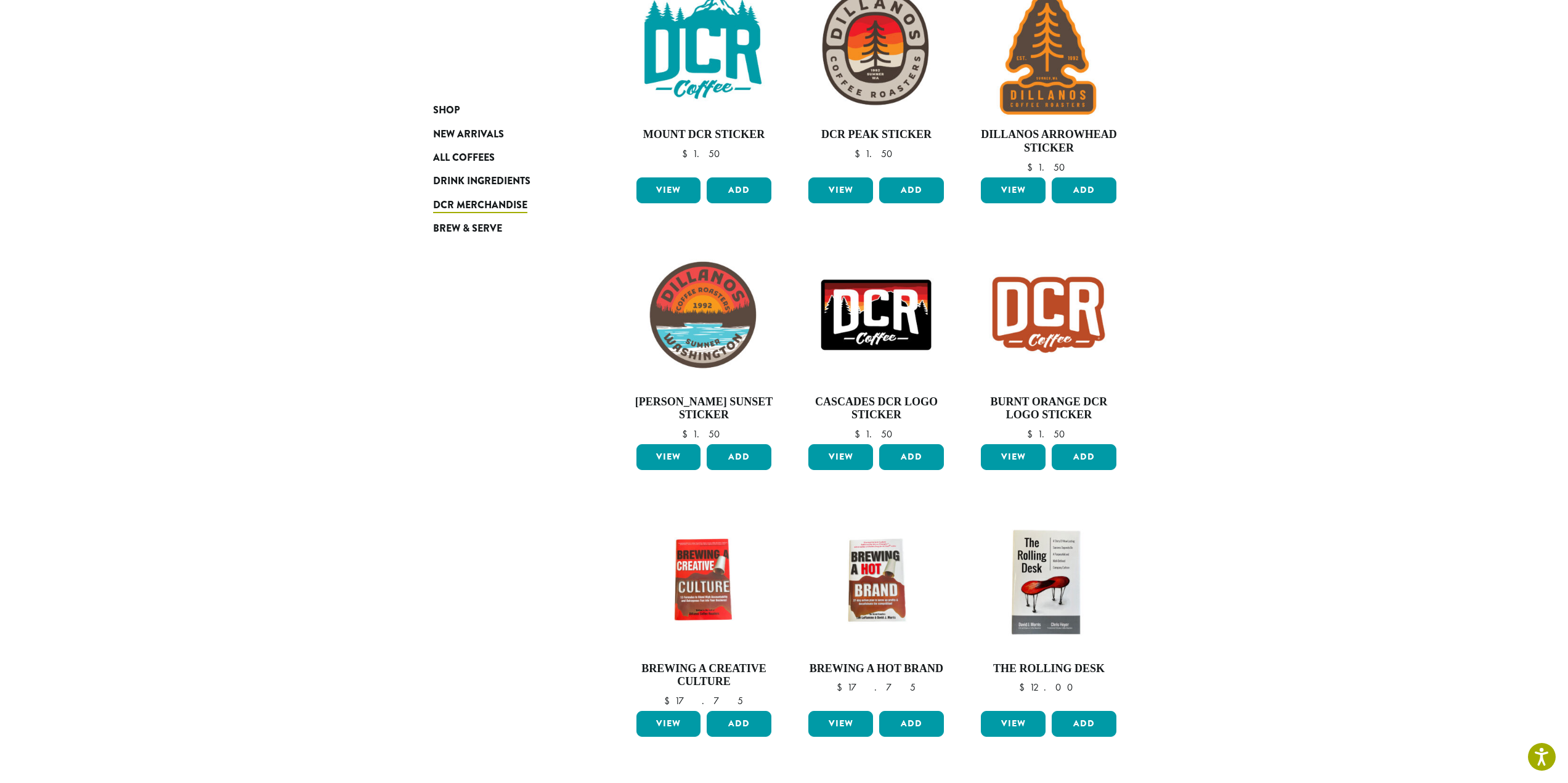
scroll to position [507, 0]
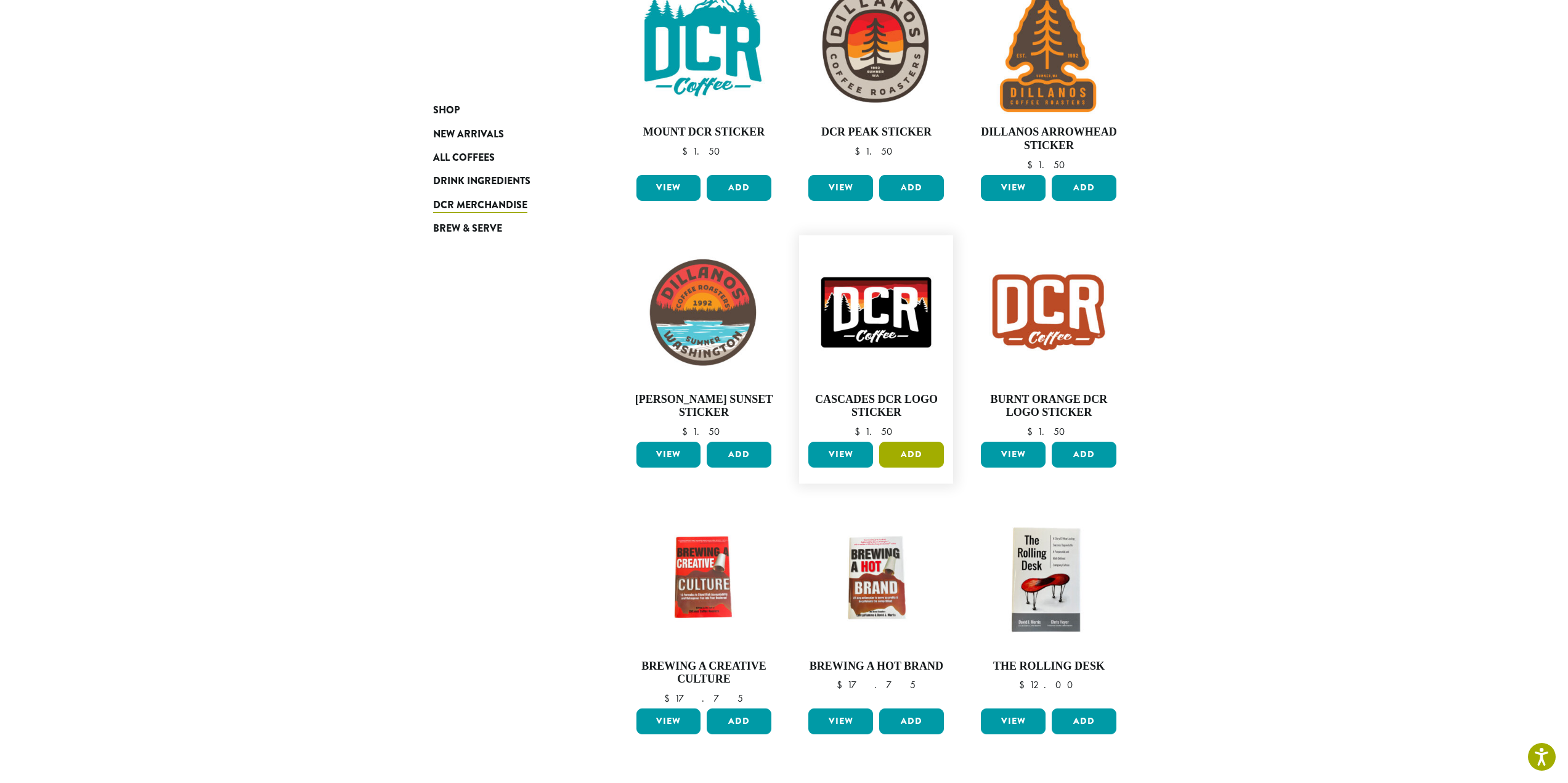
click at [915, 449] on button "Add" at bounding box center [911, 454] width 65 height 26
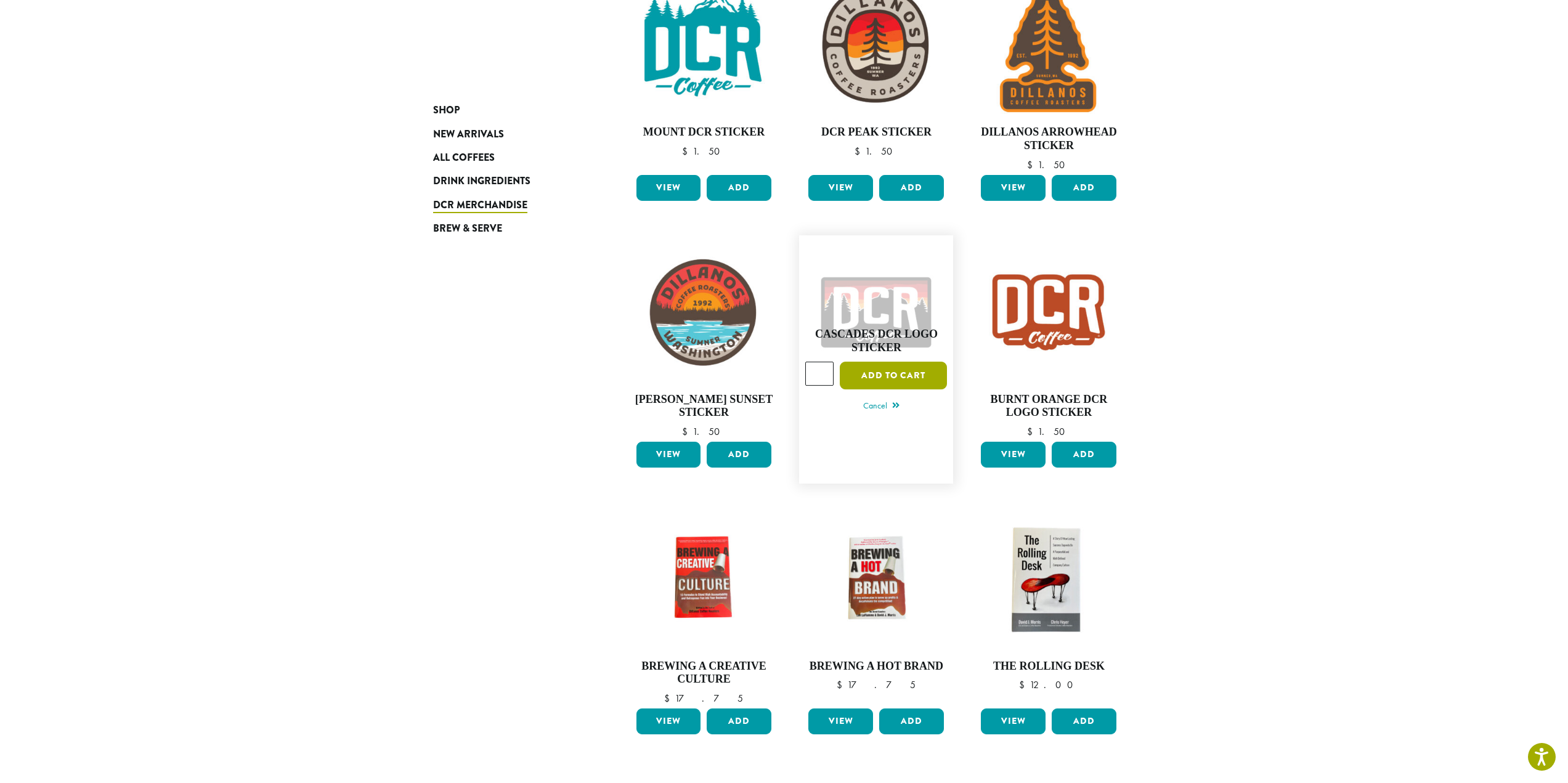
click at [916, 371] on button "Add to cart" at bounding box center [893, 375] width 107 height 27
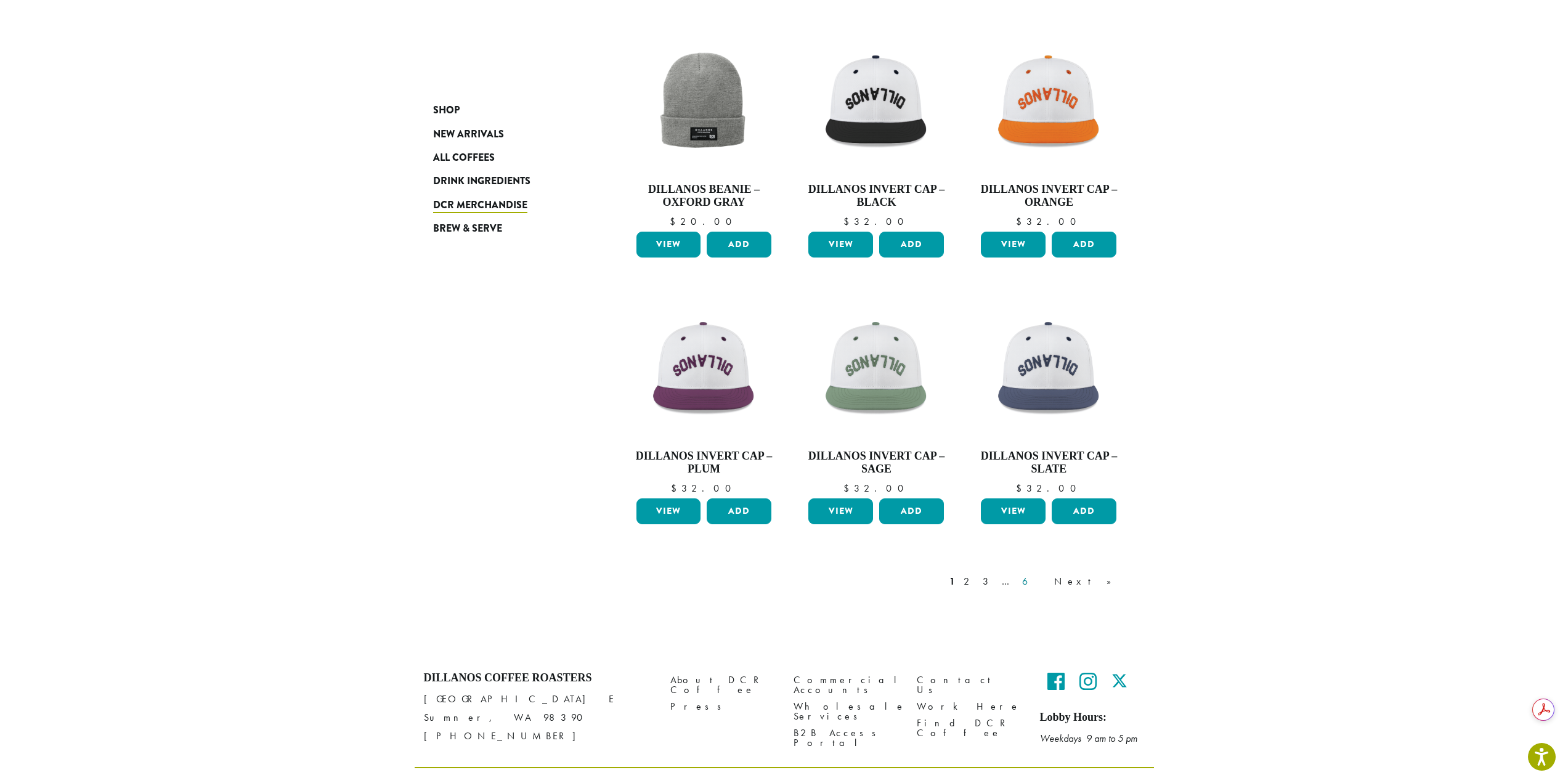
click at [1048, 574] on link "6" at bounding box center [1034, 581] width 28 height 15
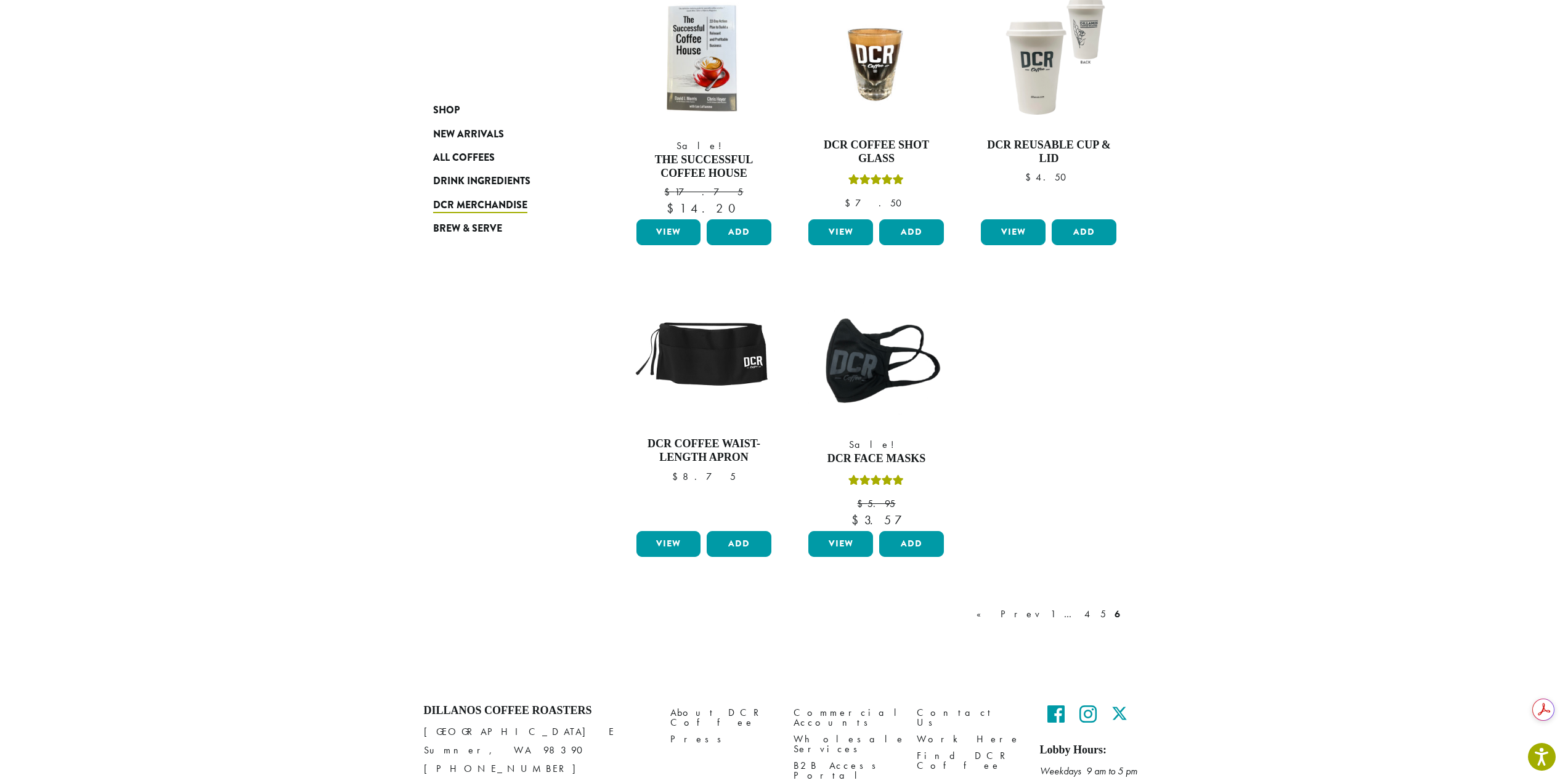
scroll to position [287, 0]
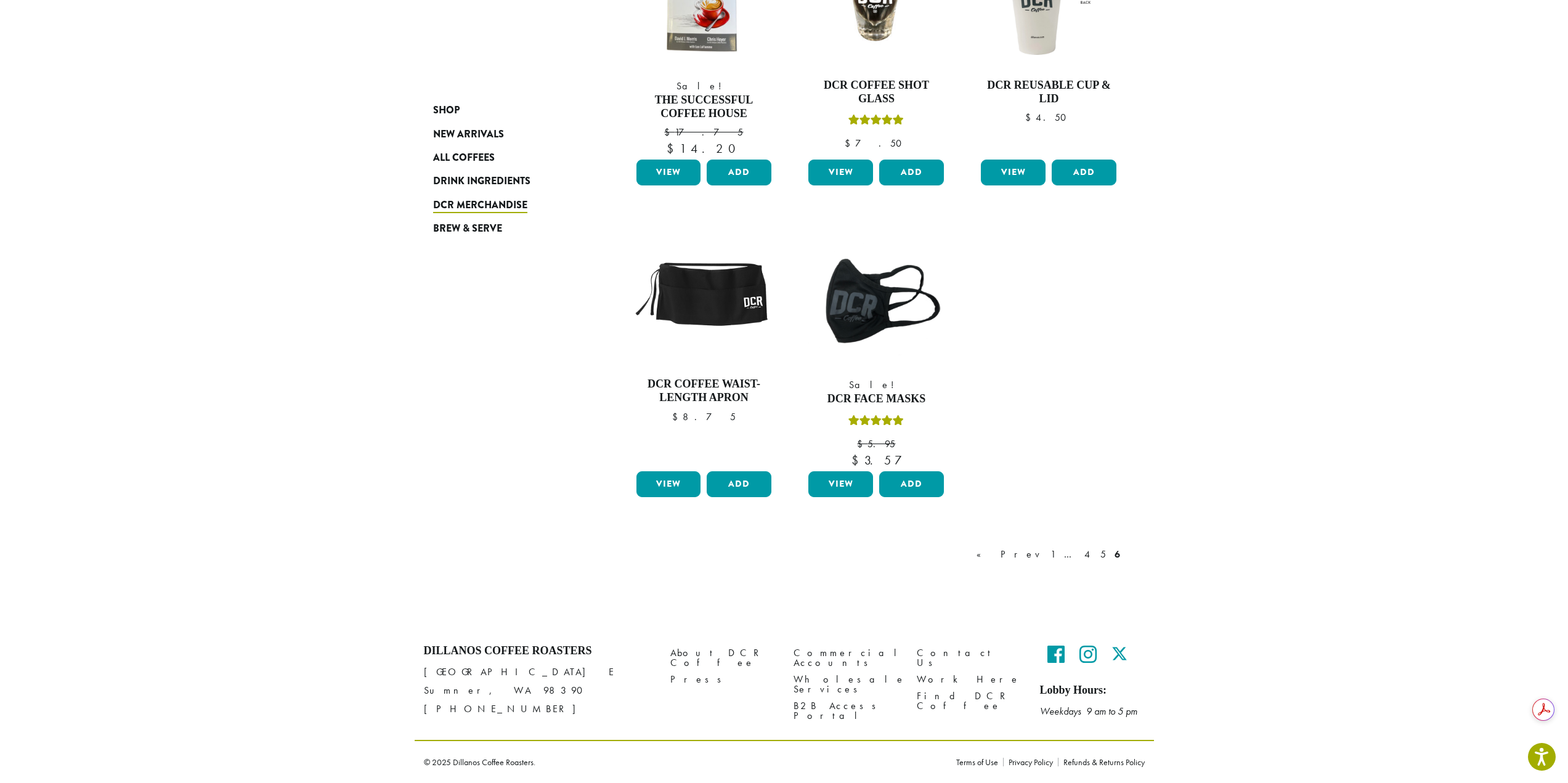
click at [1111, 558] on div "« Prev 1 … 4 5 6" at bounding box center [1050, 555] width 152 height 15
click at [1104, 556] on link "5" at bounding box center [1103, 555] width 10 height 15
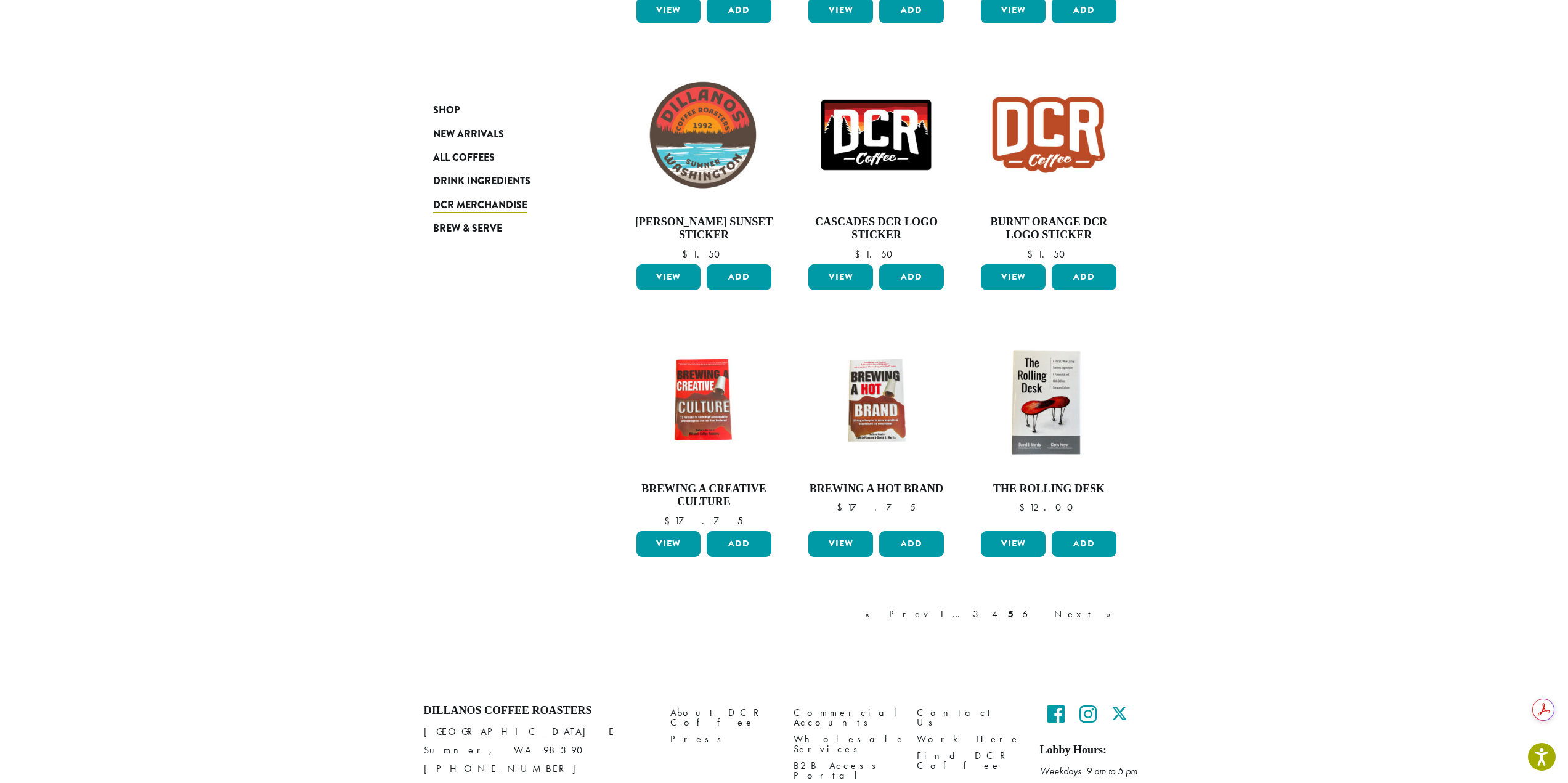
scroll to position [692, 0]
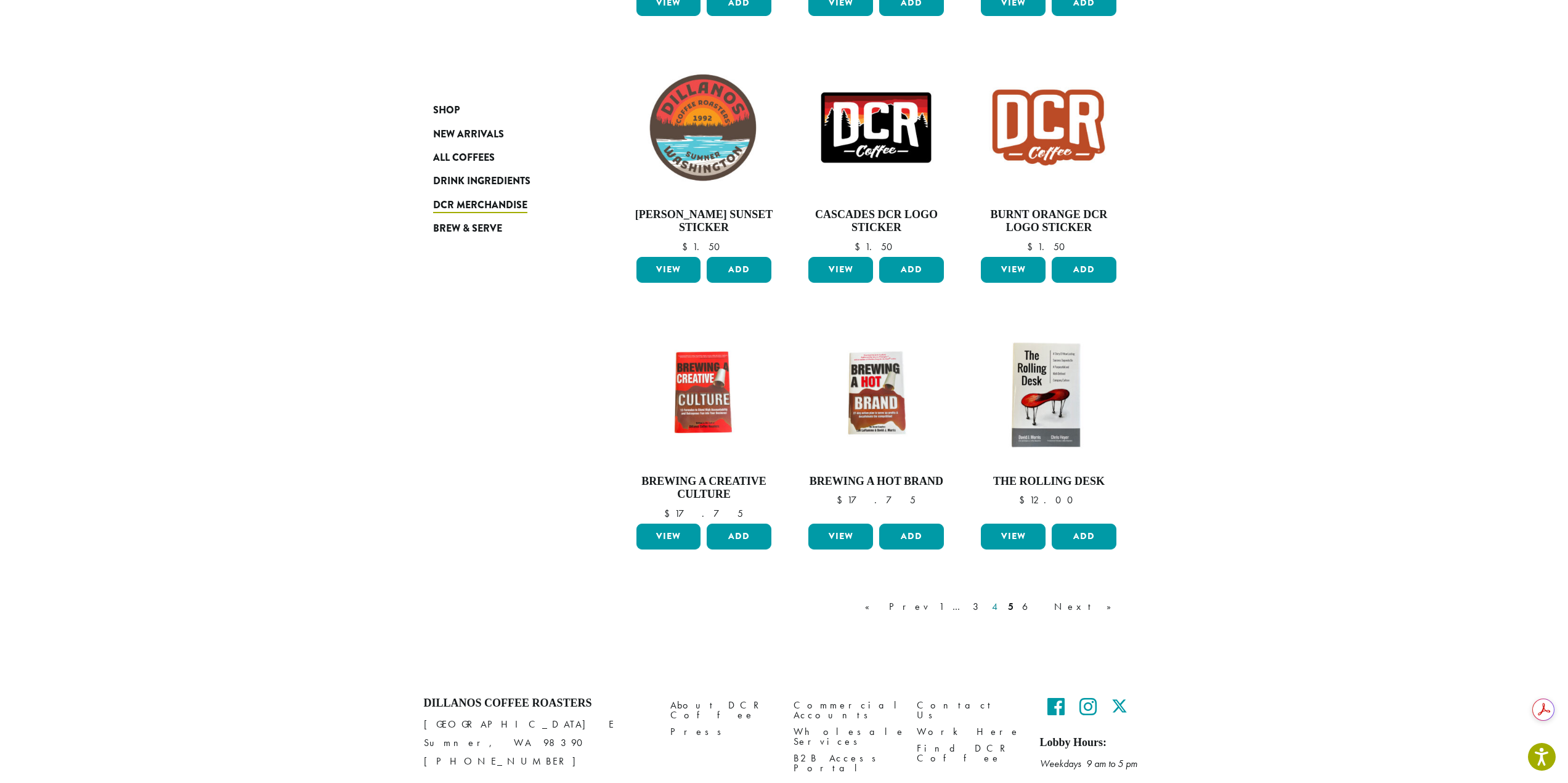
click at [1002, 607] on link "4" at bounding box center [996, 606] width 13 height 15
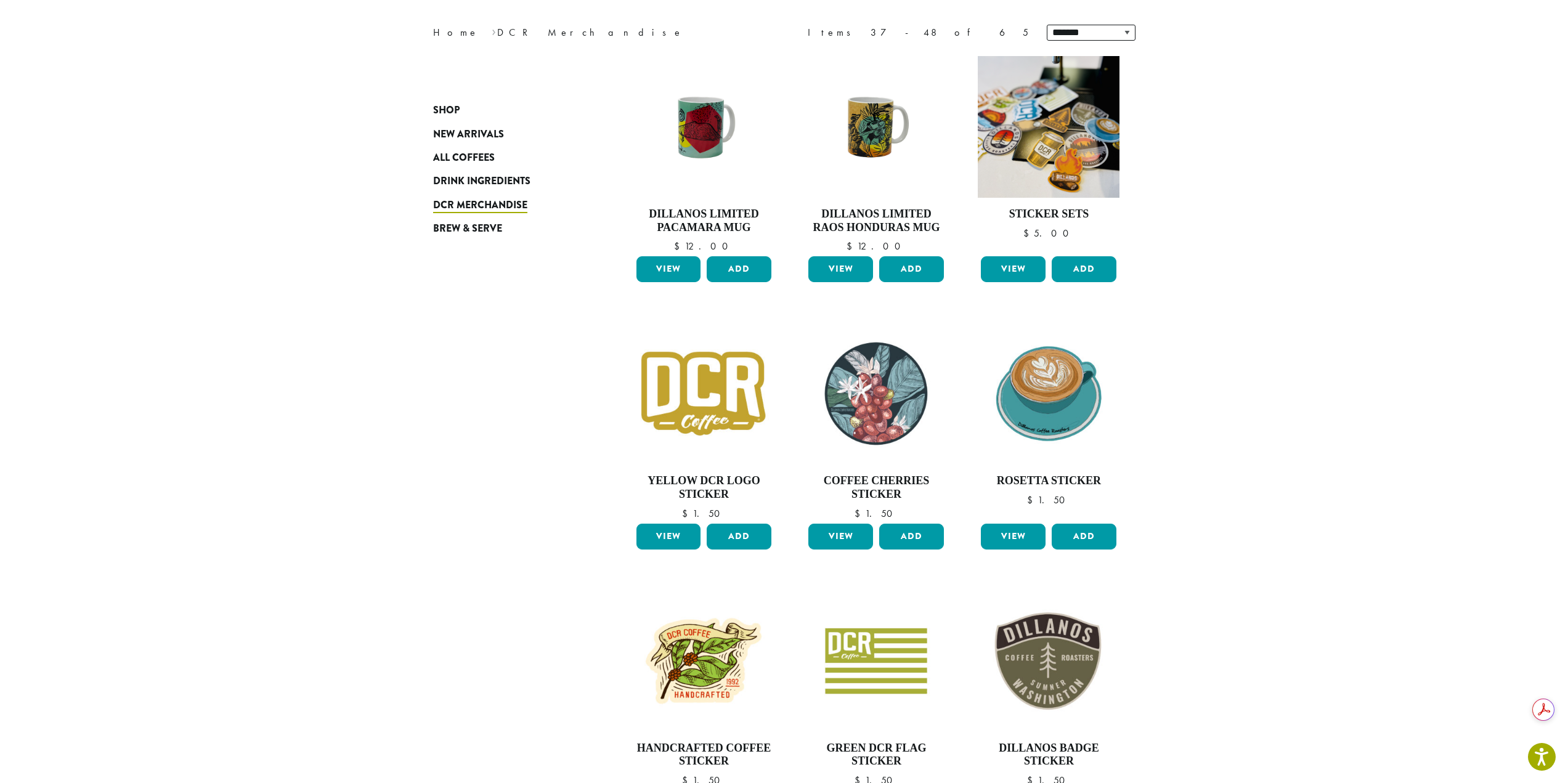
scroll to position [76, 0]
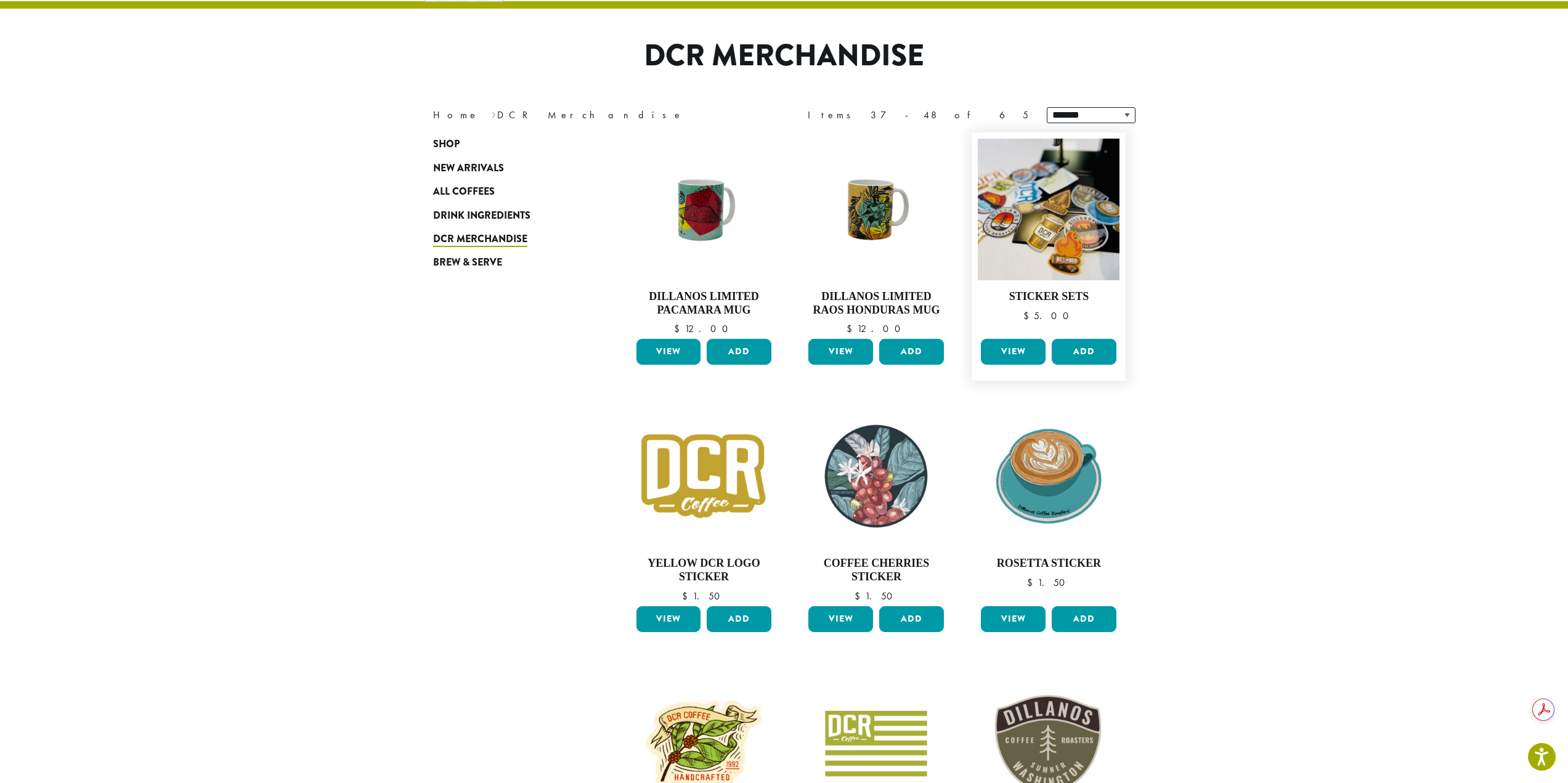
click at [1028, 351] on link "View" at bounding box center [1013, 351] width 65 height 26
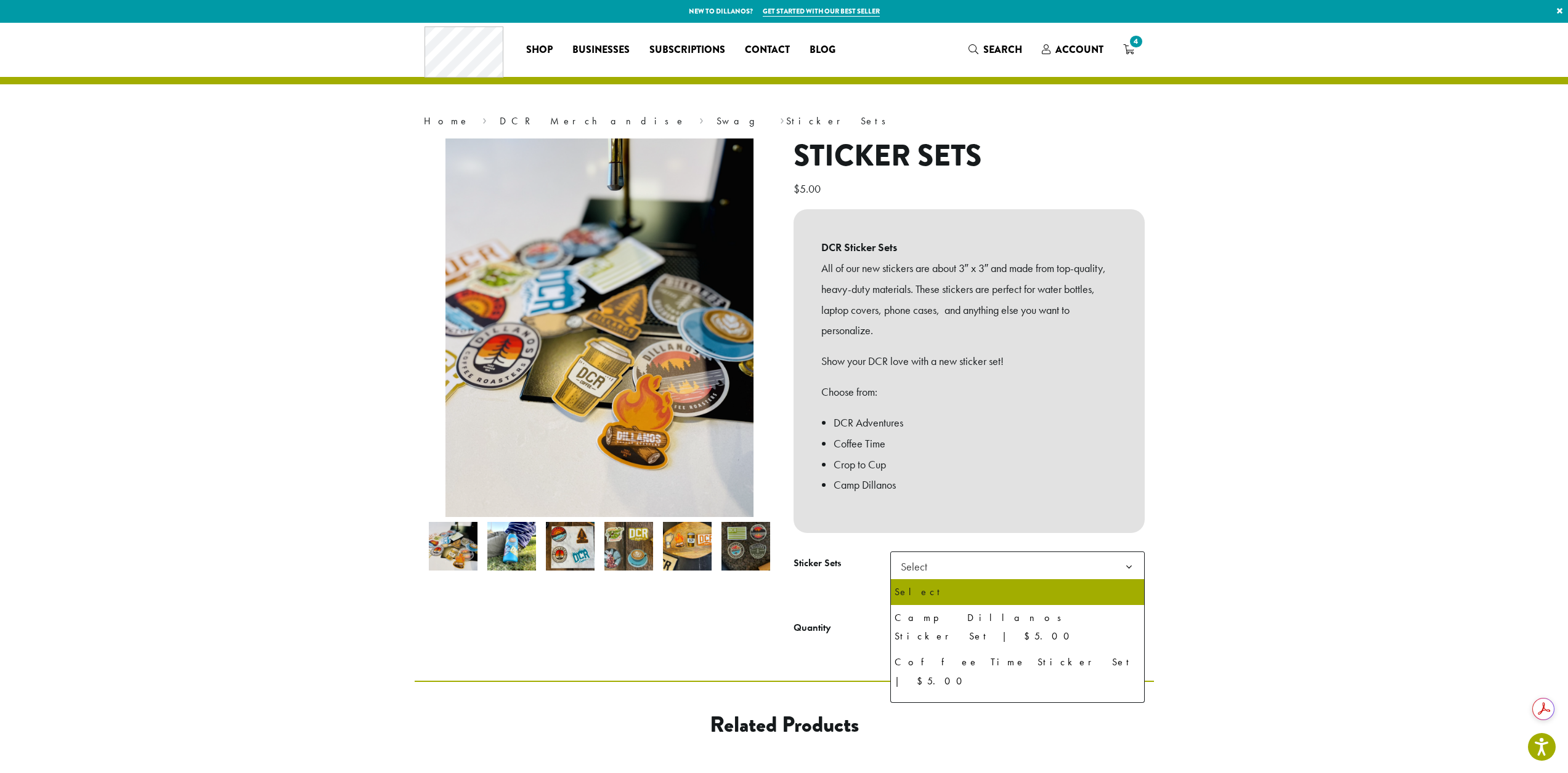
click at [954, 567] on span "Select" at bounding box center [1017, 567] width 254 height 30
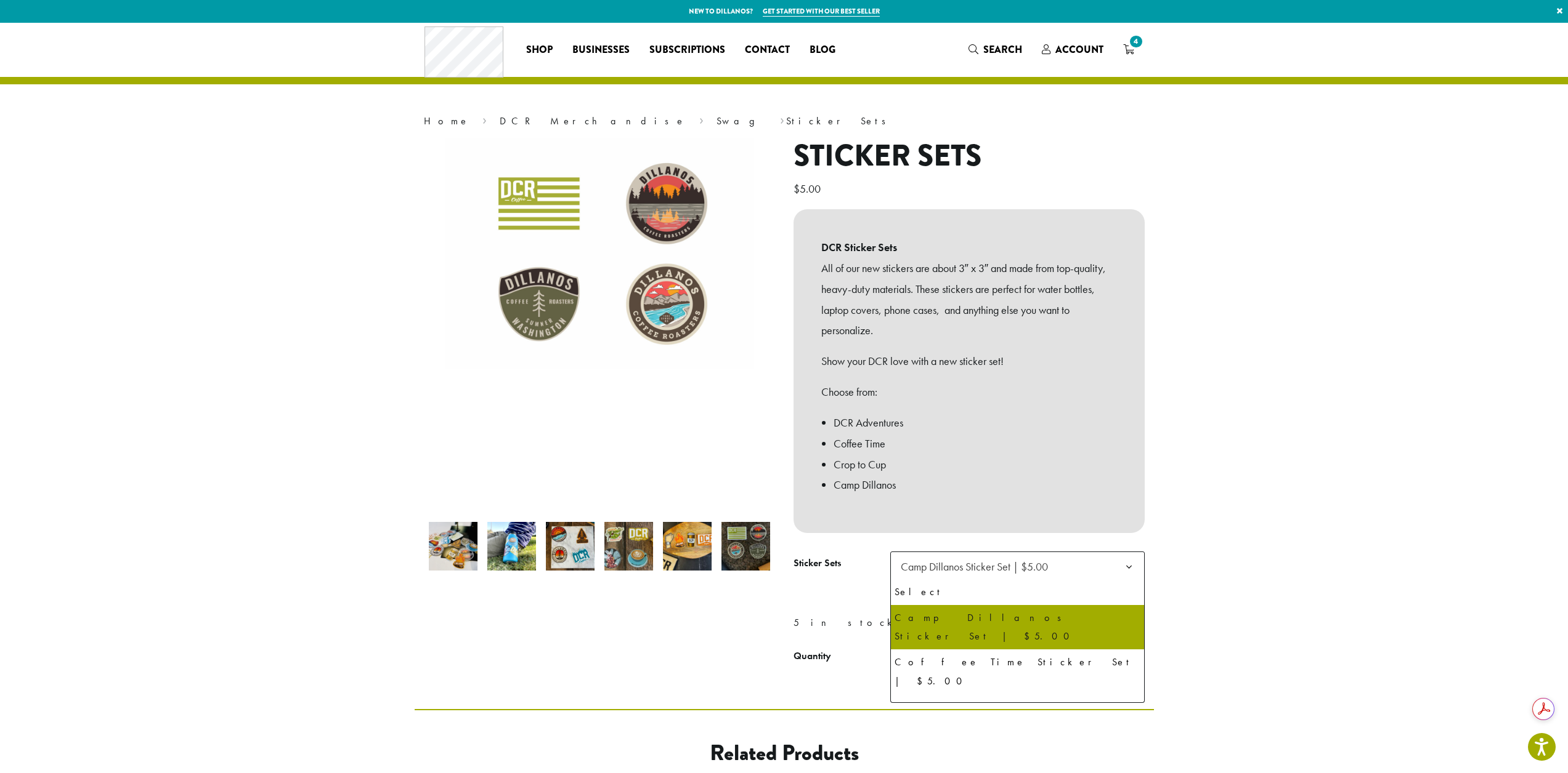
click at [949, 569] on span "Camp Dillanos Sticker Set | $5.00" at bounding box center [974, 567] width 147 height 14
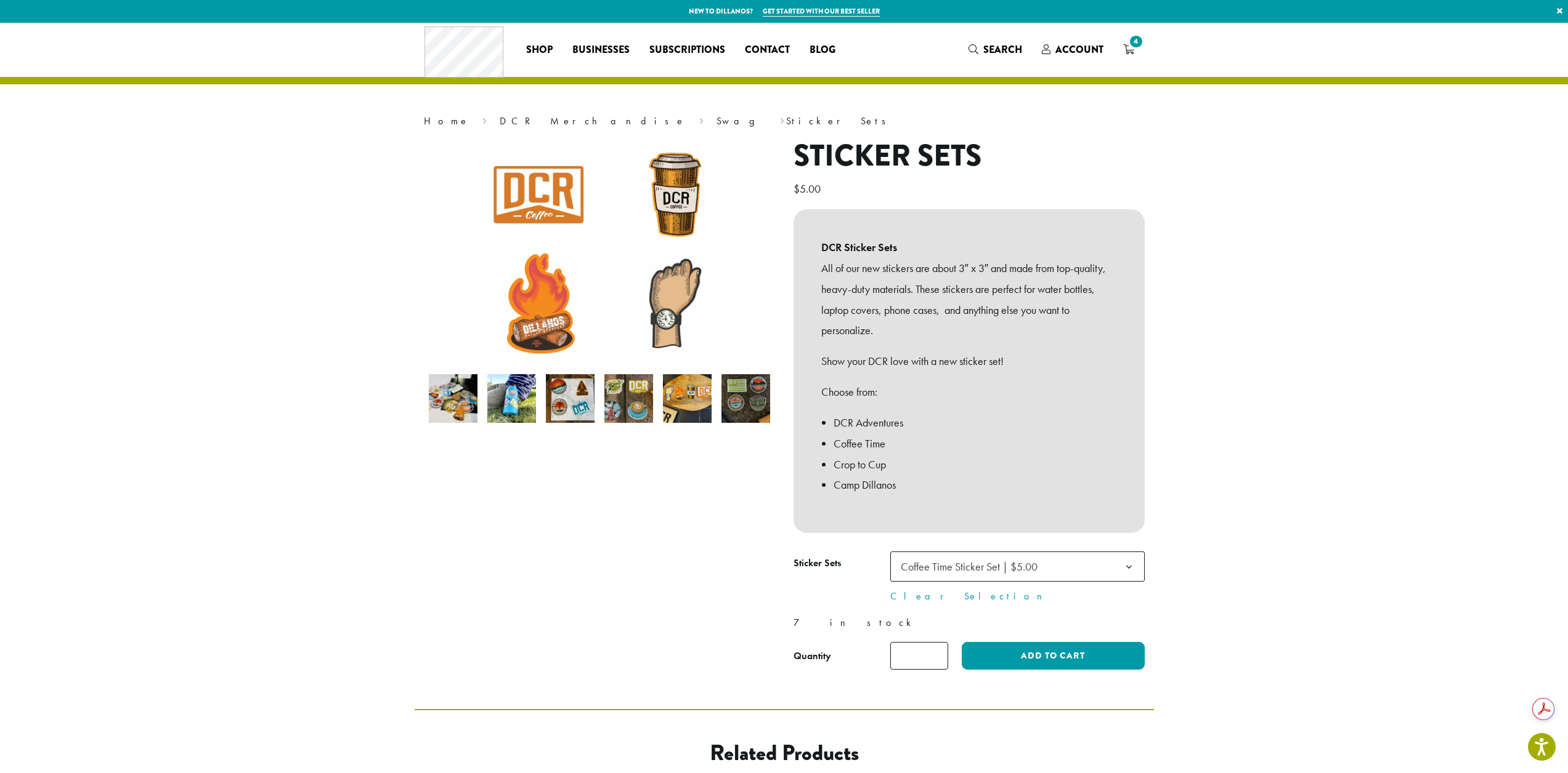
click at [984, 562] on span "Coffee Time Sticker Set | $5.00" at bounding box center [969, 567] width 137 height 14
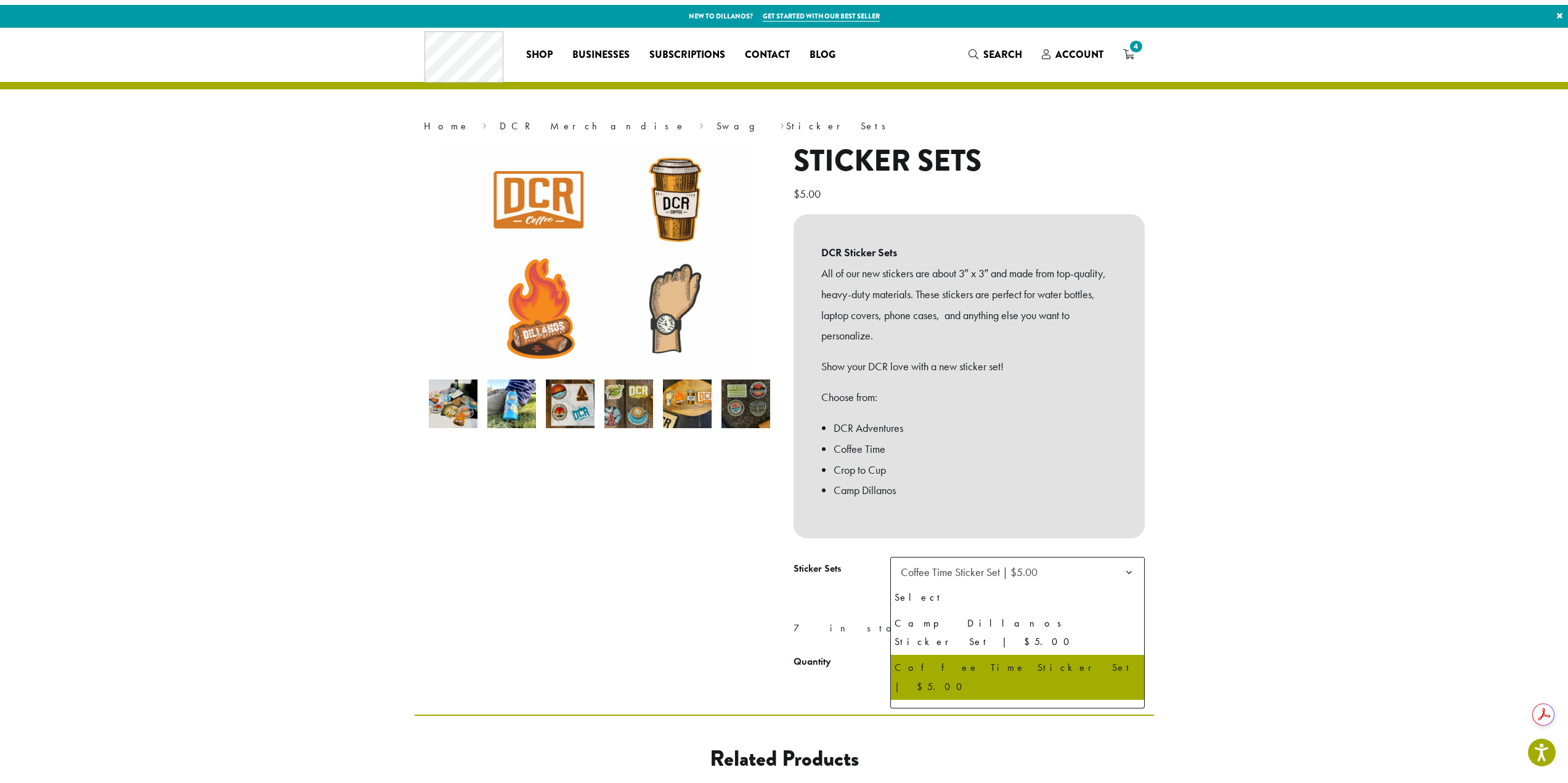
scroll to position [6, 0]
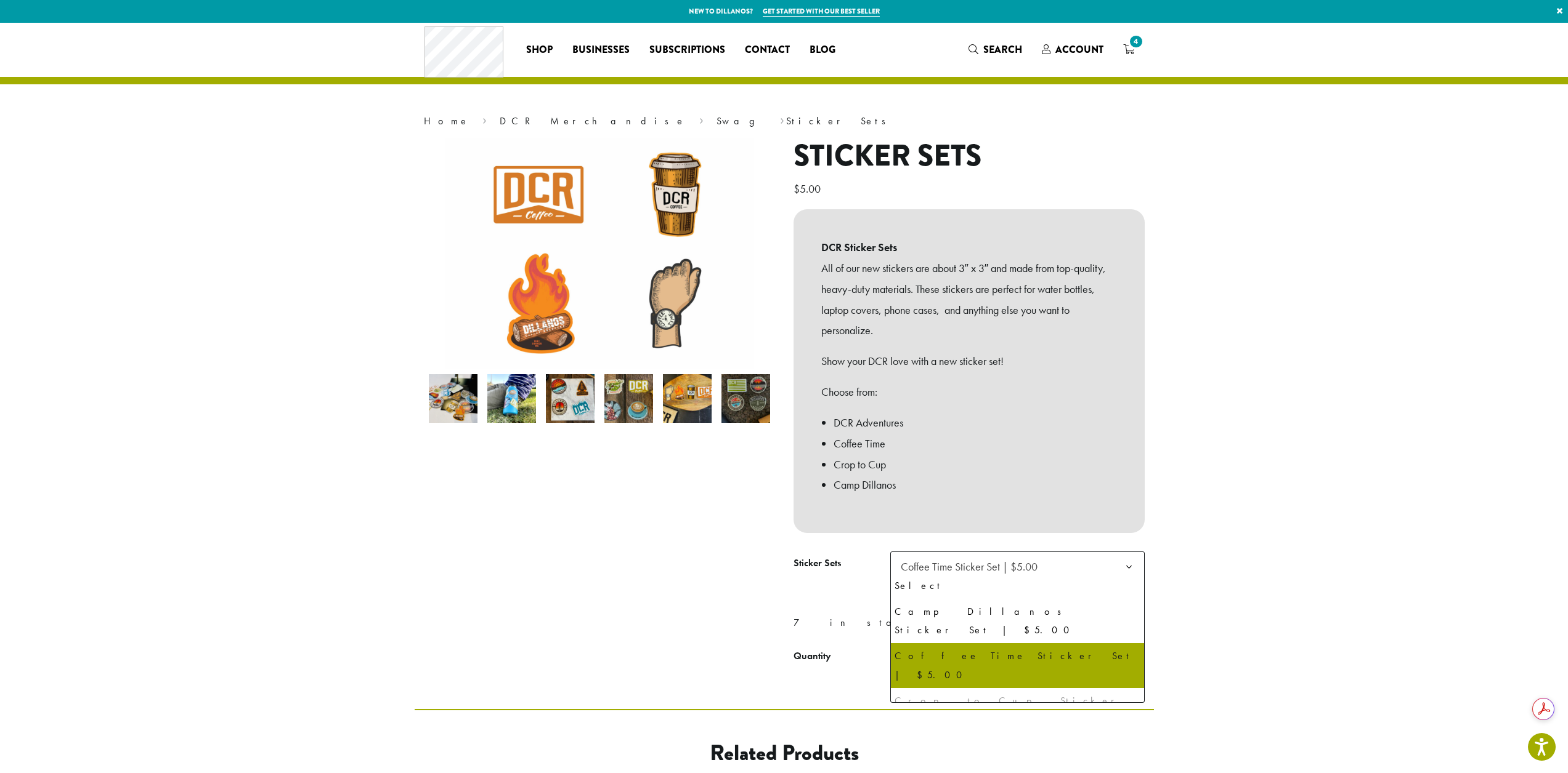
click at [977, 692] on div "Crop to Cup Sticker Set | $5.00" at bounding box center [1017, 710] width 246 height 37
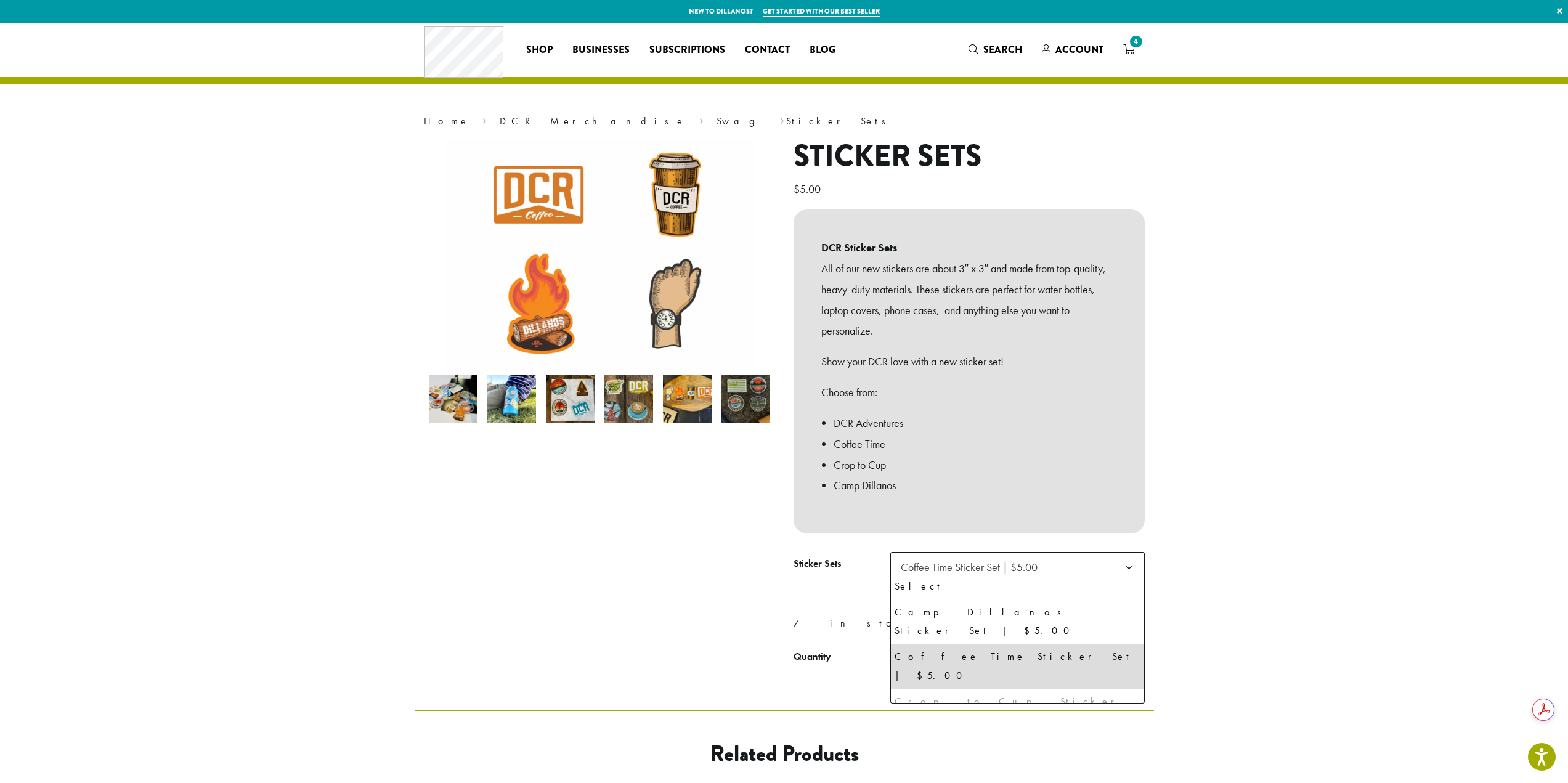
select select "**********"
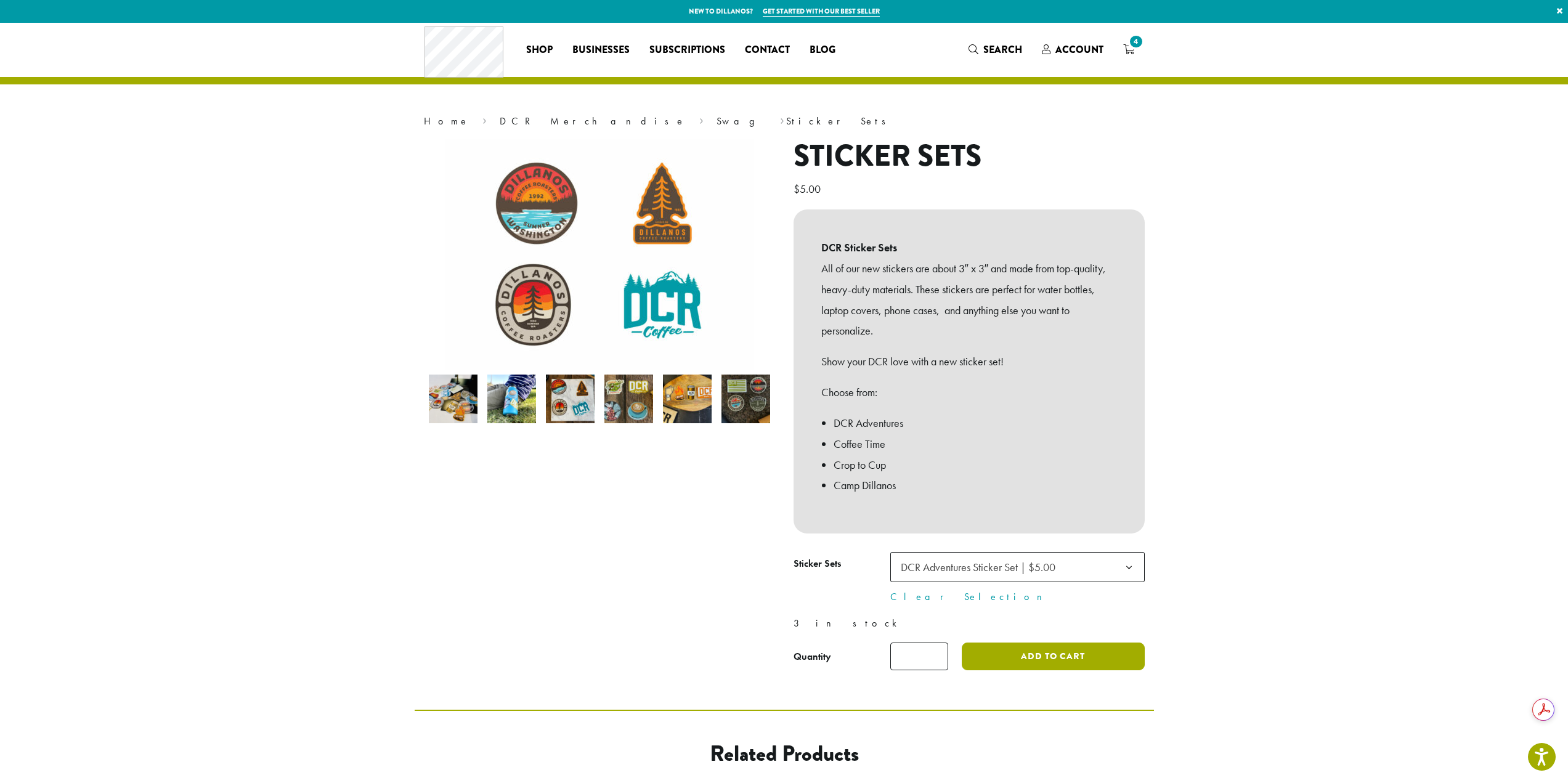
click at [999, 655] on button "Add to cart" at bounding box center [1053, 656] width 182 height 27
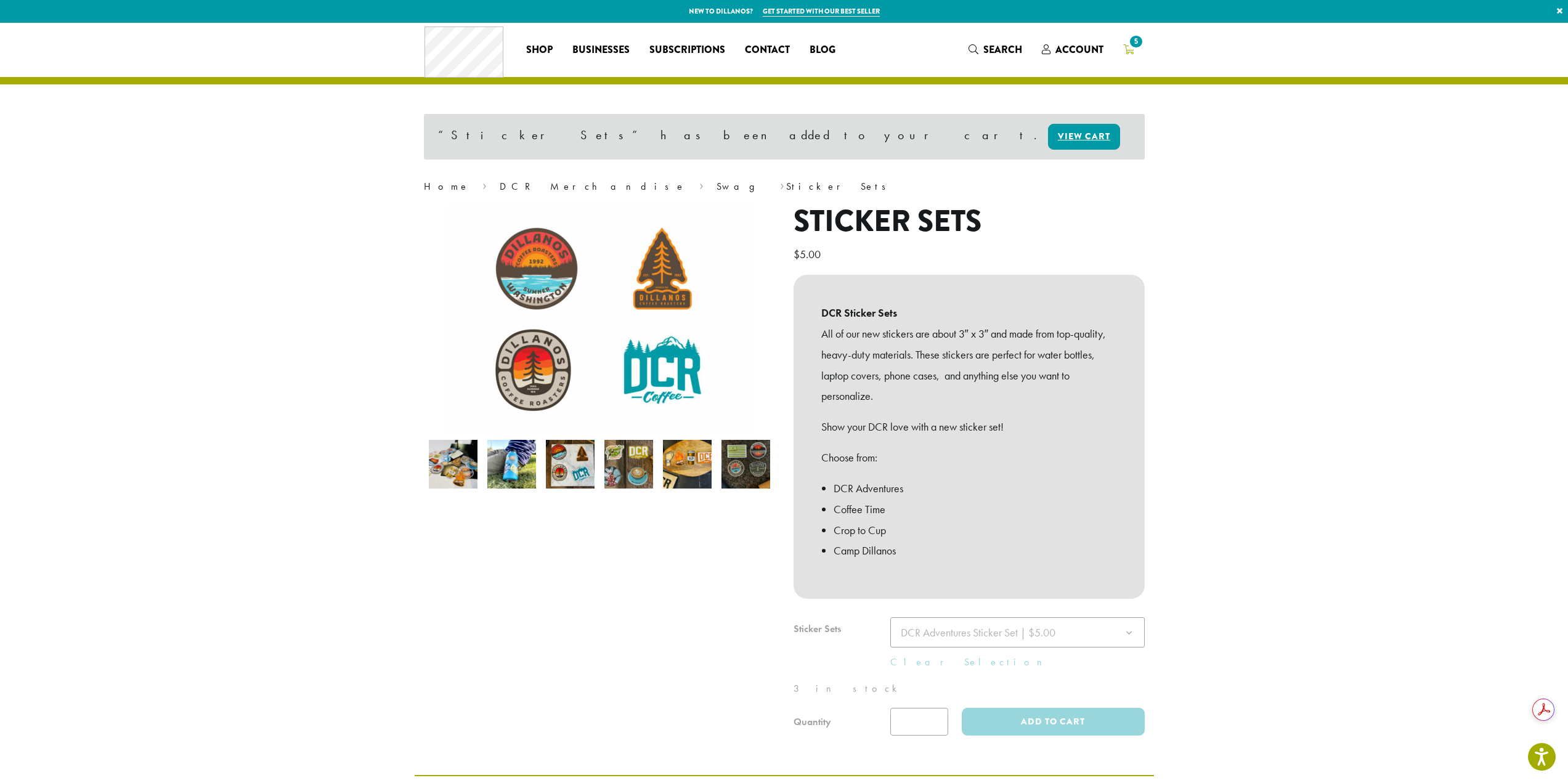
click at [1137, 49] on span "5" at bounding box center [1136, 41] width 16 height 16
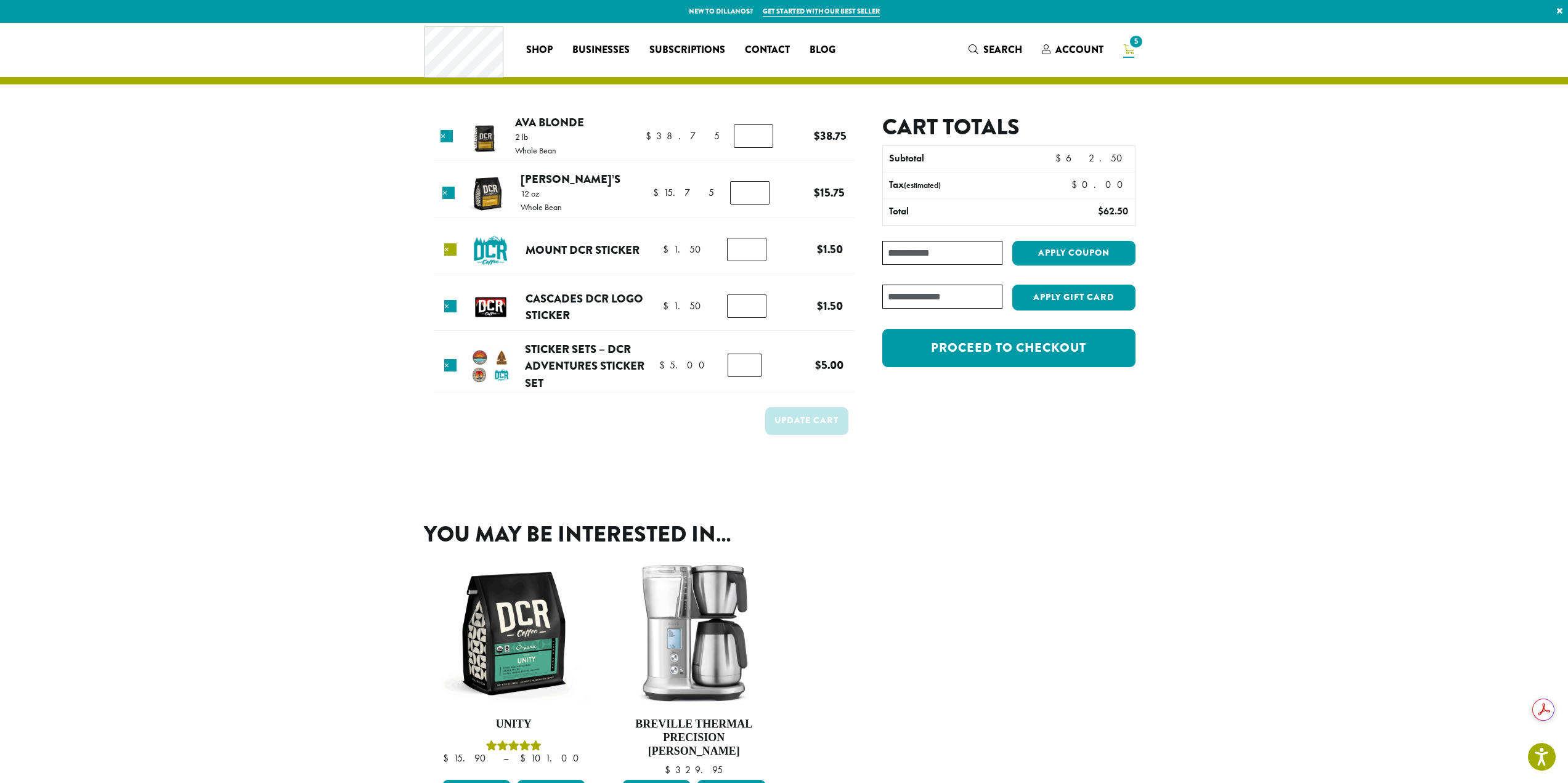
click at [451, 252] on link "×" at bounding box center [450, 250] width 13 height 13
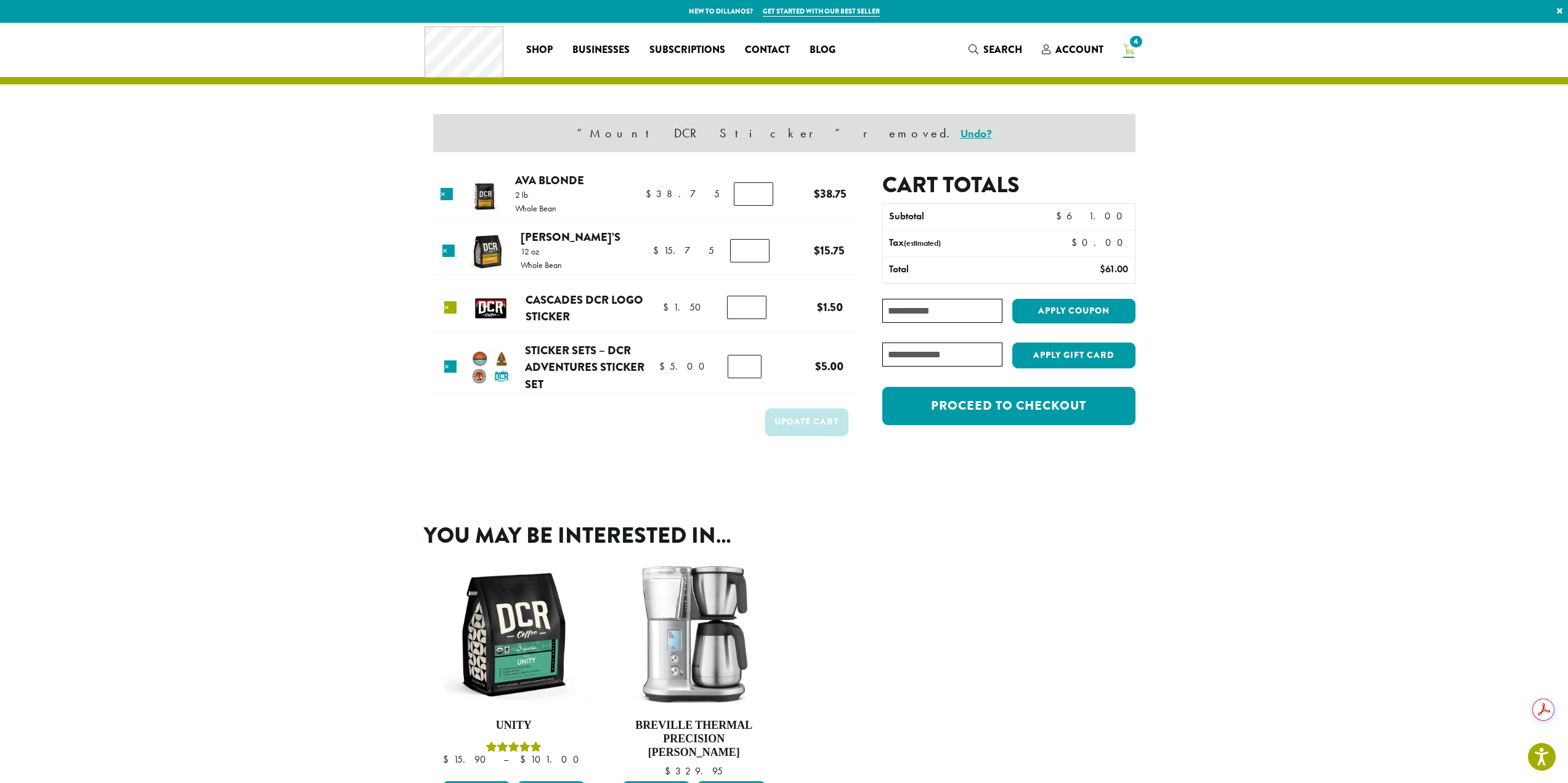
click at [452, 310] on link "×" at bounding box center [450, 307] width 13 height 13
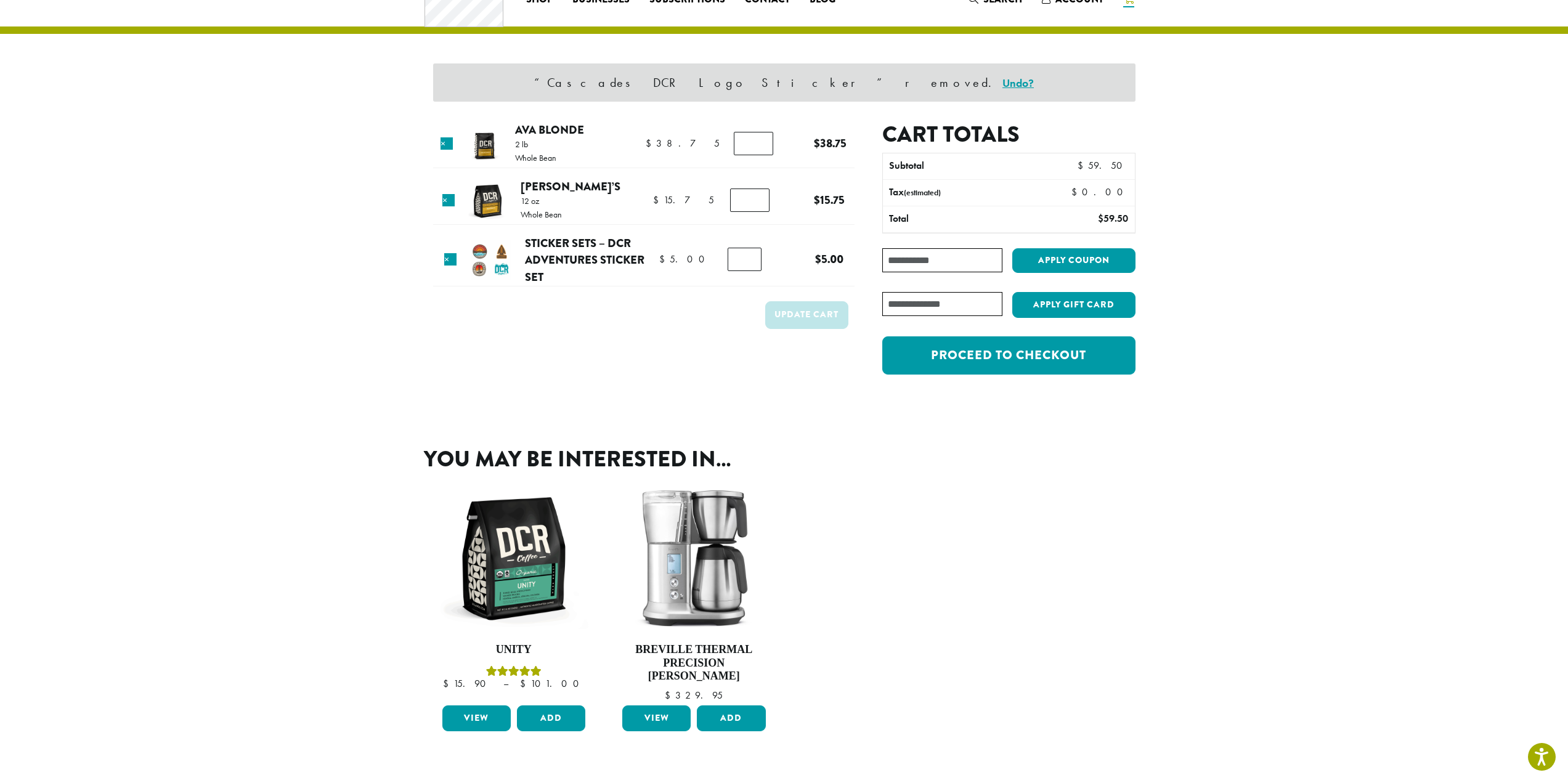
scroll to position [52, 0]
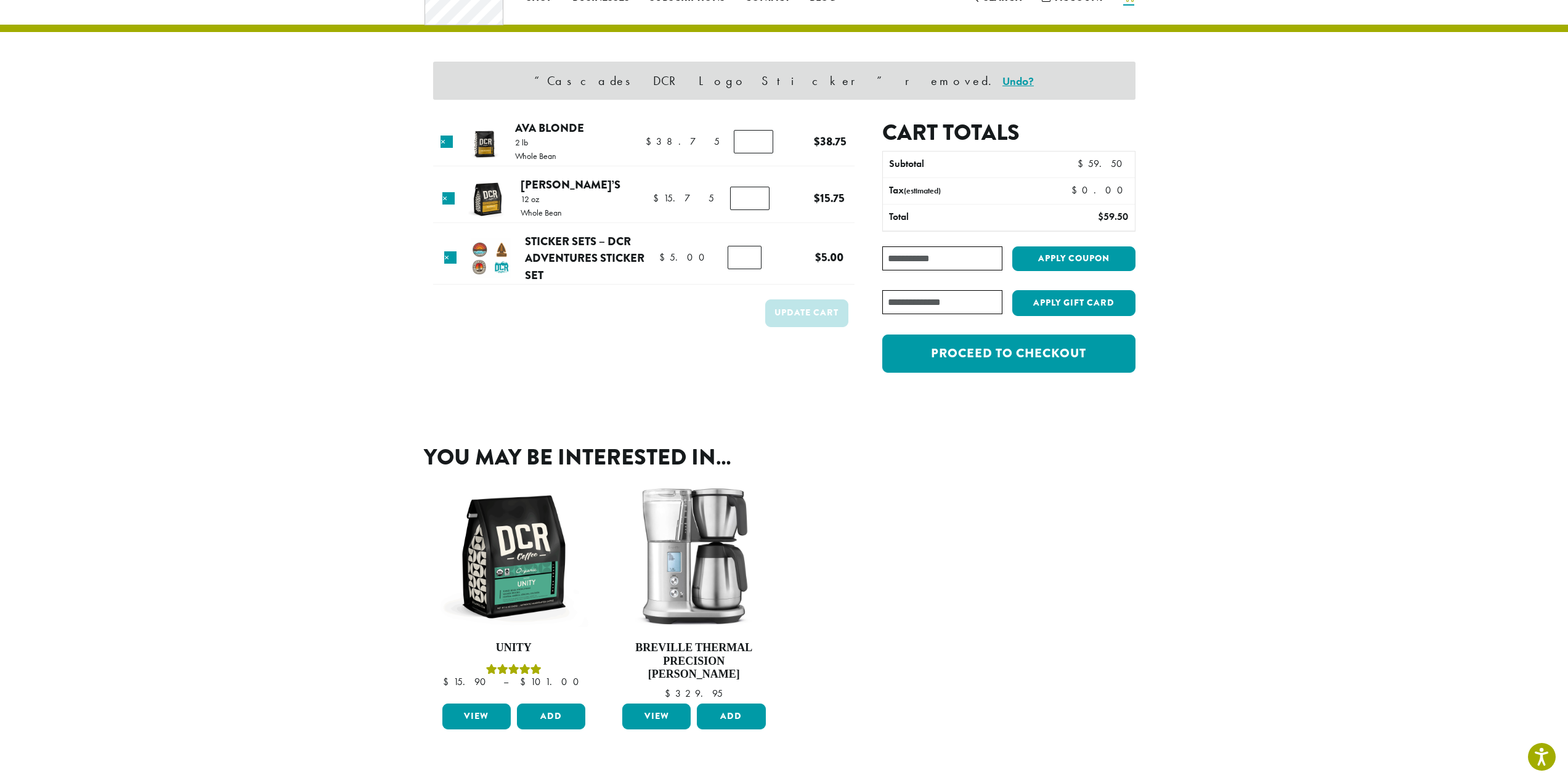
click at [891, 448] on h2 "You may be interested in…" at bounding box center [784, 458] width 721 height 27
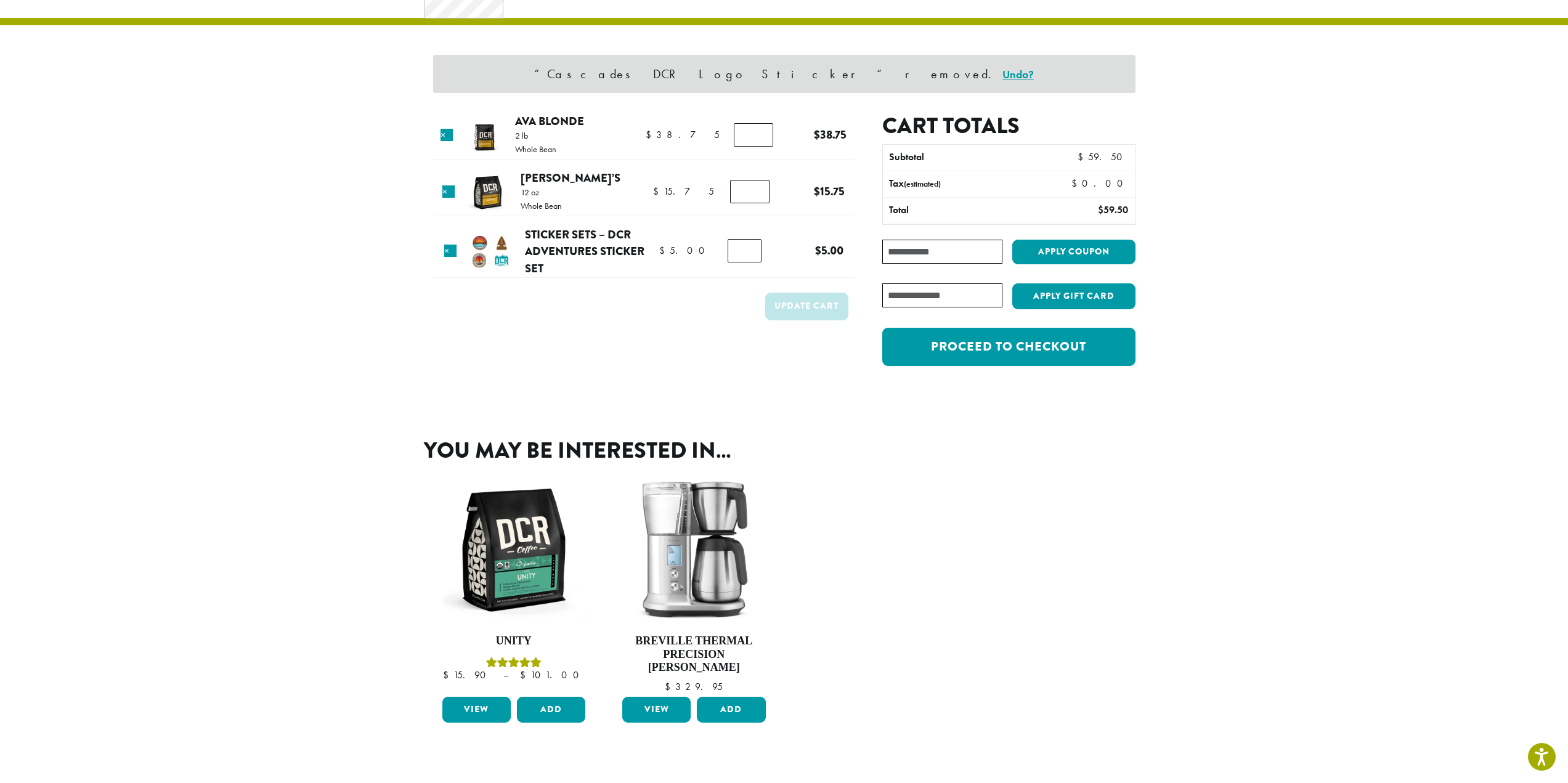
scroll to position [0, 0]
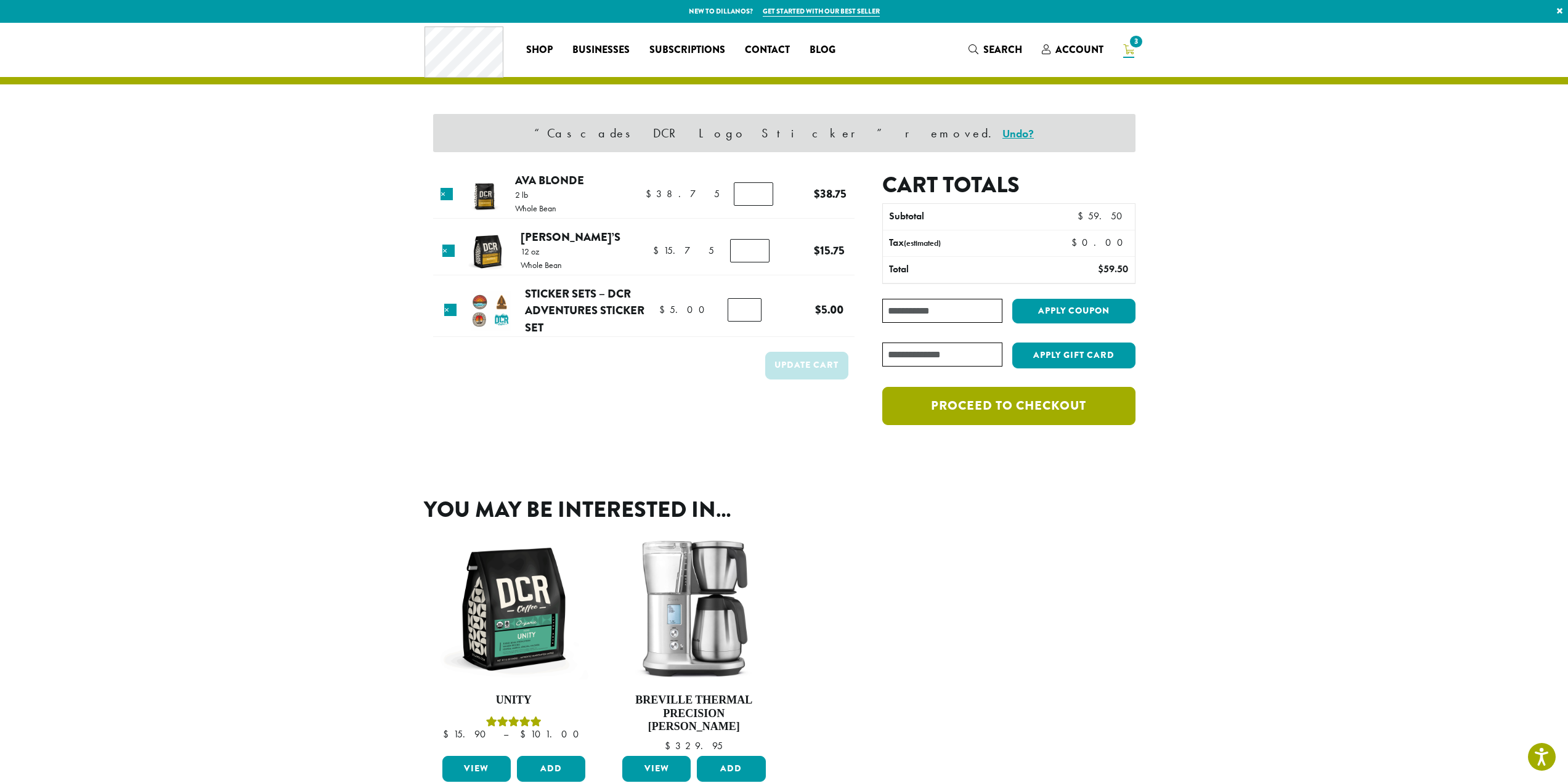
click at [981, 416] on link "Proceed to checkout" at bounding box center [1008, 406] width 253 height 38
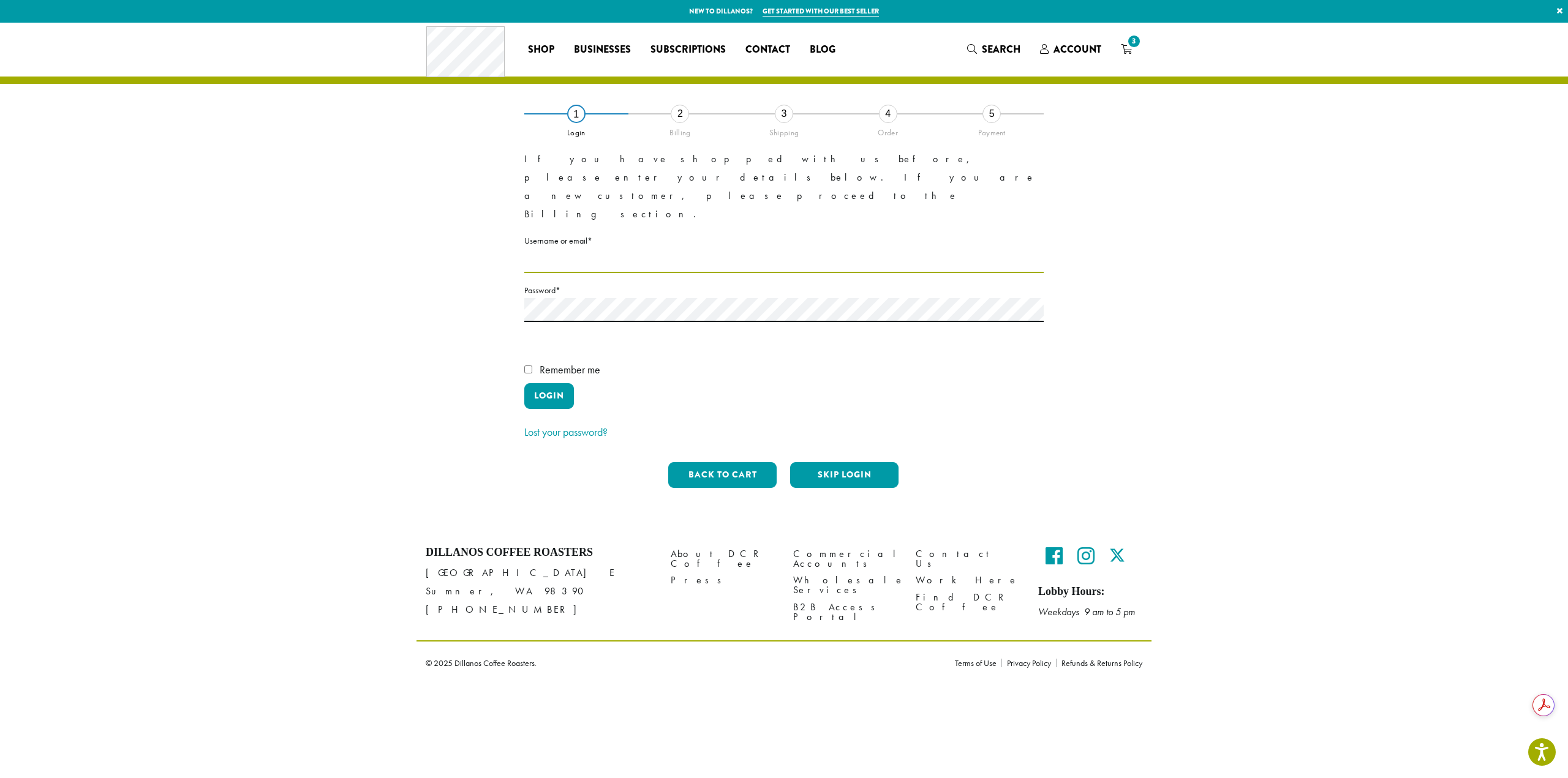
click at [686, 249] on input "Username or email * Required" at bounding box center [784, 261] width 519 height 24
type input "**********"
click at [557, 383] on button "Login" at bounding box center [549, 396] width 50 height 26
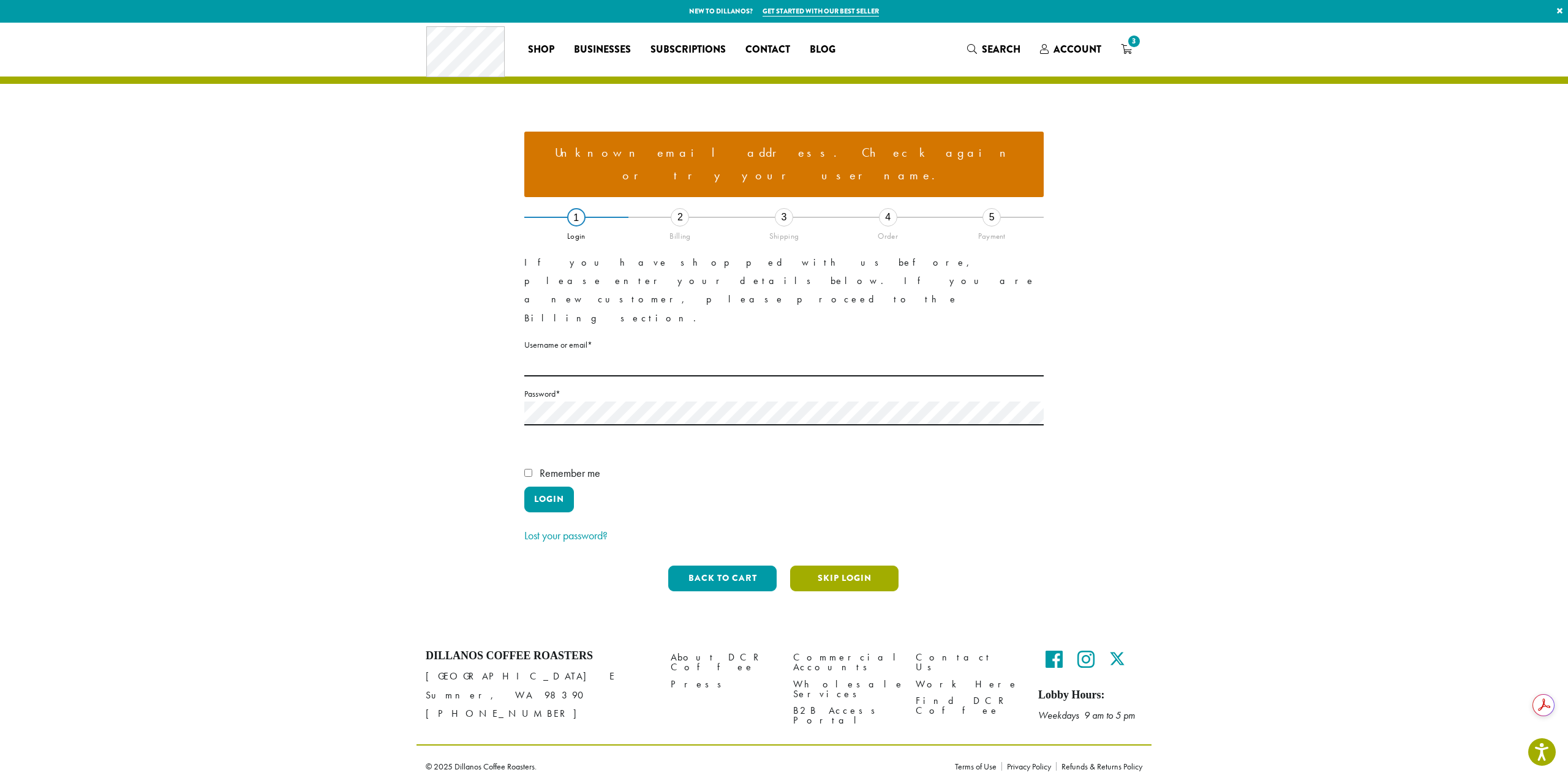
click at [835, 566] on button "Skip Login" at bounding box center [843, 578] width 108 height 26
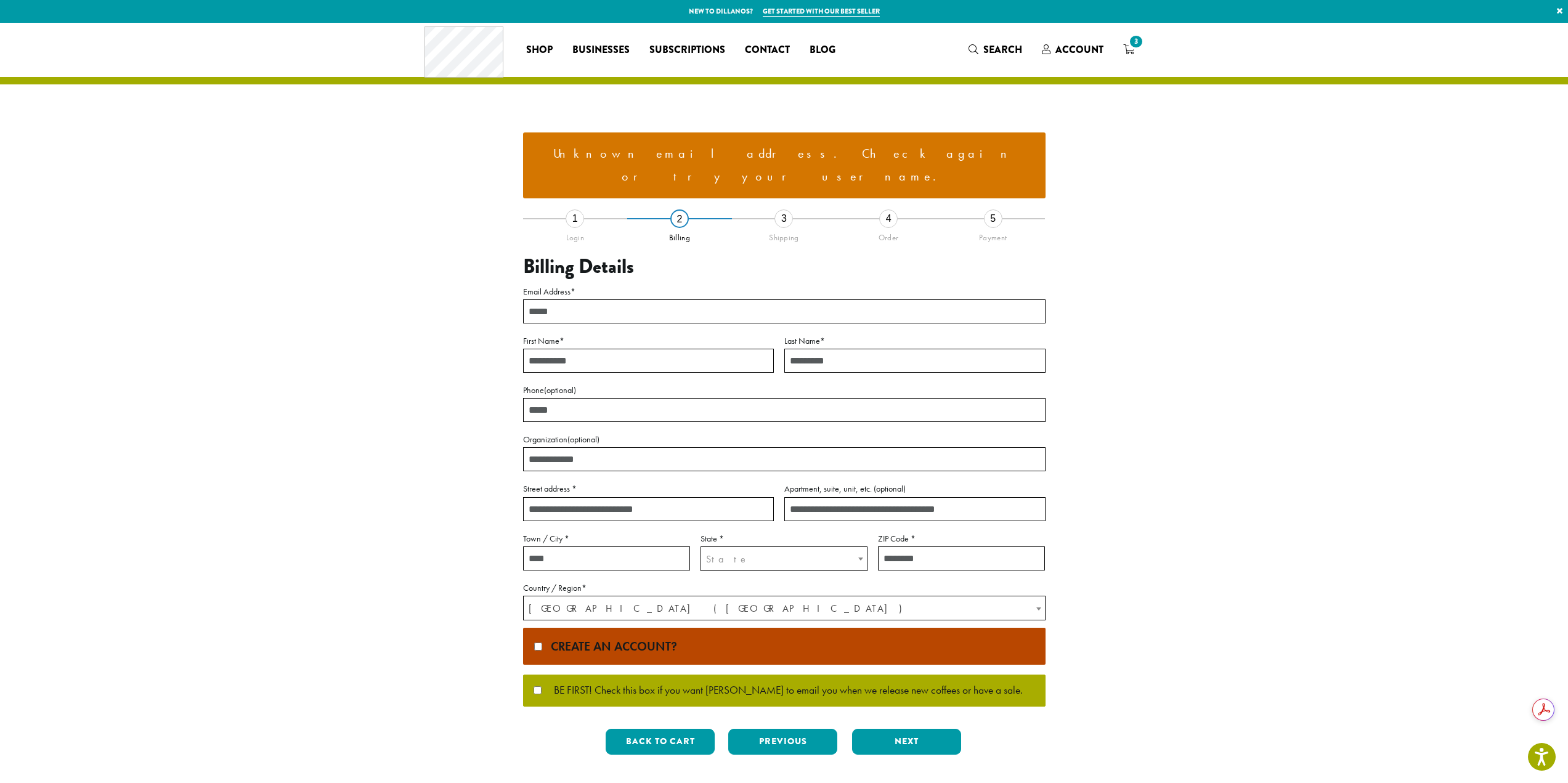
click at [568, 300] on input "Email Address *" at bounding box center [784, 311] width 522 height 24
type input "**********"
click at [597, 349] on input "First Name *" at bounding box center [648, 361] width 251 height 24
type input "*****"
click at [889, 349] on input "Last Name *" at bounding box center [915, 361] width 261 height 24
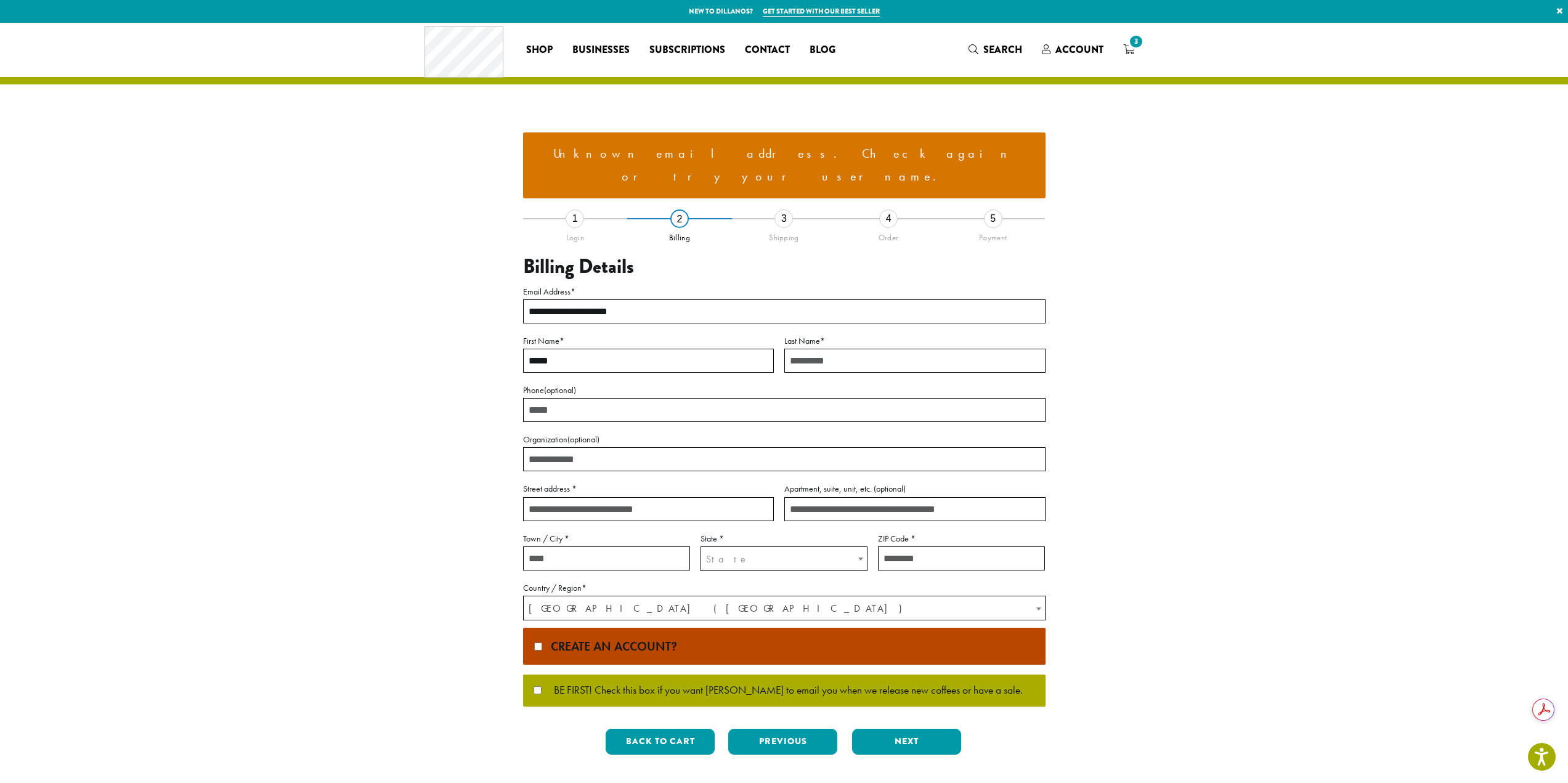
type input "****"
click at [709, 398] on input "Phone (optional)" at bounding box center [784, 410] width 522 height 24
type input "**********"
click at [614, 447] on input "Organization (optional)" at bounding box center [784, 459] width 522 height 24
click at [643, 497] on input "Street address *" at bounding box center [648, 509] width 251 height 24
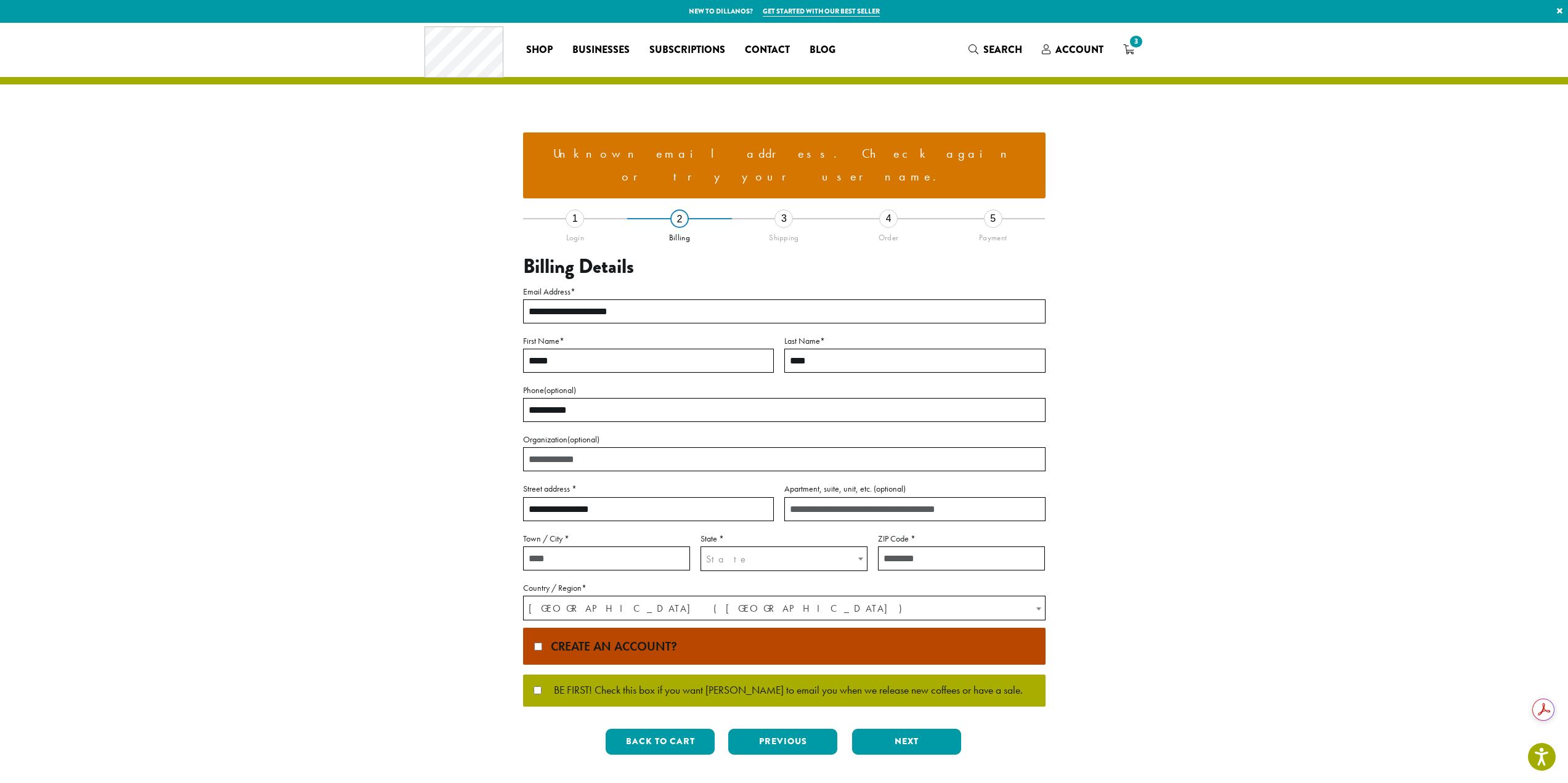
type input "**********"
click at [607, 547] on input "Town / City *" at bounding box center [606, 559] width 167 height 24
type input "*****"
click at [670, 497] on input "**********" at bounding box center [648, 509] width 251 height 24
type input "**********"
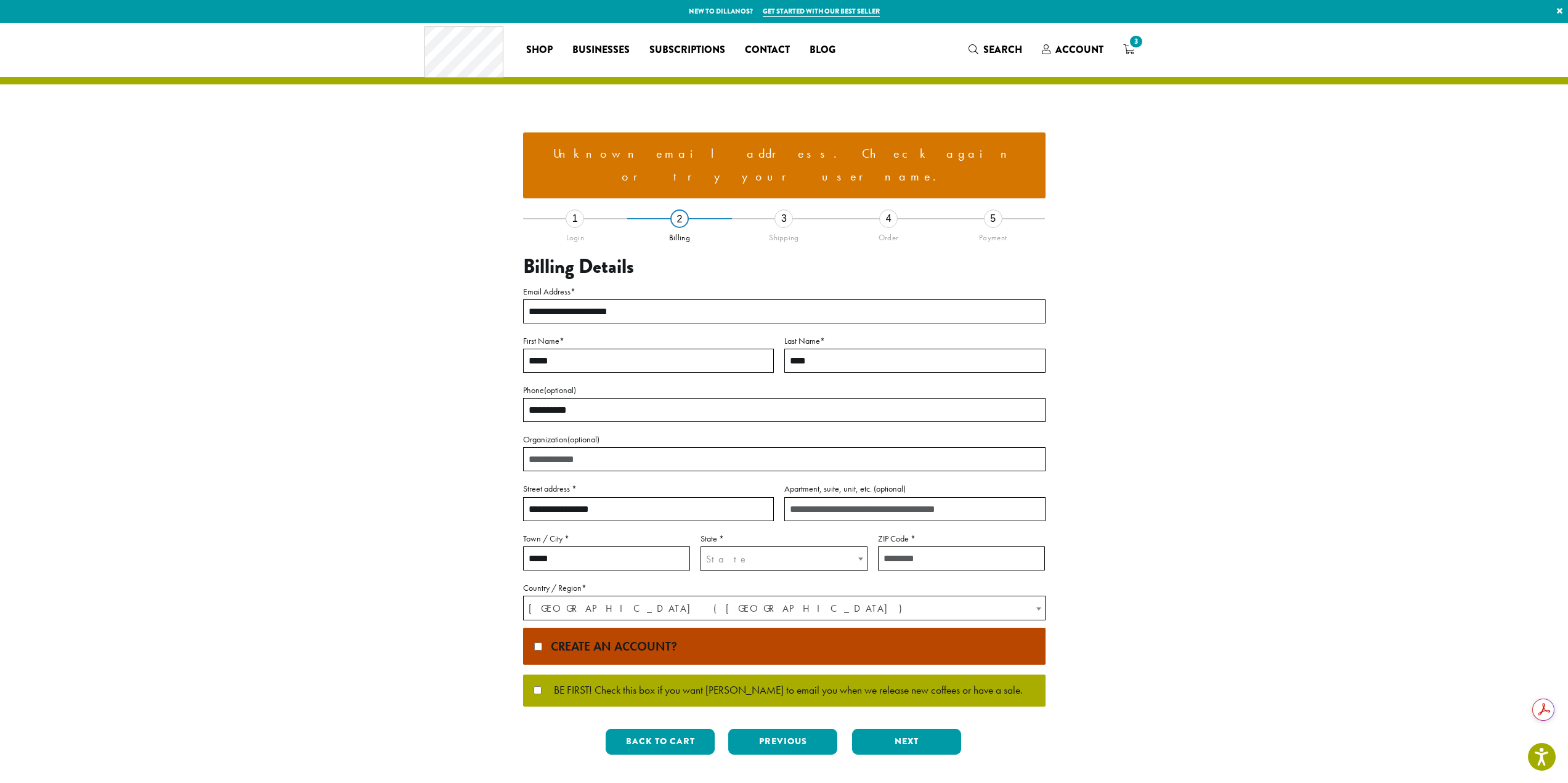
click at [610, 547] on input "*****" at bounding box center [606, 559] width 167 height 24
type input "*"
type input "**********"
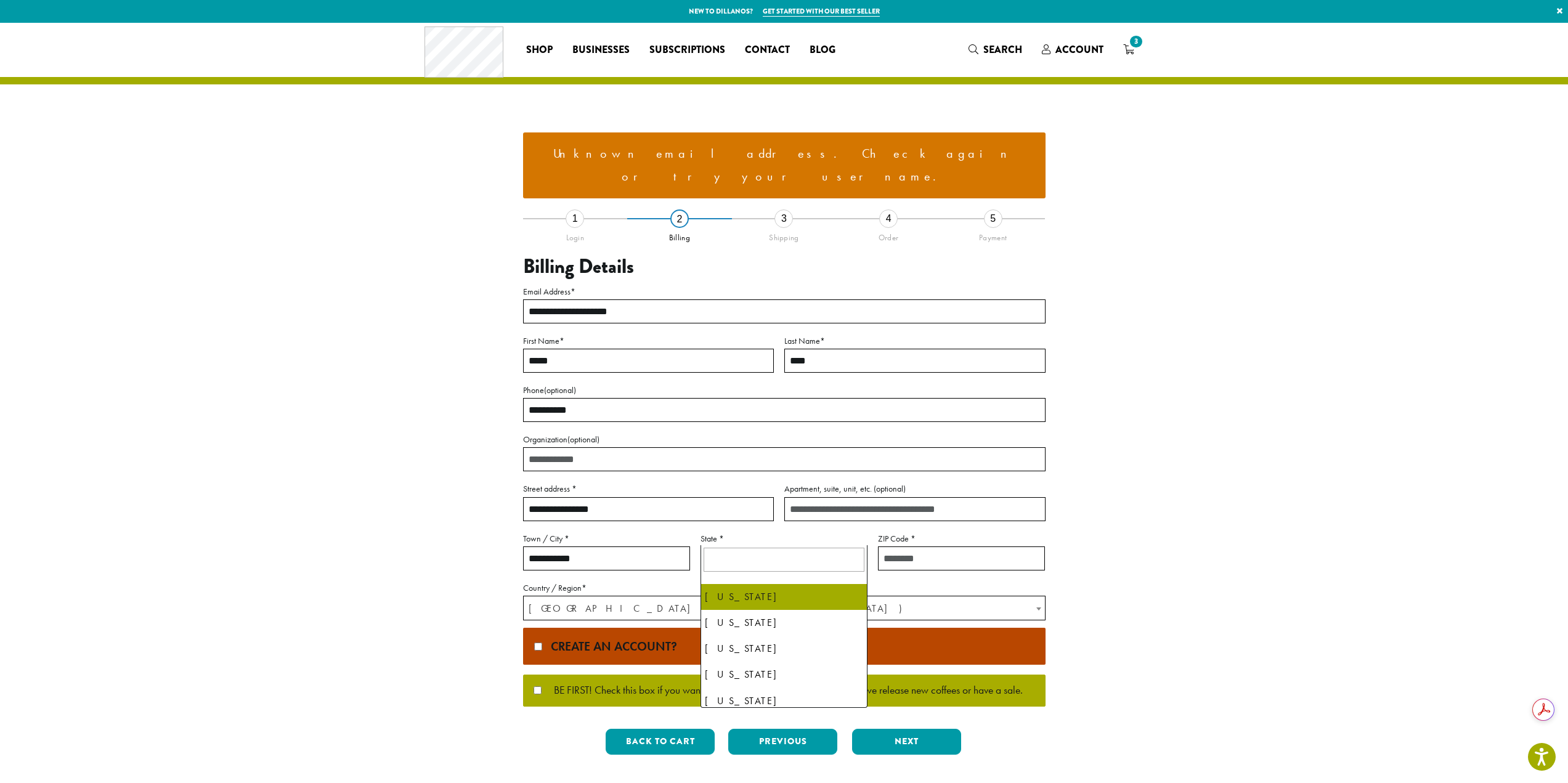
click at [738, 548] on span "State" at bounding box center [784, 559] width 166 height 24
type input "**"
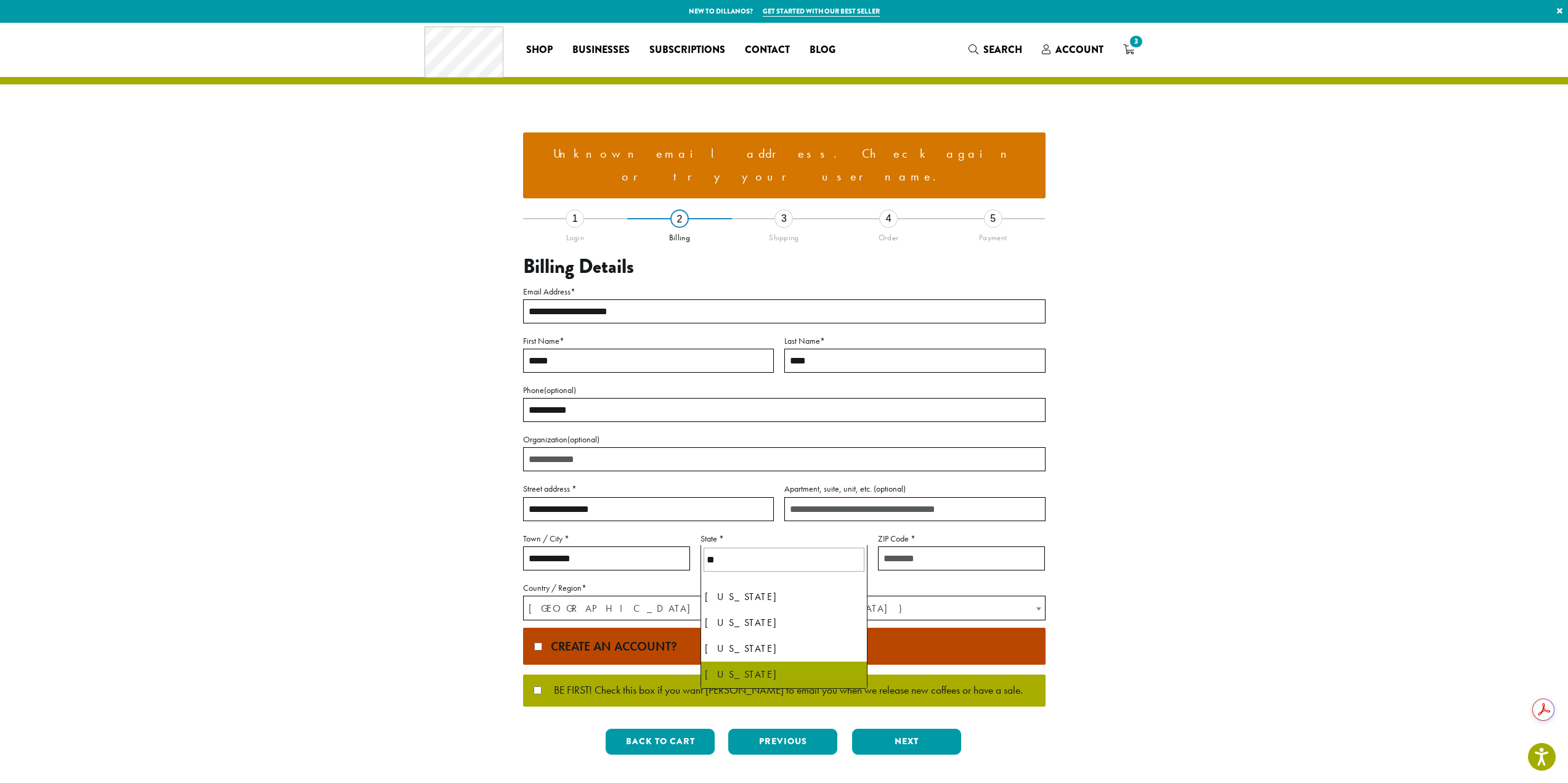
select select "**"
click at [968, 547] on input "ZIP Code *" at bounding box center [961, 559] width 167 height 24
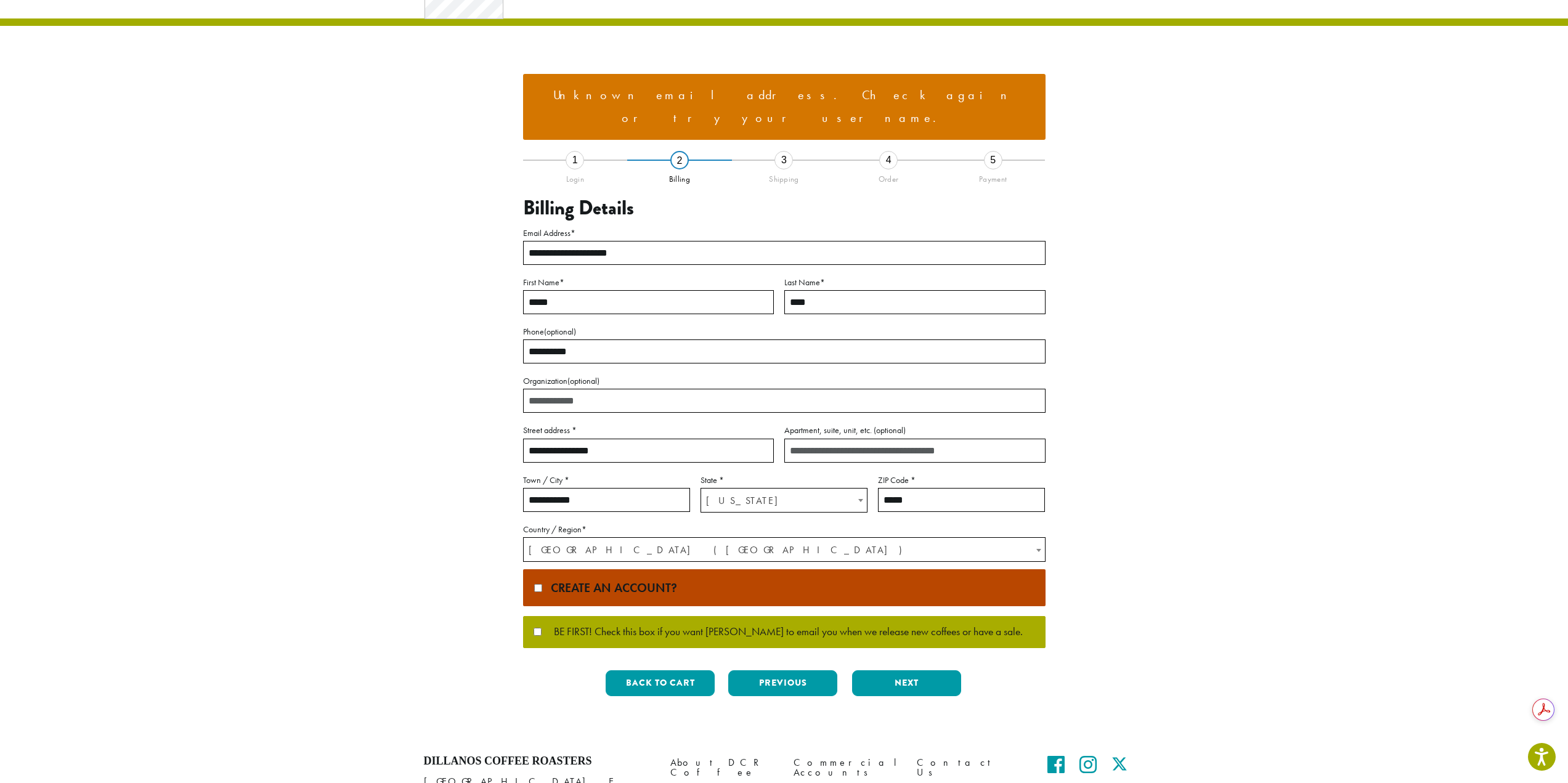
scroll to position [62, 0]
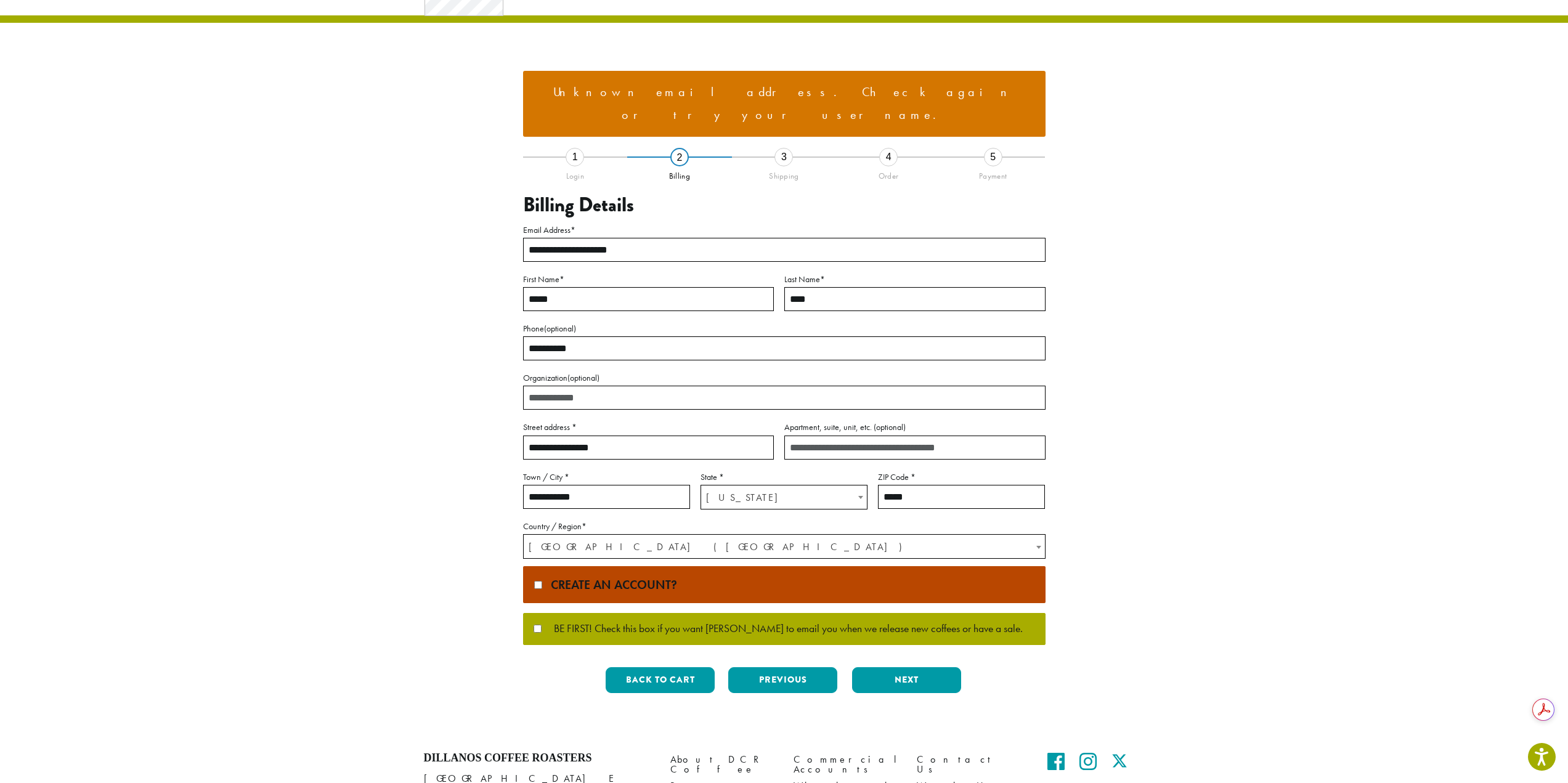
type input "*****"
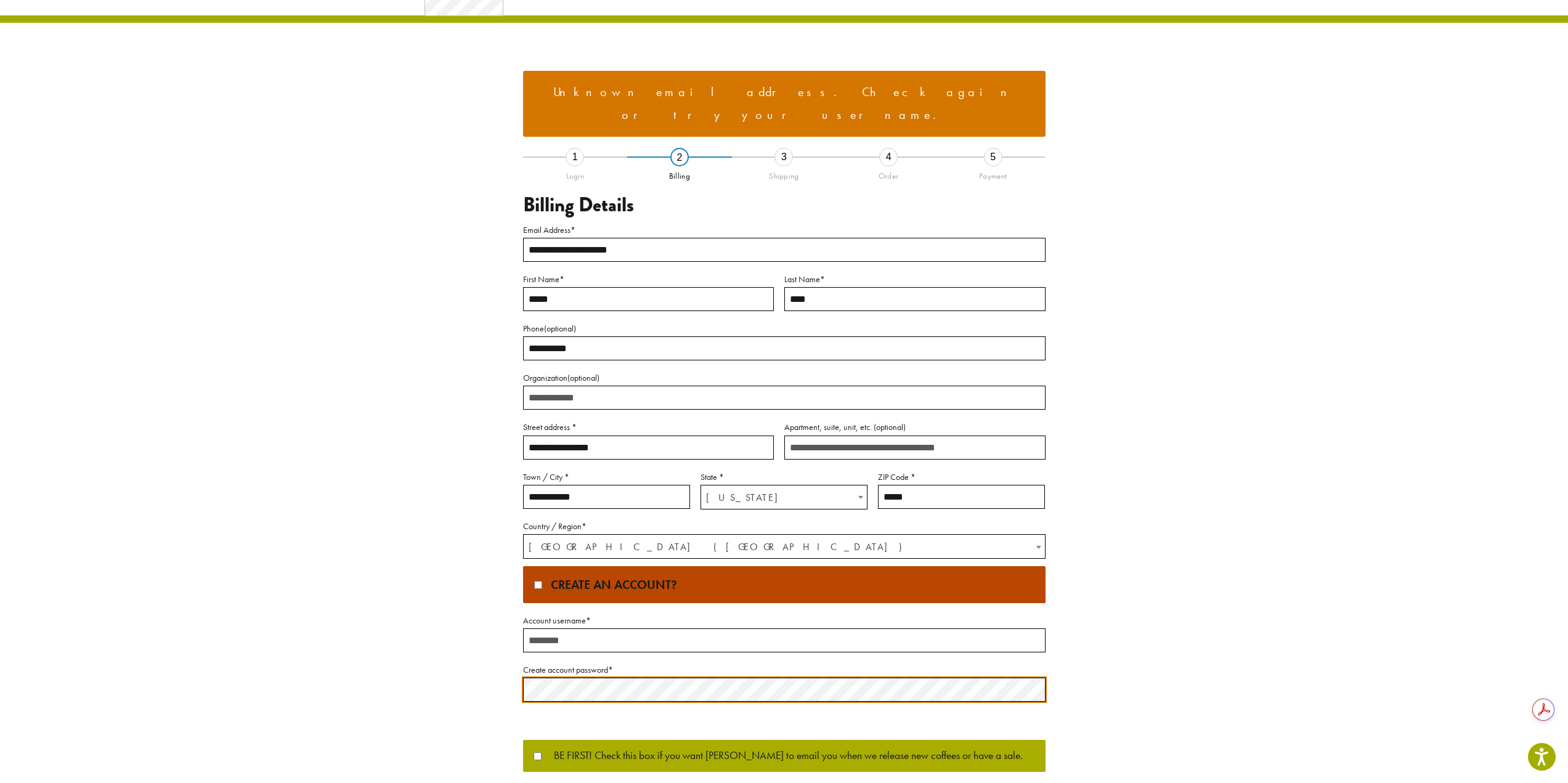
click at [558, 628] on input "Account username *" at bounding box center [784, 640] width 522 height 24
type input "**********"
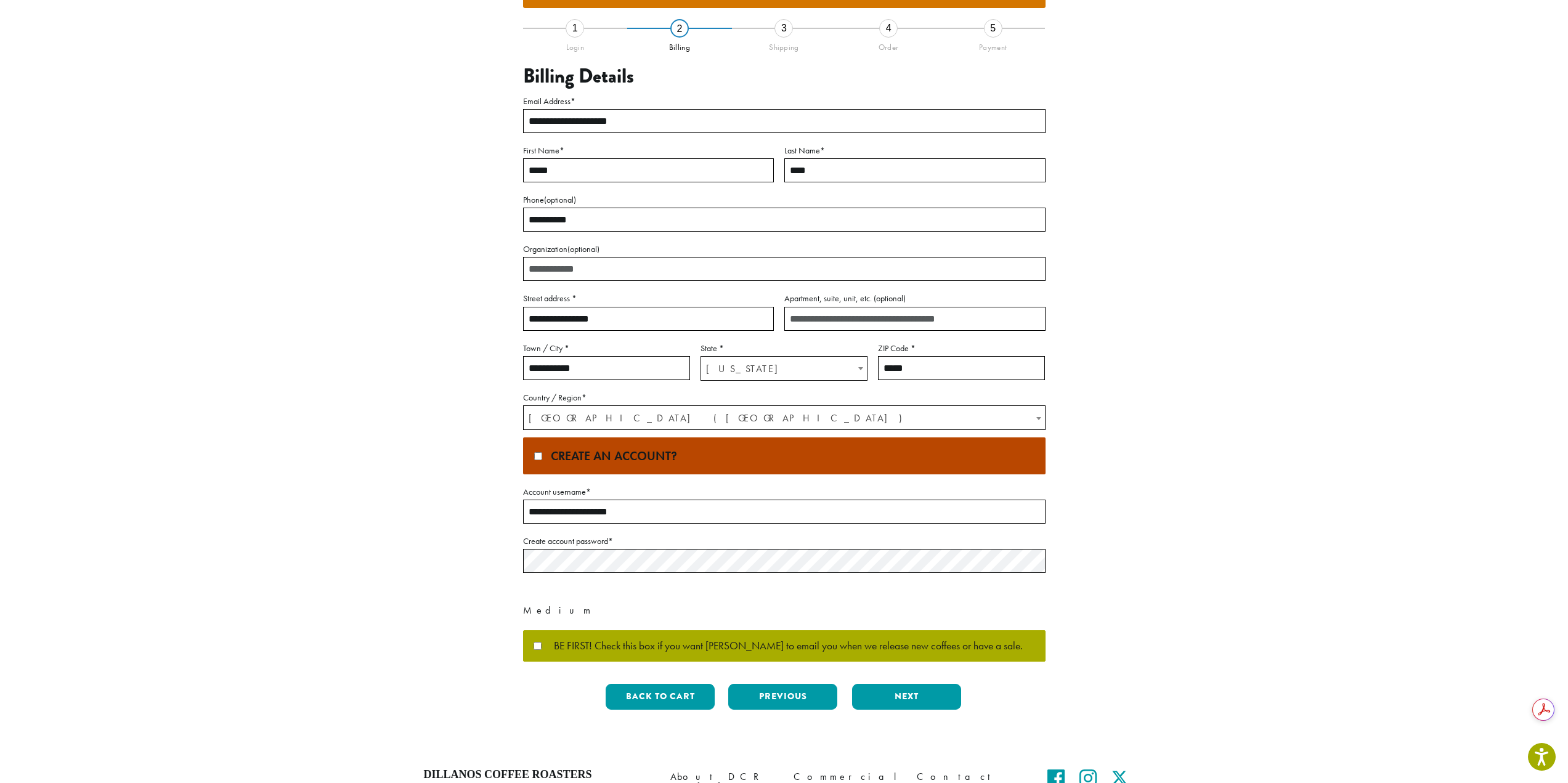
scroll to position [246, 0]
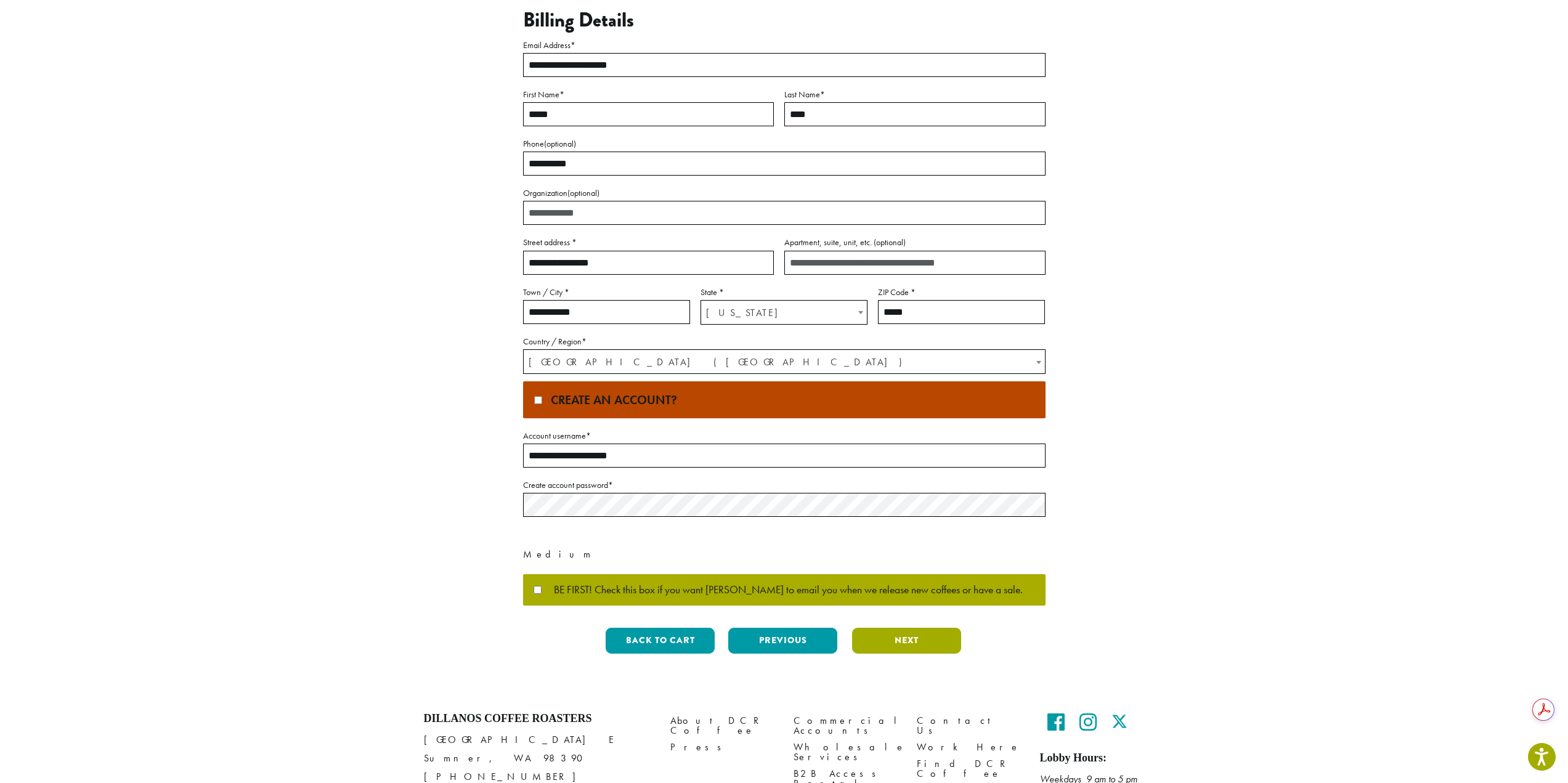
click at [904, 628] on button "Next" at bounding box center [906, 641] width 109 height 26
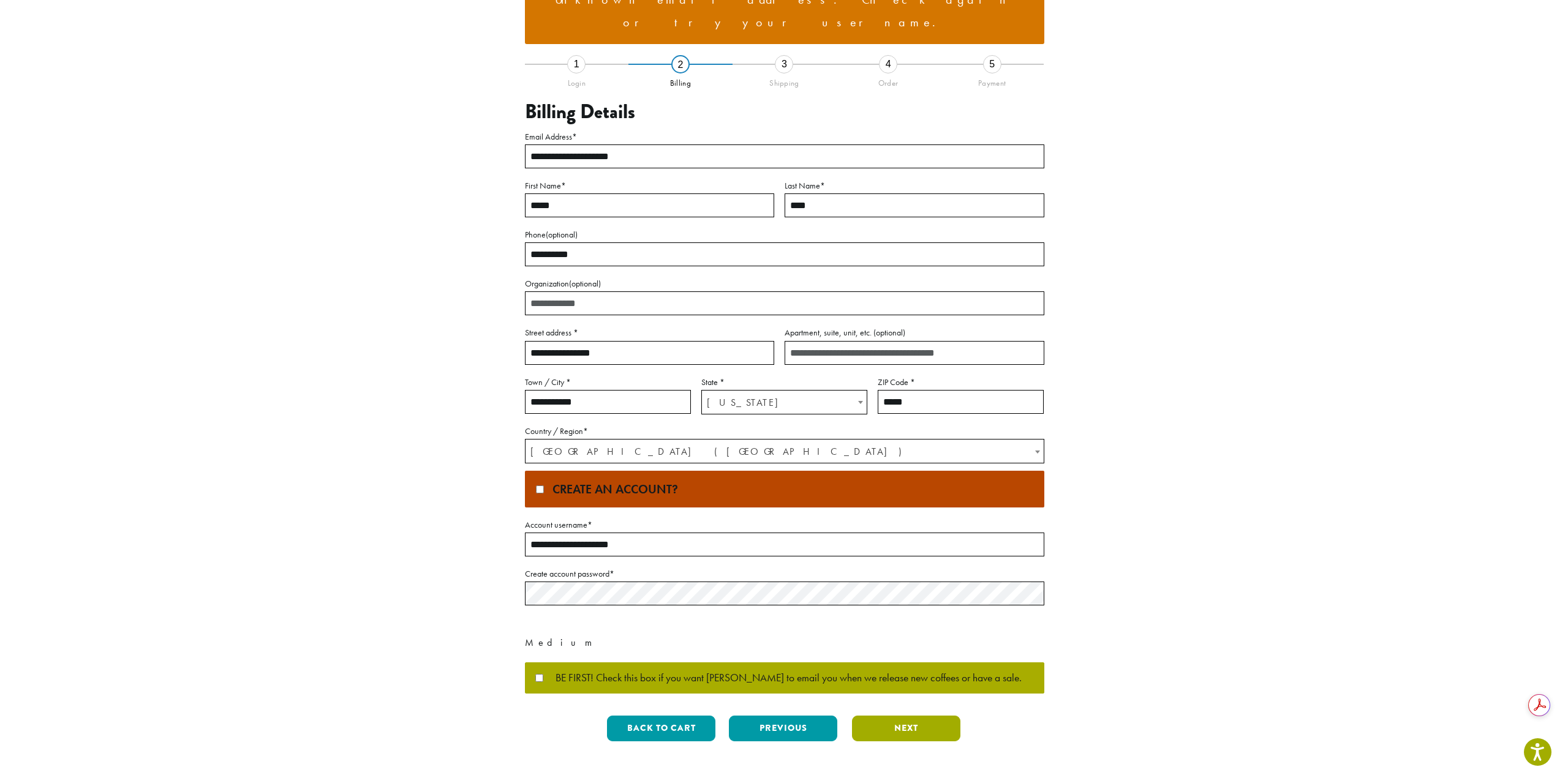
scroll to position [0, 0]
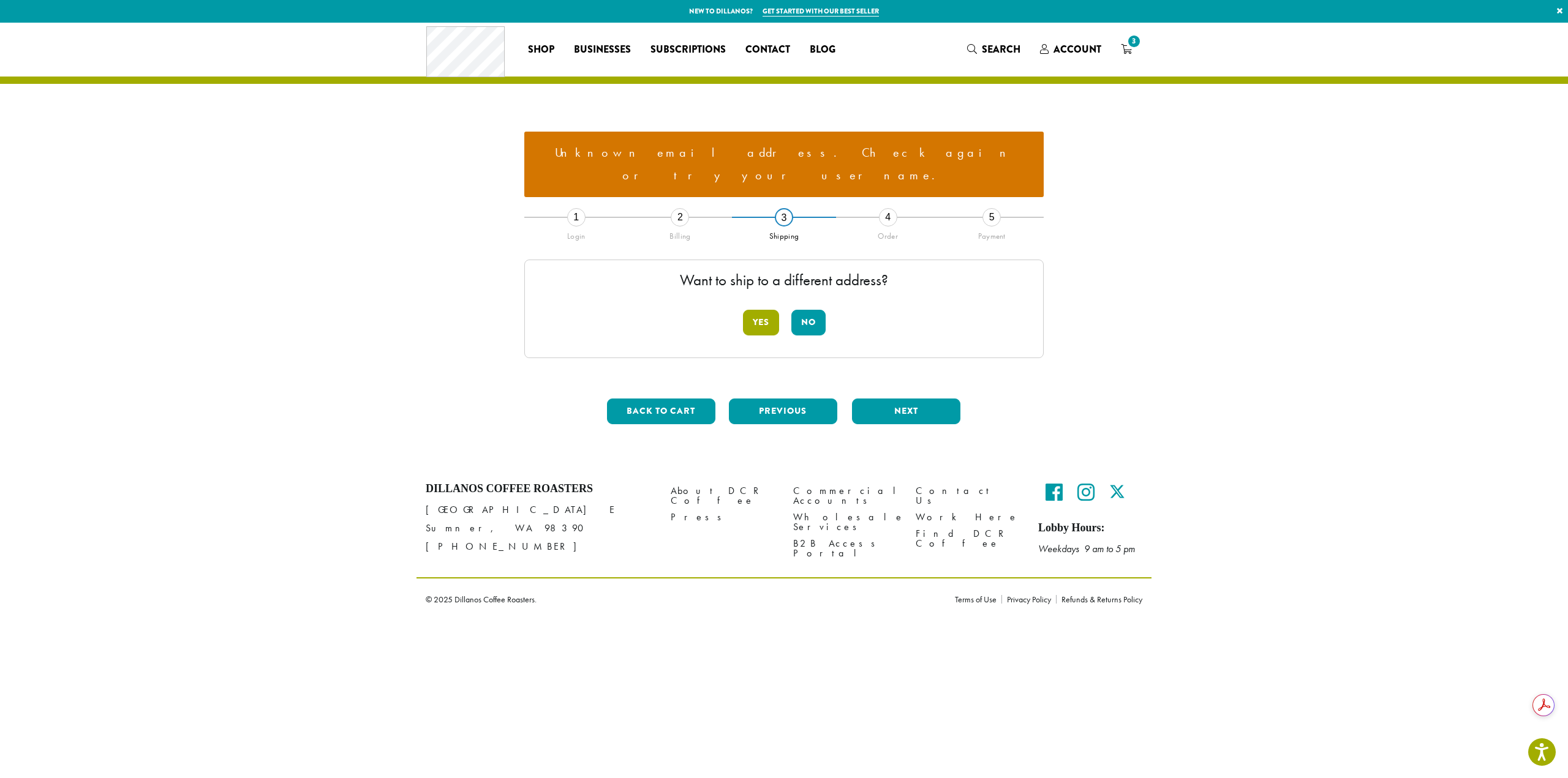
click at [757, 310] on button "Yes" at bounding box center [761, 323] width 36 height 26
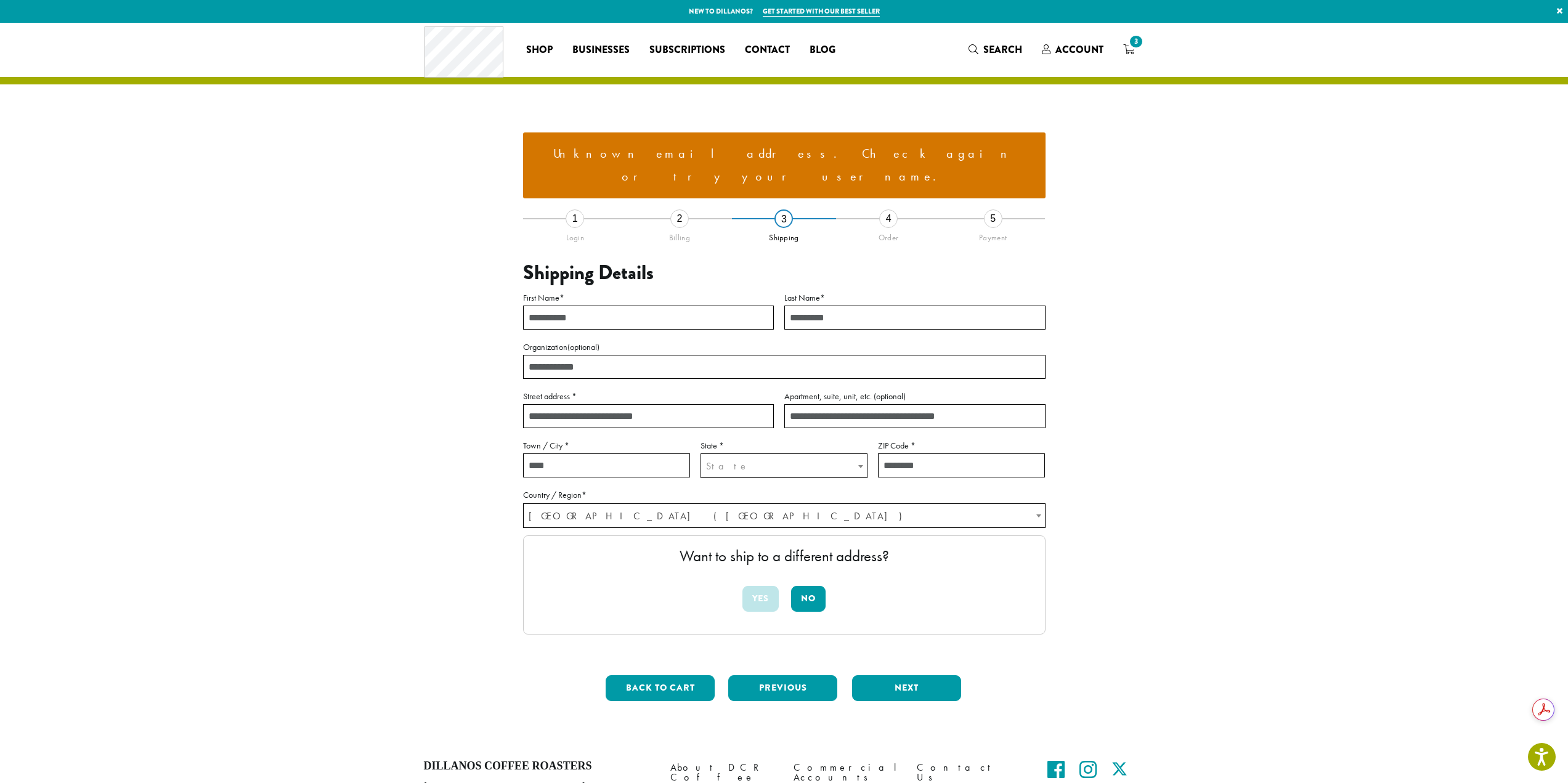
click at [597, 306] on input "First Name *" at bounding box center [648, 318] width 251 height 24
type input "*****"
click at [851, 306] on input "Last Name *" at bounding box center [915, 318] width 261 height 24
type input "****"
click at [658, 404] on input "Street address *" at bounding box center [648, 416] width 251 height 24
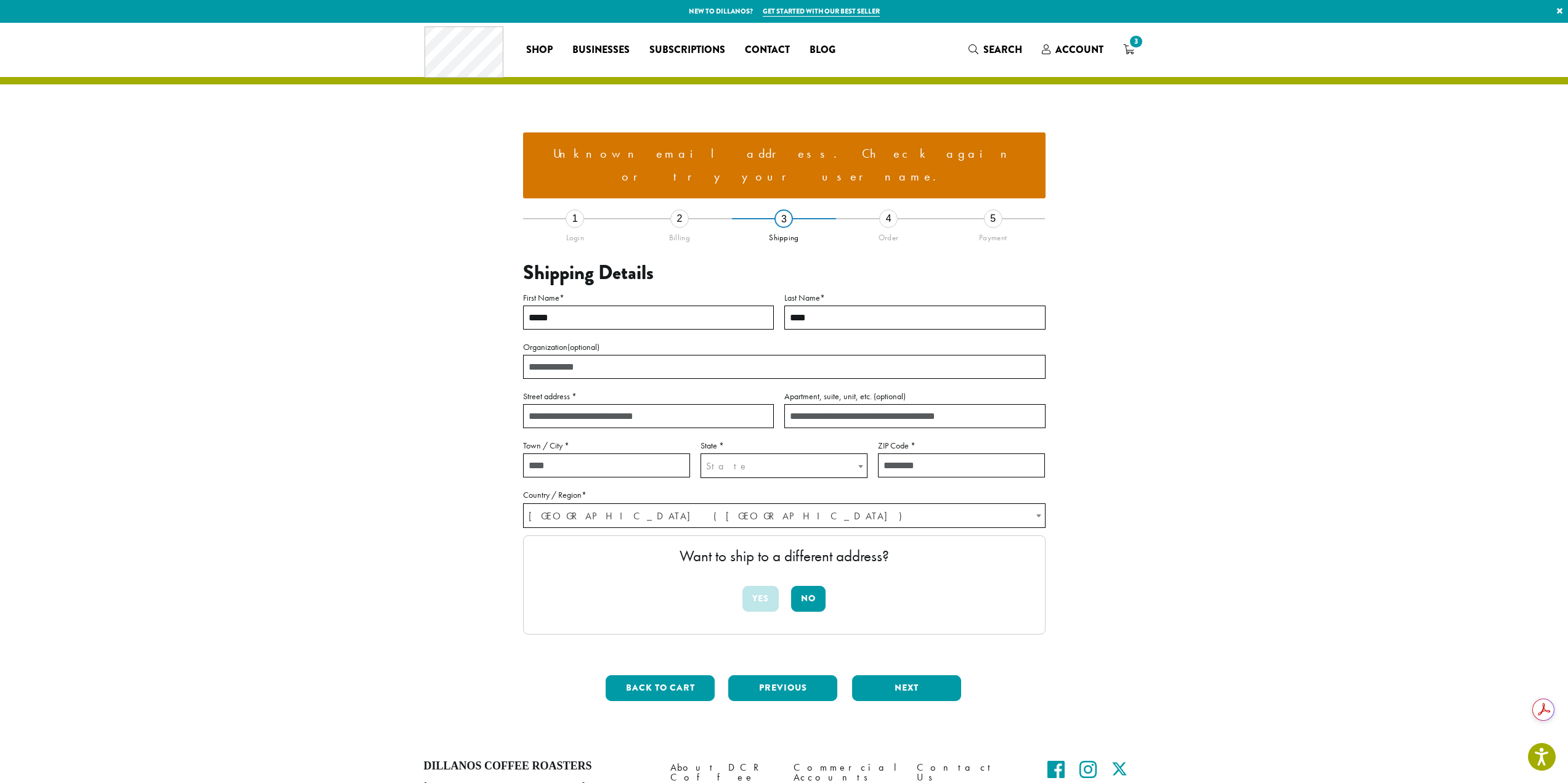
type input "**********"
click at [648, 454] on input "Town / City *" at bounding box center [606, 465] width 167 height 24
type input "*****"
click at [799, 454] on span "State" at bounding box center [784, 466] width 166 height 24
type input "***"
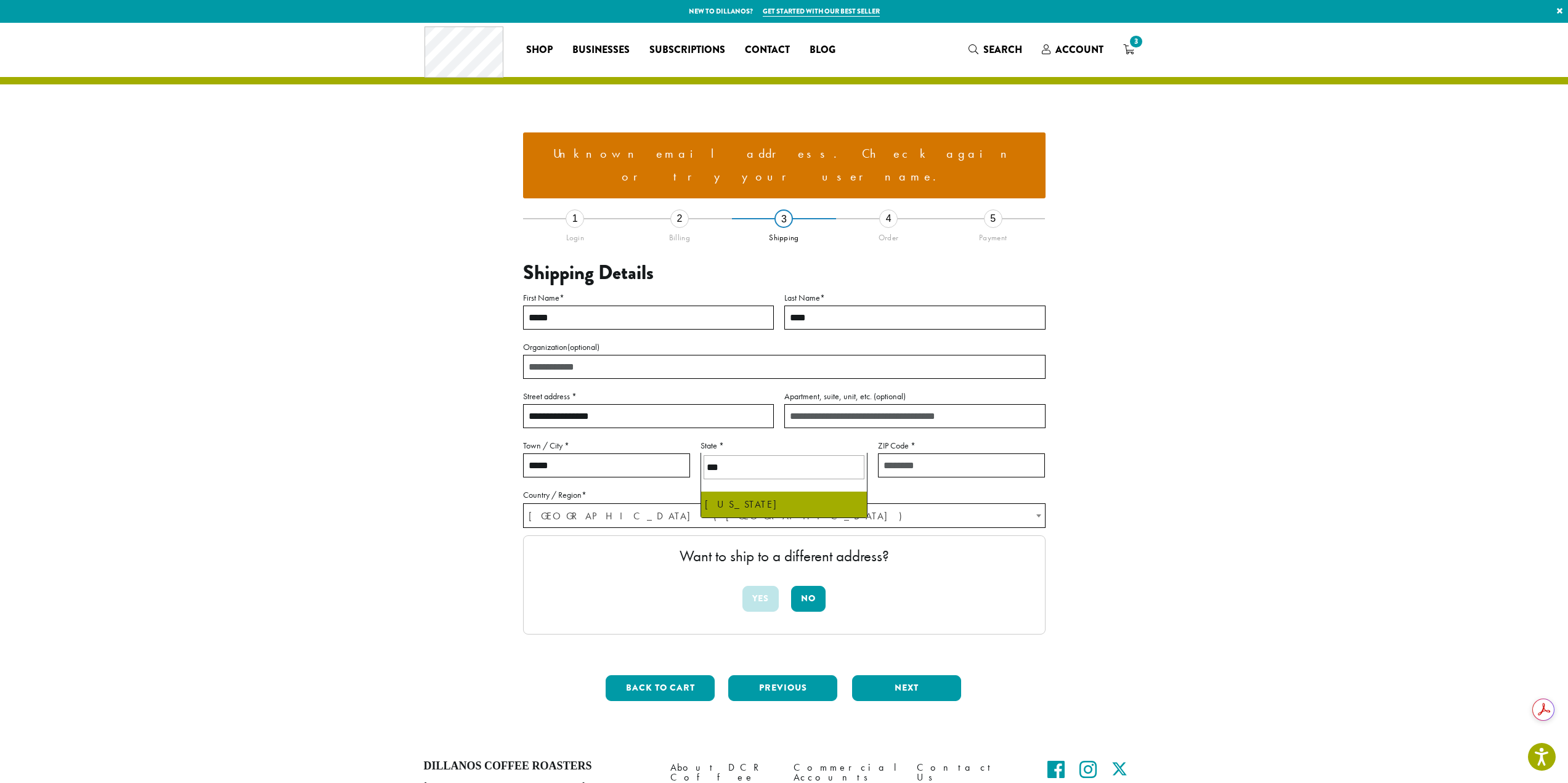
select select "**"
click at [925, 454] on input "ZIP Code *" at bounding box center [961, 465] width 167 height 24
type input "*****"
click at [398, 485] on section "**********" at bounding box center [784, 382] width 1568 height 718
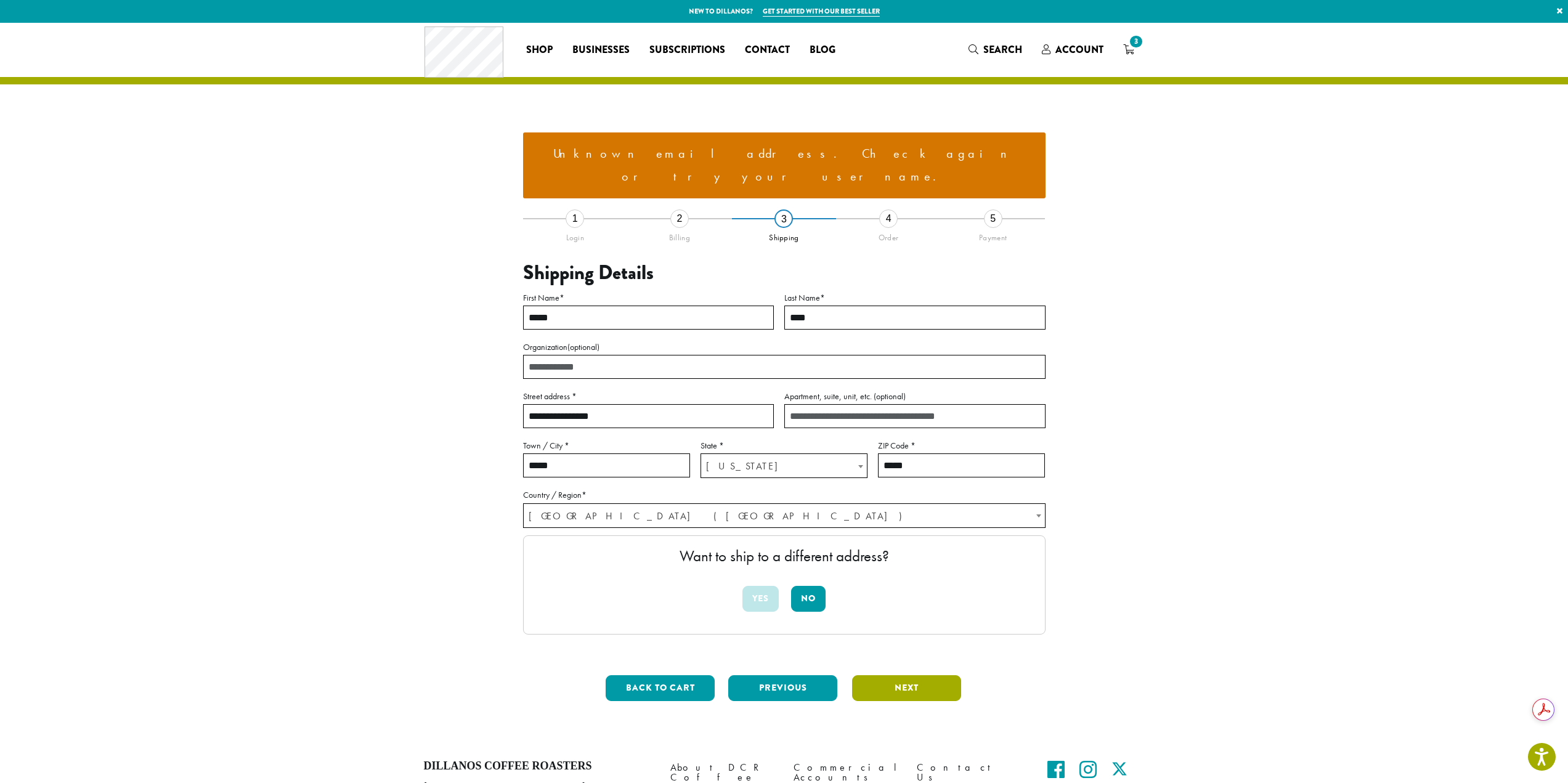
click at [881, 675] on button "Next" at bounding box center [906, 688] width 109 height 26
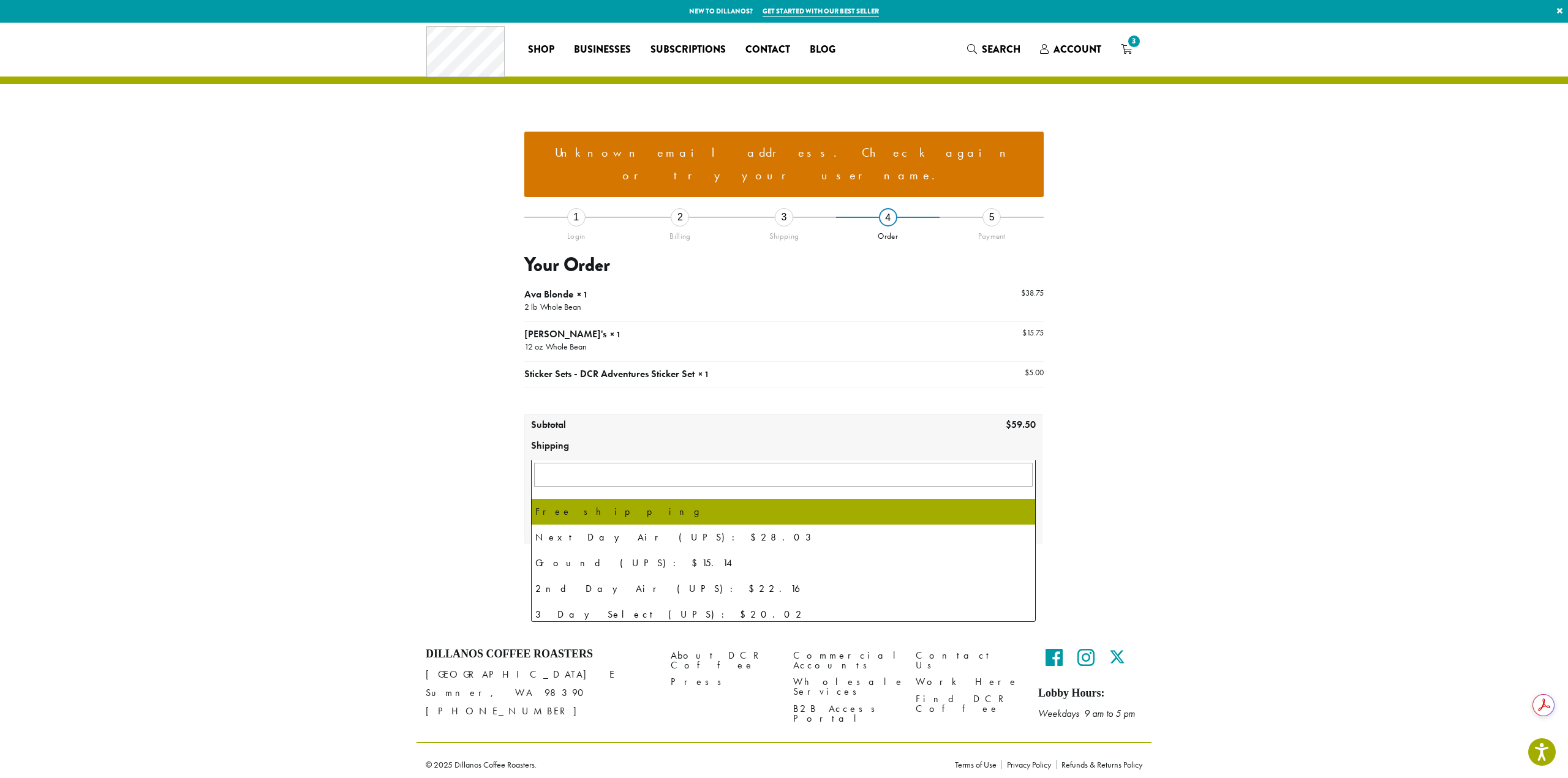
click at [752, 462] on span "Free shipping" at bounding box center [784, 474] width 504 height 24
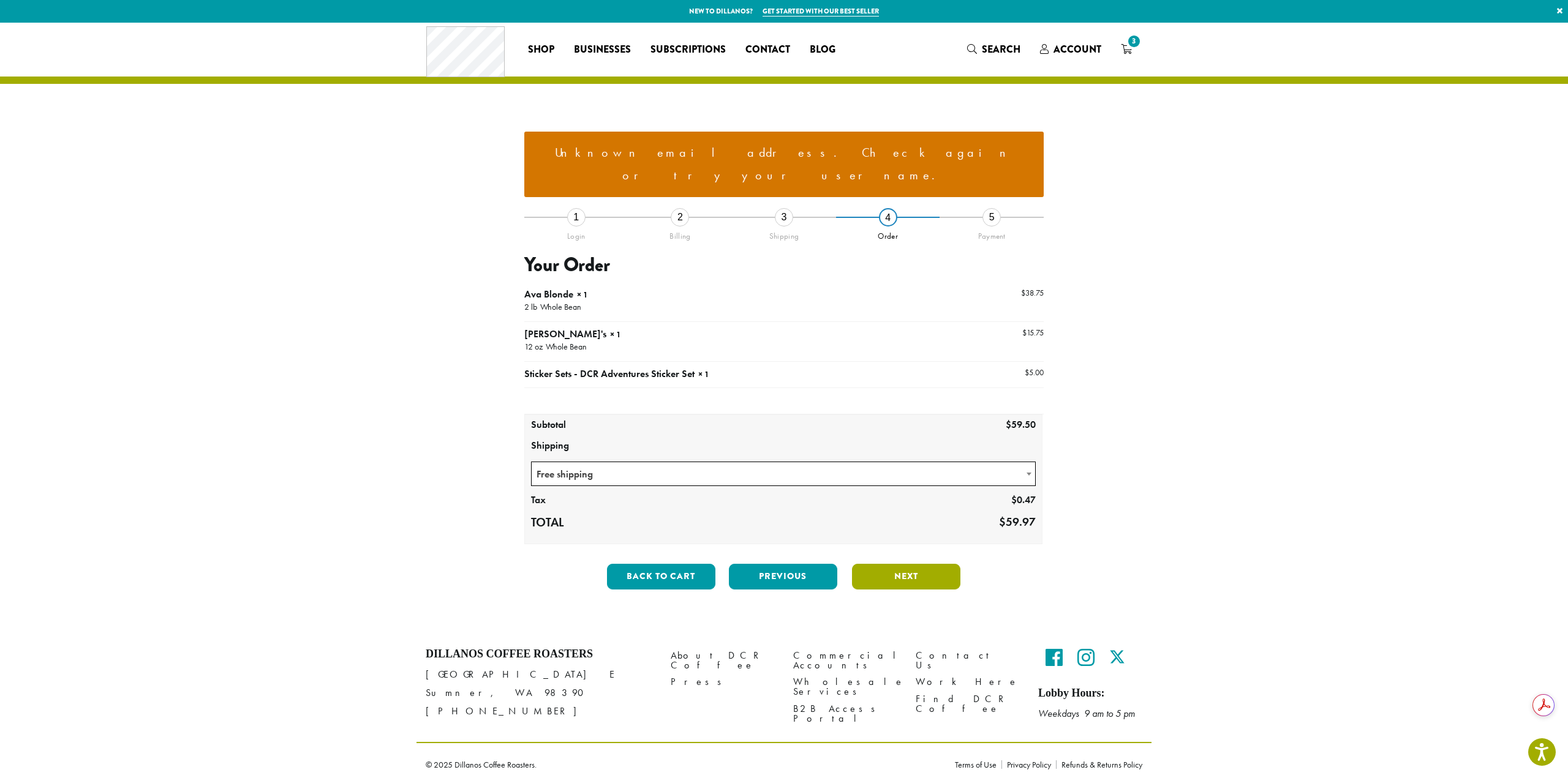
click at [913, 564] on button "Next" at bounding box center [906, 577] width 108 height 26
